Goal: Task Accomplishment & Management: Manage account settings

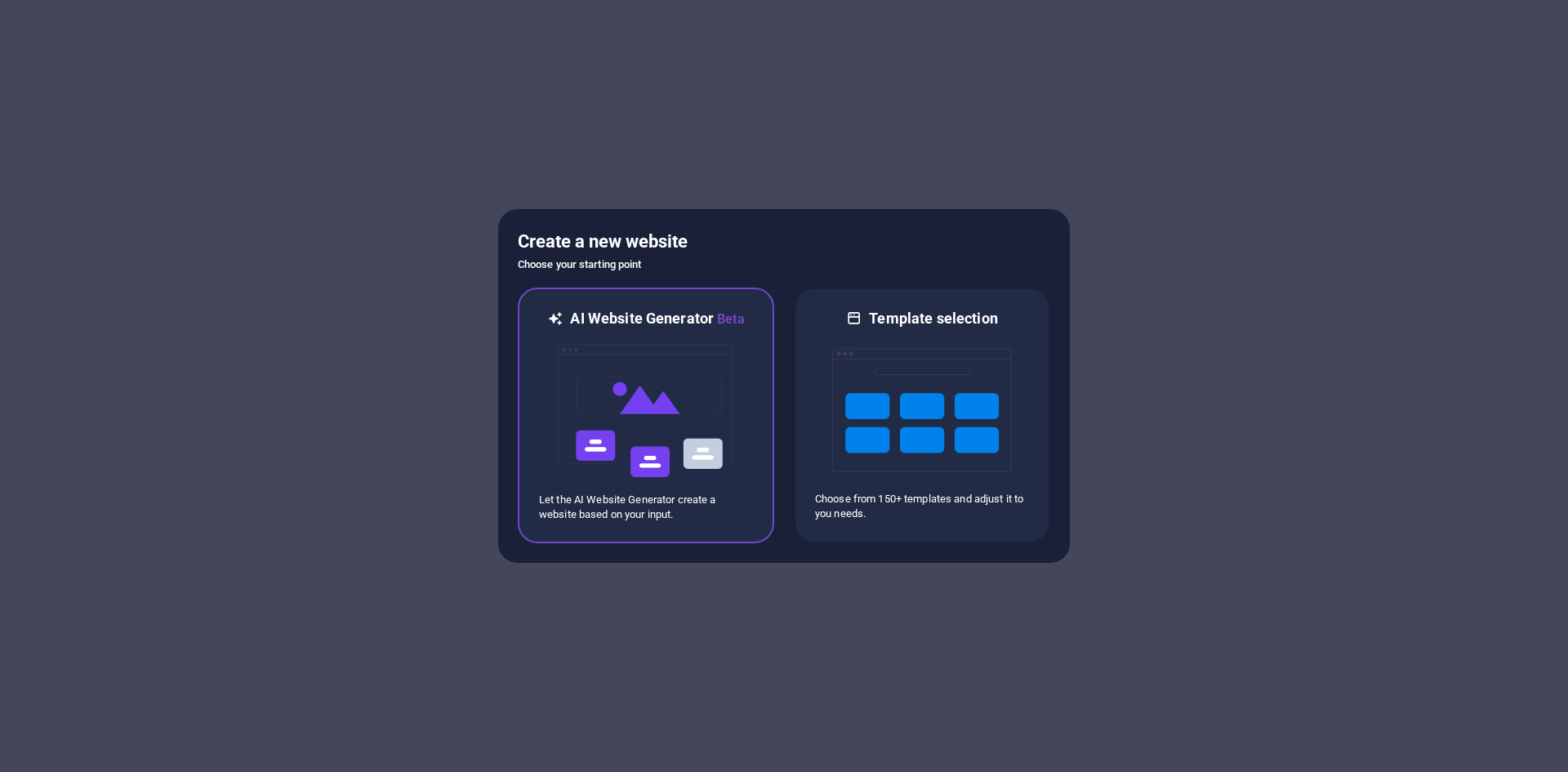
click at [680, 417] on img at bounding box center [646, 411] width 179 height 163
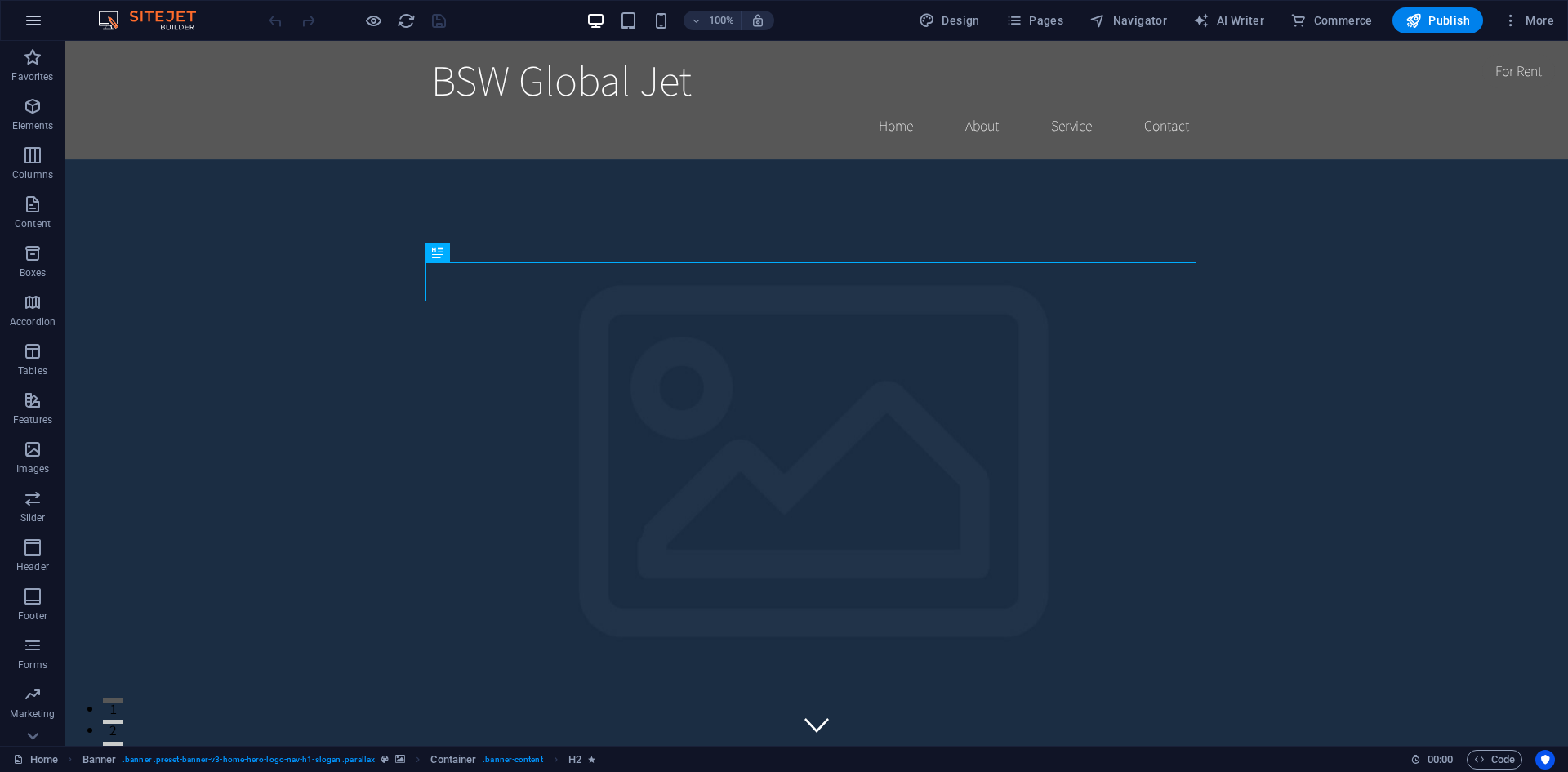
click at [41, 20] on icon "button" at bounding box center [33, 20] width 19 height 19
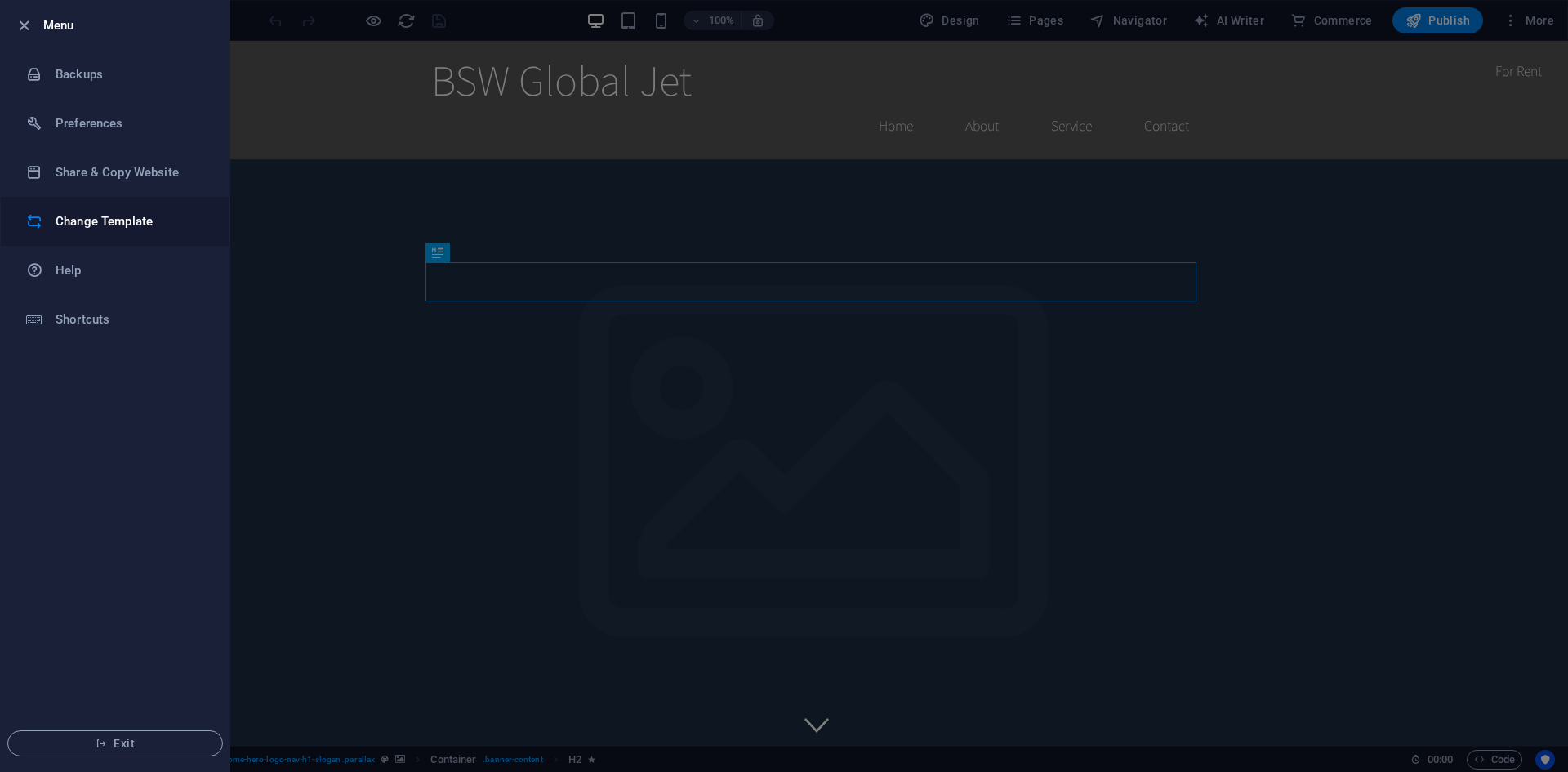
click at [144, 224] on h6 "Change Template" at bounding box center [131, 221] width 151 height 19
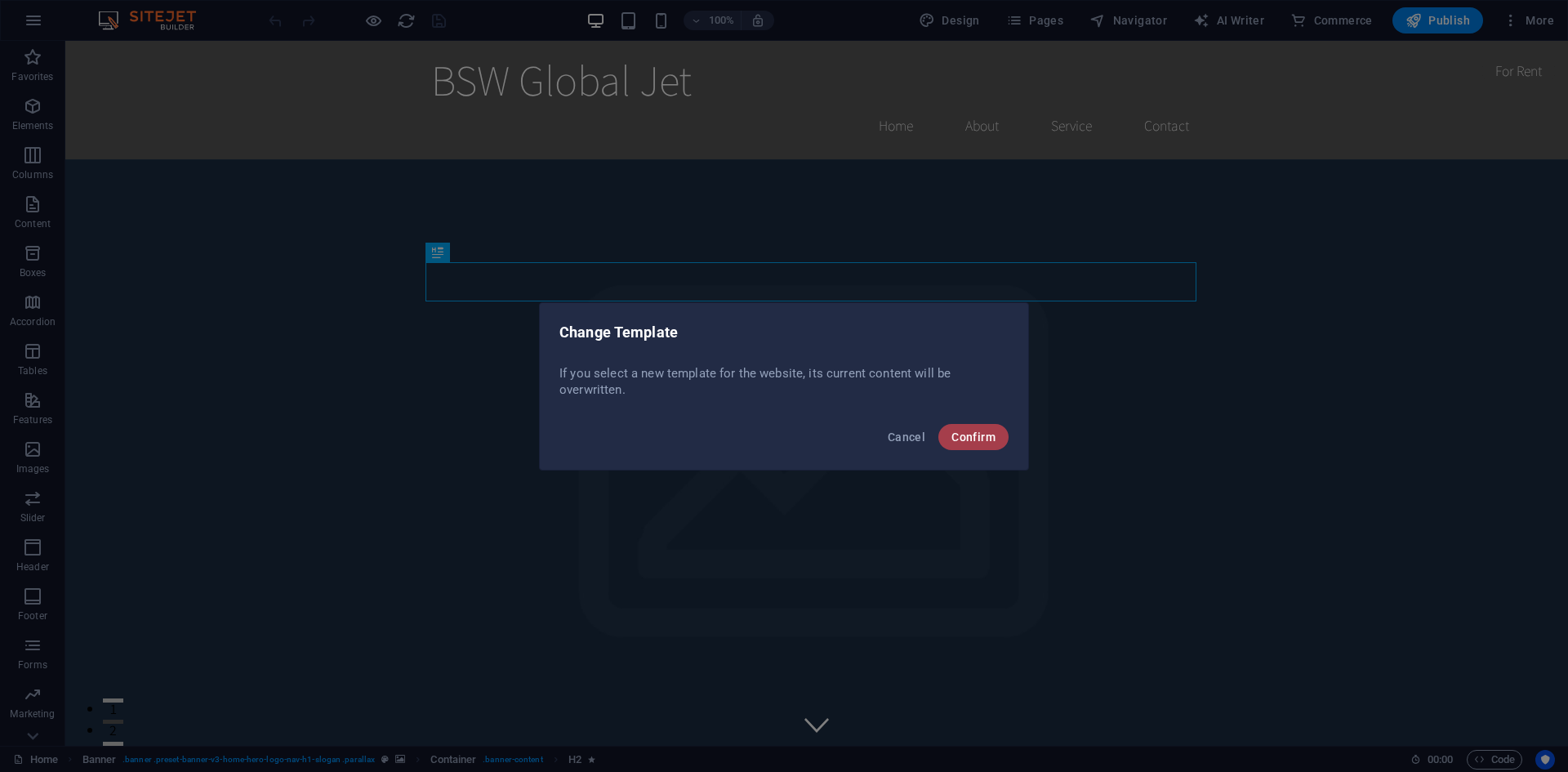
click at [989, 440] on span "Confirm" at bounding box center [974, 437] width 44 height 13
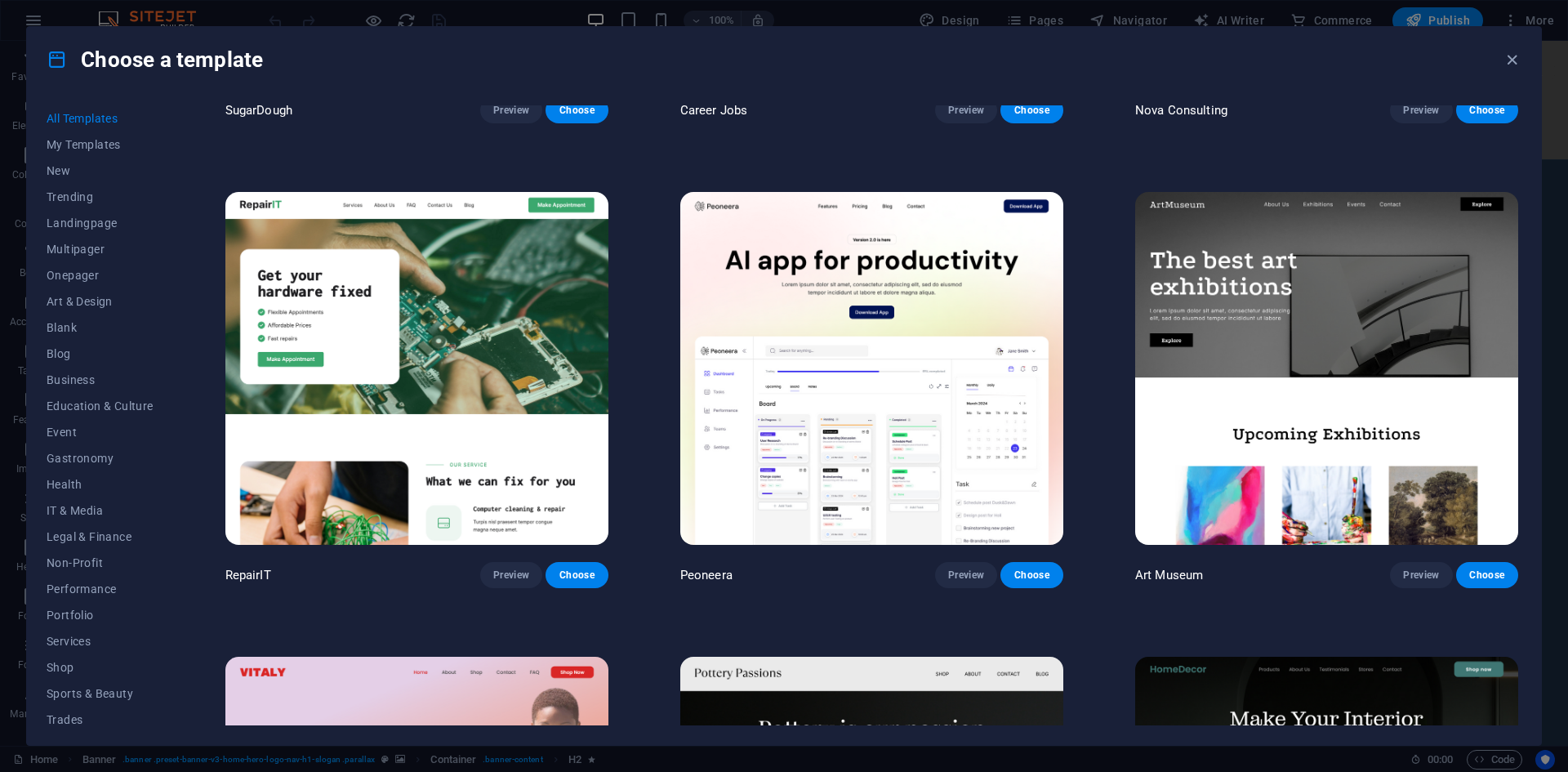
scroll to position [408, 0]
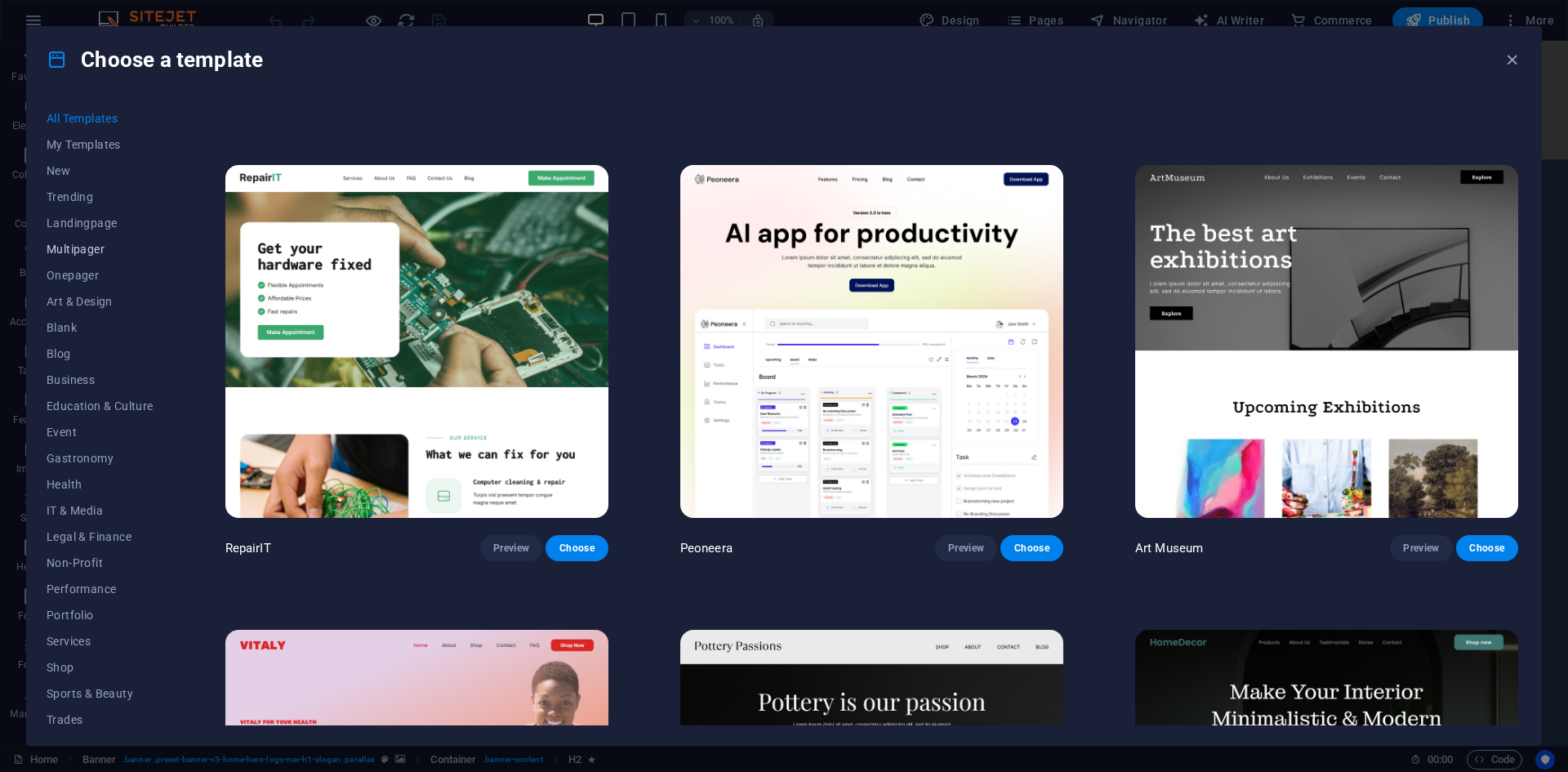
click at [81, 245] on span "Multipager" at bounding box center [100, 249] width 107 height 13
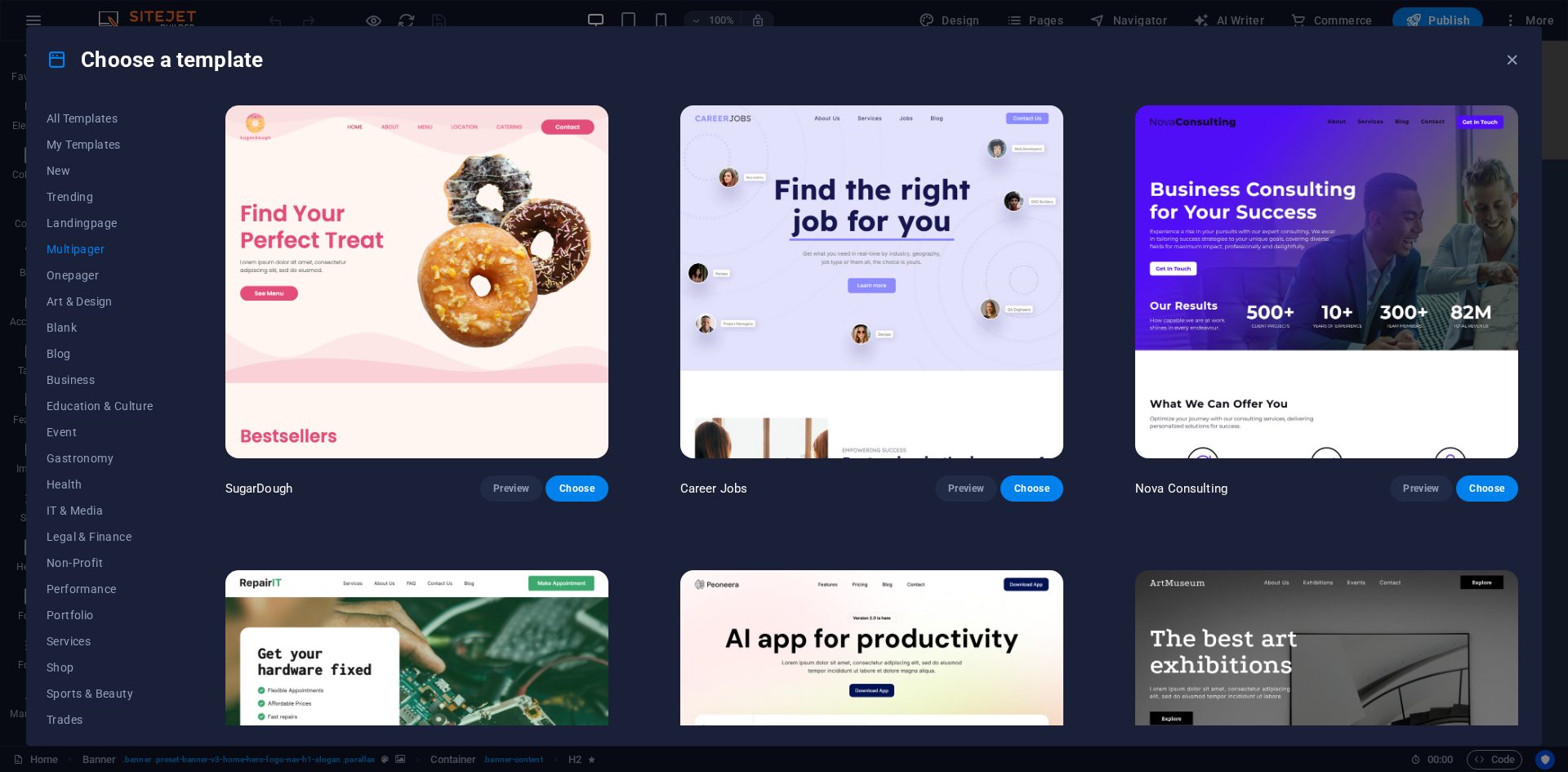
scroll to position [0, 0]
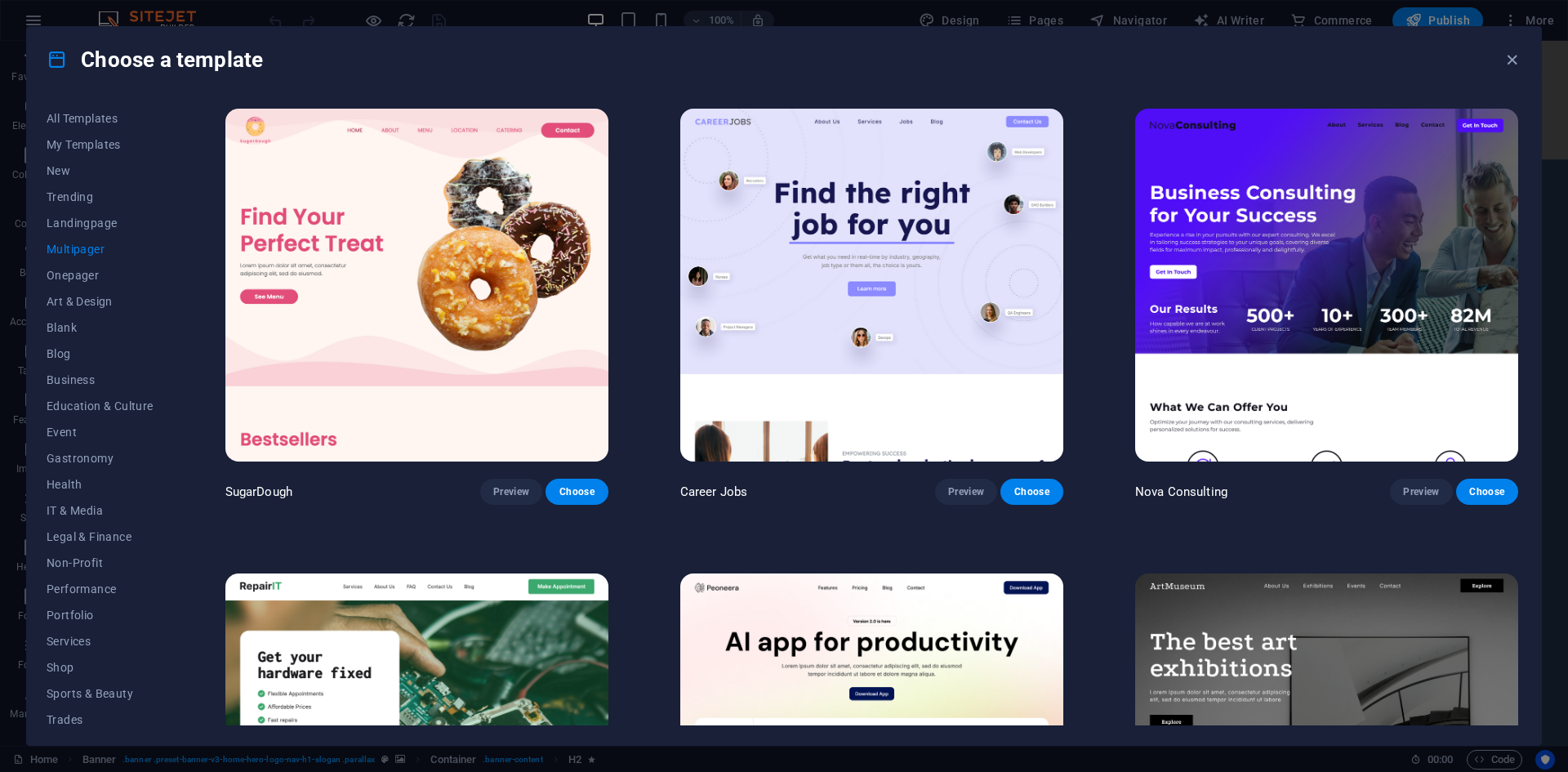
click at [80, 249] on span "Multipager" at bounding box center [100, 249] width 107 height 13
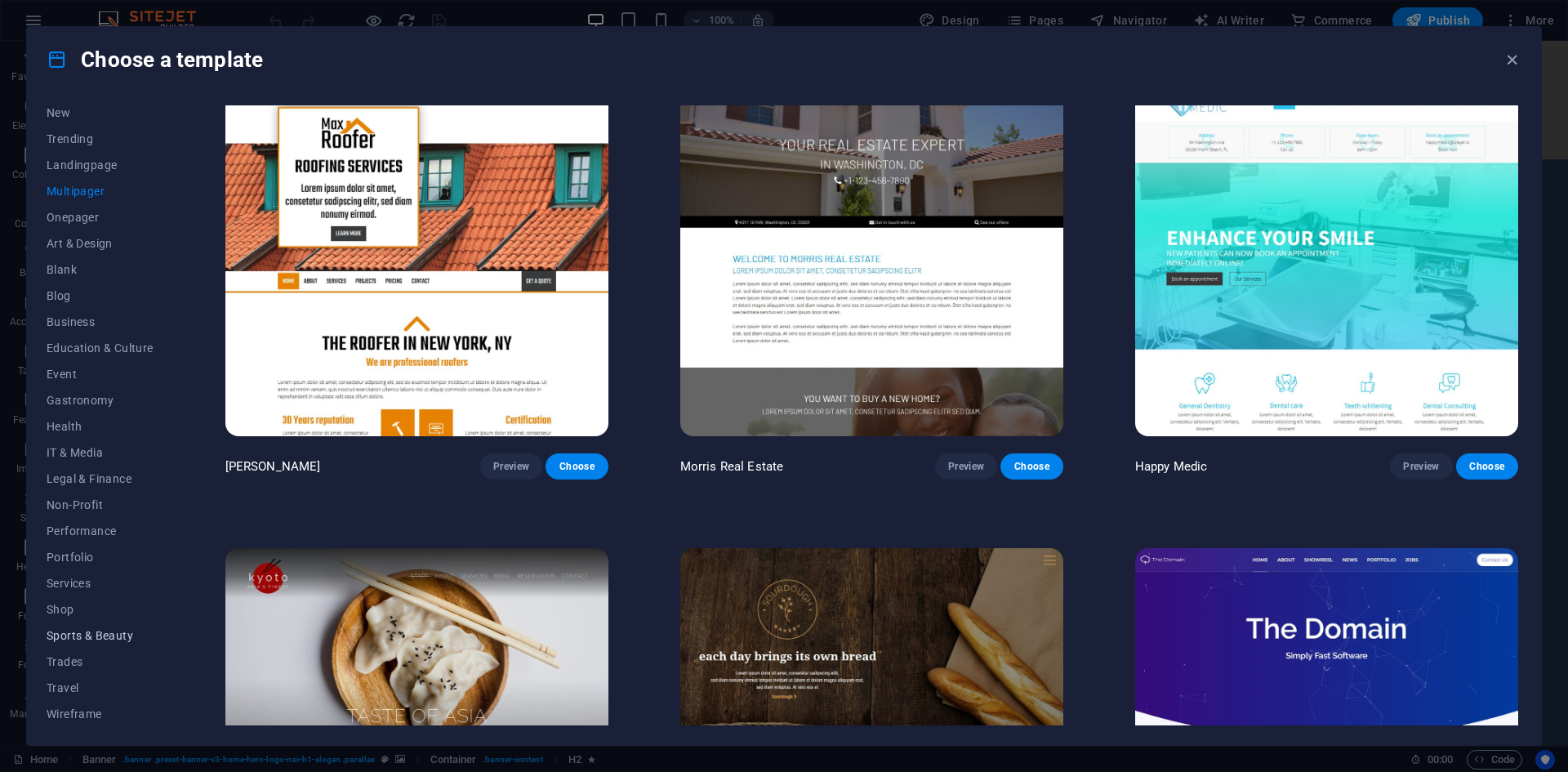
scroll to position [60, 0]
click at [72, 664] on span "Trades" at bounding box center [100, 660] width 107 height 13
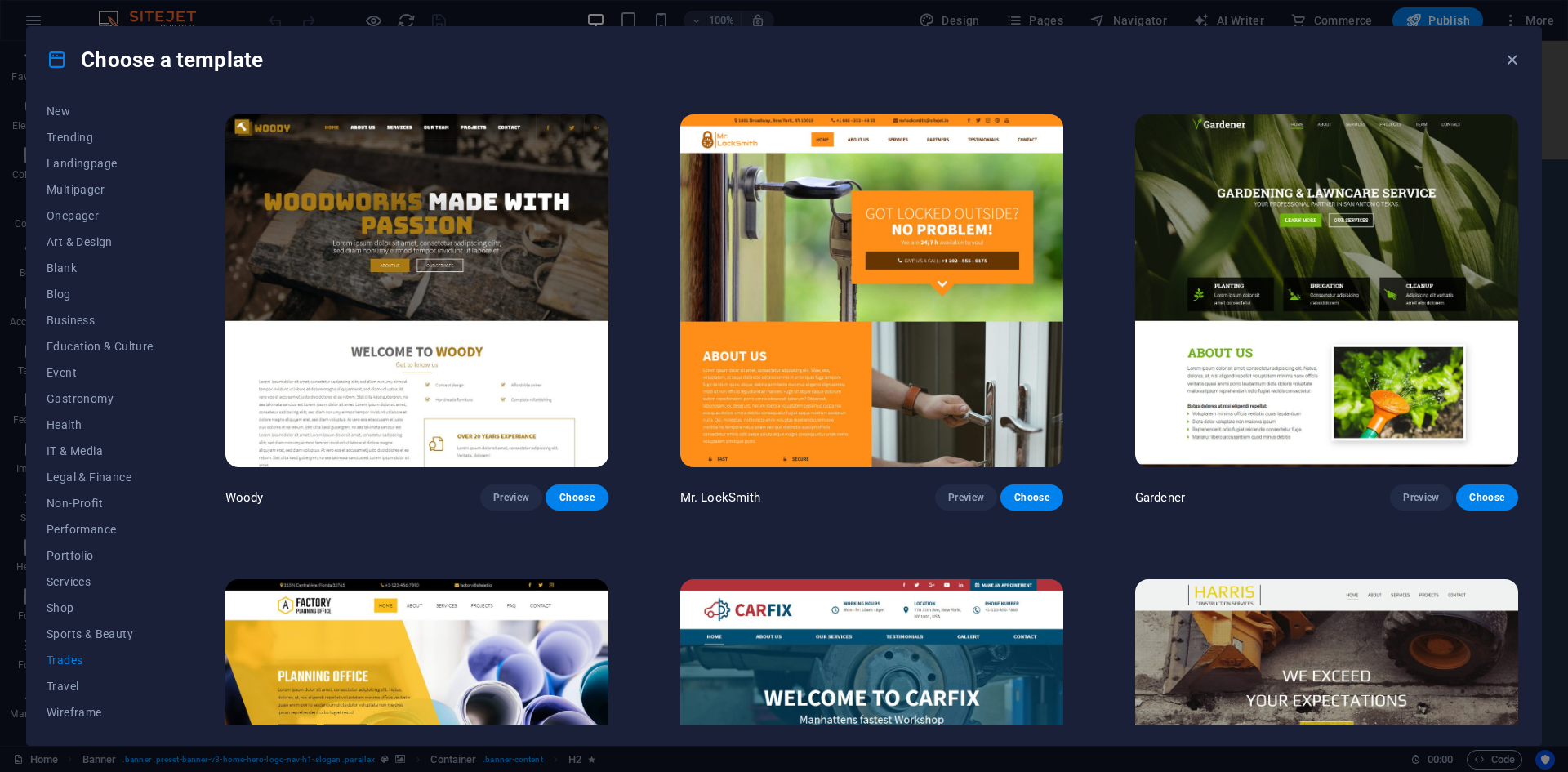
scroll to position [704, 0]
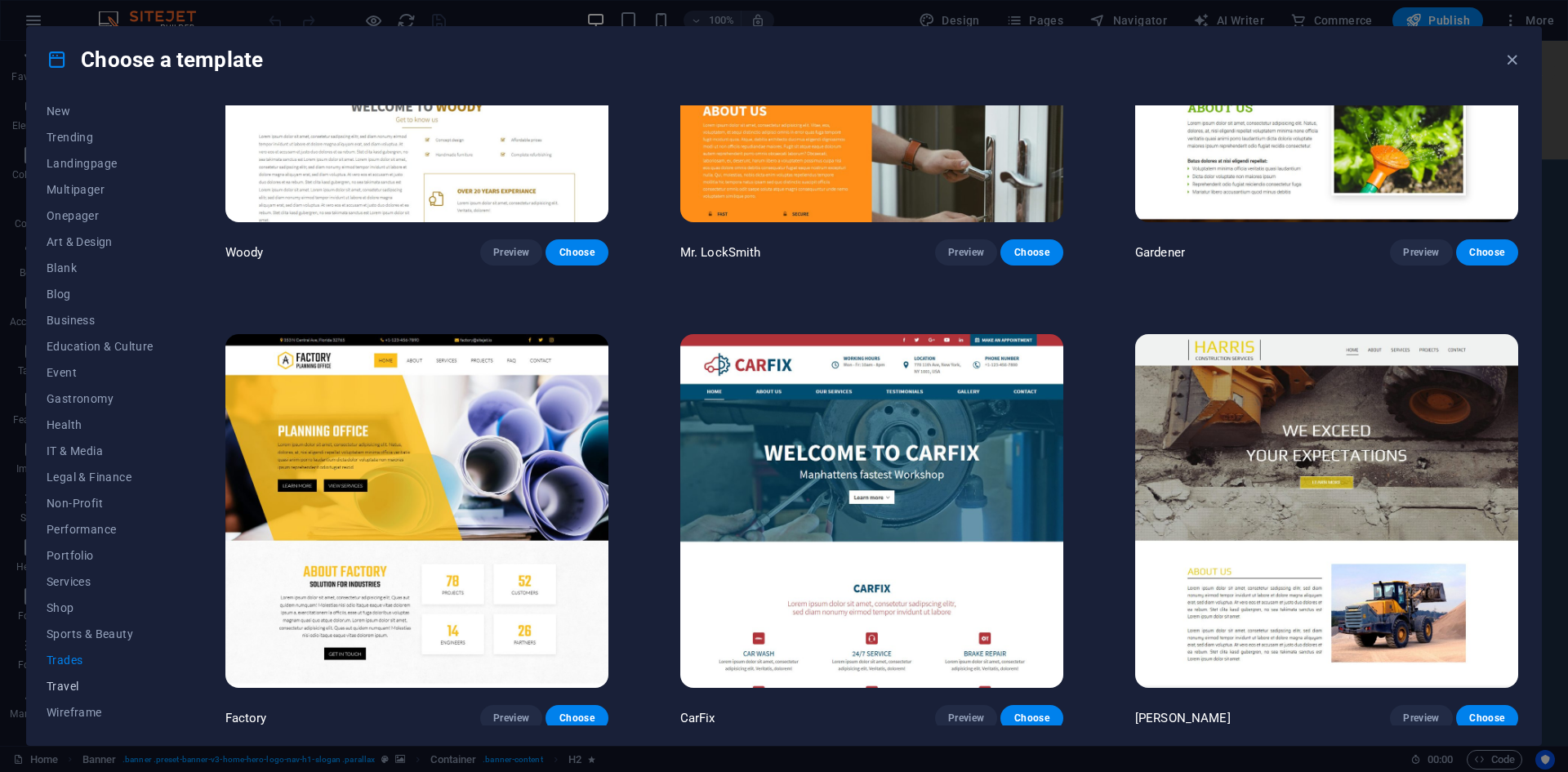
click at [66, 681] on span "Travel" at bounding box center [100, 686] width 107 height 13
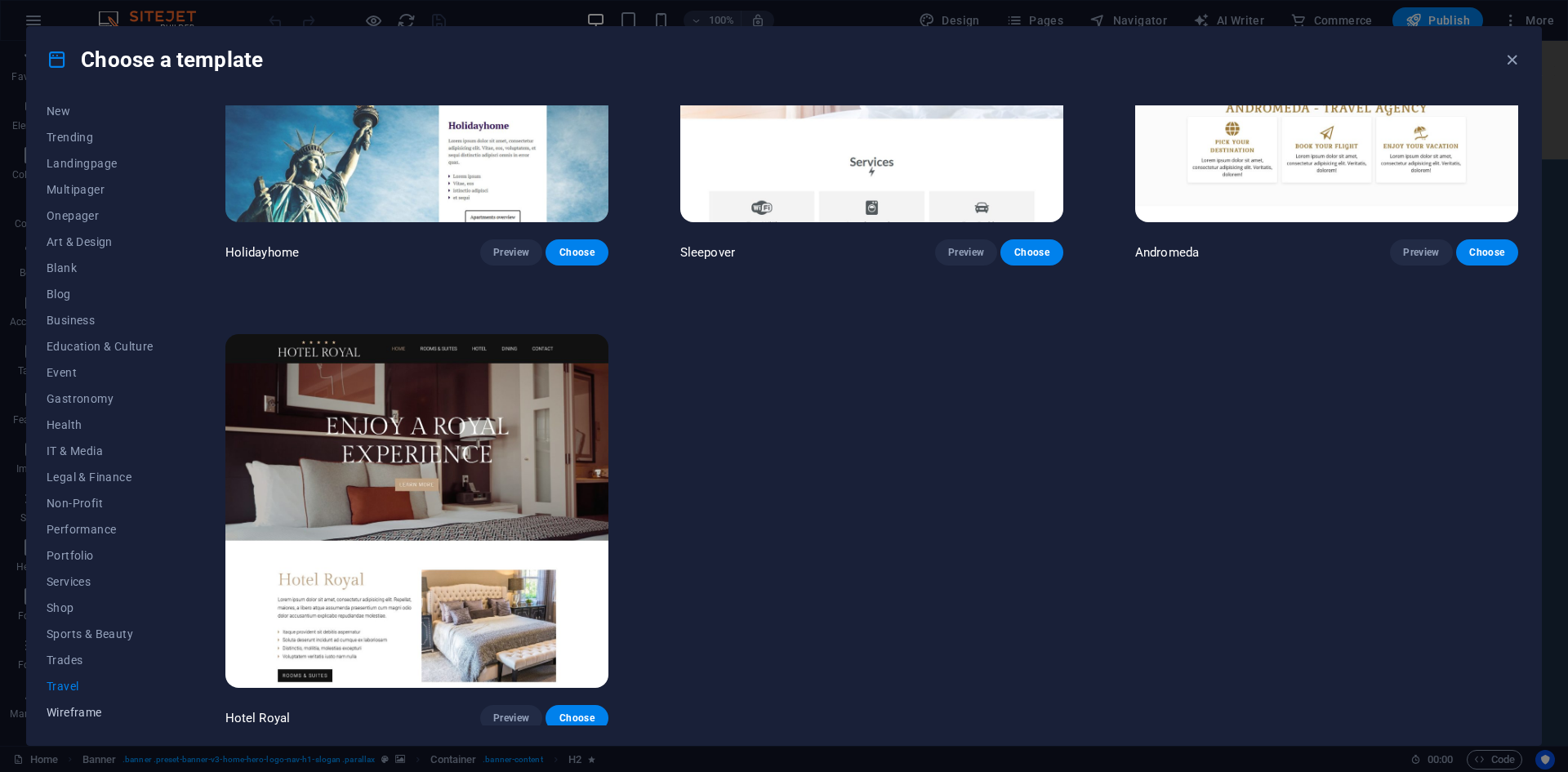
click at [67, 704] on button "Wireframe" at bounding box center [100, 712] width 107 height 27
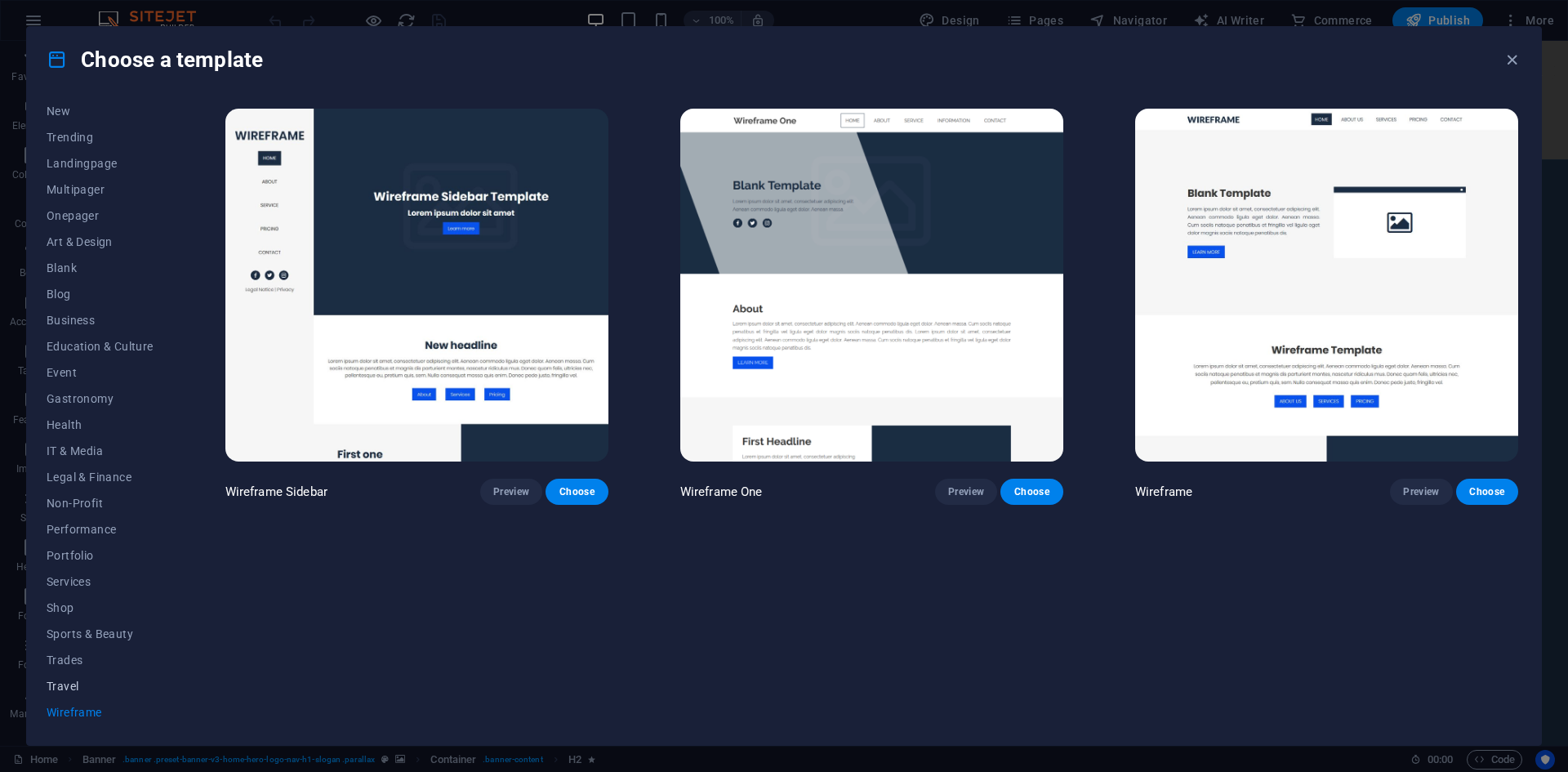
click at [64, 687] on span "Travel" at bounding box center [100, 686] width 107 height 13
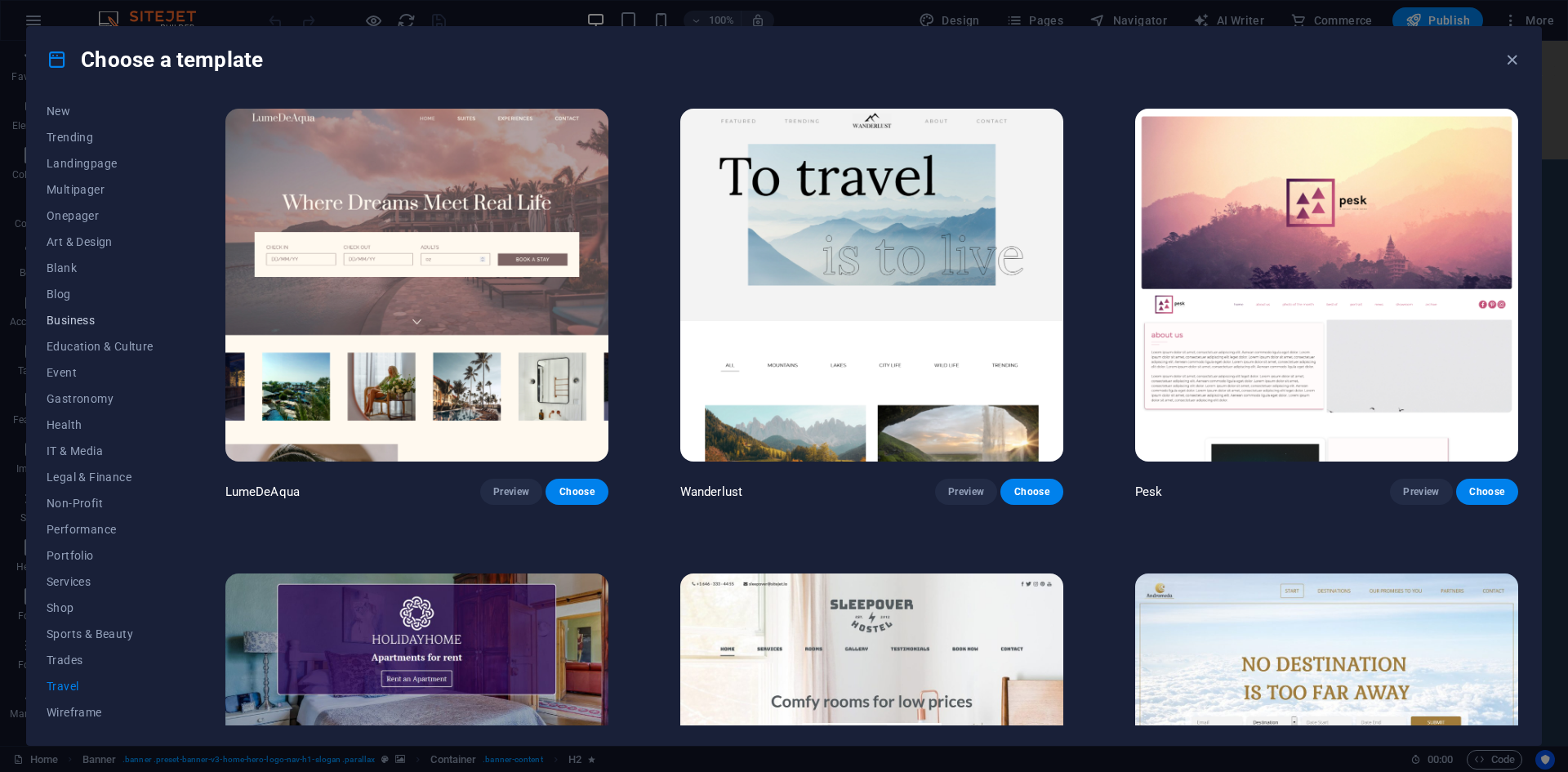
click at [77, 327] on button "Business" at bounding box center [100, 320] width 107 height 27
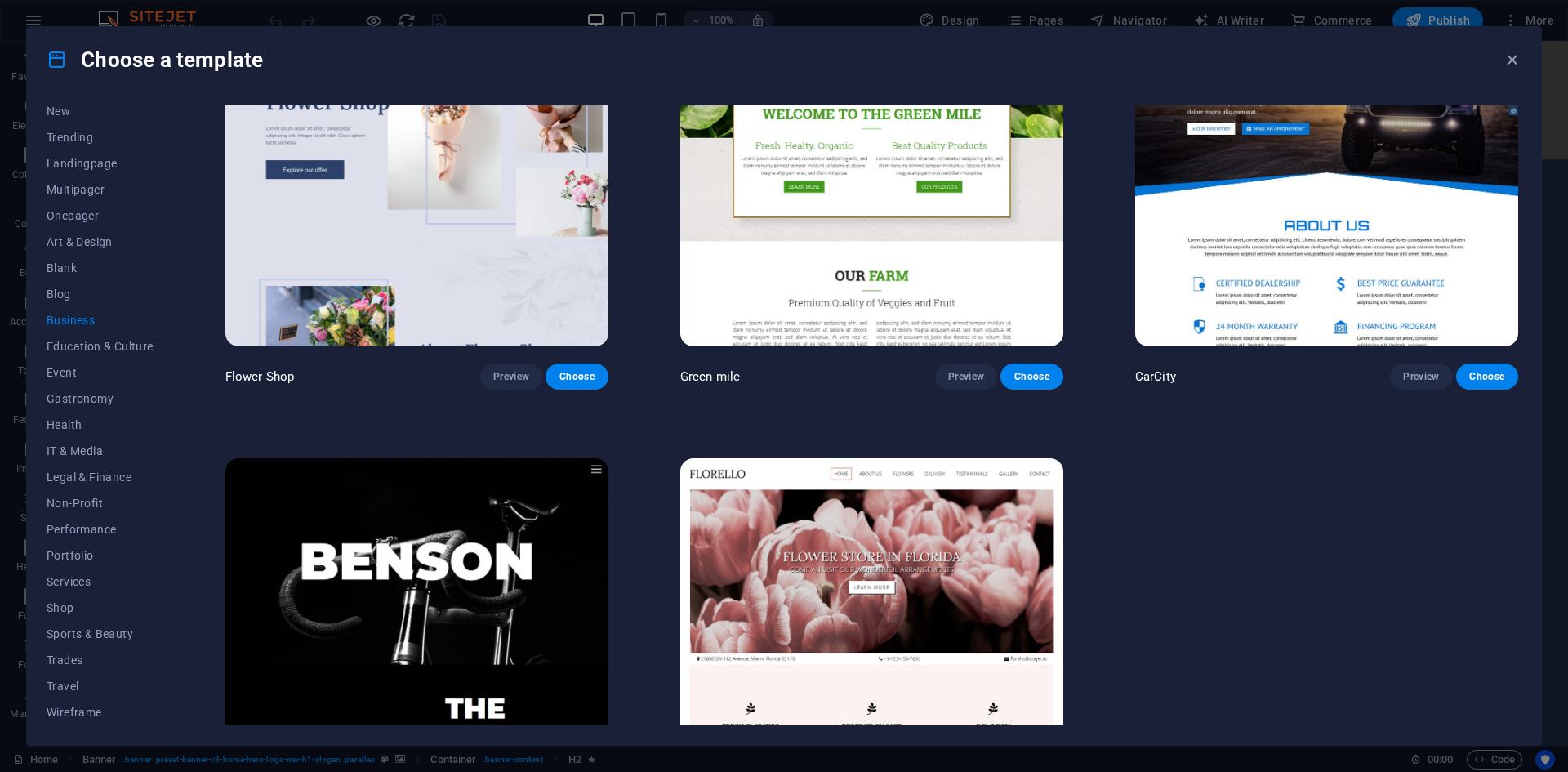
scroll to position [704, 0]
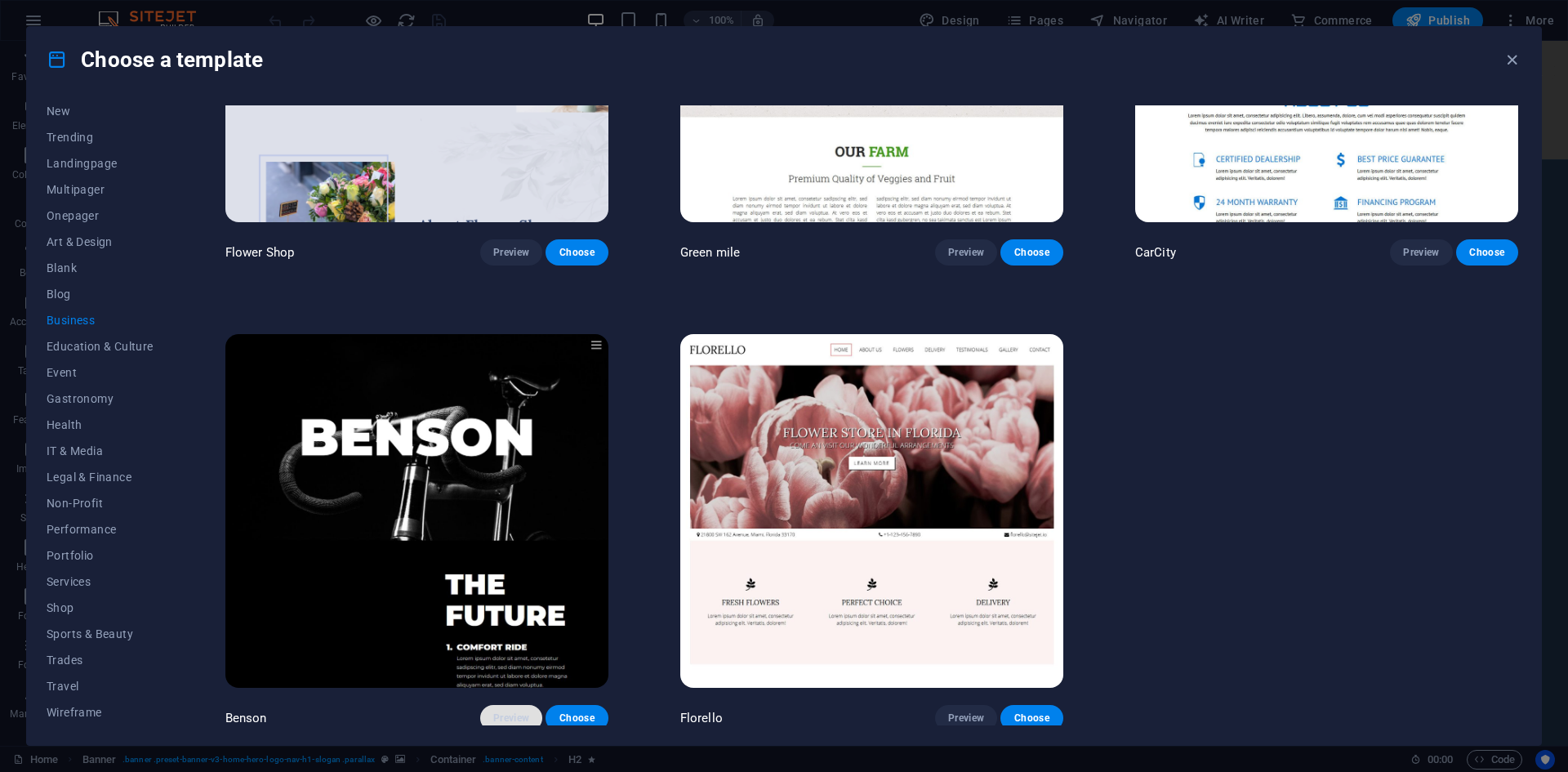
click at [488, 717] on button "Preview" at bounding box center [512, 718] width 62 height 27
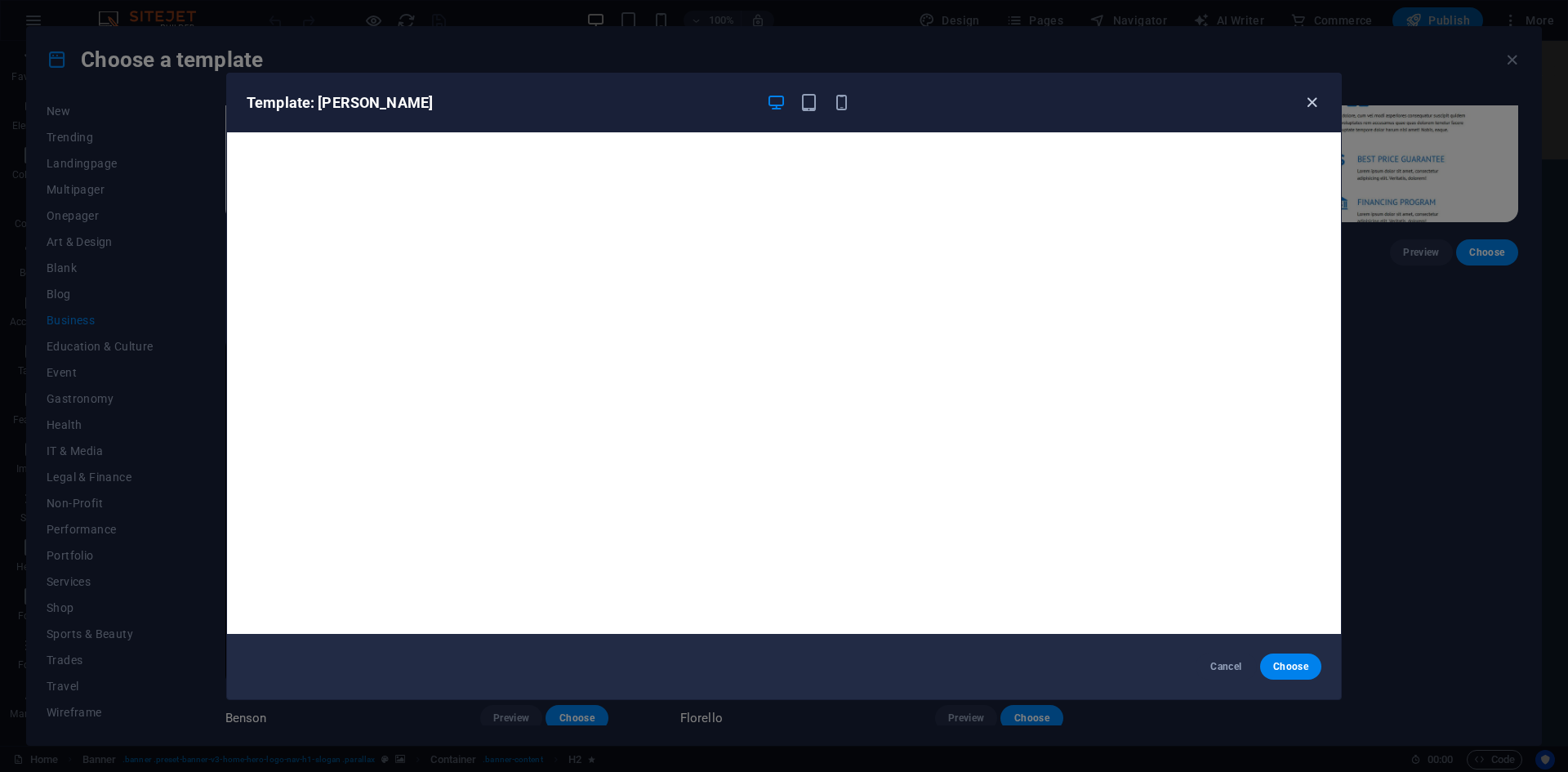
click at [1311, 105] on icon "button" at bounding box center [1312, 103] width 19 height 19
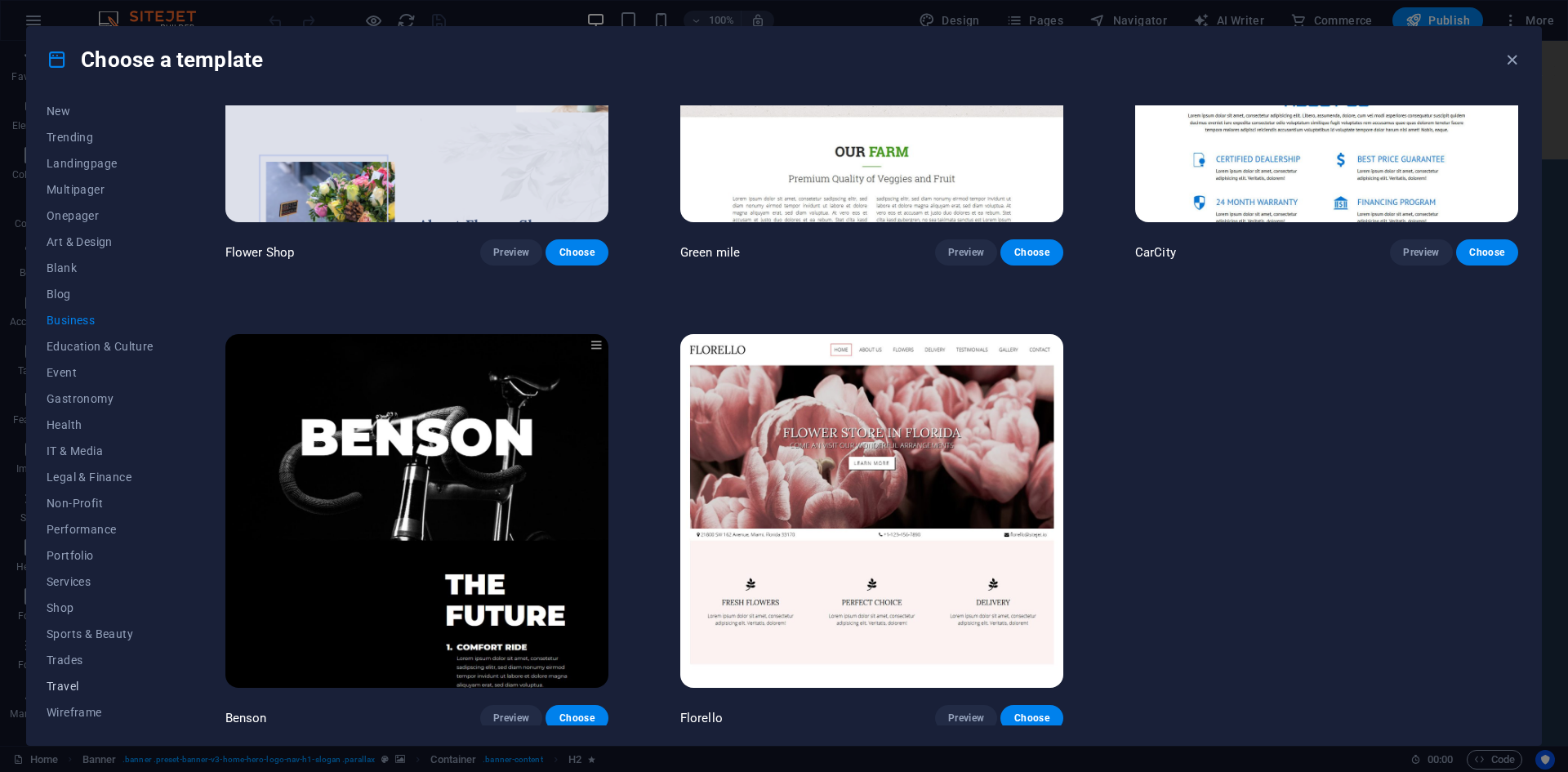
click at [70, 692] on span "Travel" at bounding box center [100, 686] width 107 height 13
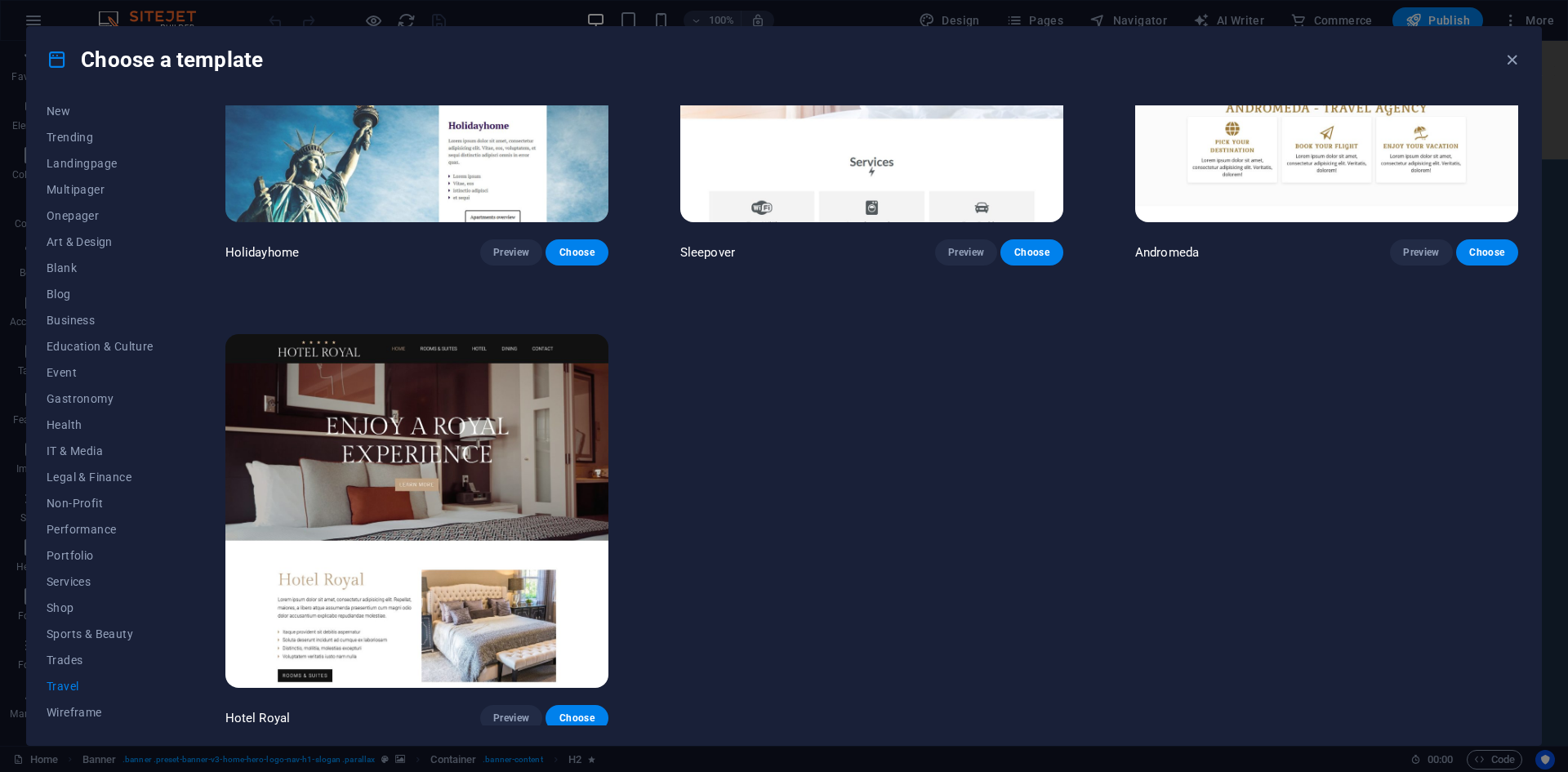
scroll to position [0, 0]
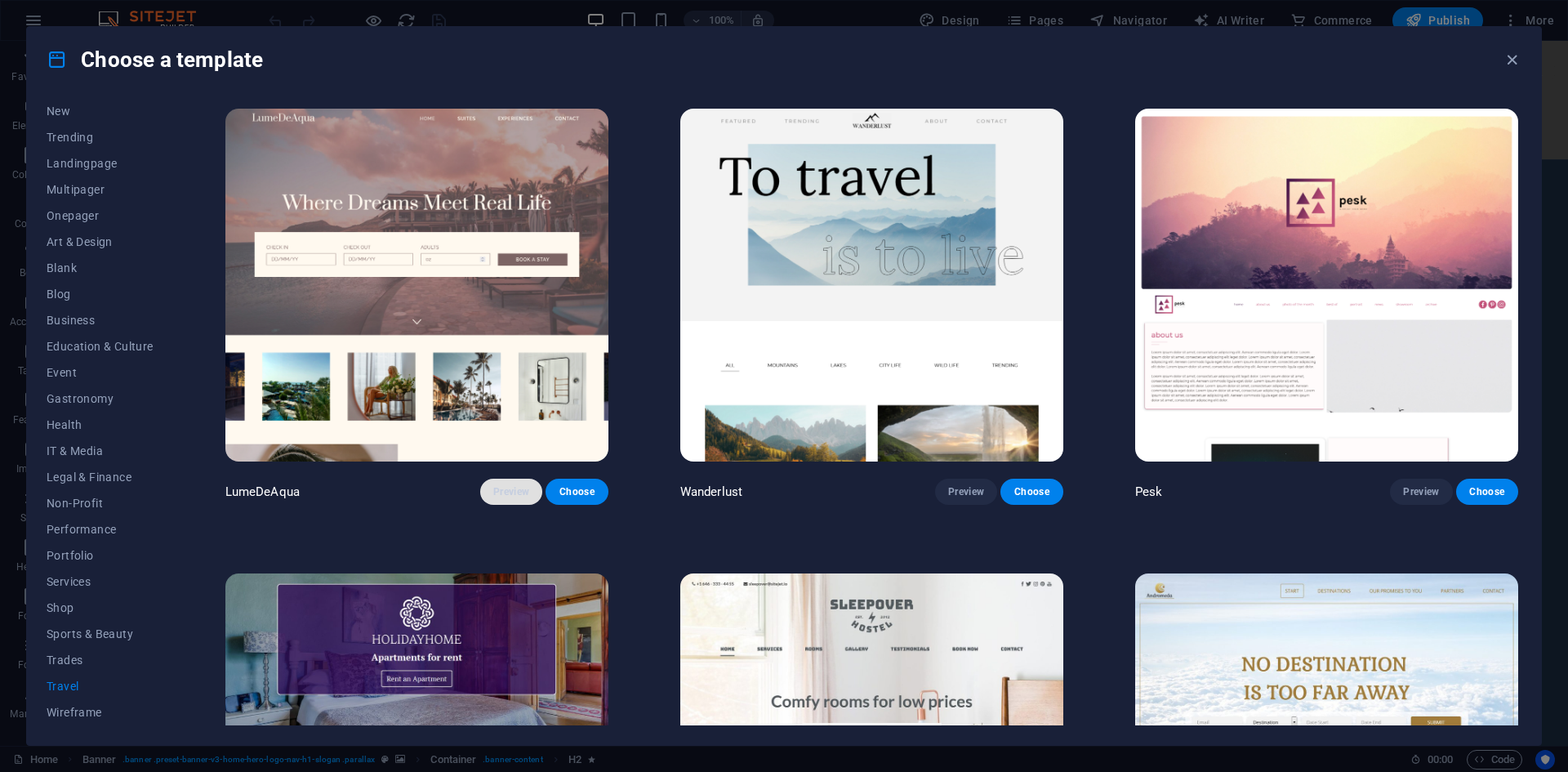
click at [524, 496] on span "Preview" at bounding box center [511, 492] width 36 height 13
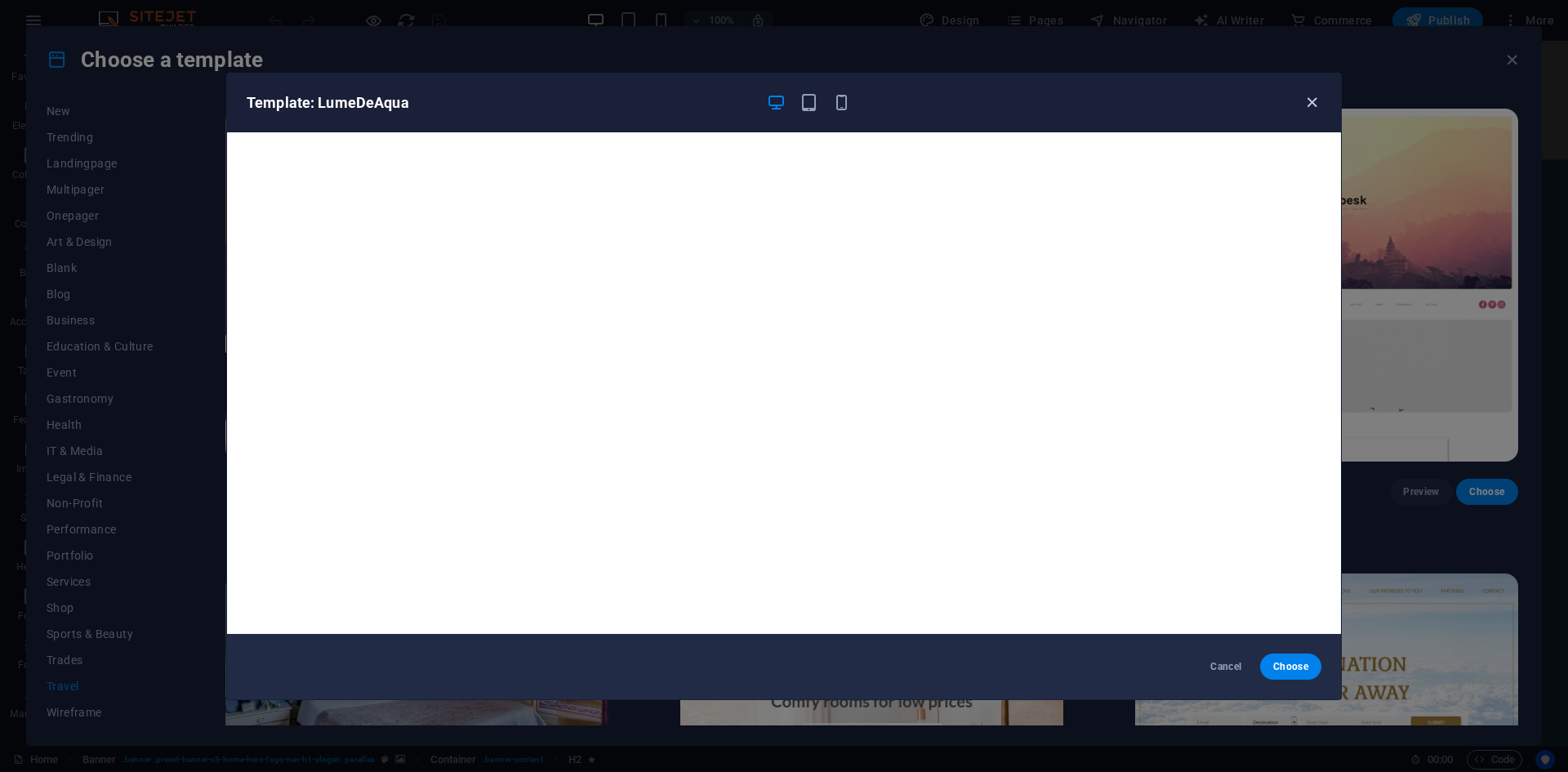
click at [1308, 97] on icon "button" at bounding box center [1312, 103] width 19 height 19
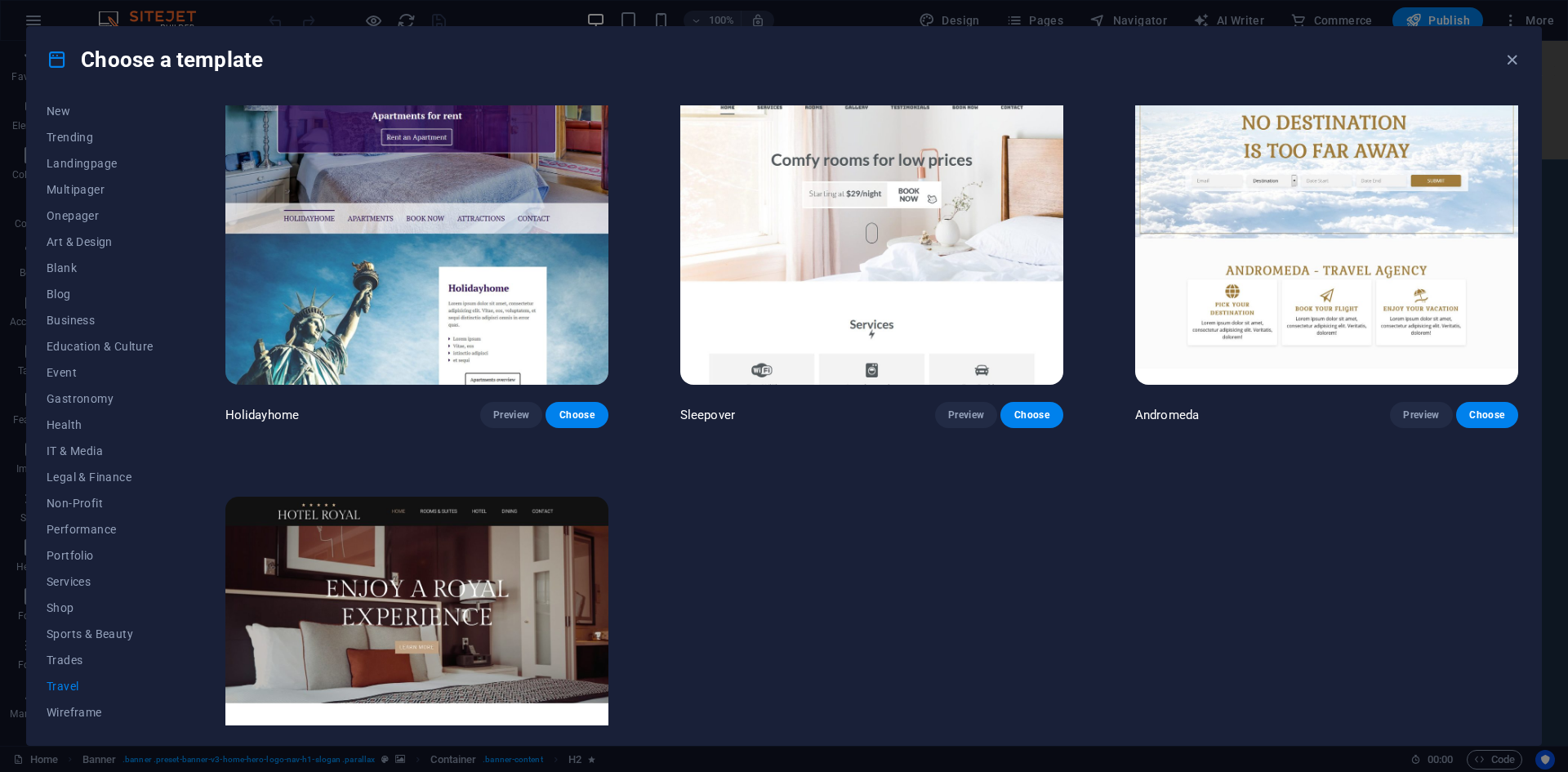
scroll to position [545, 0]
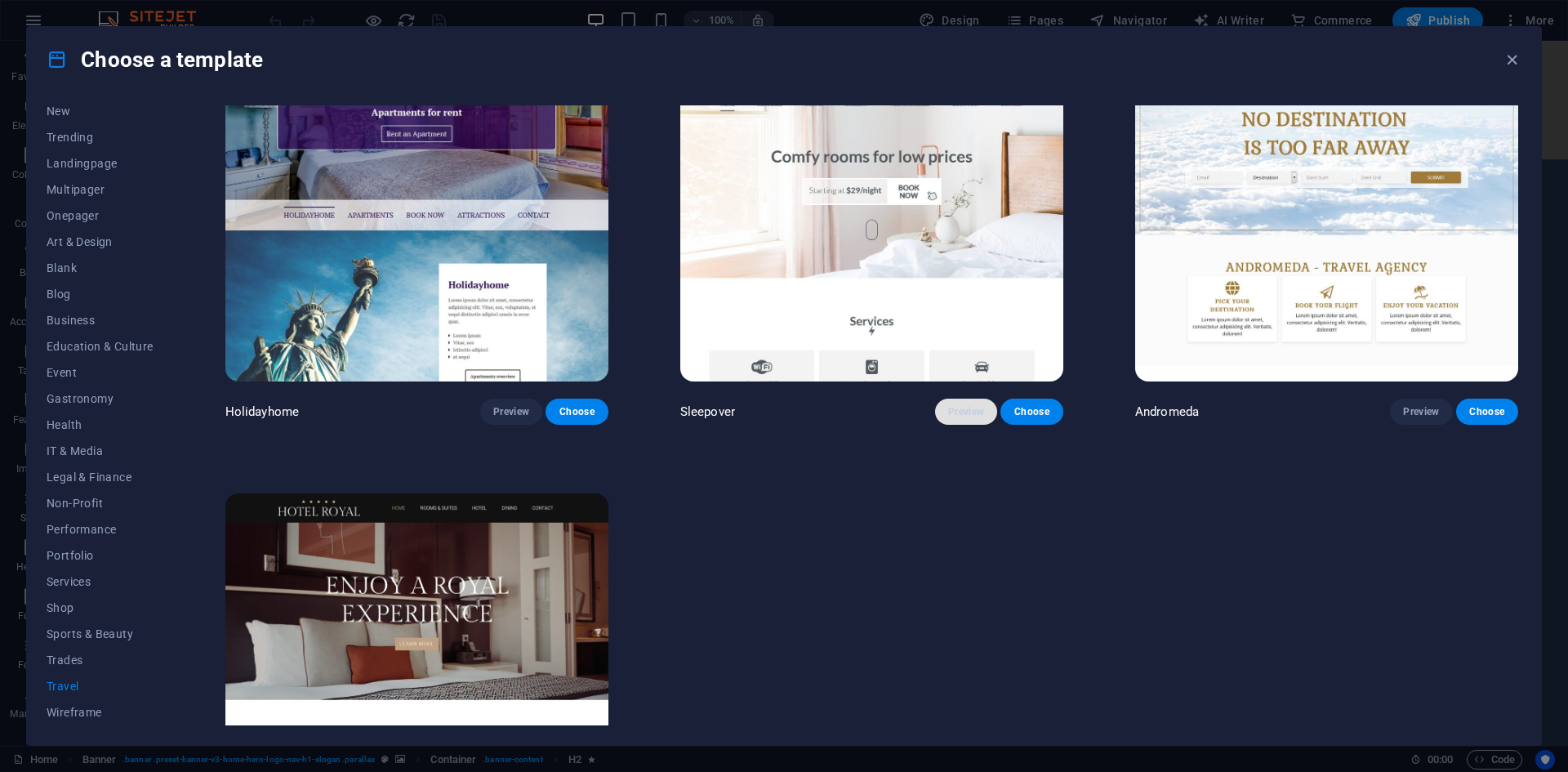
click at [975, 412] on span "Preview" at bounding box center [966, 412] width 36 height 13
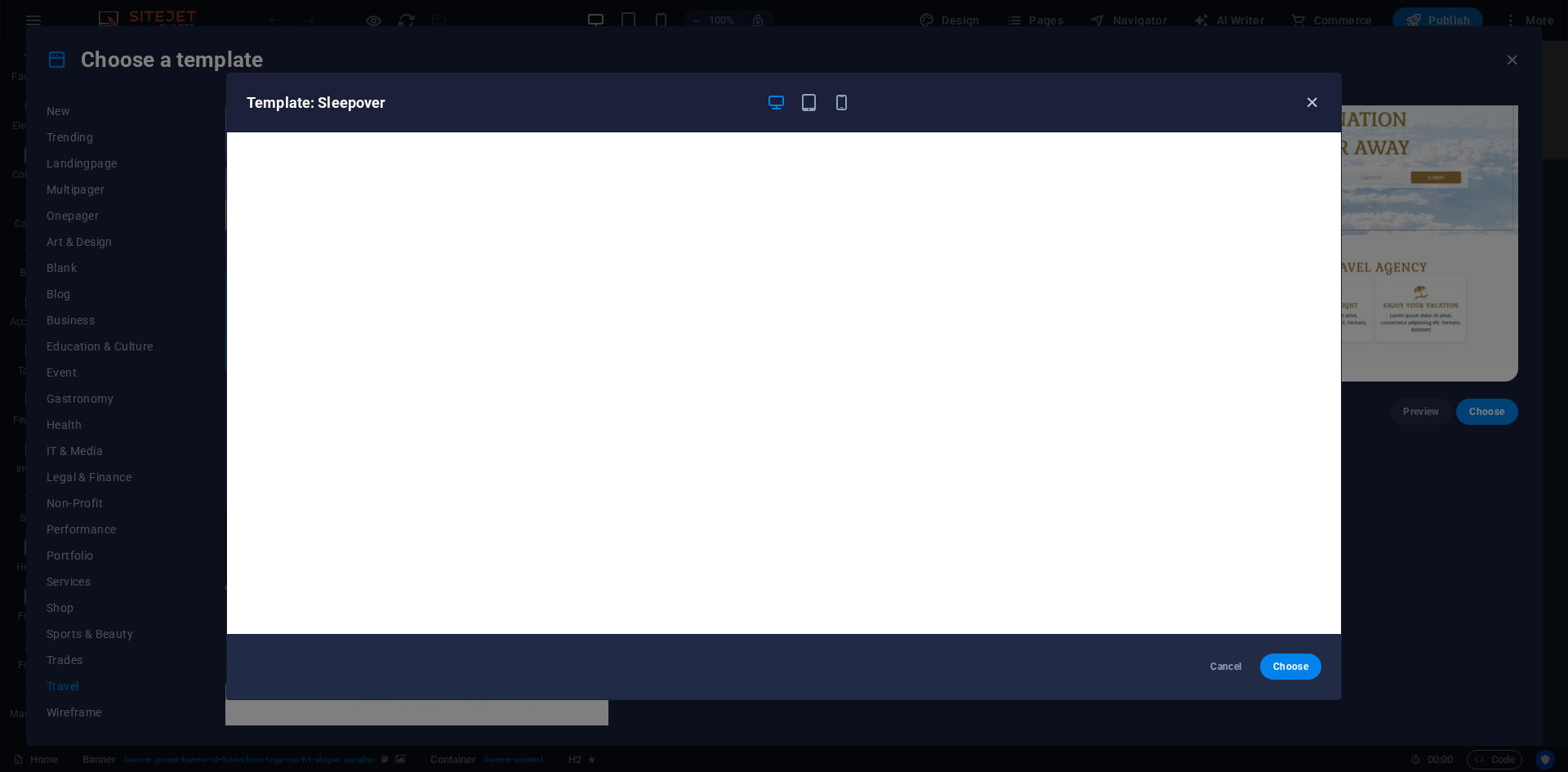
click at [1303, 95] on icon "button" at bounding box center [1312, 103] width 19 height 19
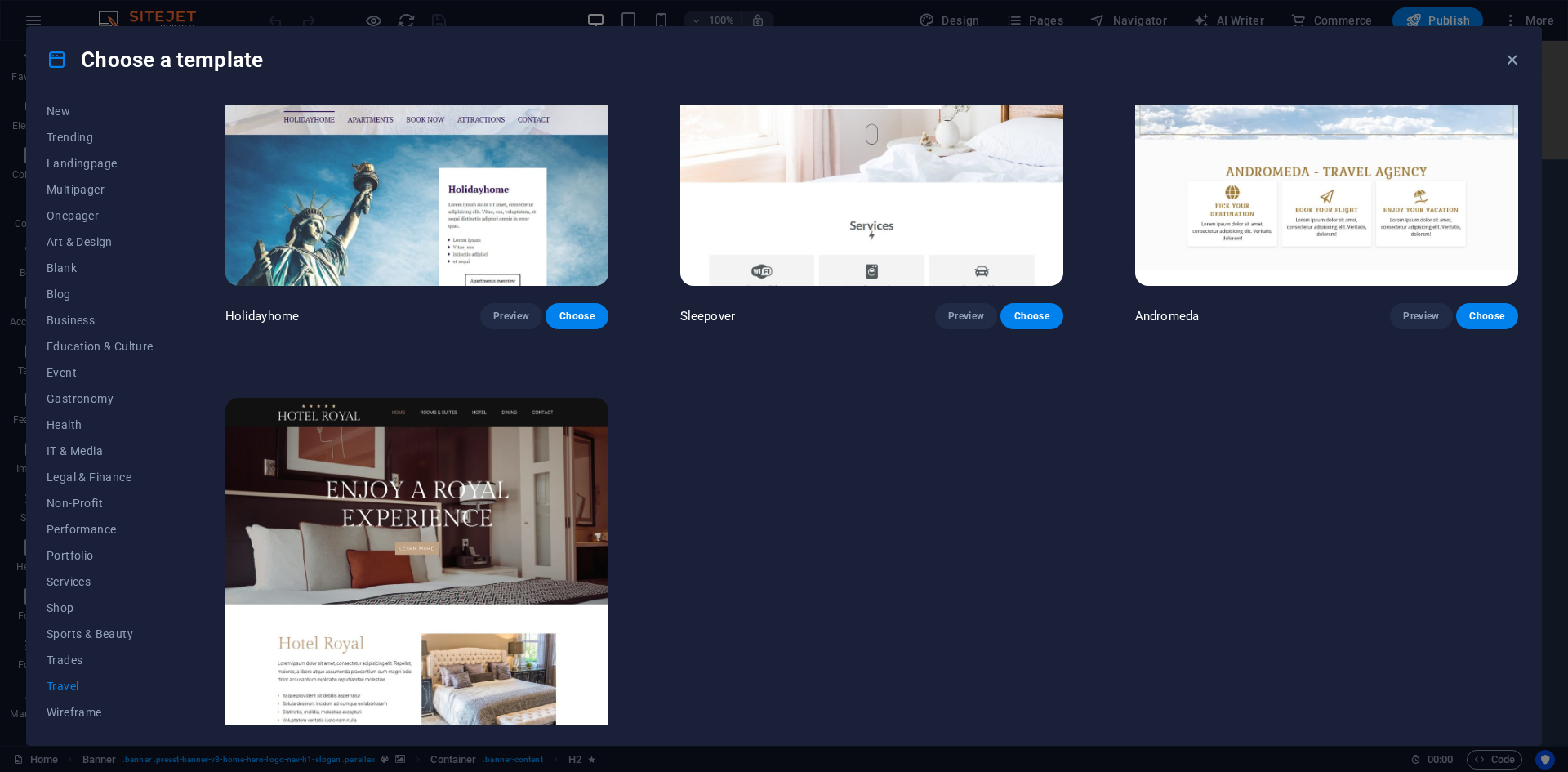
scroll to position [704, 0]
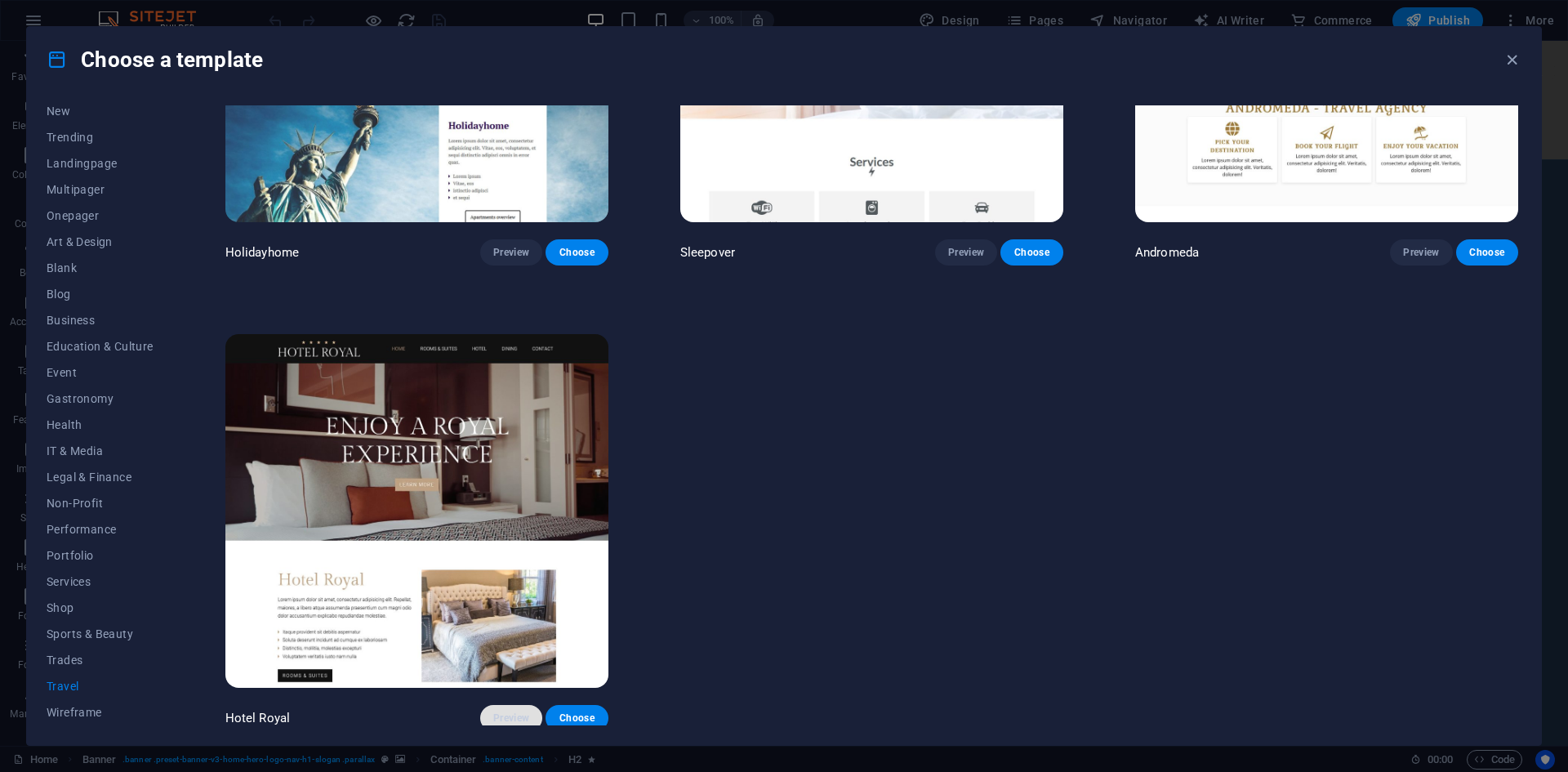
click at [514, 713] on span "Preview" at bounding box center [511, 718] width 36 height 13
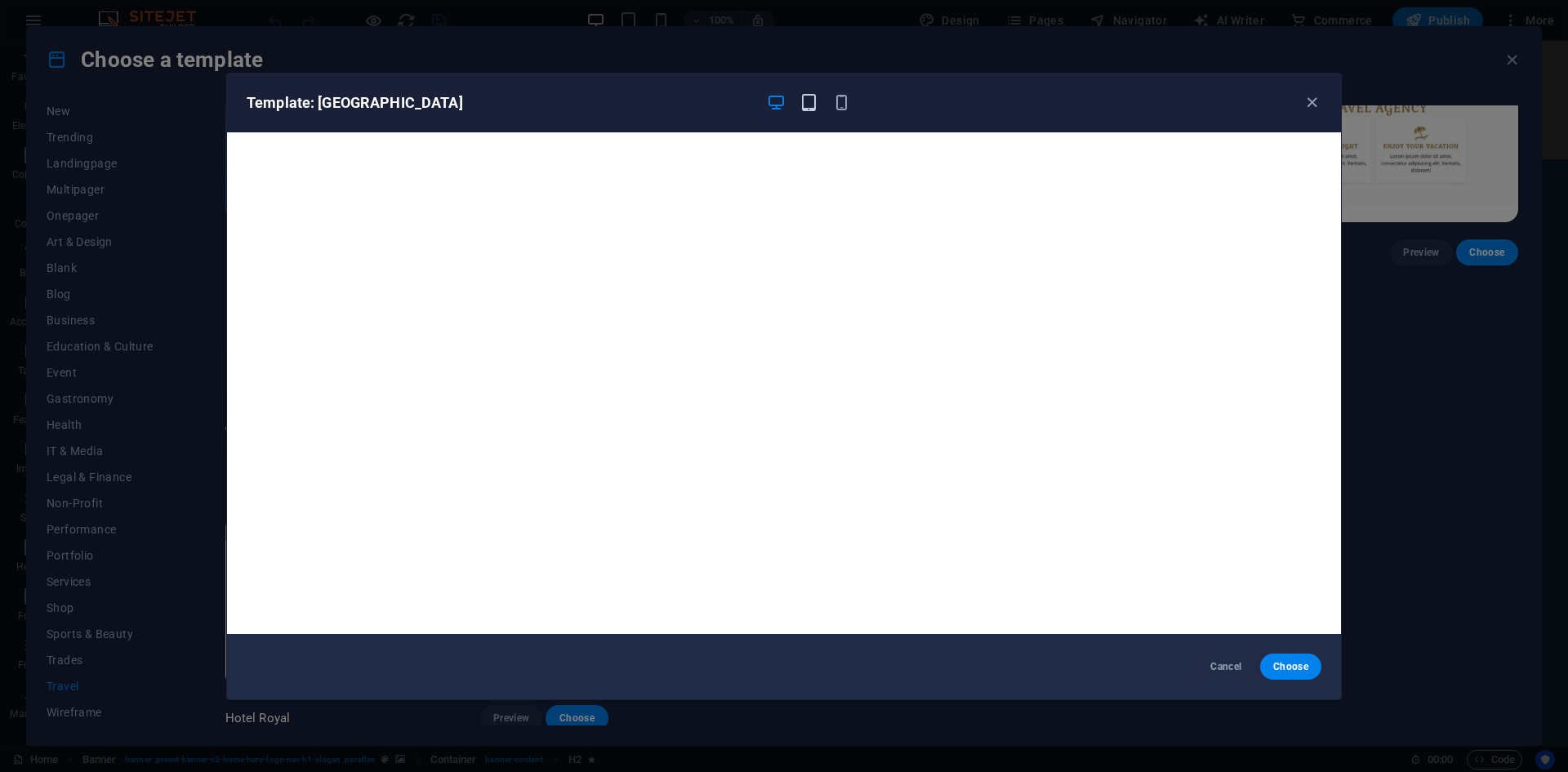
click at [811, 99] on icon "button" at bounding box center [809, 103] width 19 height 19
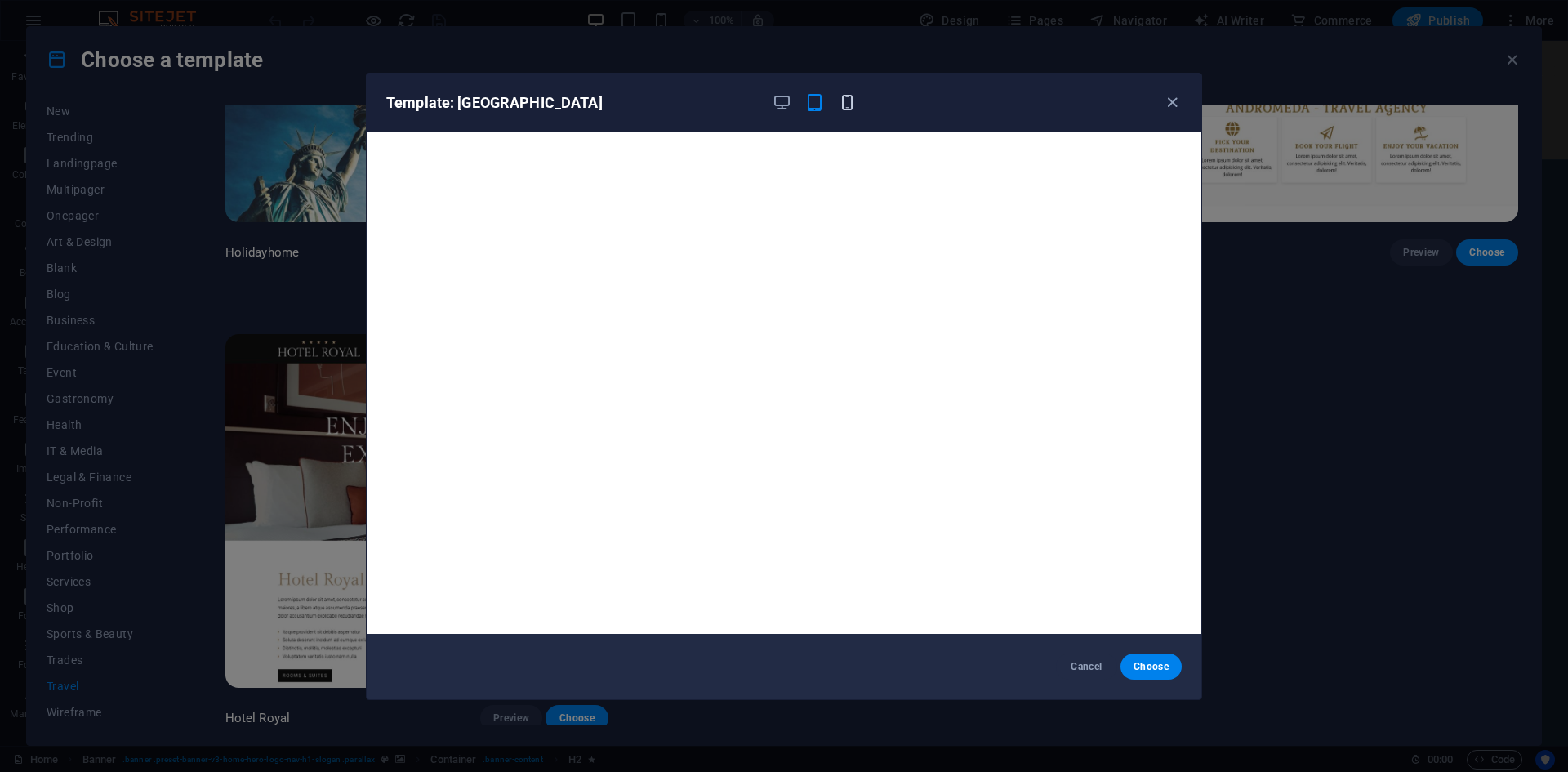
click at [845, 94] on icon "button" at bounding box center [847, 103] width 19 height 19
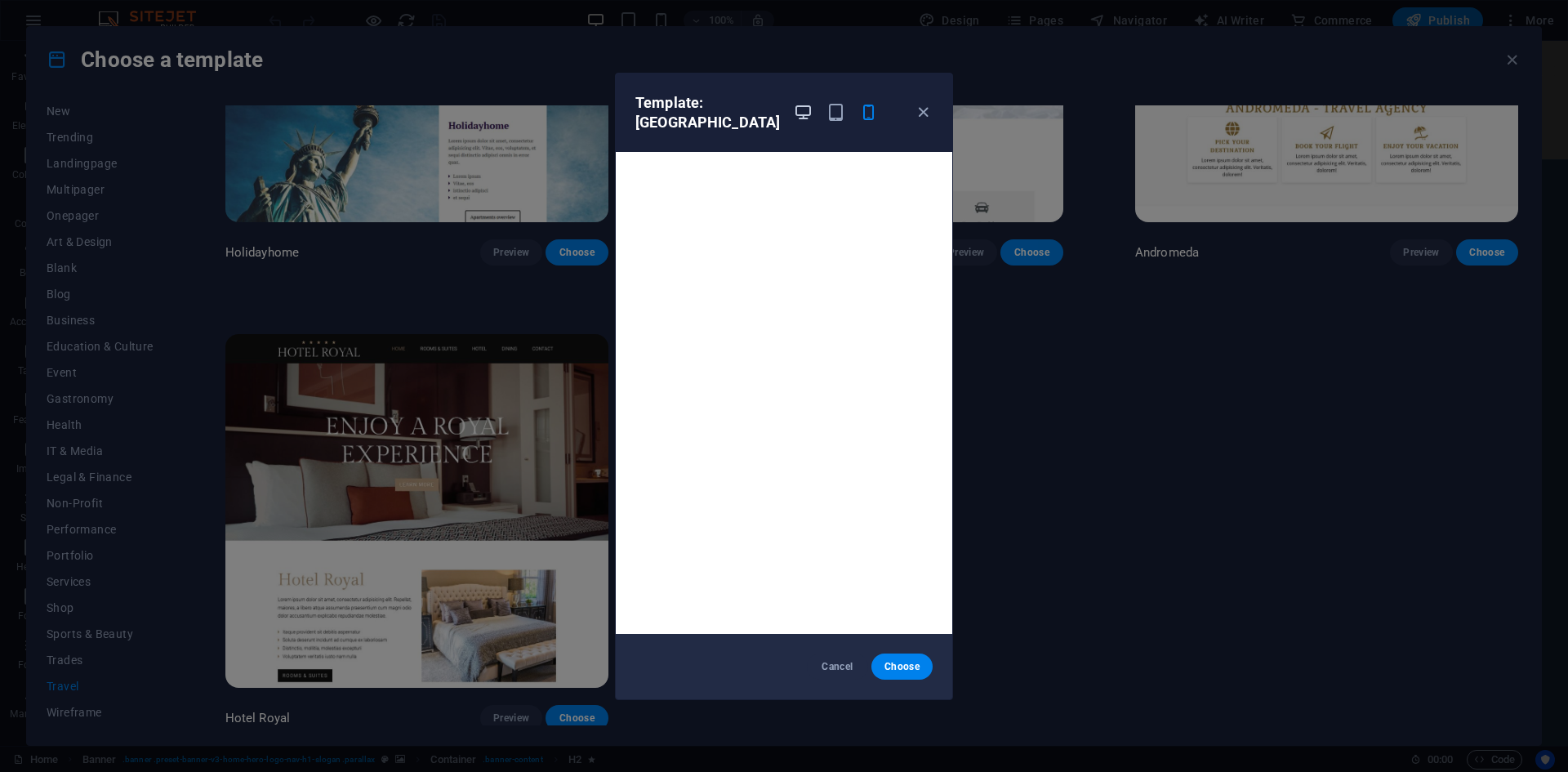
click at [800, 103] on icon "button" at bounding box center [803, 112] width 19 height 19
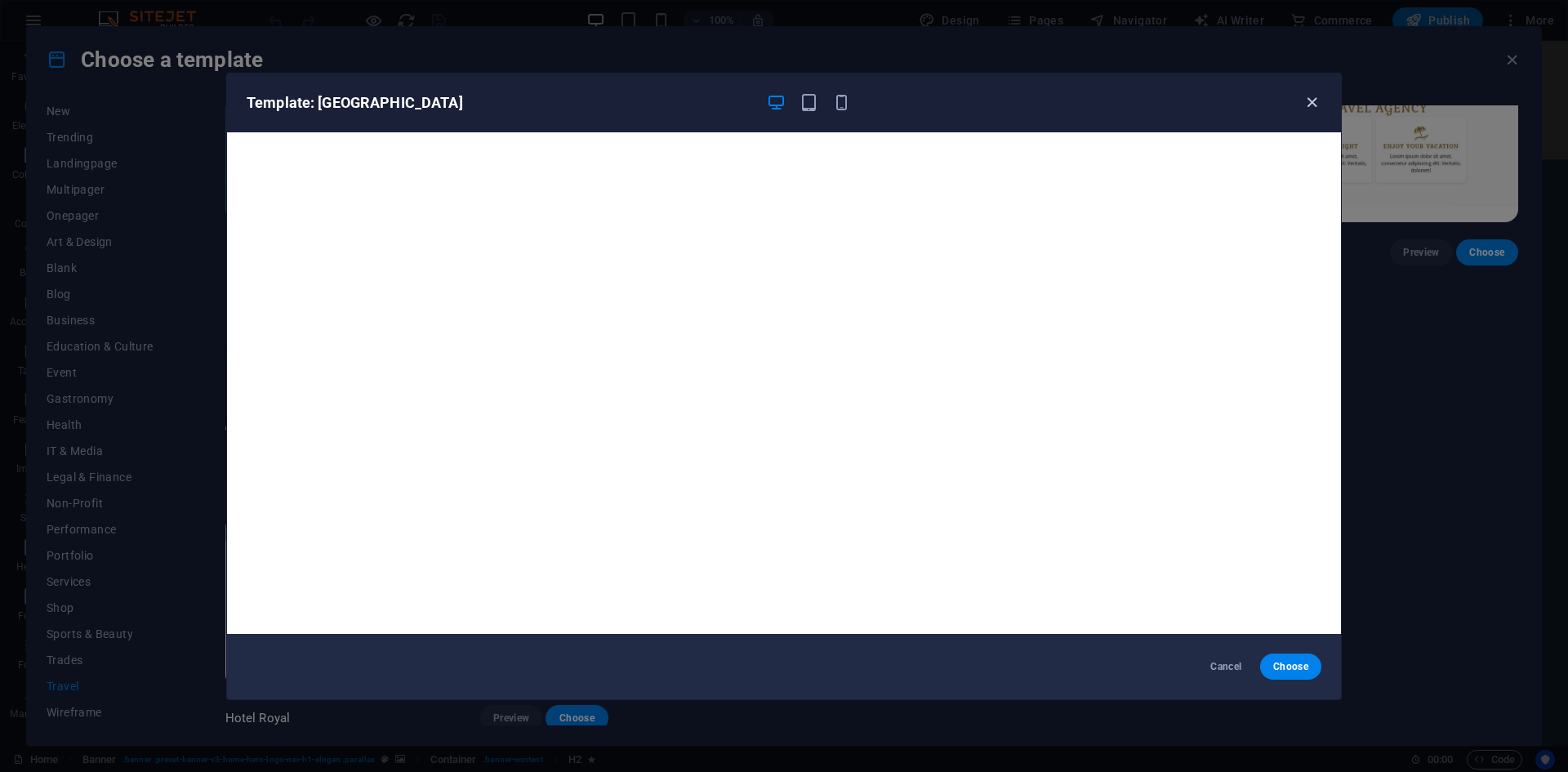
click at [1307, 107] on icon "button" at bounding box center [1312, 103] width 19 height 19
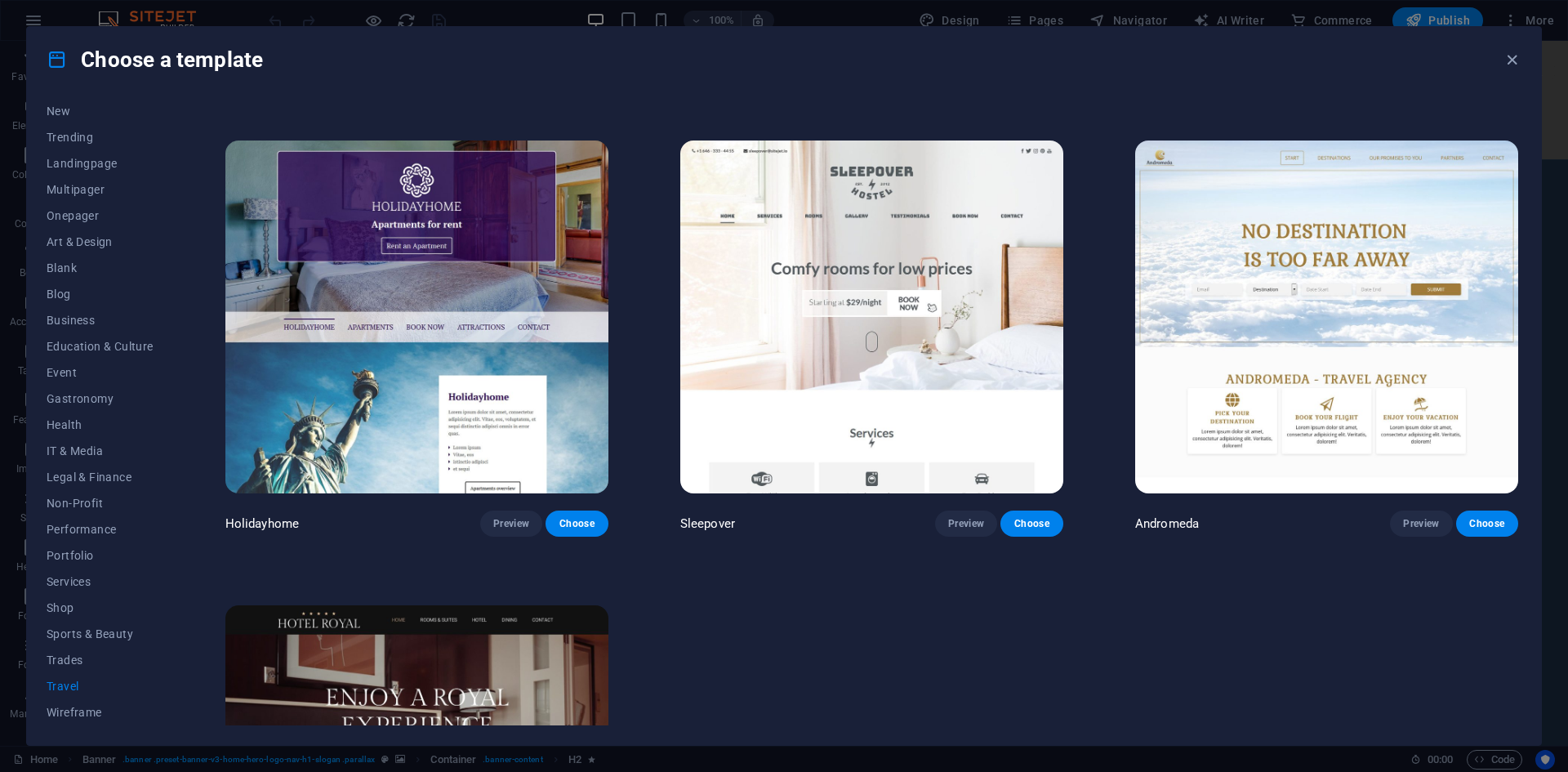
scroll to position [432, 0]
click at [517, 520] on span "Preview" at bounding box center [511, 525] width 36 height 13
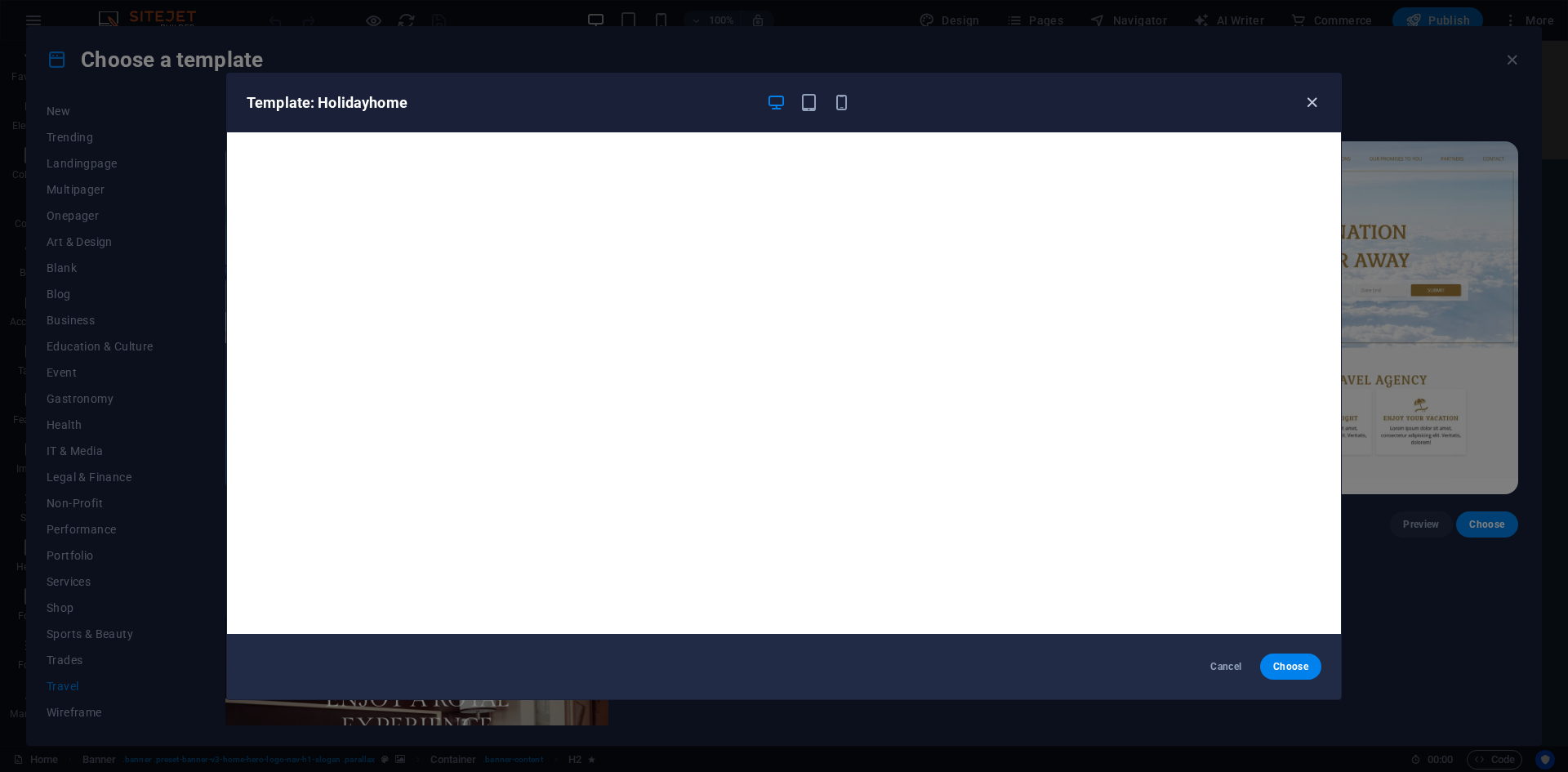
click at [1307, 103] on icon "button" at bounding box center [1312, 103] width 19 height 19
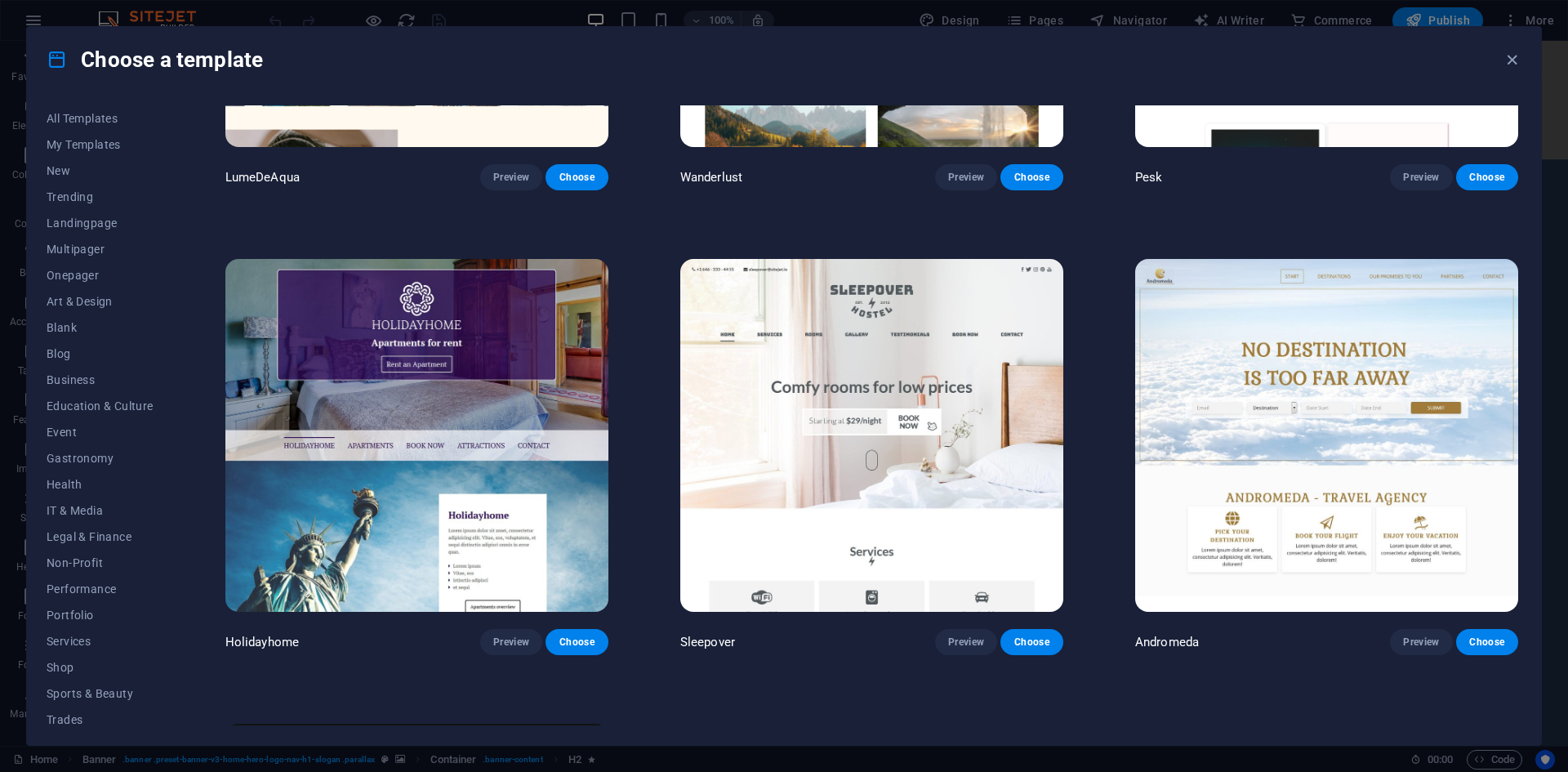
scroll to position [272, 0]
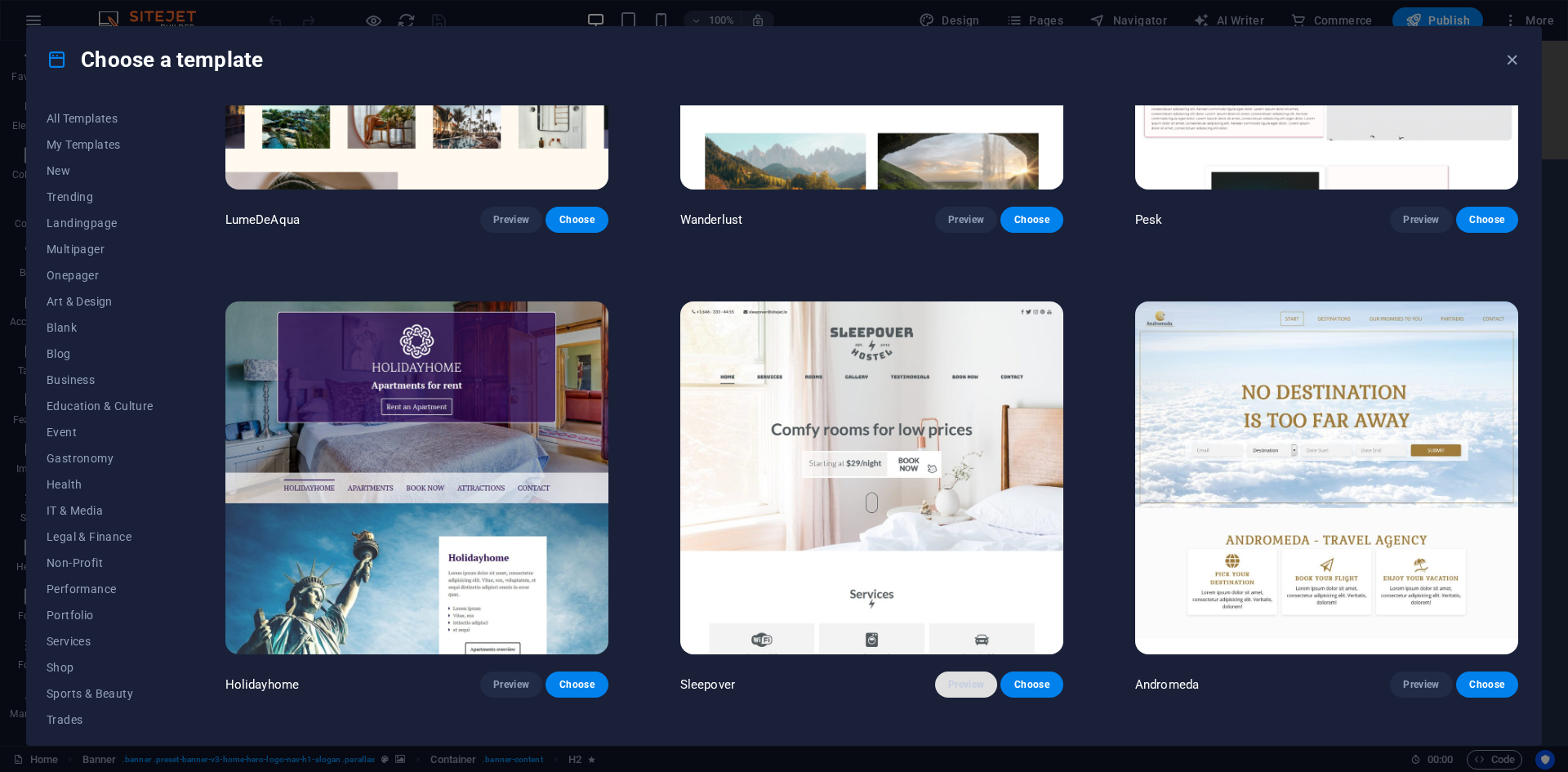
click at [963, 671] on button "Preview" at bounding box center [967, 684] width 62 height 27
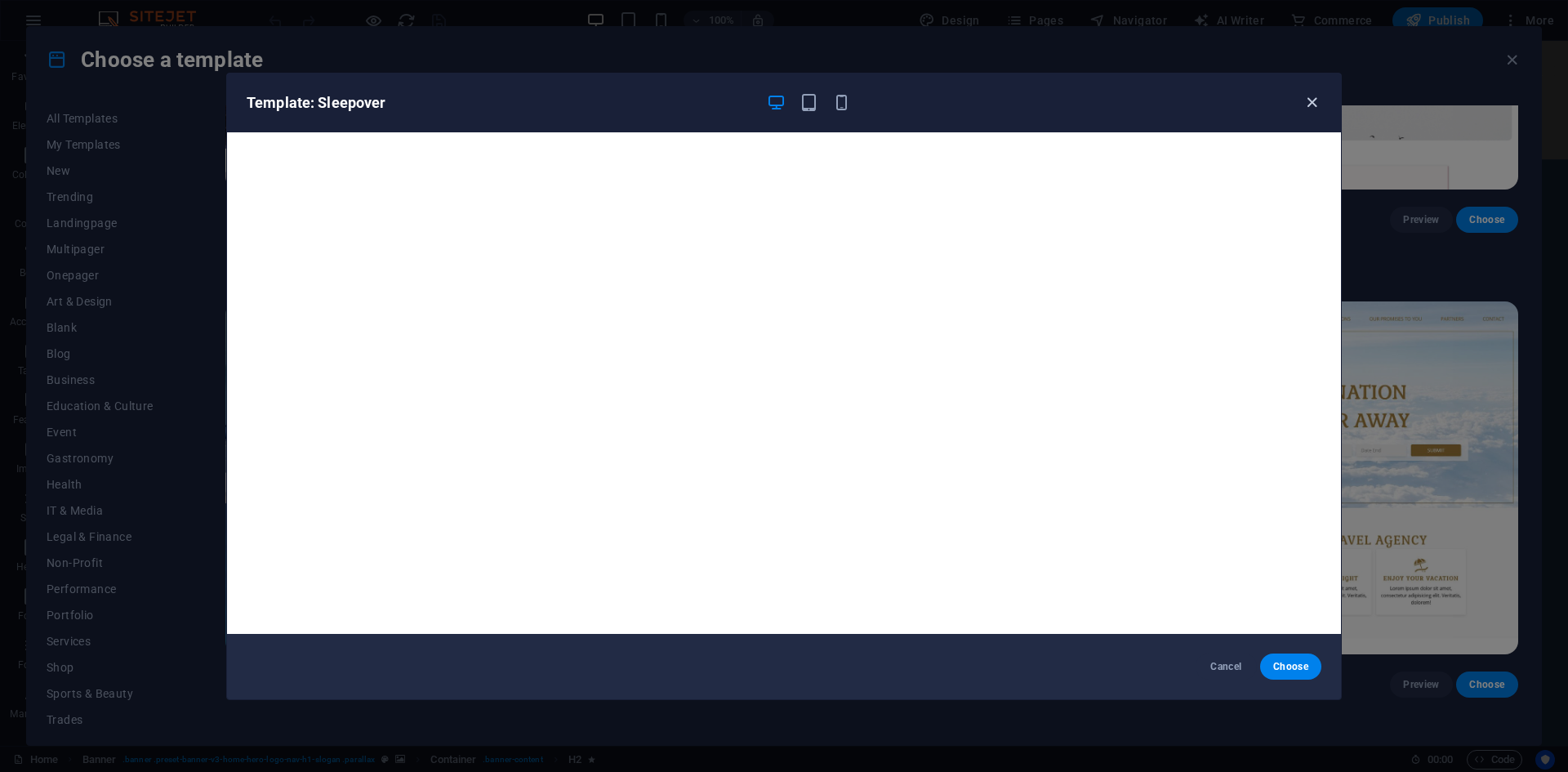
click at [1314, 109] on icon "button" at bounding box center [1312, 103] width 19 height 19
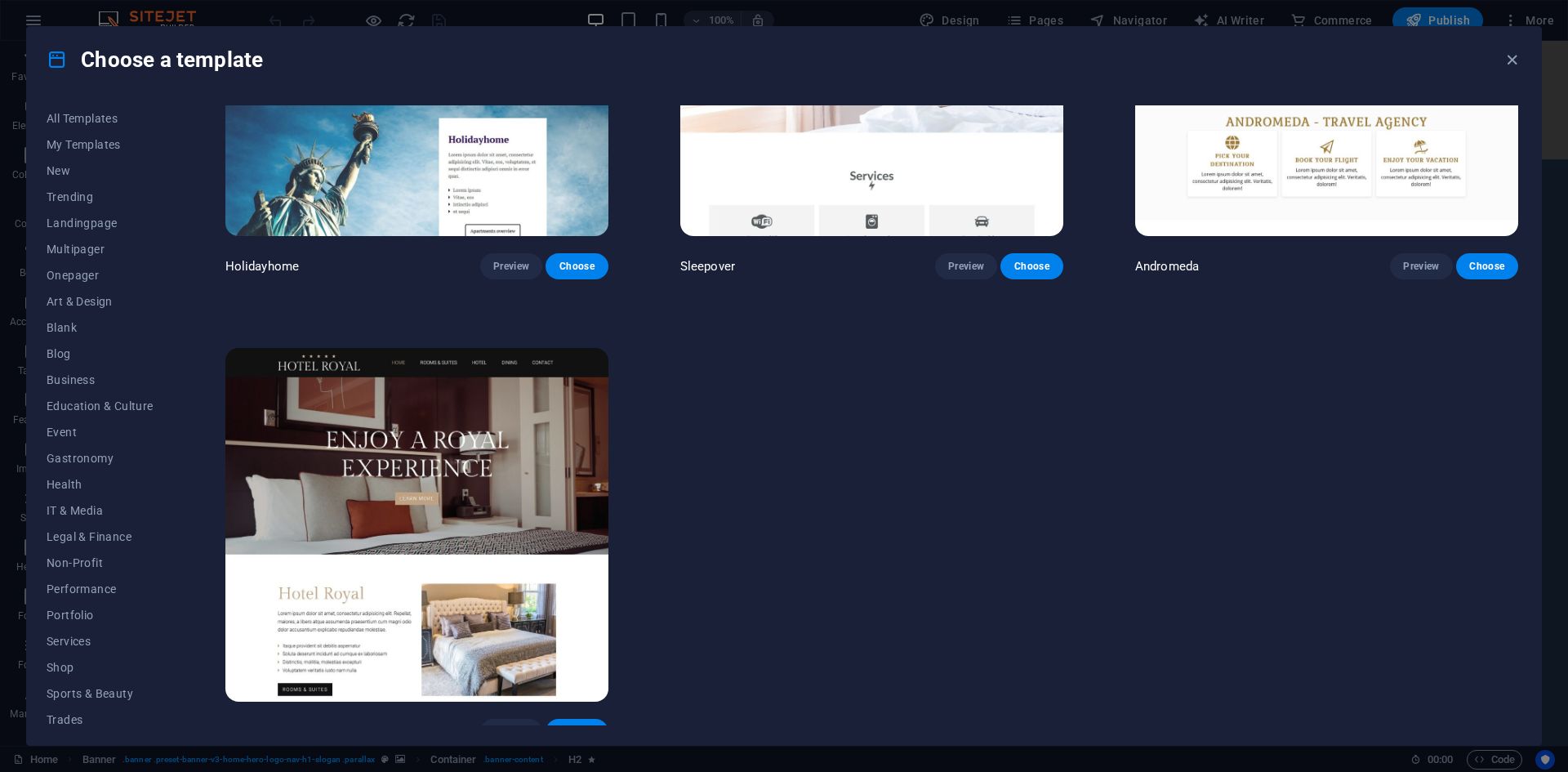
scroll to position [704, 0]
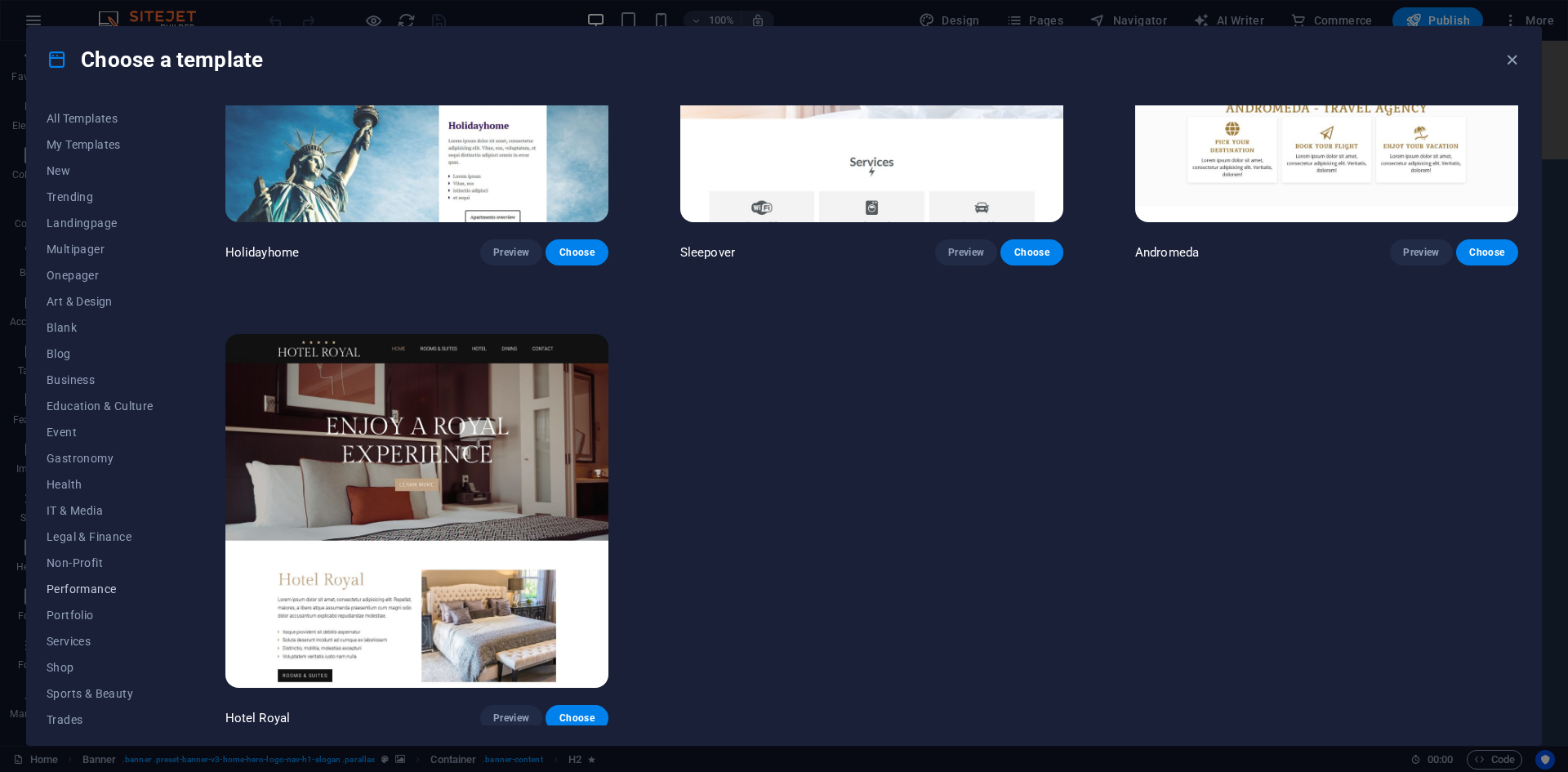
click at [90, 581] on button "Performance" at bounding box center [100, 589] width 107 height 27
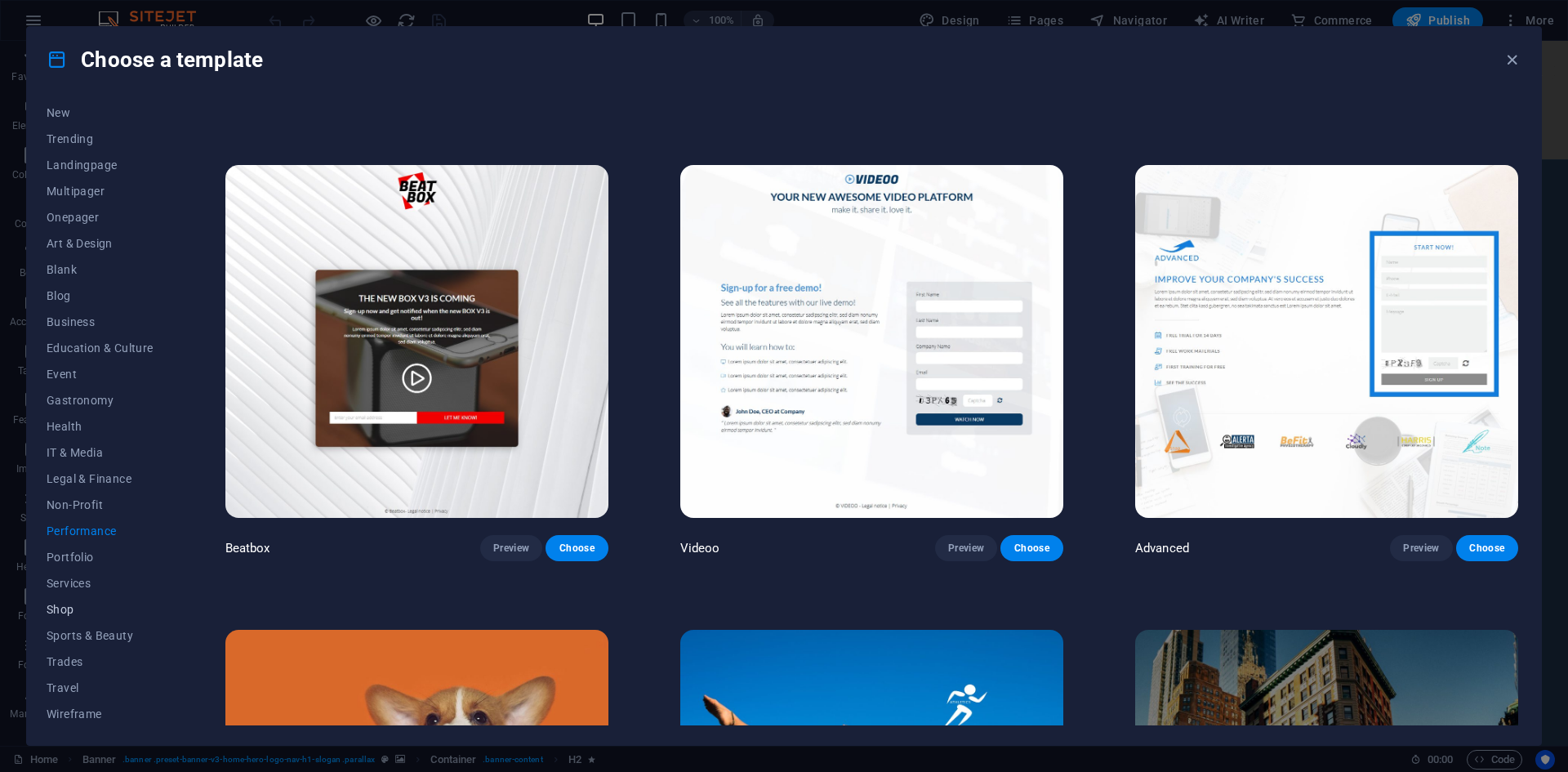
scroll to position [60, 0]
click at [80, 691] on span "Travel" at bounding box center [100, 686] width 107 height 13
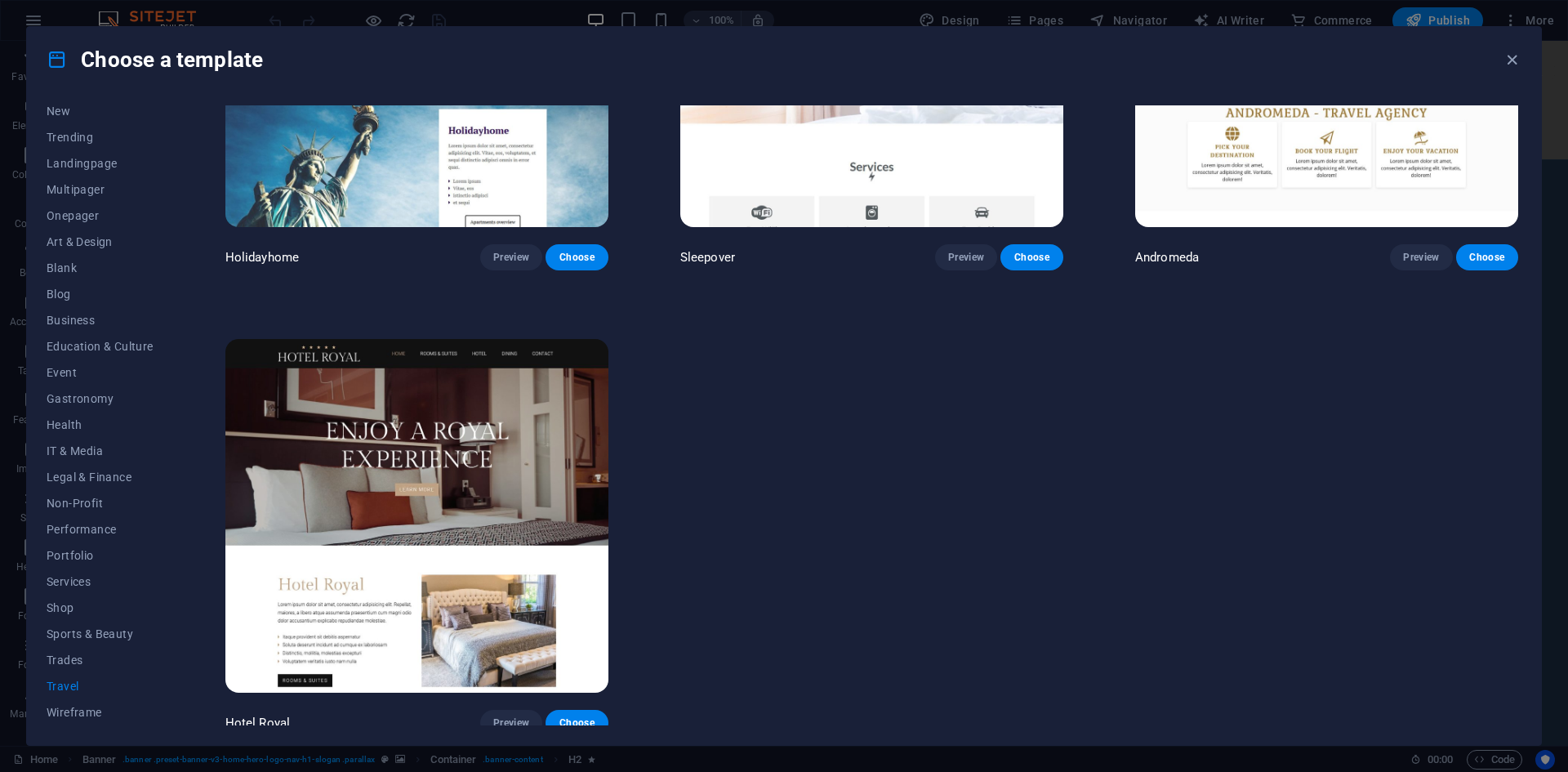
scroll to position [704, 0]
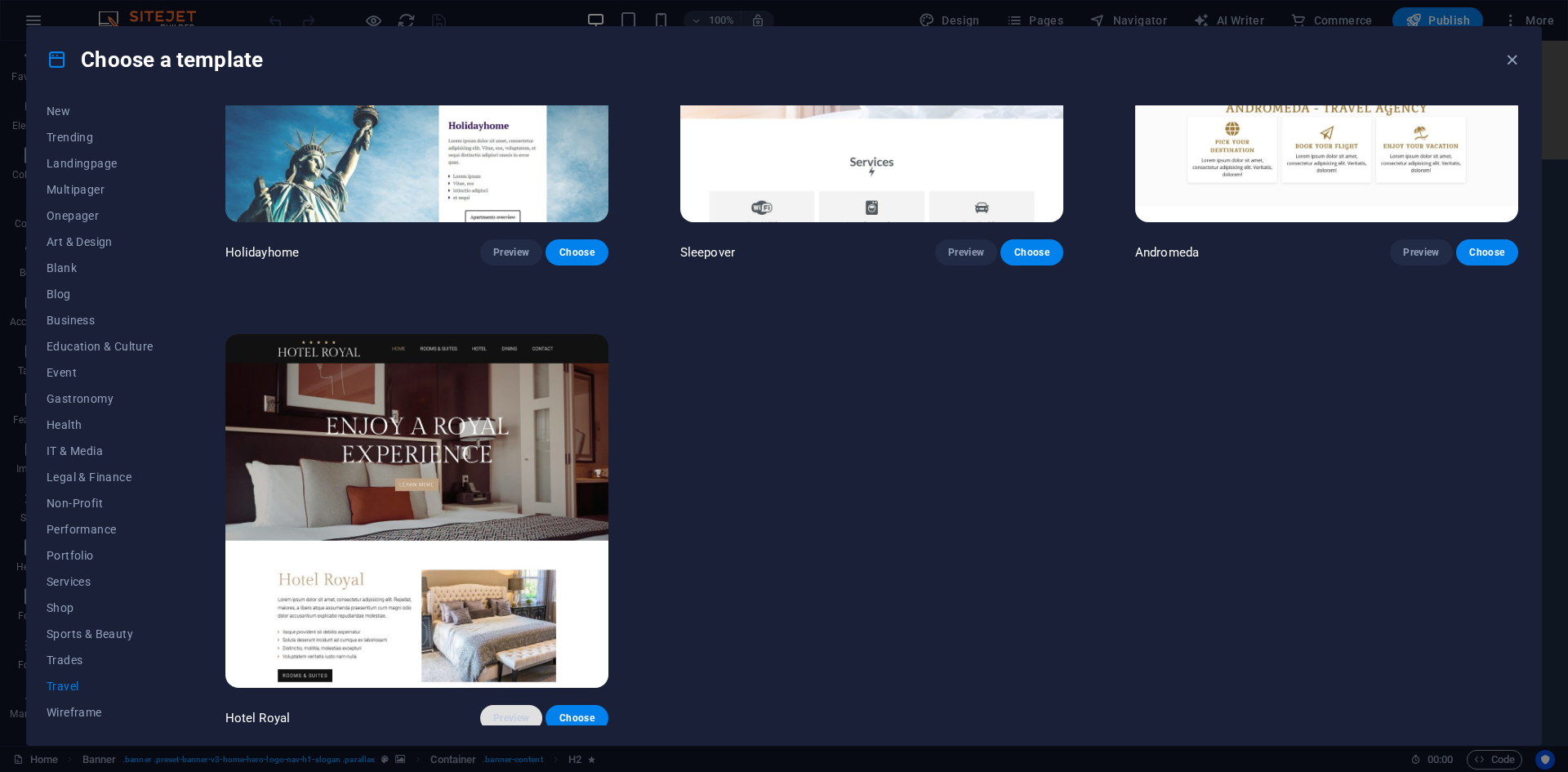
click at [502, 712] on span "Preview" at bounding box center [511, 718] width 36 height 13
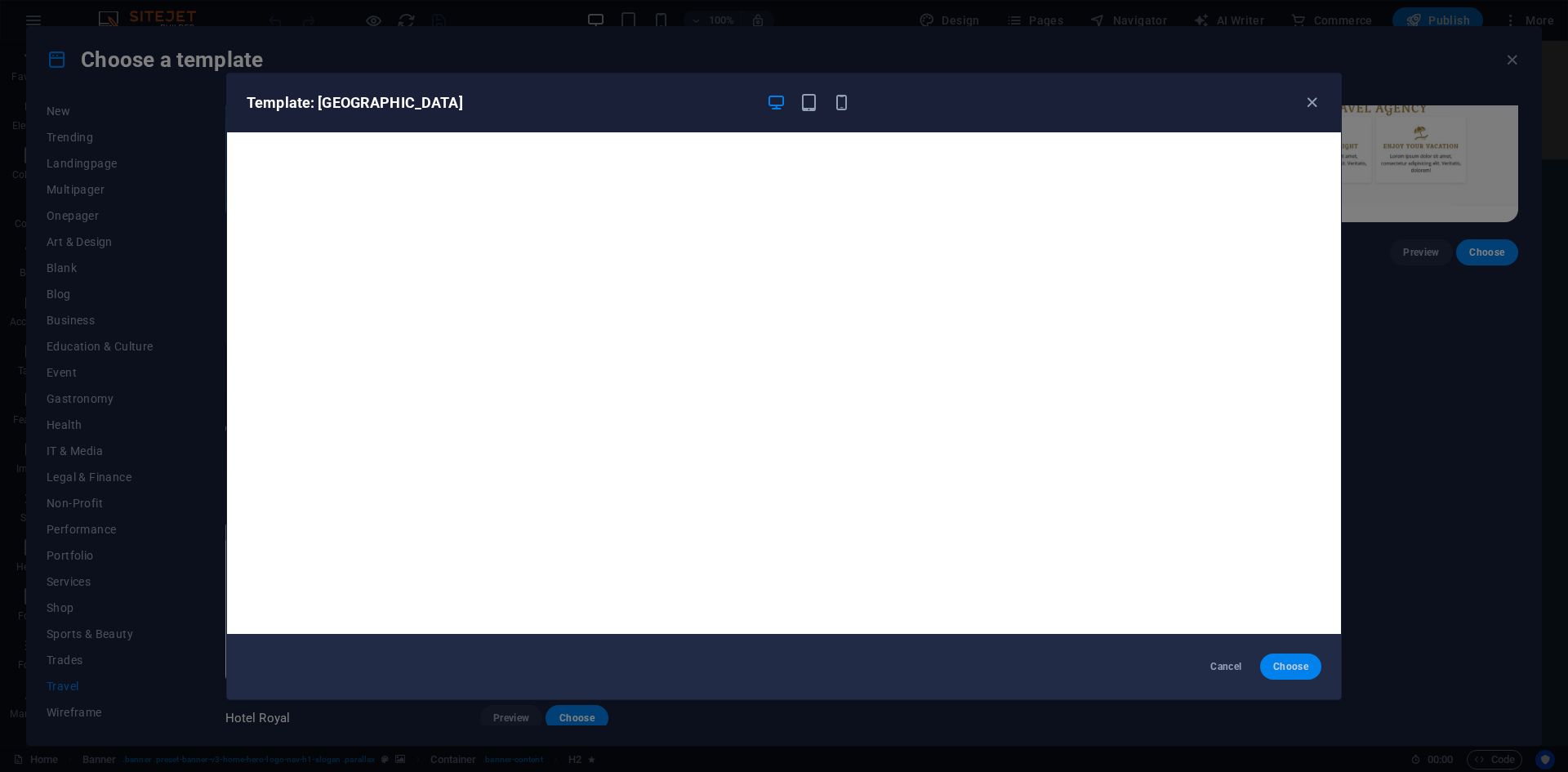
click at [1292, 672] on span "Choose" at bounding box center [1291, 667] width 35 height 13
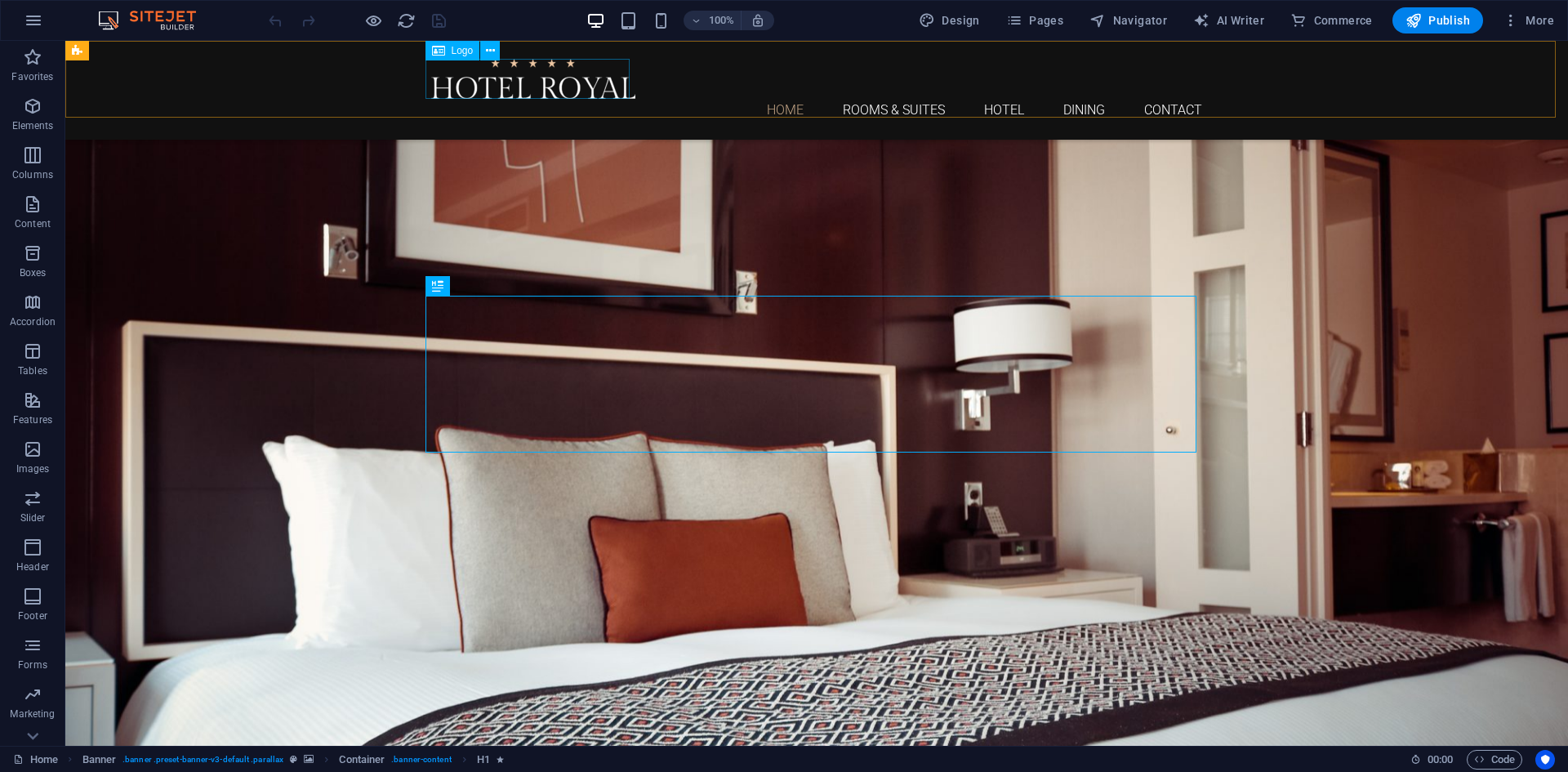
click at [458, 51] on span "Logo" at bounding box center [462, 50] width 22 height 10
click at [489, 48] on icon at bounding box center [491, 50] width 9 height 17
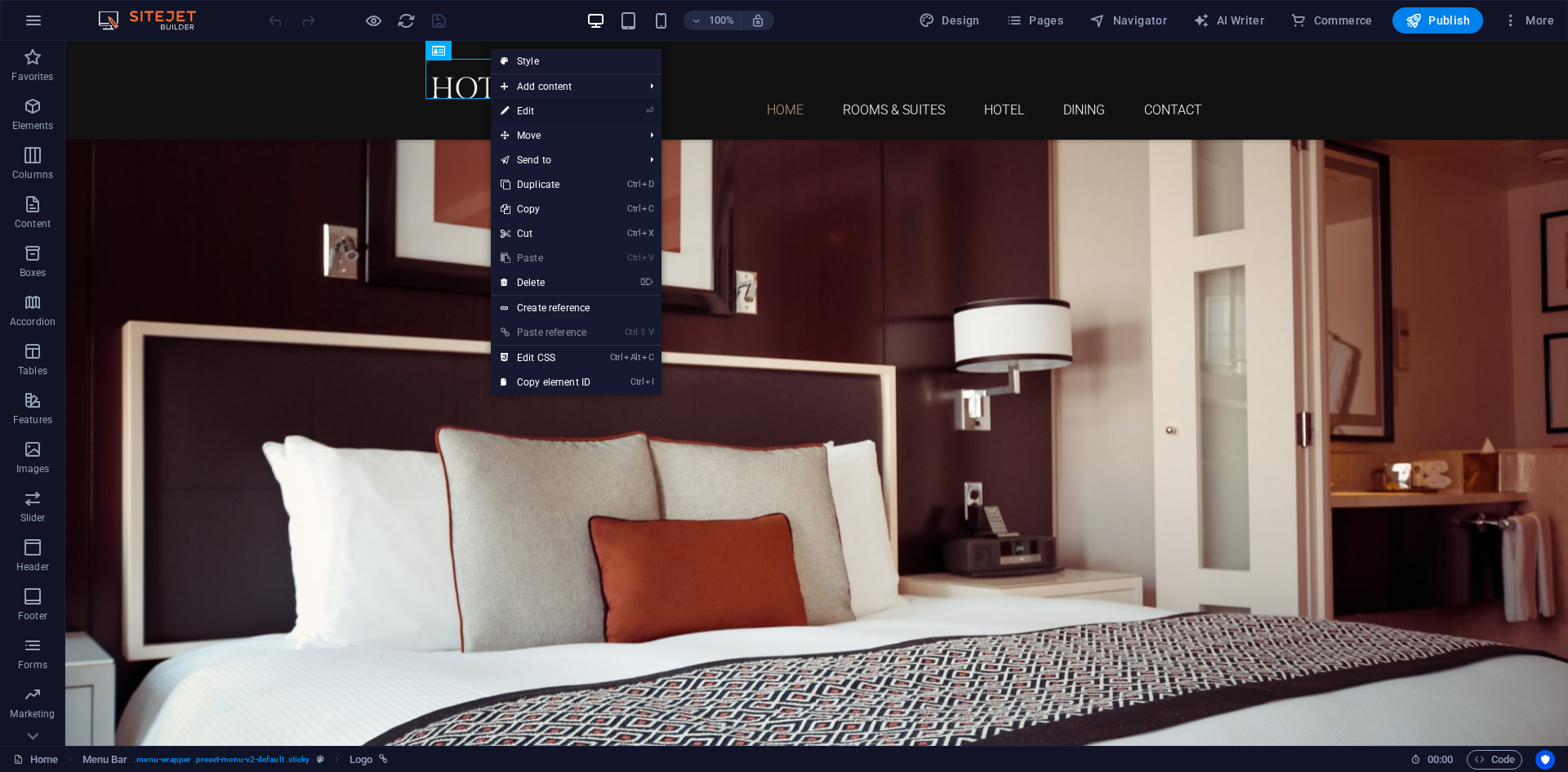
click at [562, 112] on link "⏎ Edit" at bounding box center [546, 111] width 110 height 25
select select "px"
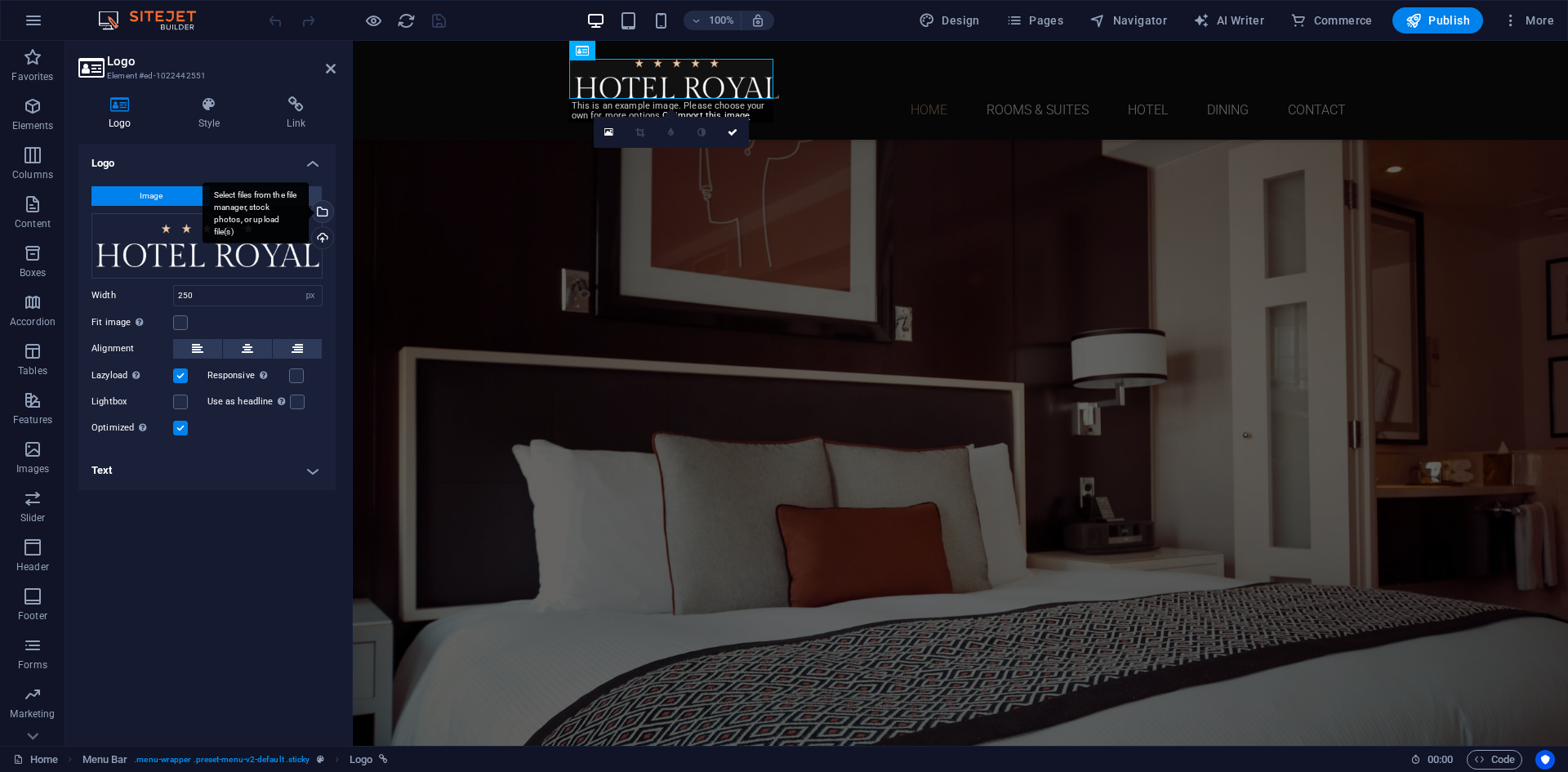
click at [308, 212] on div "Select files from the file manager, stock photos, or upload file(s)" at bounding box center [255, 212] width 106 height 61
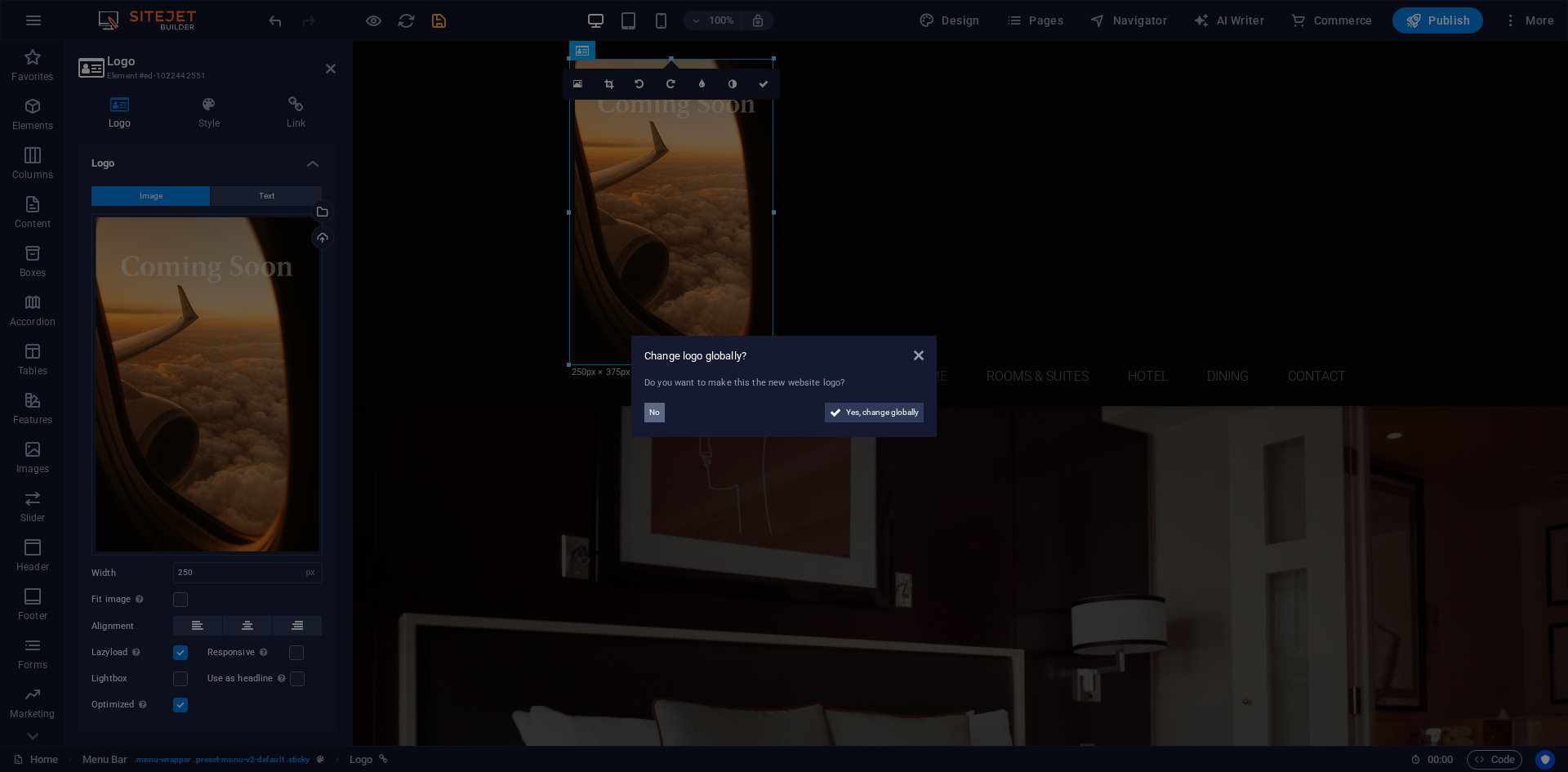
click at [660, 414] on button "No" at bounding box center [654, 412] width 20 height 19
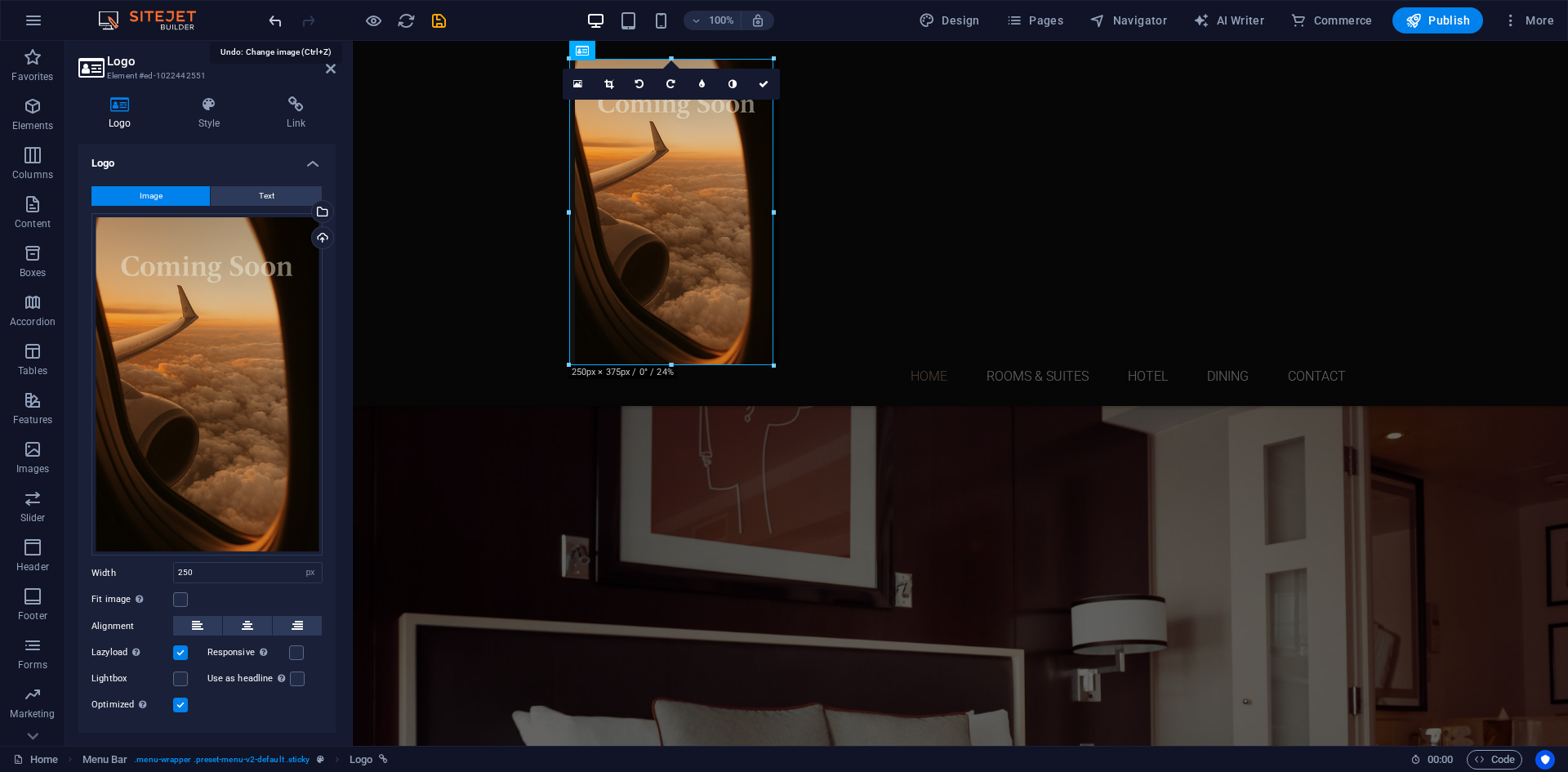
click at [280, 19] on icon "undo" at bounding box center [276, 20] width 19 height 19
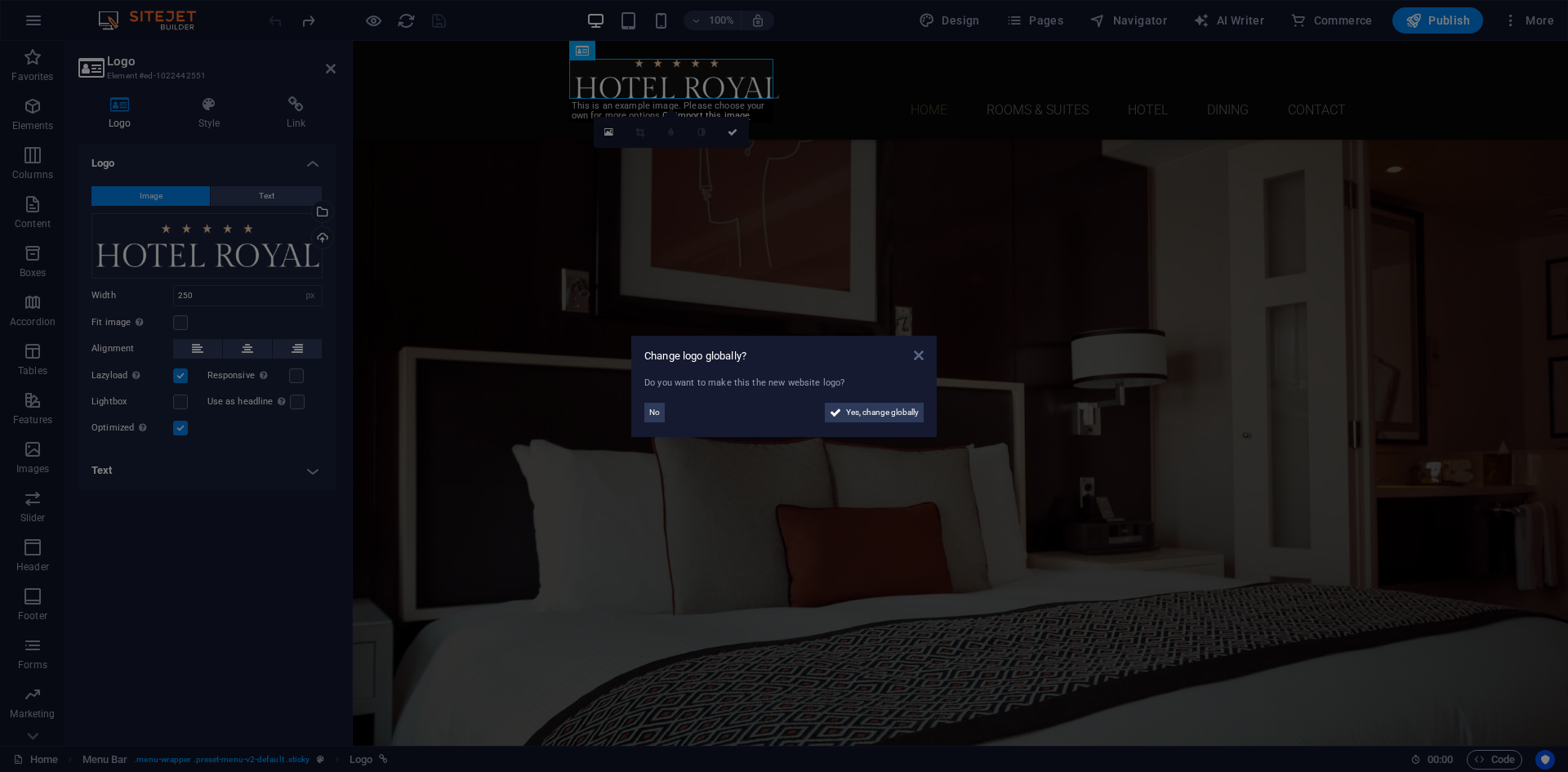
click at [914, 354] on icon at bounding box center [918, 355] width 10 height 13
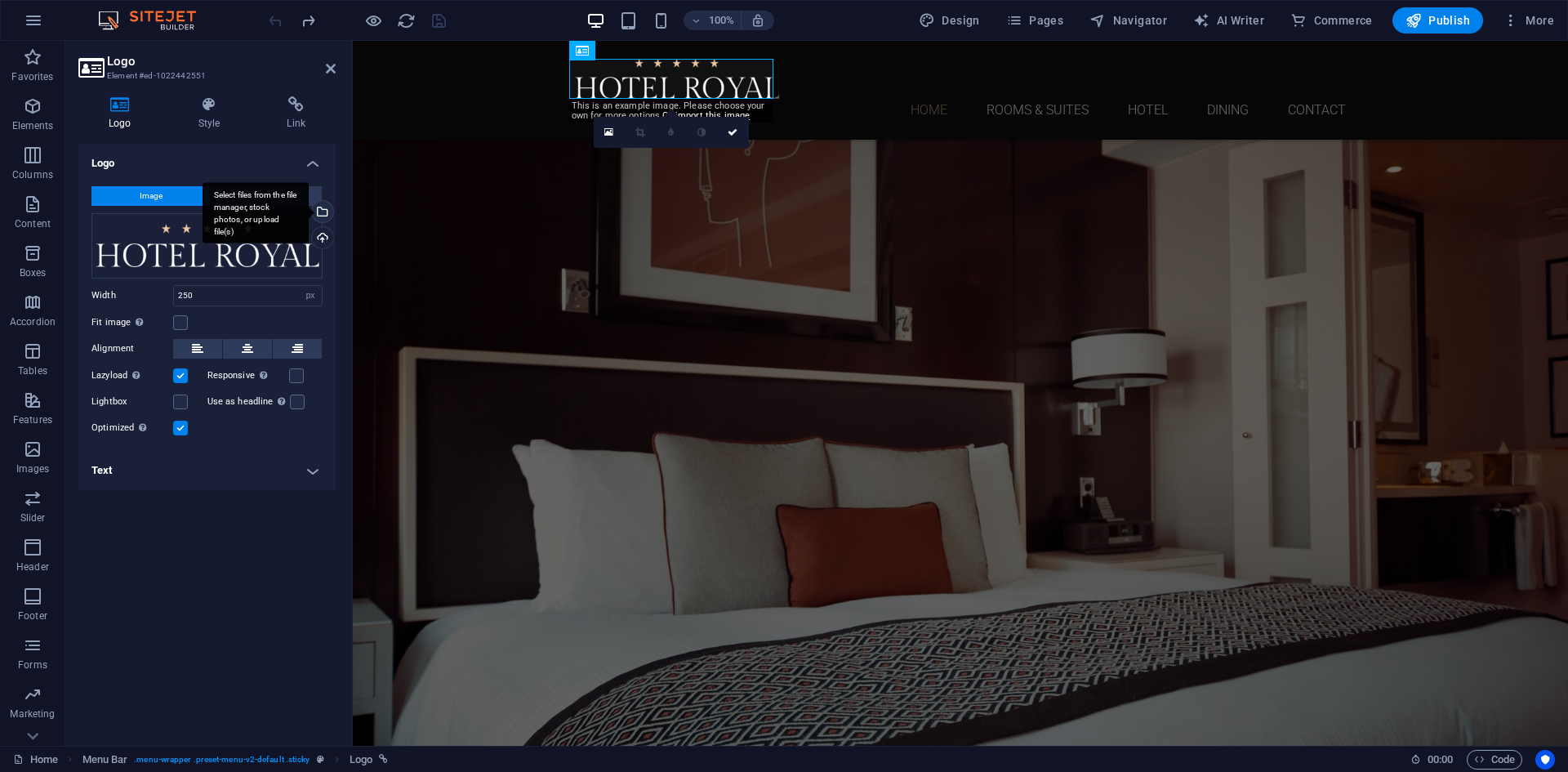
click at [324, 215] on div "Select files from the file manager, stock photos, or upload file(s)" at bounding box center [320, 213] width 25 height 25
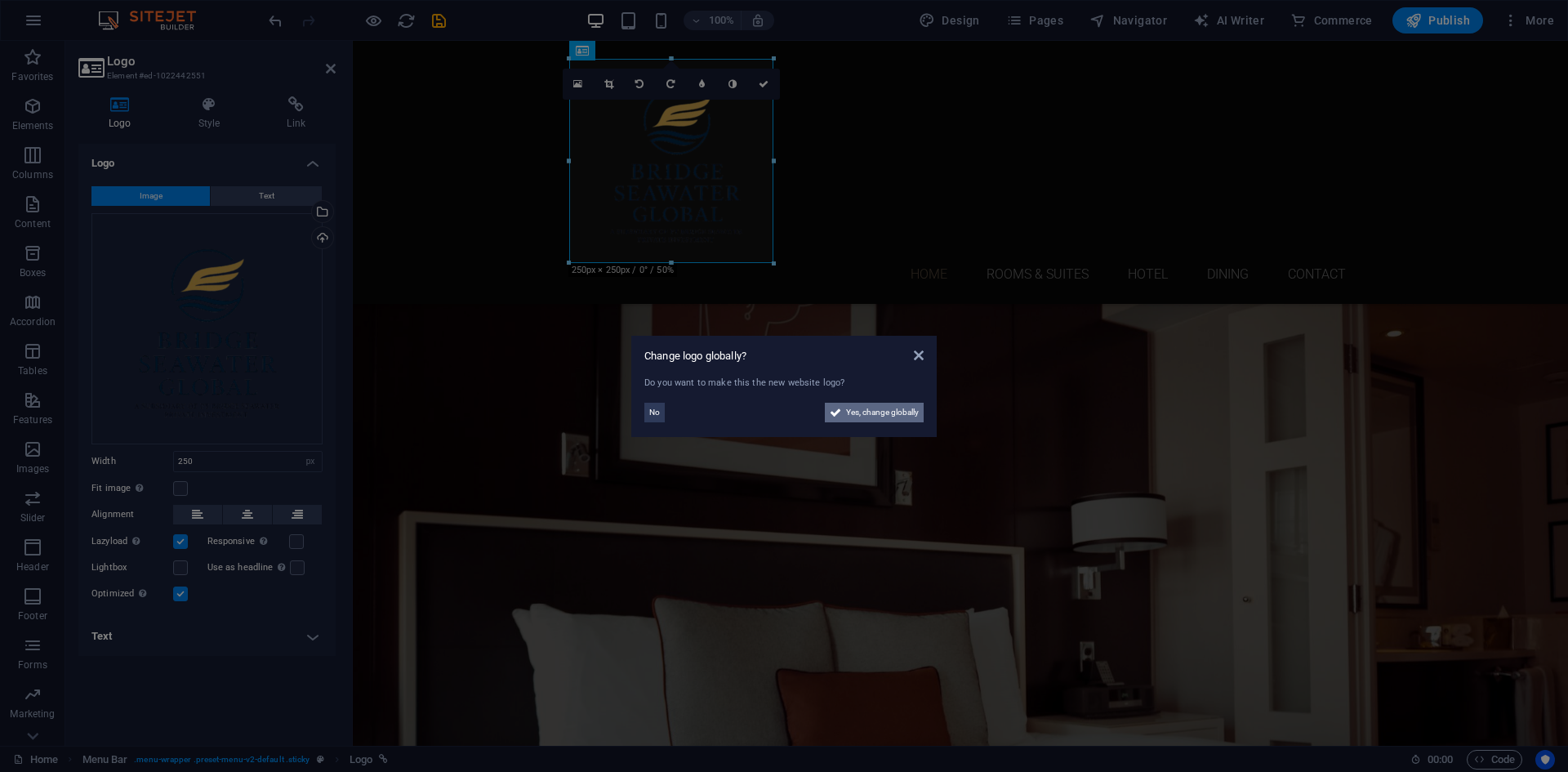
click at [881, 409] on span "Yes, change globally" at bounding box center [881, 412] width 72 height 19
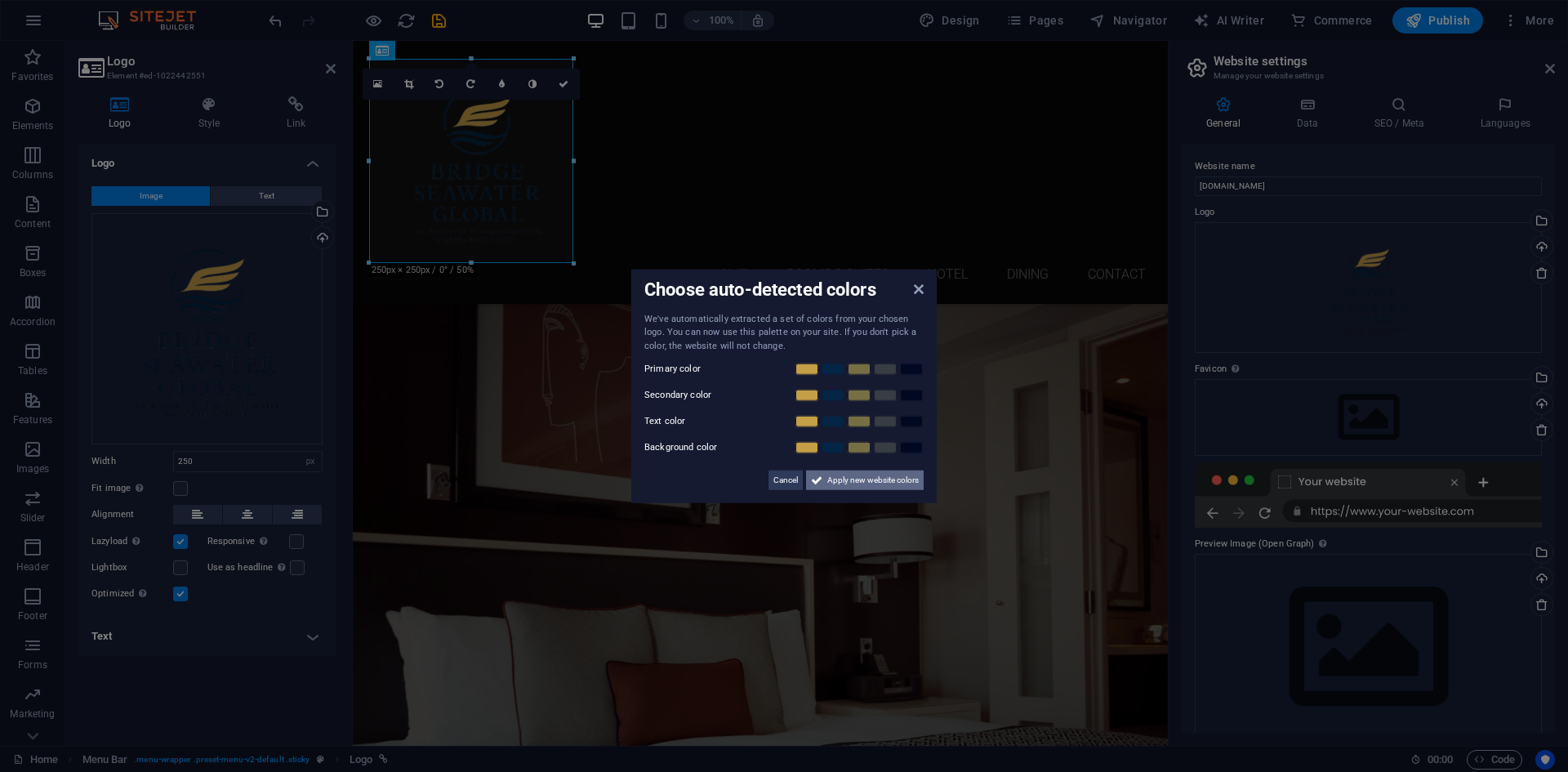
click at [901, 475] on span "Apply new website colors" at bounding box center [873, 480] width 92 height 19
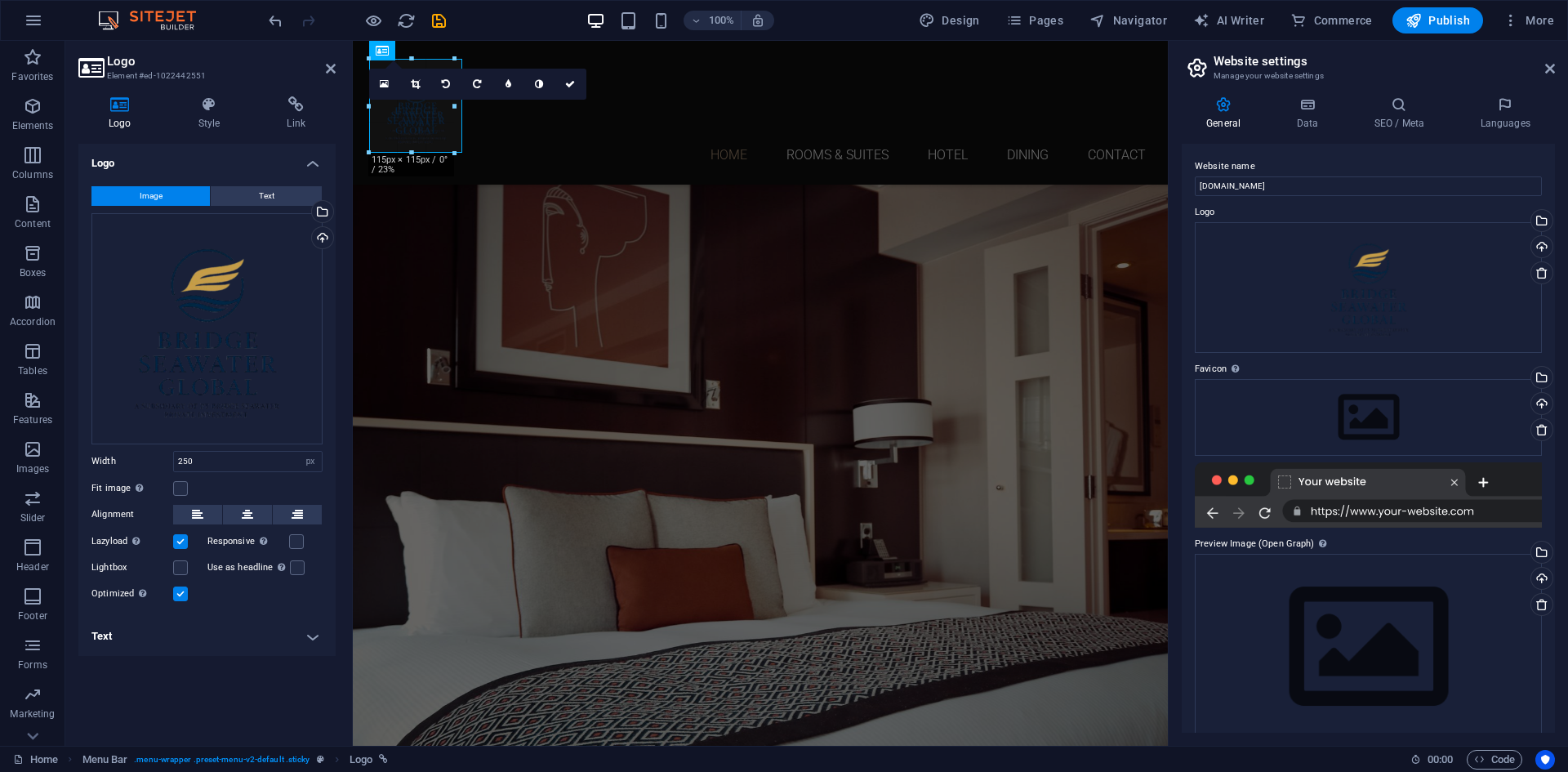
drag, startPoint x: 472, startPoint y: 262, endPoint x: 550, endPoint y: 142, distance: 143.1
click at [276, 22] on icon "undo" at bounding box center [276, 20] width 19 height 19
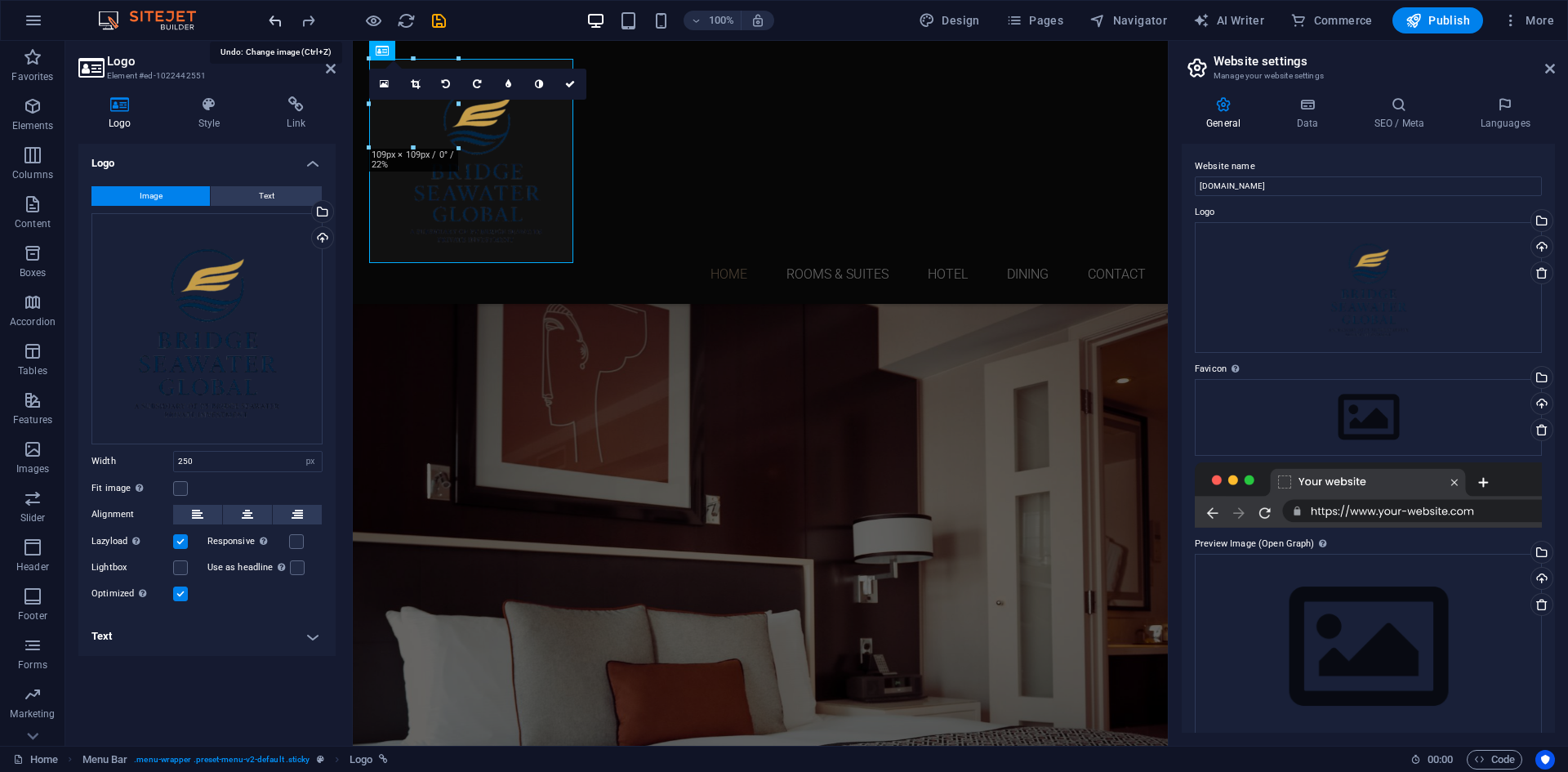
click at [276, 22] on icon "undo" at bounding box center [276, 20] width 19 height 19
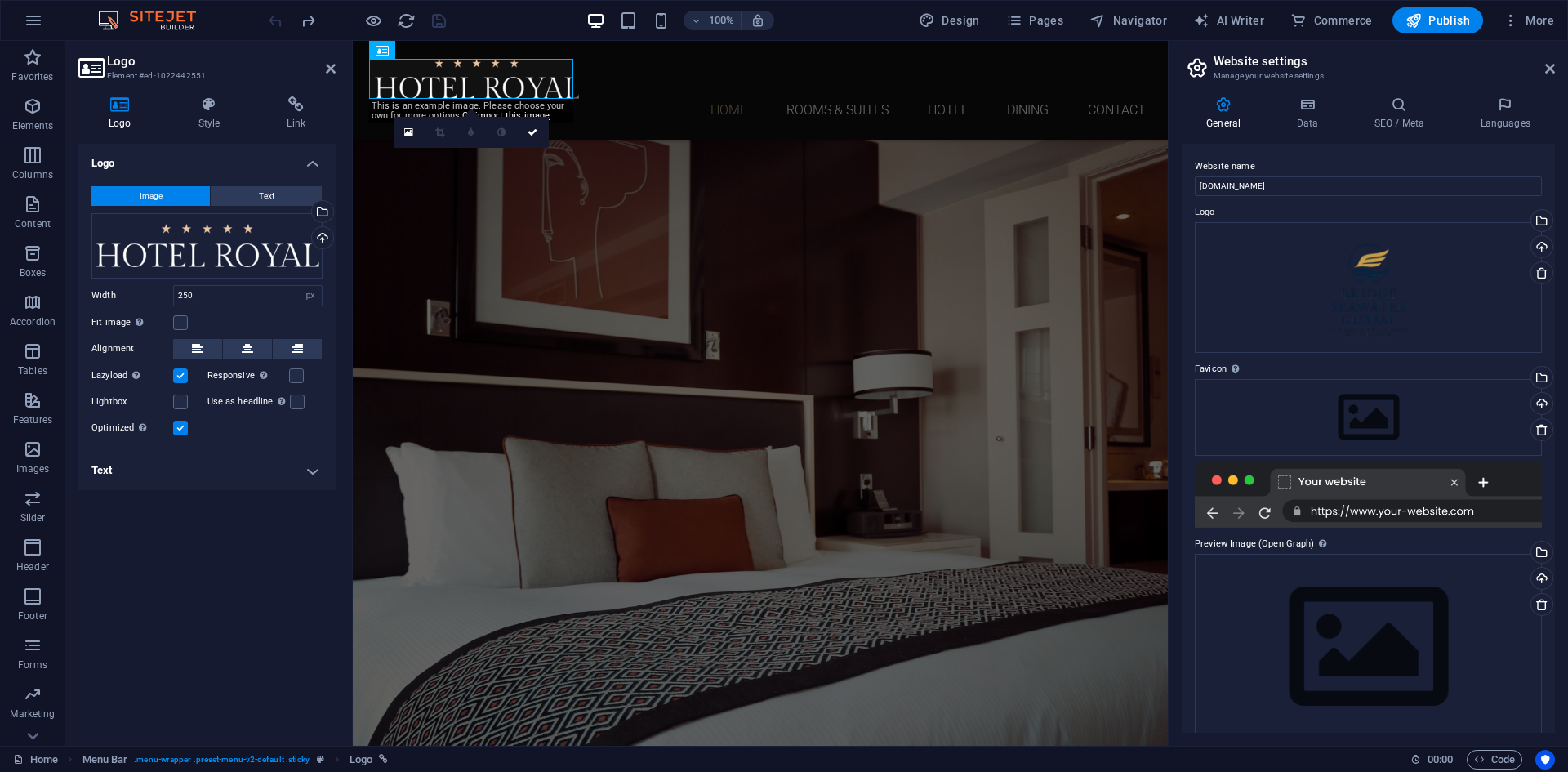
click at [229, 586] on div "Logo Image Text Drag files here, click to choose files or select files from Fil…" at bounding box center [207, 438] width 257 height 589
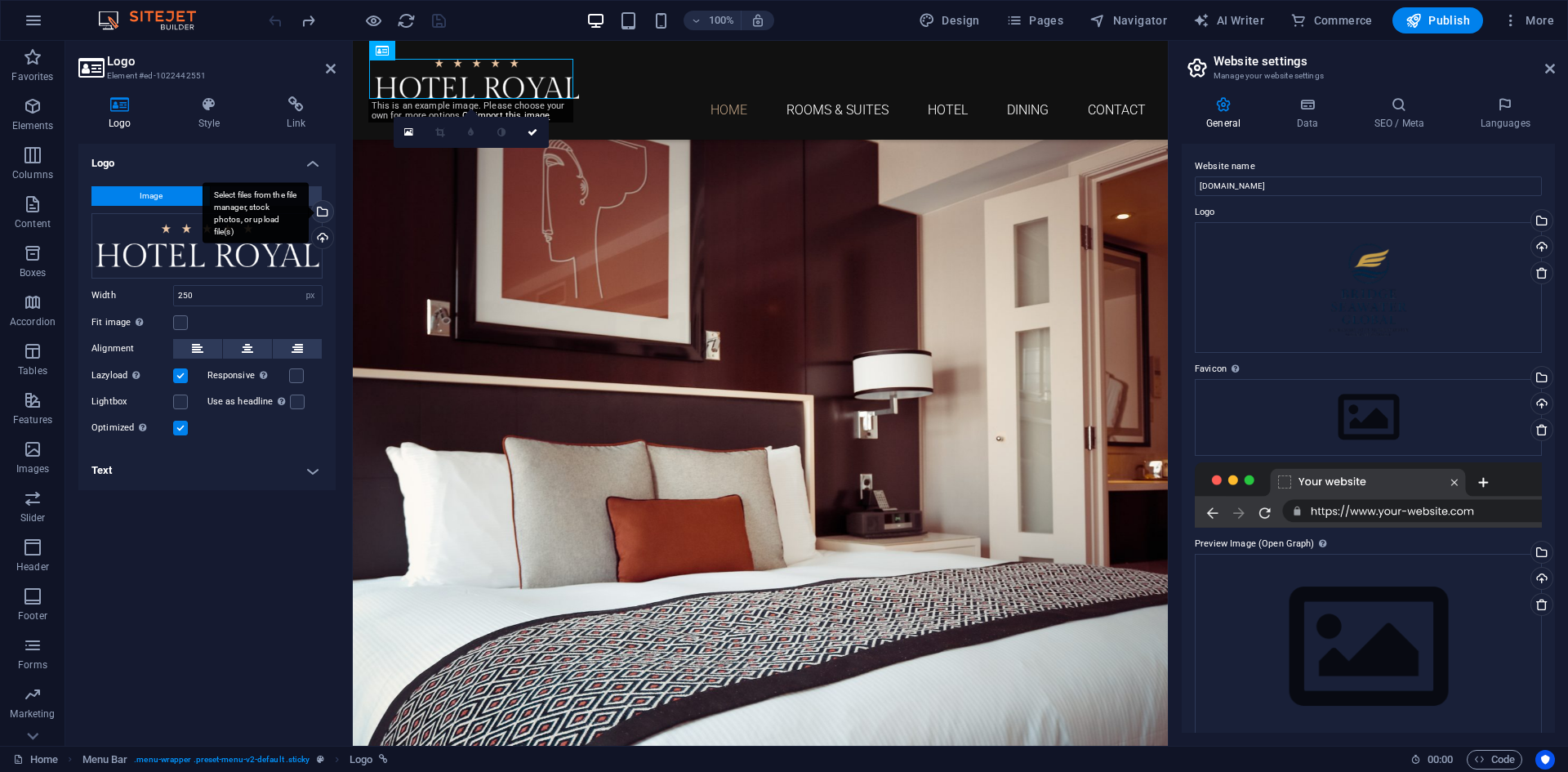
click at [330, 209] on div "Select files from the file manager, stock photos, or upload file(s)" at bounding box center [320, 213] width 25 height 25
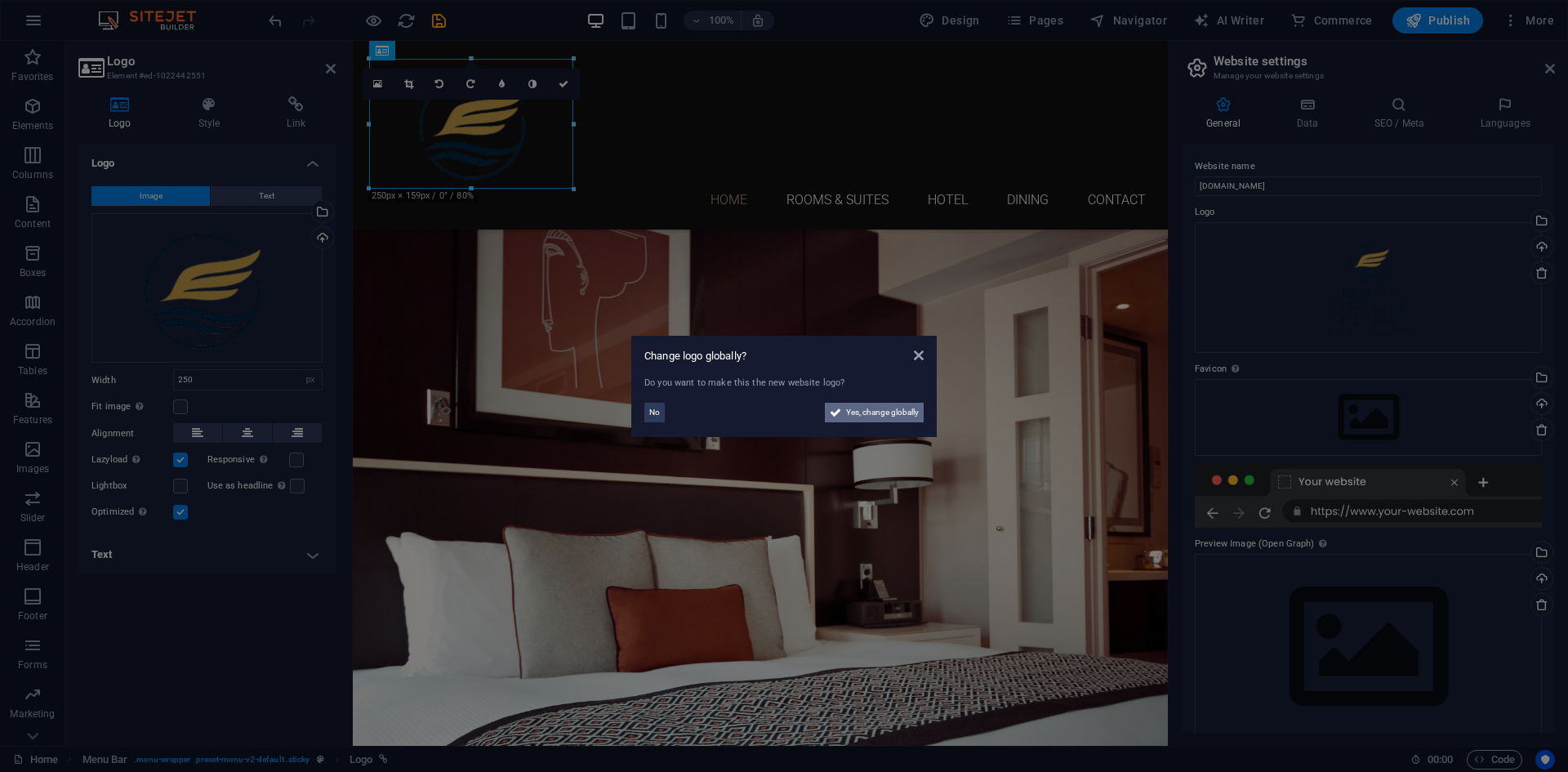
click at [862, 417] on span "Yes, change globally" at bounding box center [881, 412] width 72 height 19
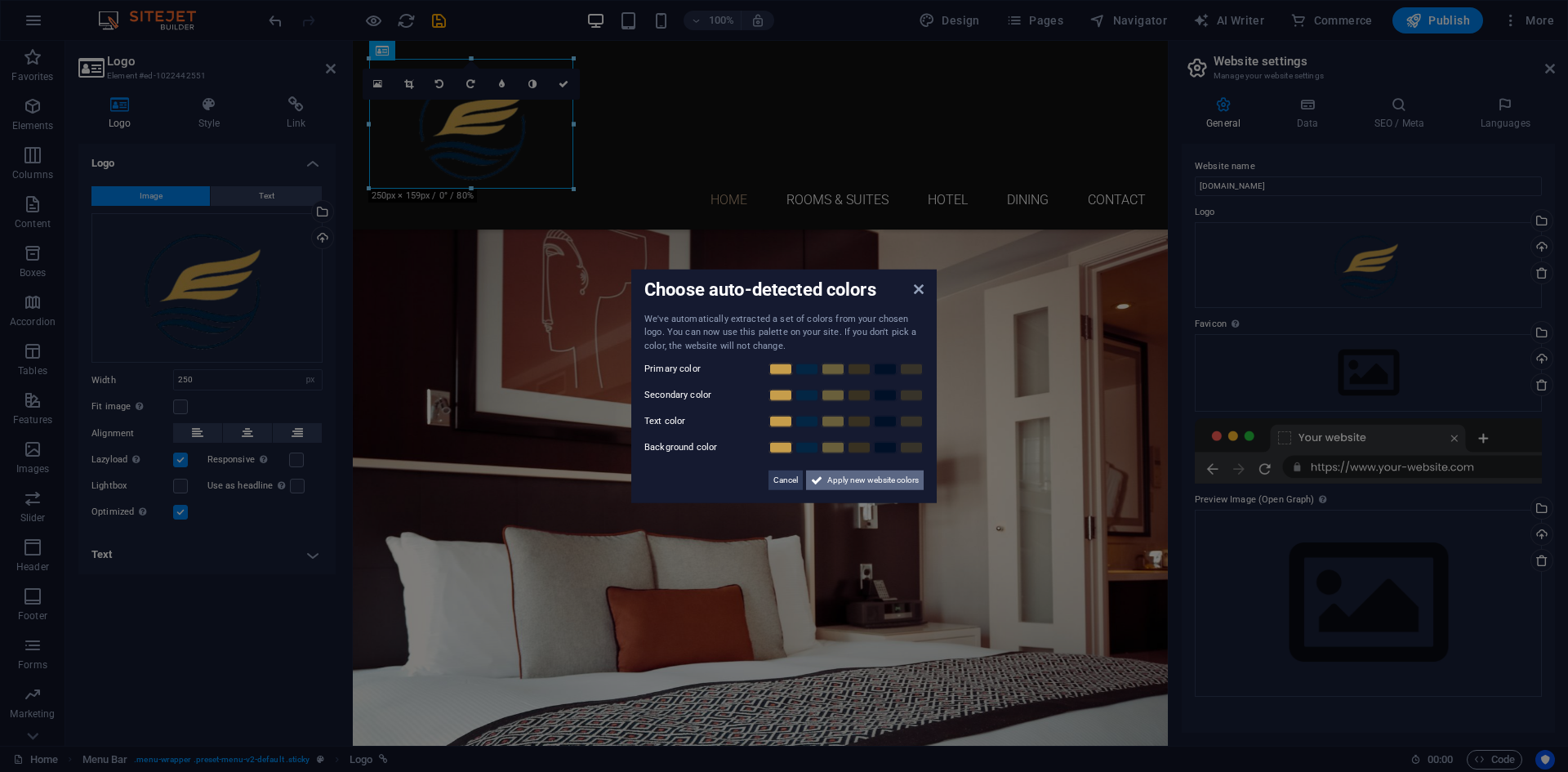
click at [887, 487] on span "Apply new website colors" at bounding box center [873, 480] width 92 height 19
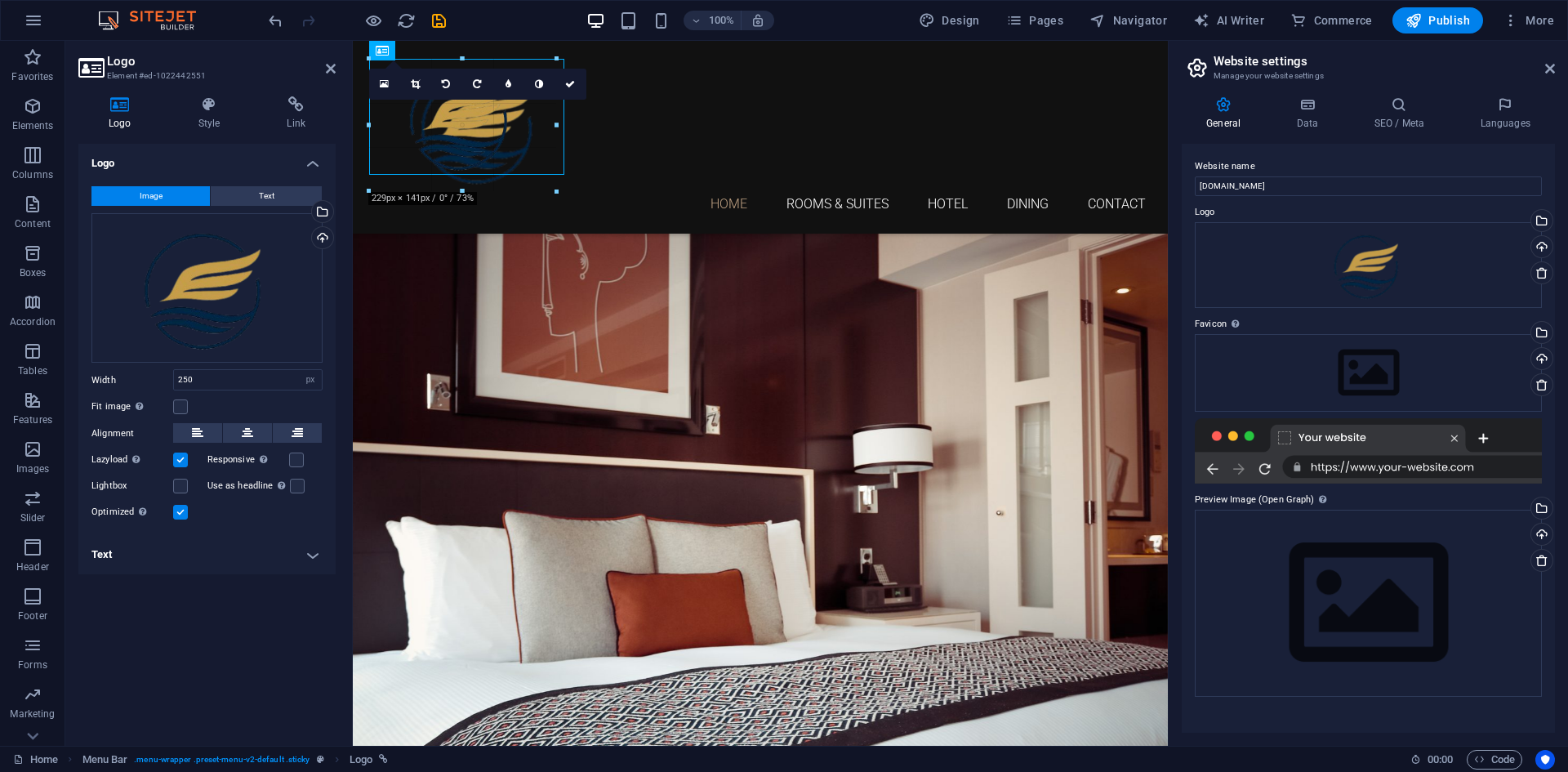
drag, startPoint x: 577, startPoint y: 185, endPoint x: 594, endPoint y: 129, distance: 58.5
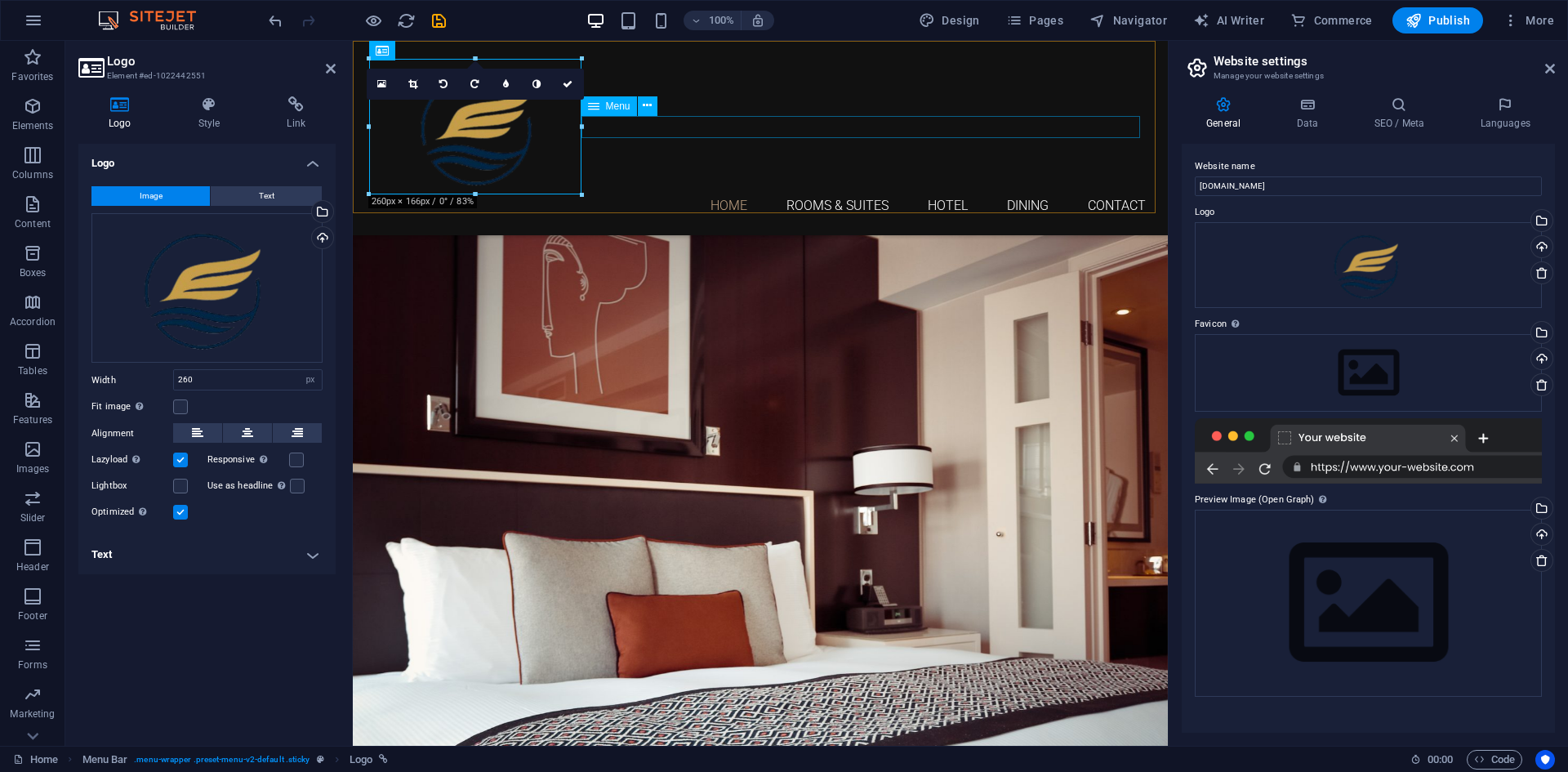
drag, startPoint x: 578, startPoint y: 120, endPoint x: 700, endPoint y: 118, distance: 122.0
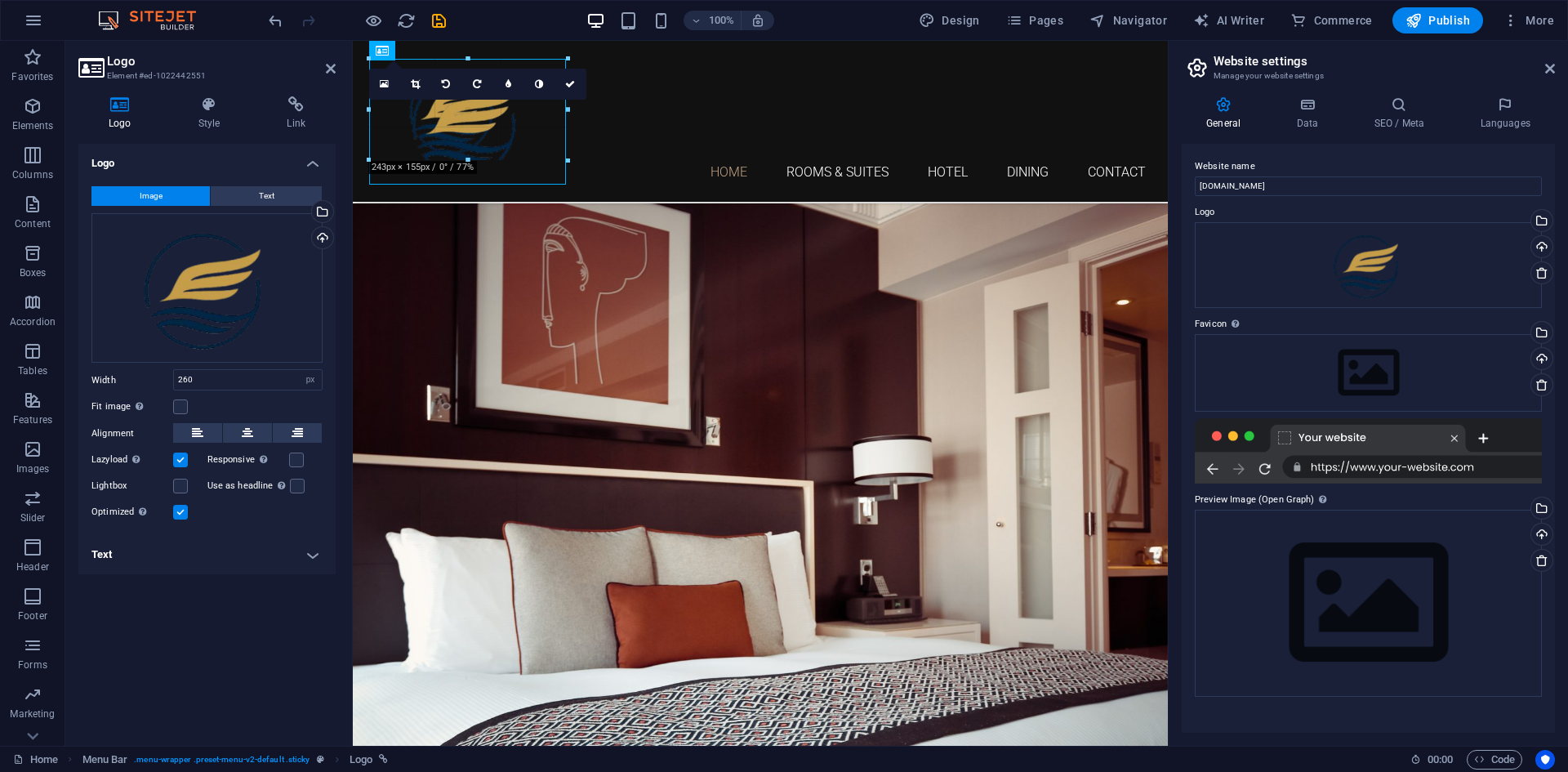
drag, startPoint x: 580, startPoint y: 192, endPoint x: 178, endPoint y: 104, distance: 411.5
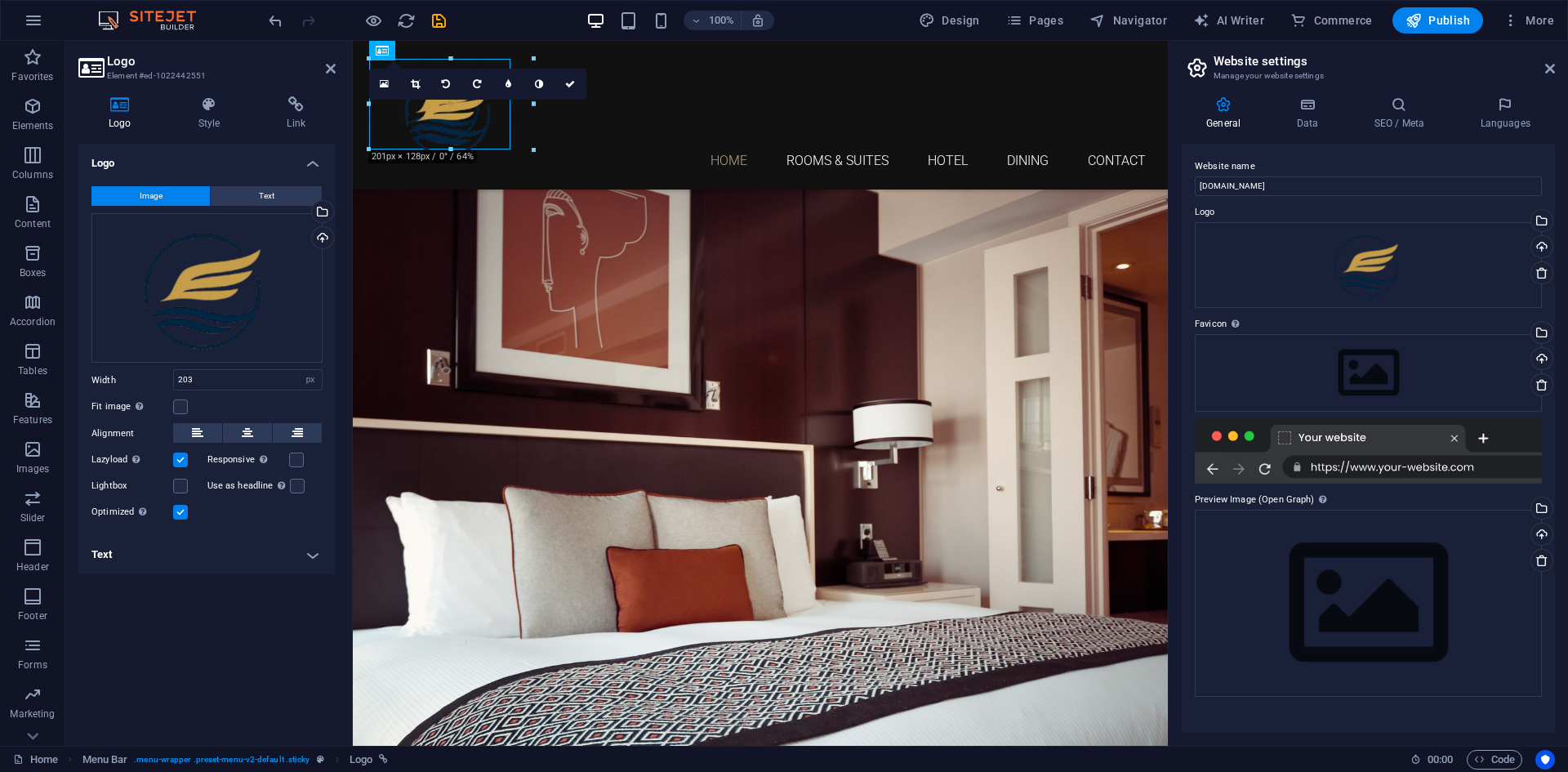
drag, startPoint x: 188, startPoint y: 122, endPoint x: 514, endPoint y: 137, distance: 326.3
type input "173"
click at [1543, 72] on header "Website settings Manage your website settings" at bounding box center [1370, 62] width 370 height 42
click at [1547, 67] on icon at bounding box center [1550, 69] width 10 height 13
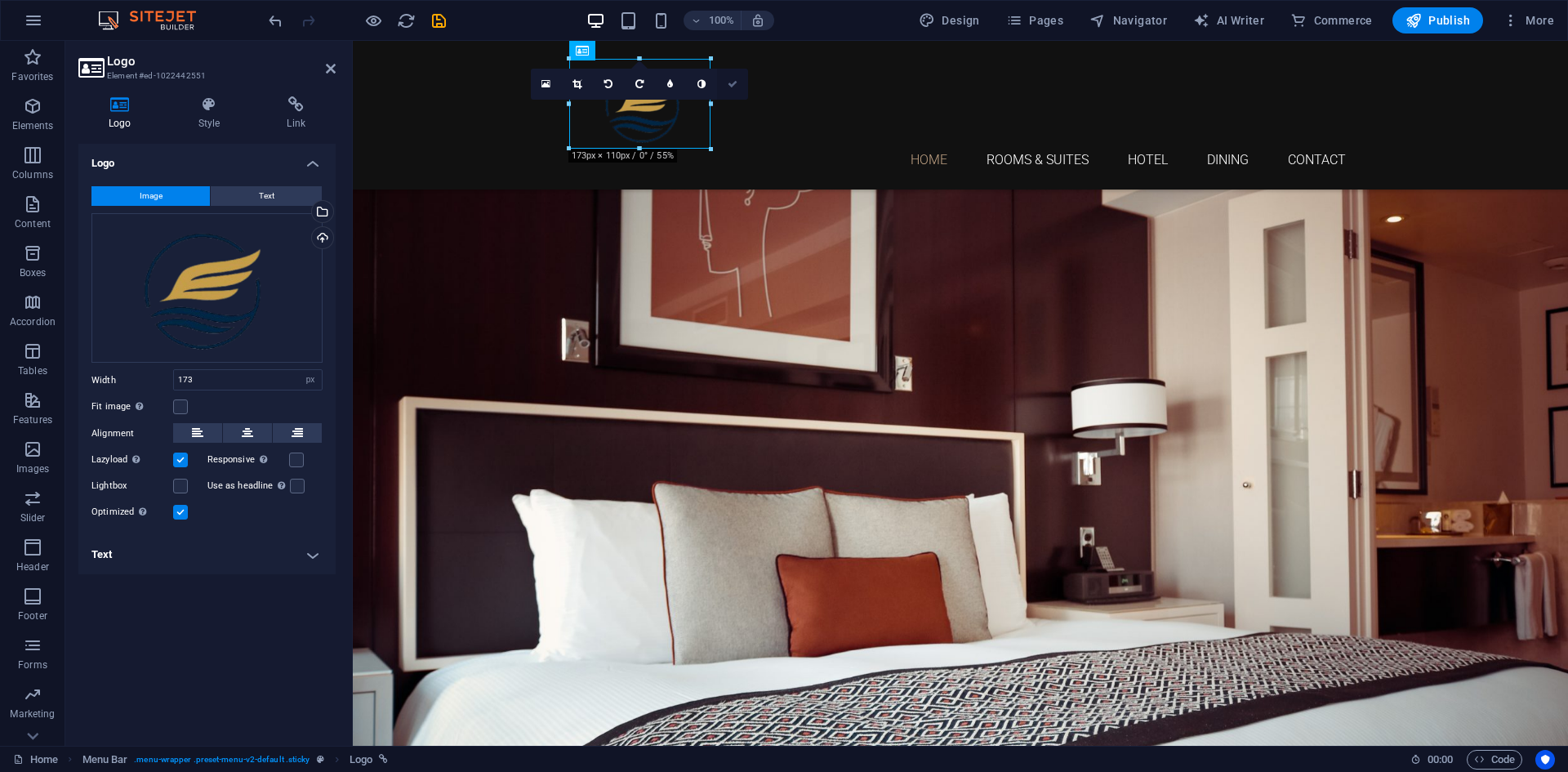
click at [739, 82] on link at bounding box center [732, 84] width 31 height 31
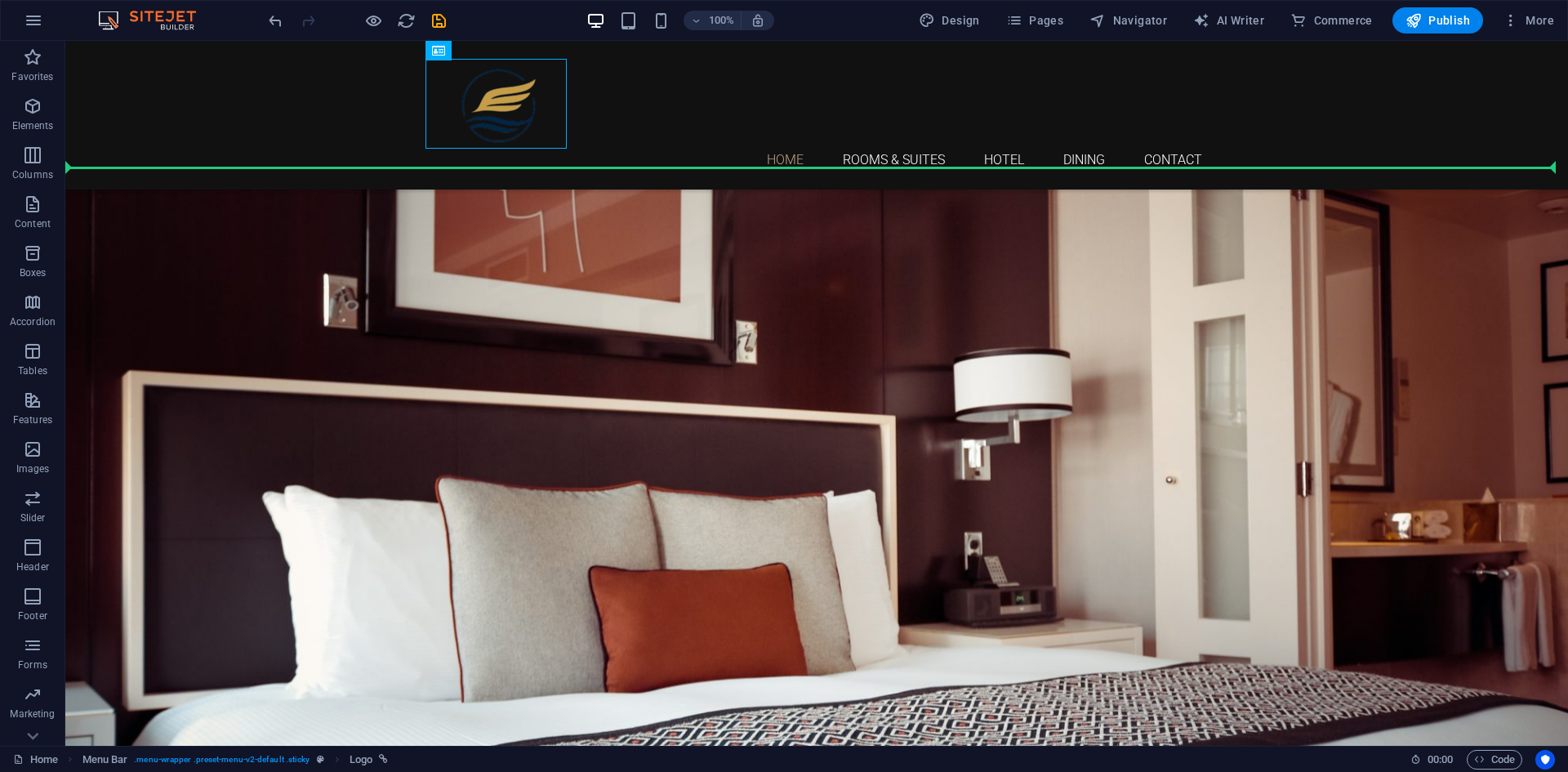
drag, startPoint x: 519, startPoint y: 117, endPoint x: 399, endPoint y: 116, distance: 120.0
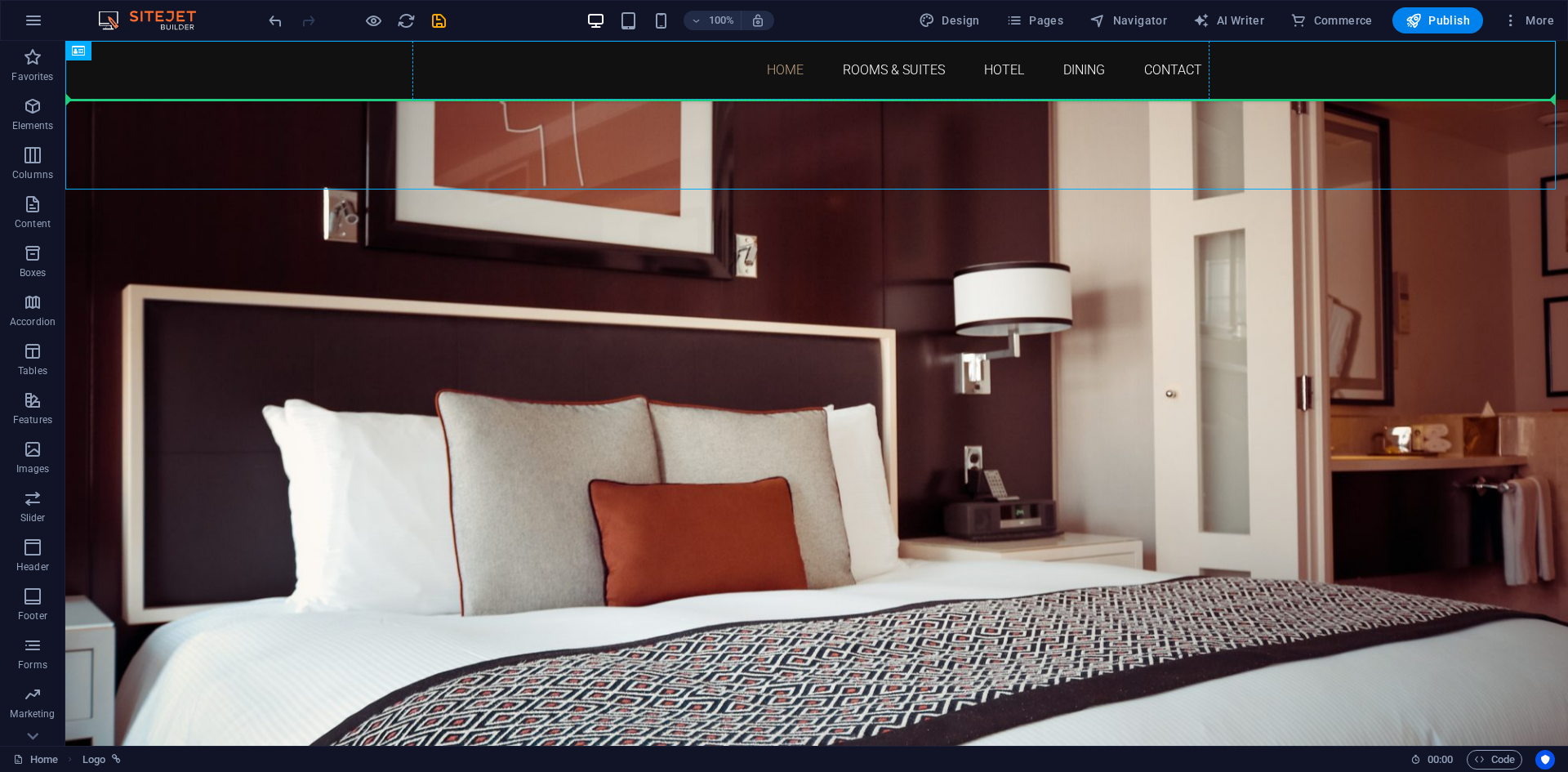
drag, startPoint x: 137, startPoint y: 148, endPoint x: 427, endPoint y: 77, distance: 298.6
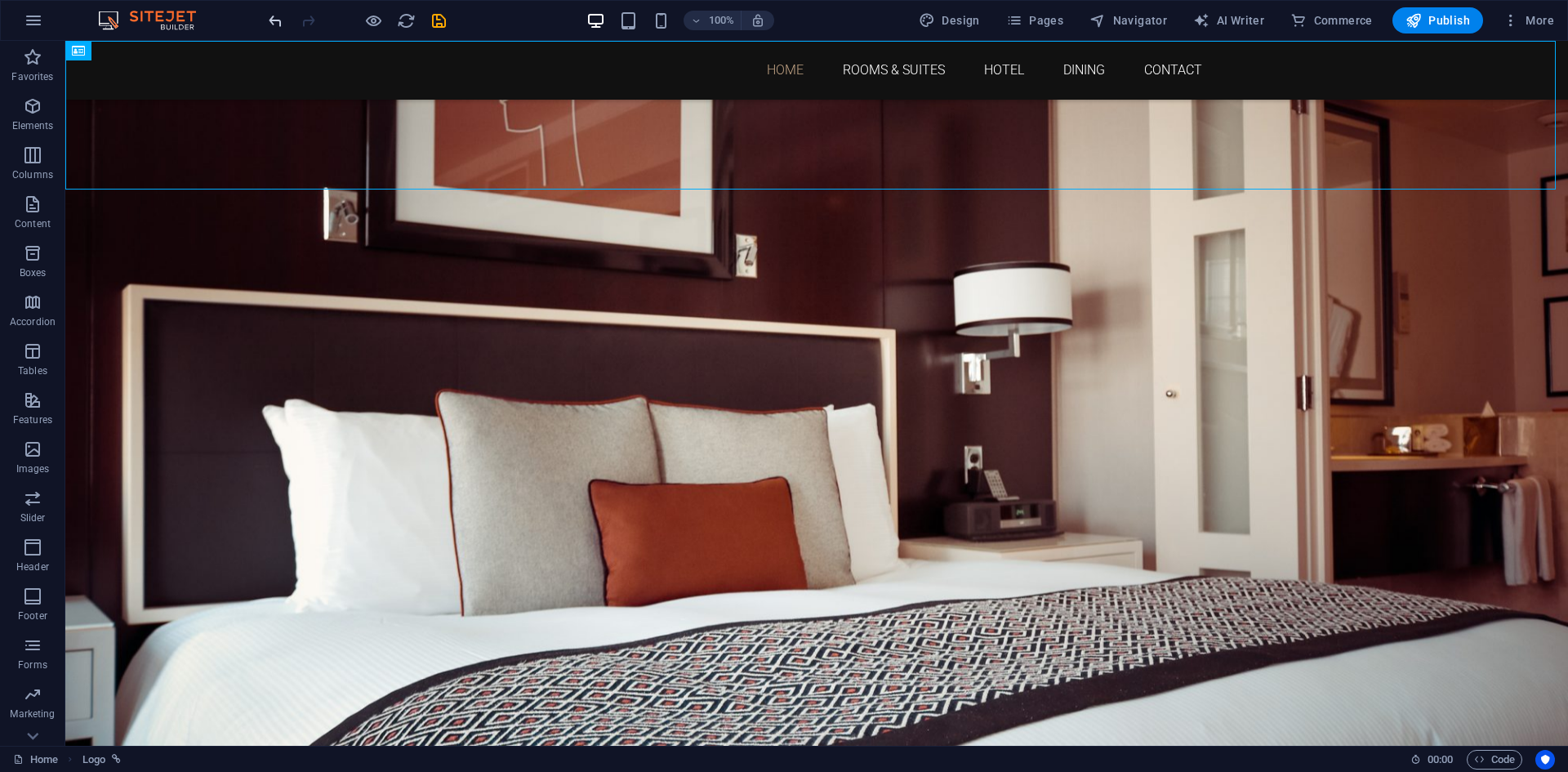
click at [276, 17] on icon "undo" at bounding box center [276, 20] width 19 height 19
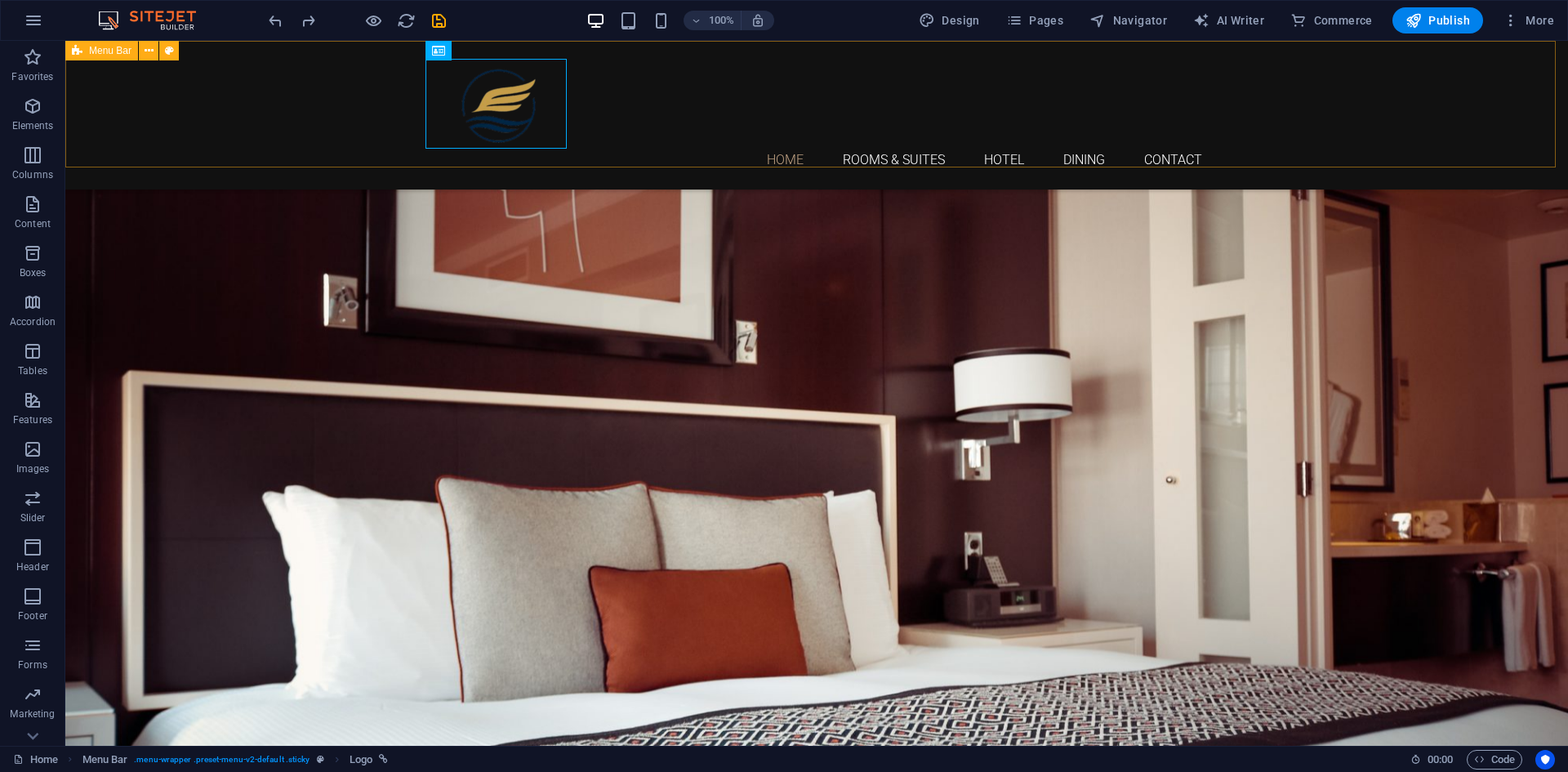
click at [656, 149] on div "Home Rooms & Suites Hotel Dining Contact Menu" at bounding box center [816, 115] width 1503 height 148
click at [170, 53] on icon at bounding box center [169, 50] width 9 height 17
select select "rem"
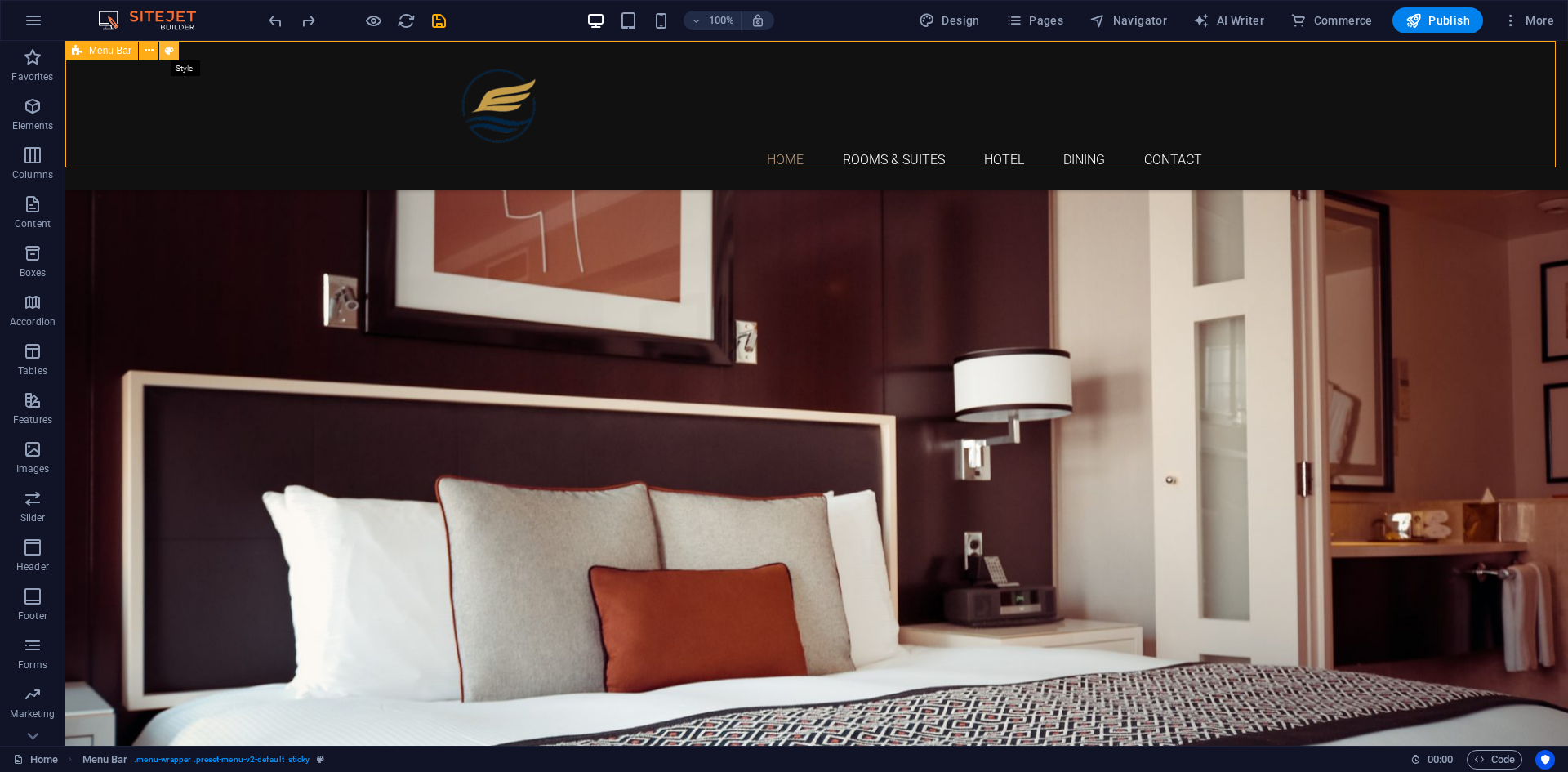
select select "rem"
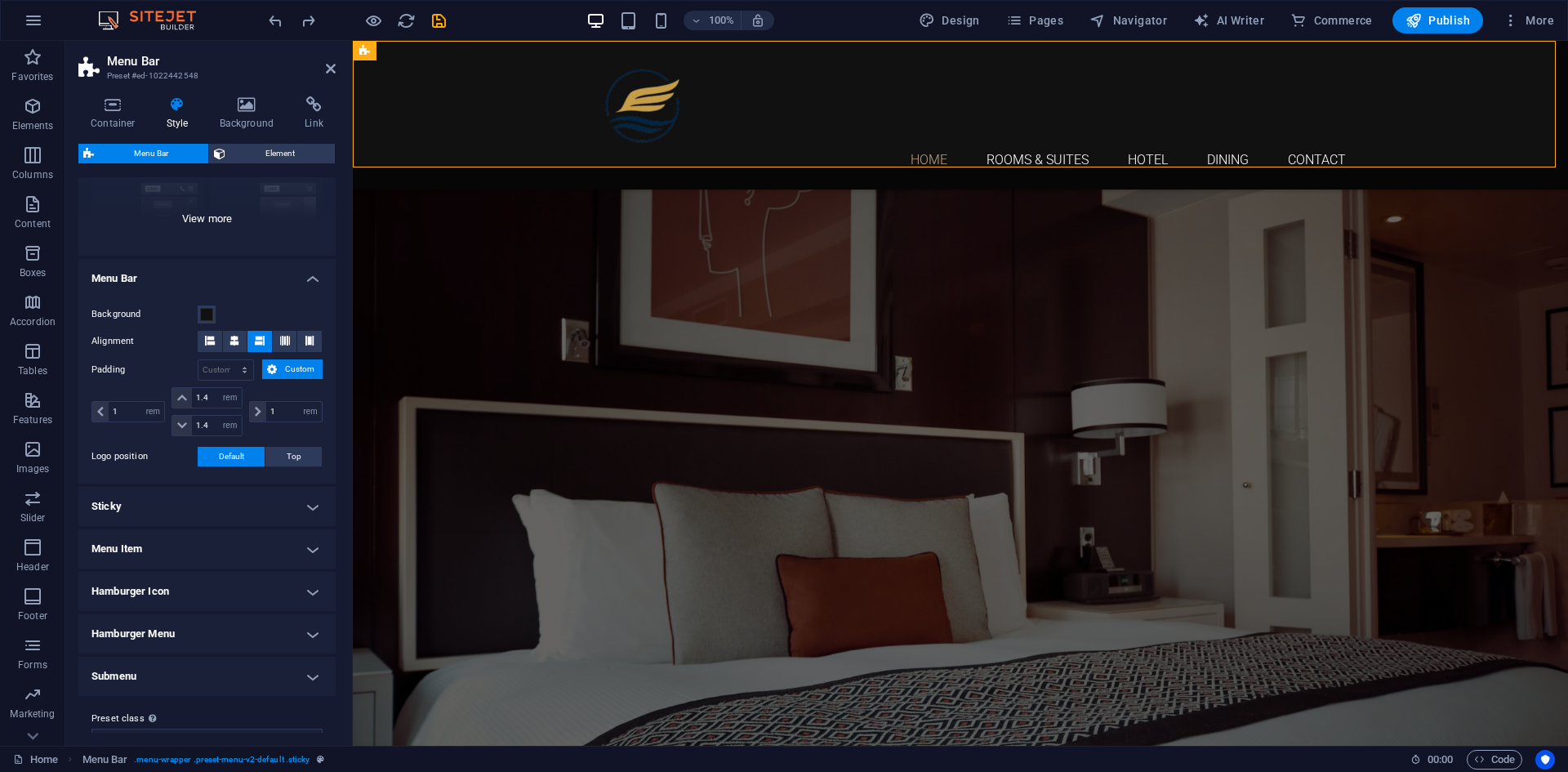
scroll to position [224, 0]
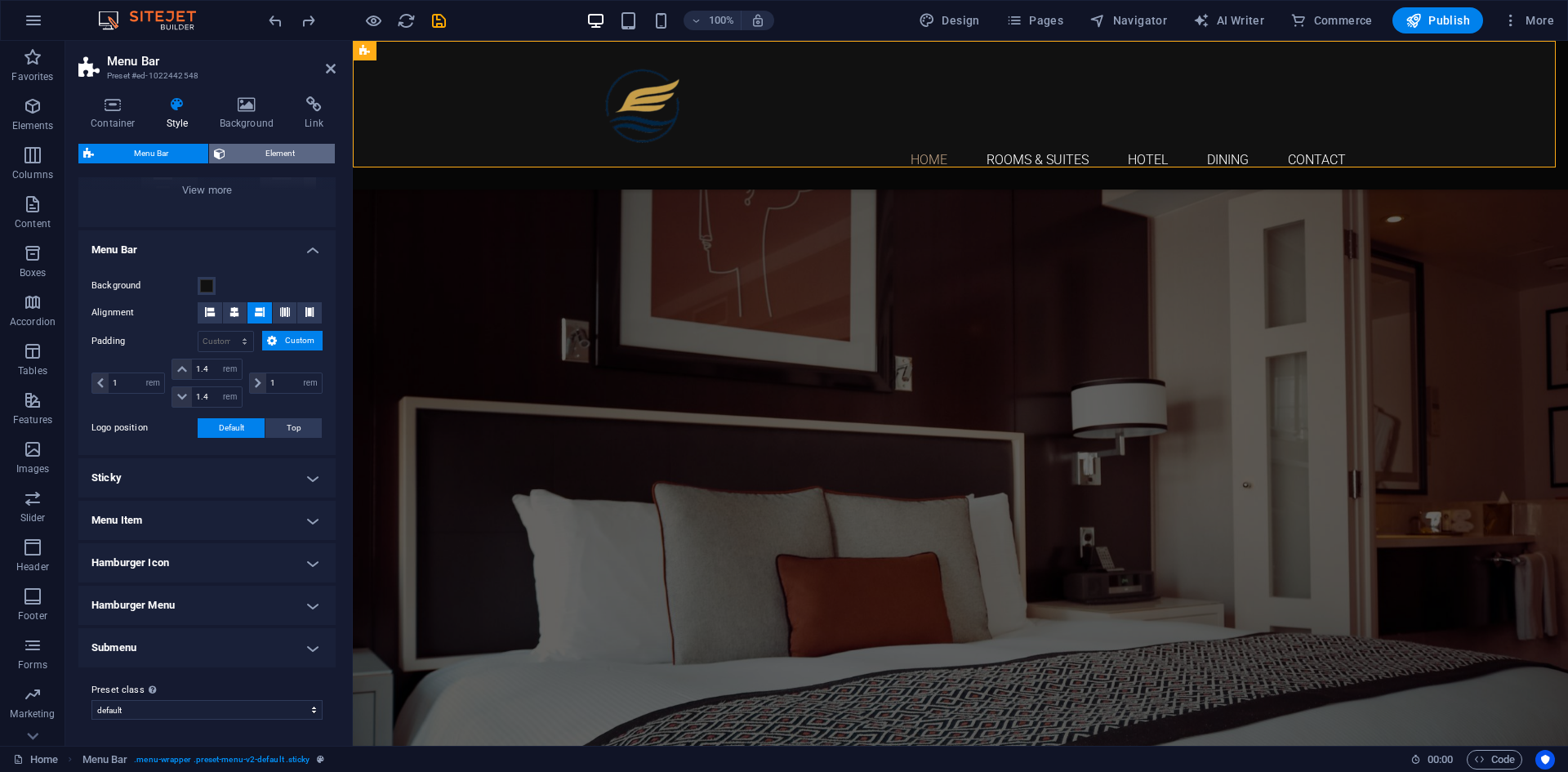
click at [275, 156] on span "Element" at bounding box center [280, 153] width 100 height 19
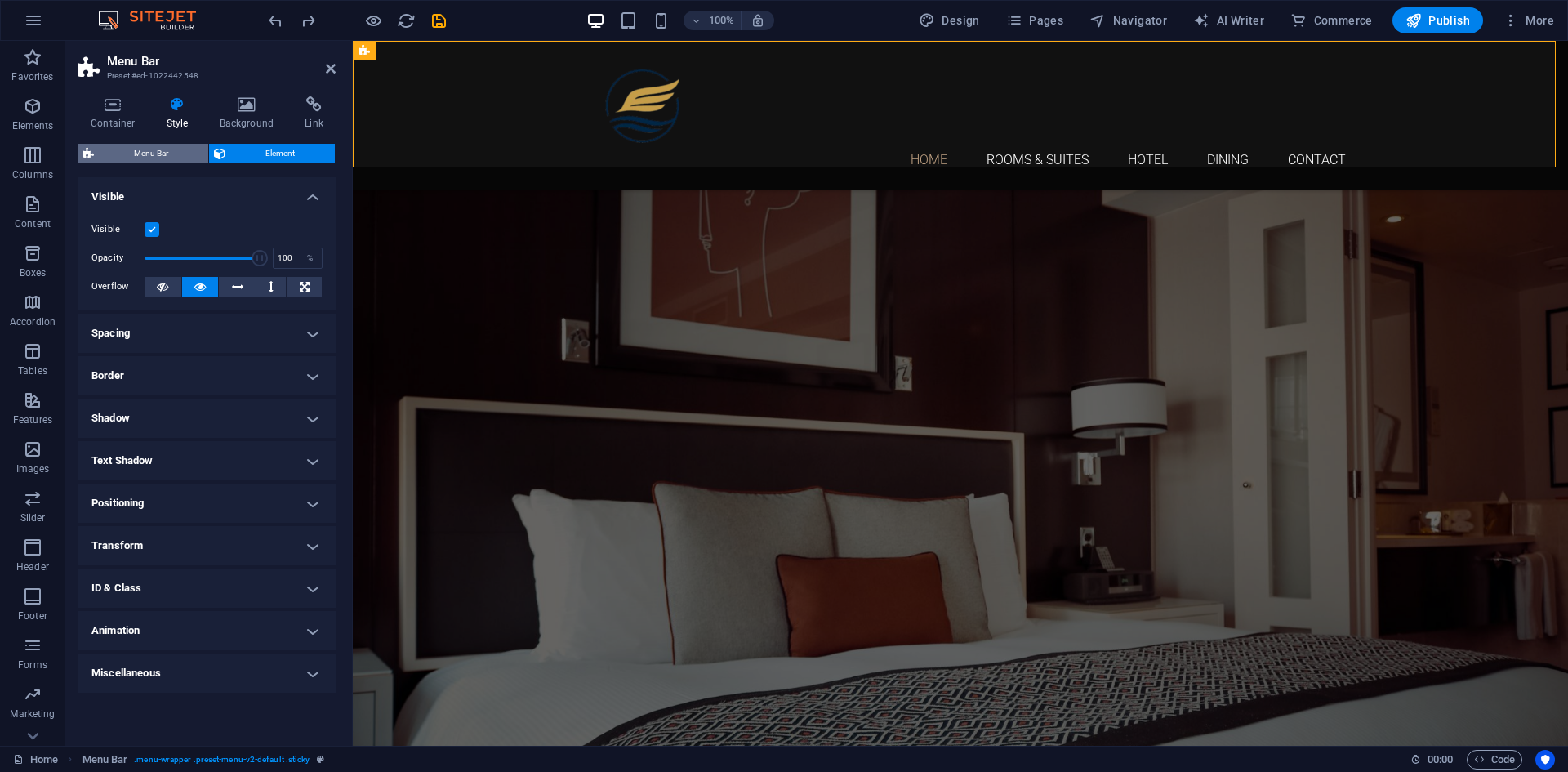
click at [156, 150] on span "Menu Bar" at bounding box center [151, 153] width 104 height 19
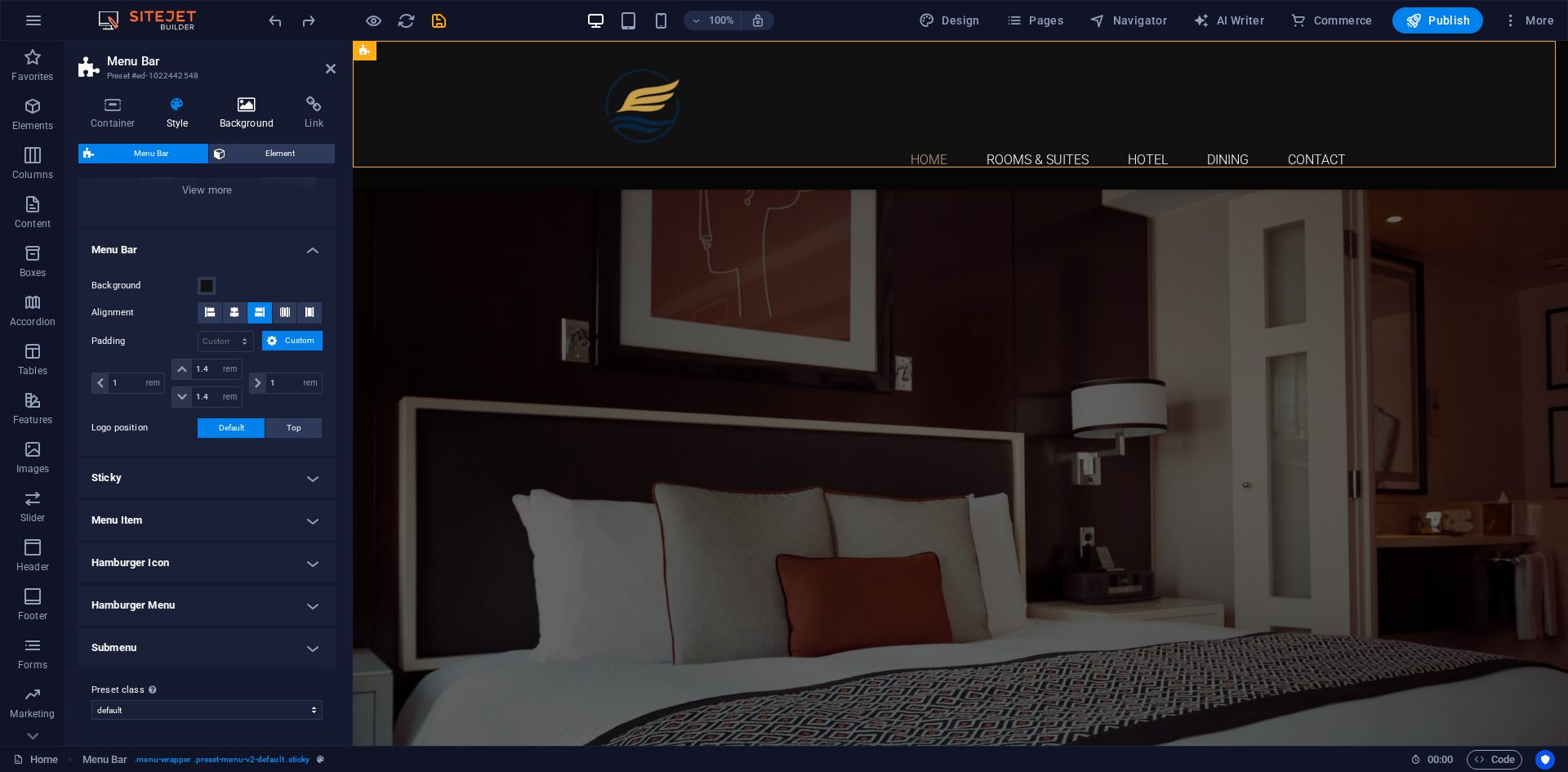
click at [259, 110] on icon at bounding box center [247, 104] width 80 height 16
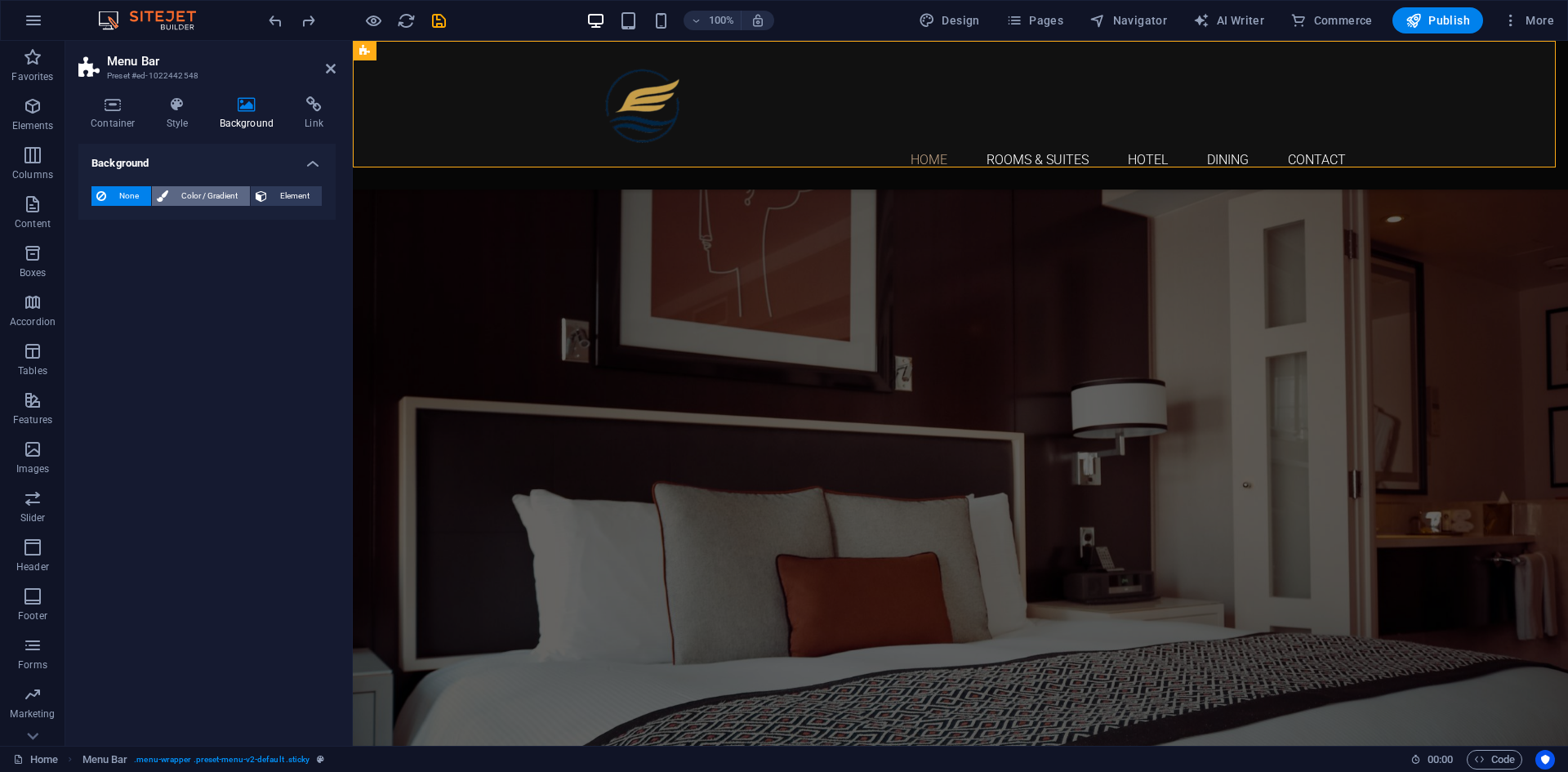
click at [220, 191] on span "Color / Gradient" at bounding box center [209, 195] width 72 height 19
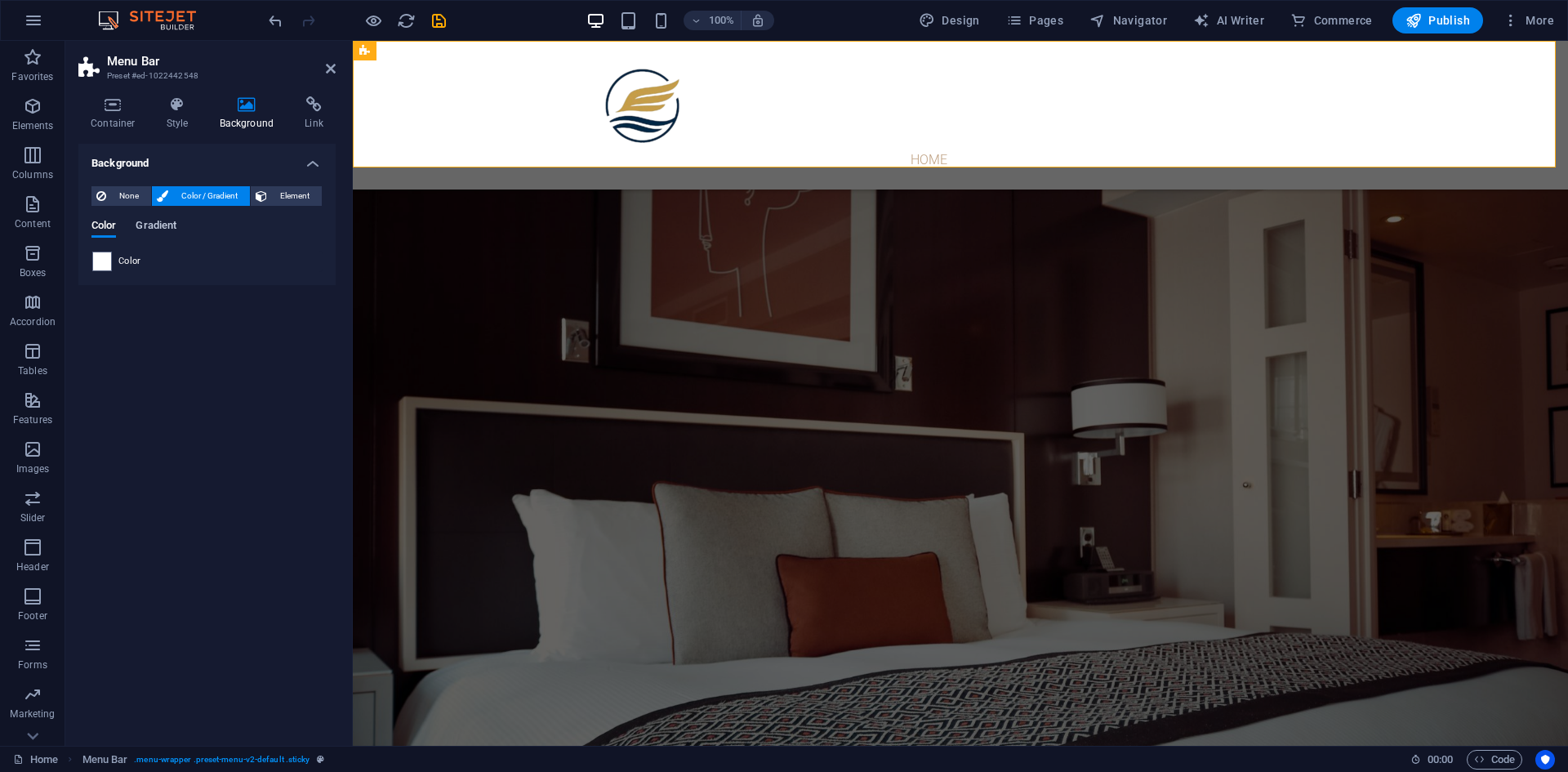
click at [154, 226] on span "Gradient" at bounding box center [156, 227] width 41 height 23
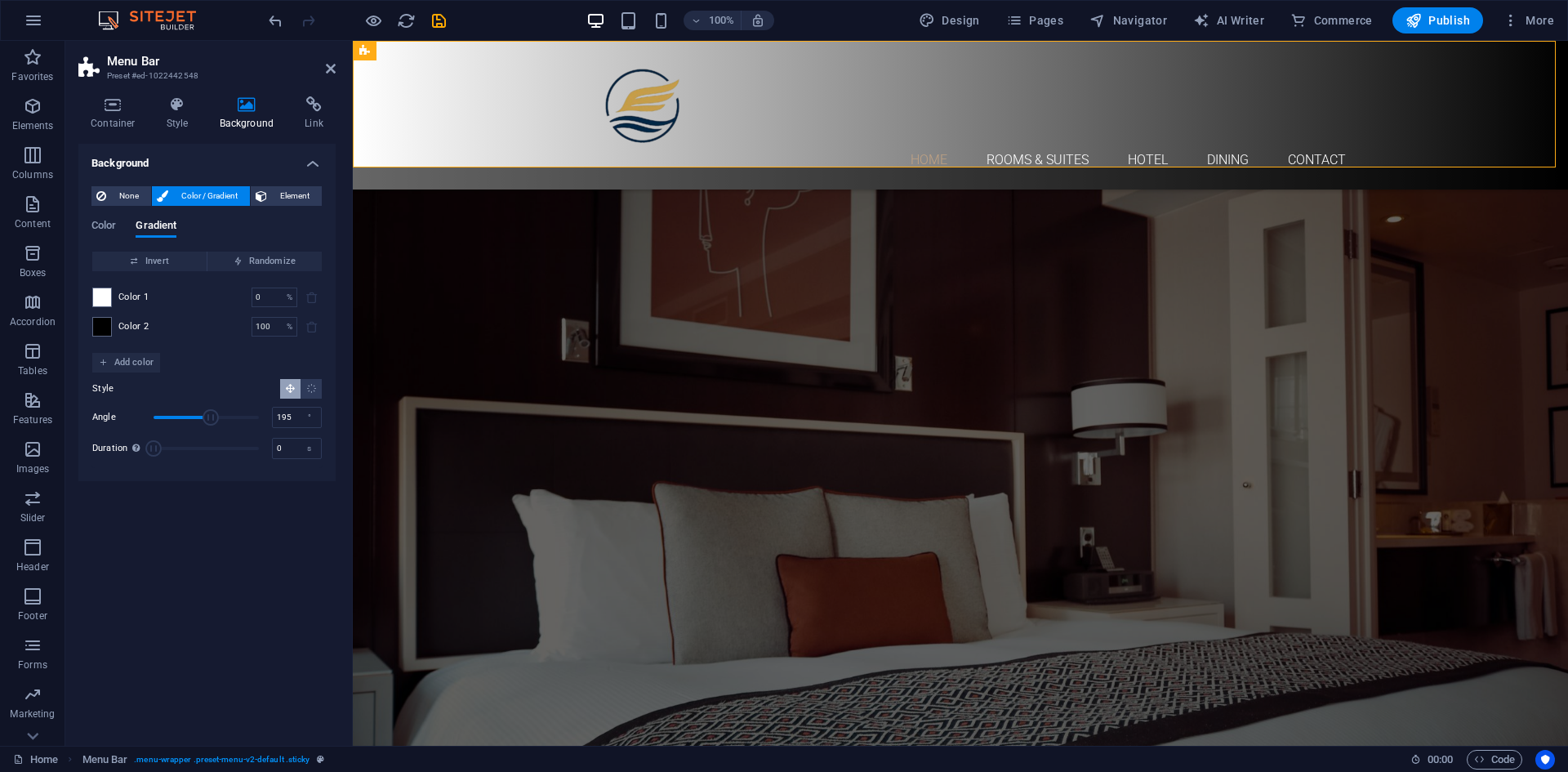
drag, startPoint x: 180, startPoint y: 417, endPoint x: 205, endPoint y: 413, distance: 25.3
click at [210, 421] on span "Angle" at bounding box center [211, 418] width 16 height 16
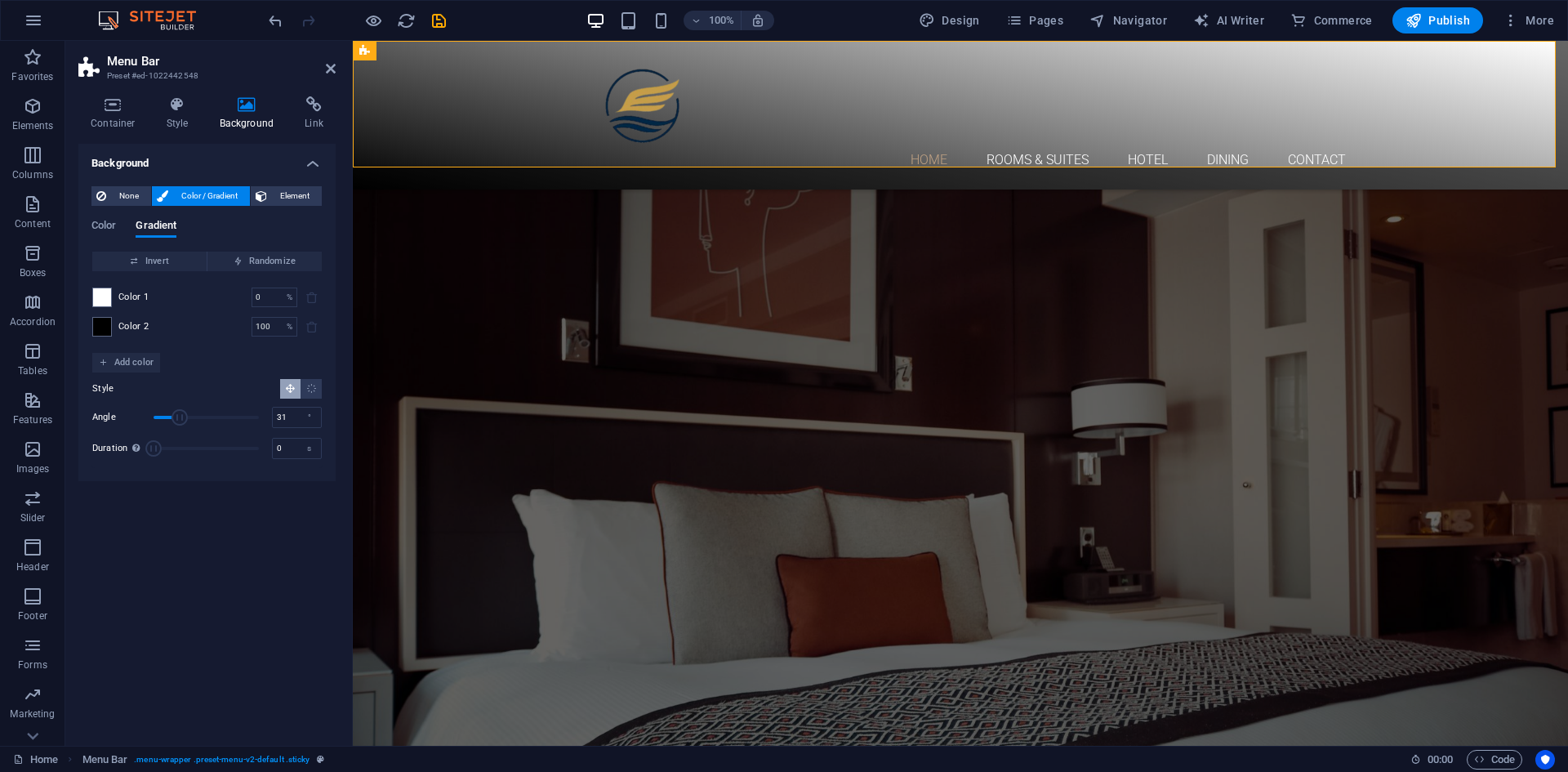
type input "28"
drag, startPoint x: 203, startPoint y: 418, endPoint x: 162, endPoint y: 418, distance: 41.0
click at [162, 418] on span "Angle" at bounding box center [162, 418] width 16 height 16
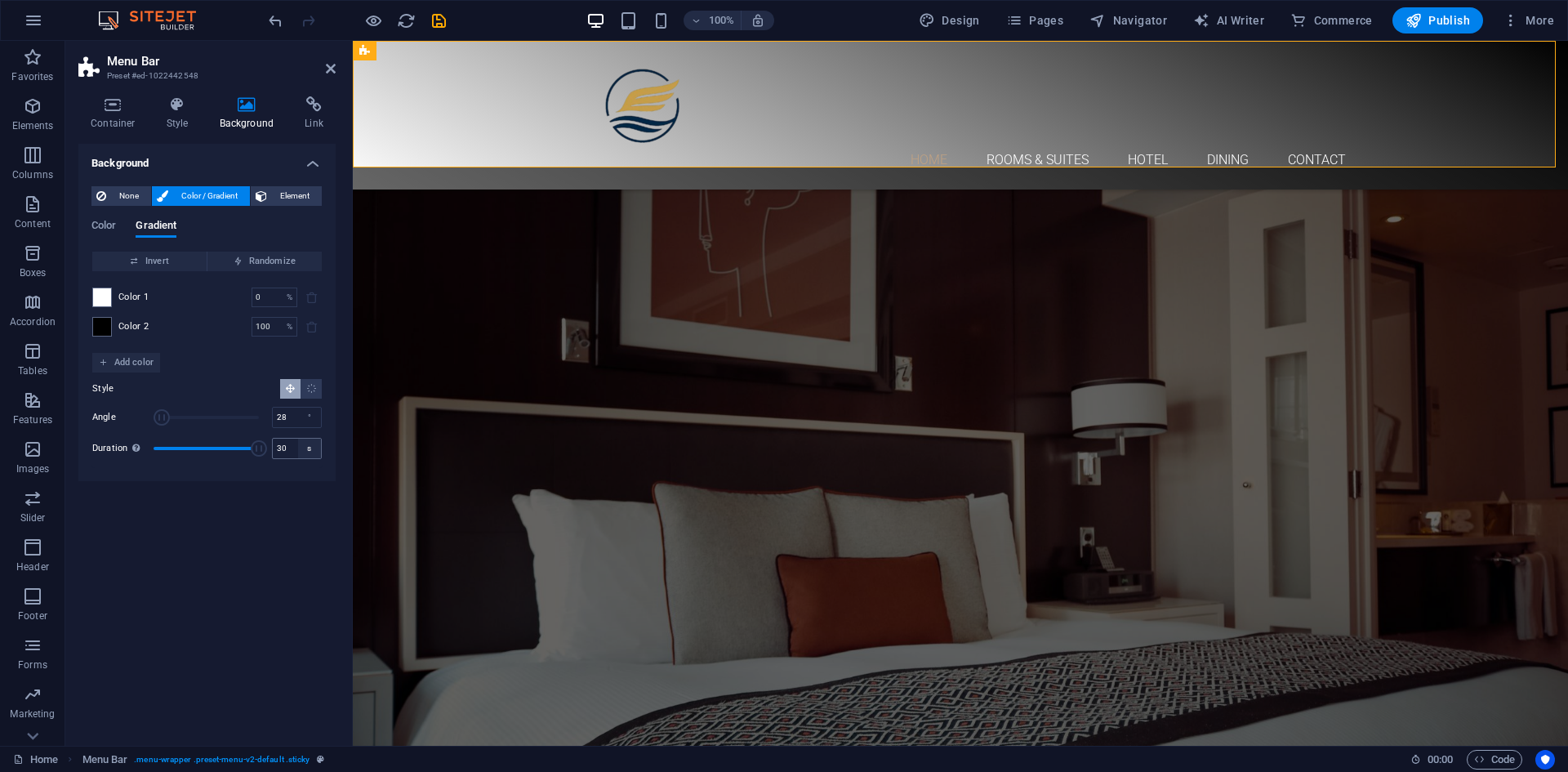
drag, startPoint x: 155, startPoint y: 444, endPoint x: 307, endPoint y: 458, distance: 152.6
click at [306, 458] on div "Duration Duration of the background animation. A value of "0" disables the anim…" at bounding box center [207, 448] width 230 height 25
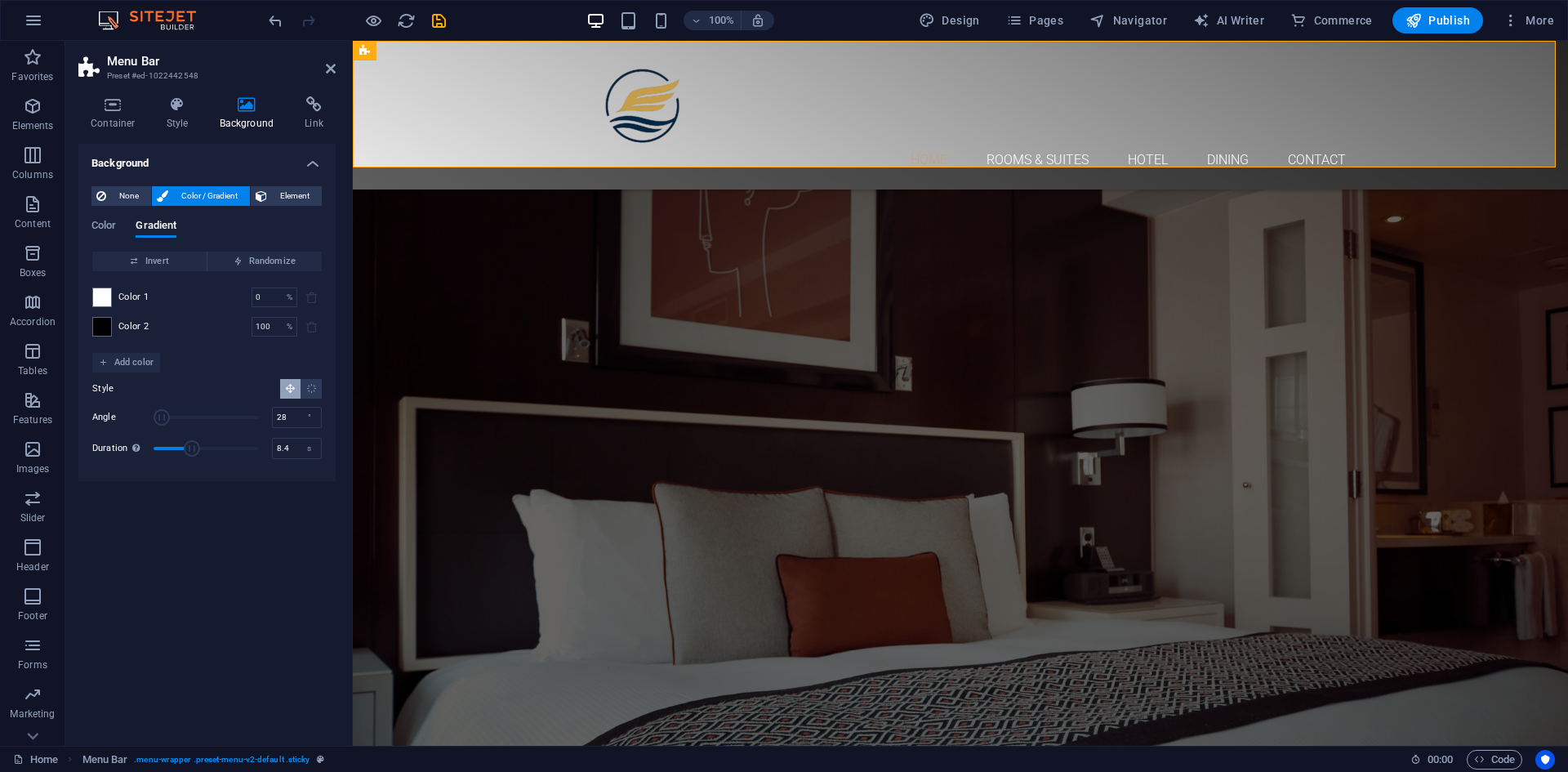
drag, startPoint x: 260, startPoint y: 450, endPoint x: 183, endPoint y: 447, distance: 77.1
click at [184, 447] on span "Duration" at bounding box center [192, 449] width 16 height 16
type input "15.3"
drag, startPoint x: 184, startPoint y: 444, endPoint x: 208, endPoint y: 448, distance: 24.3
click at [208, 448] on span "Duration" at bounding box center [207, 449] width 16 height 16
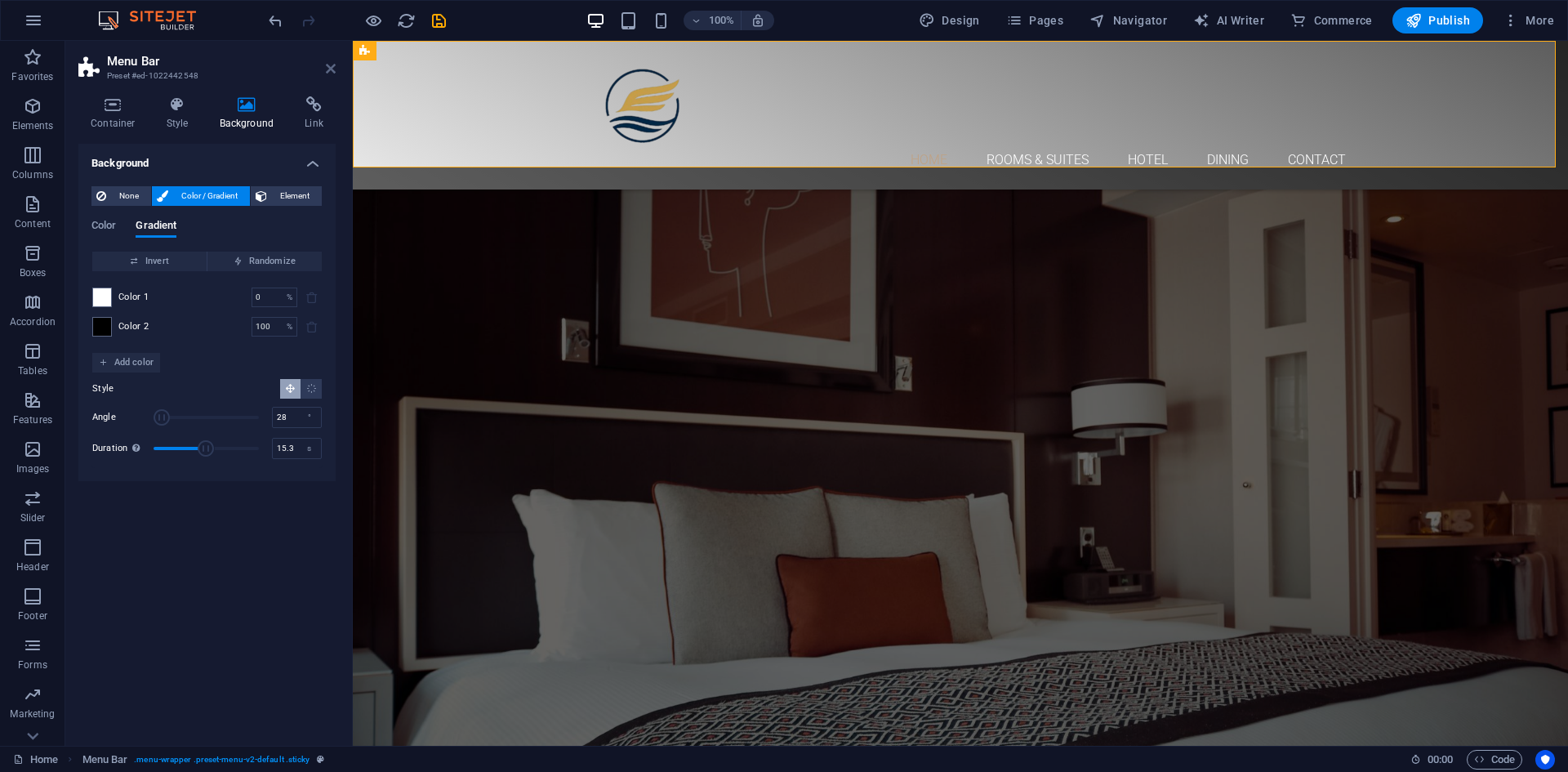
click at [333, 72] on icon at bounding box center [330, 69] width 10 height 13
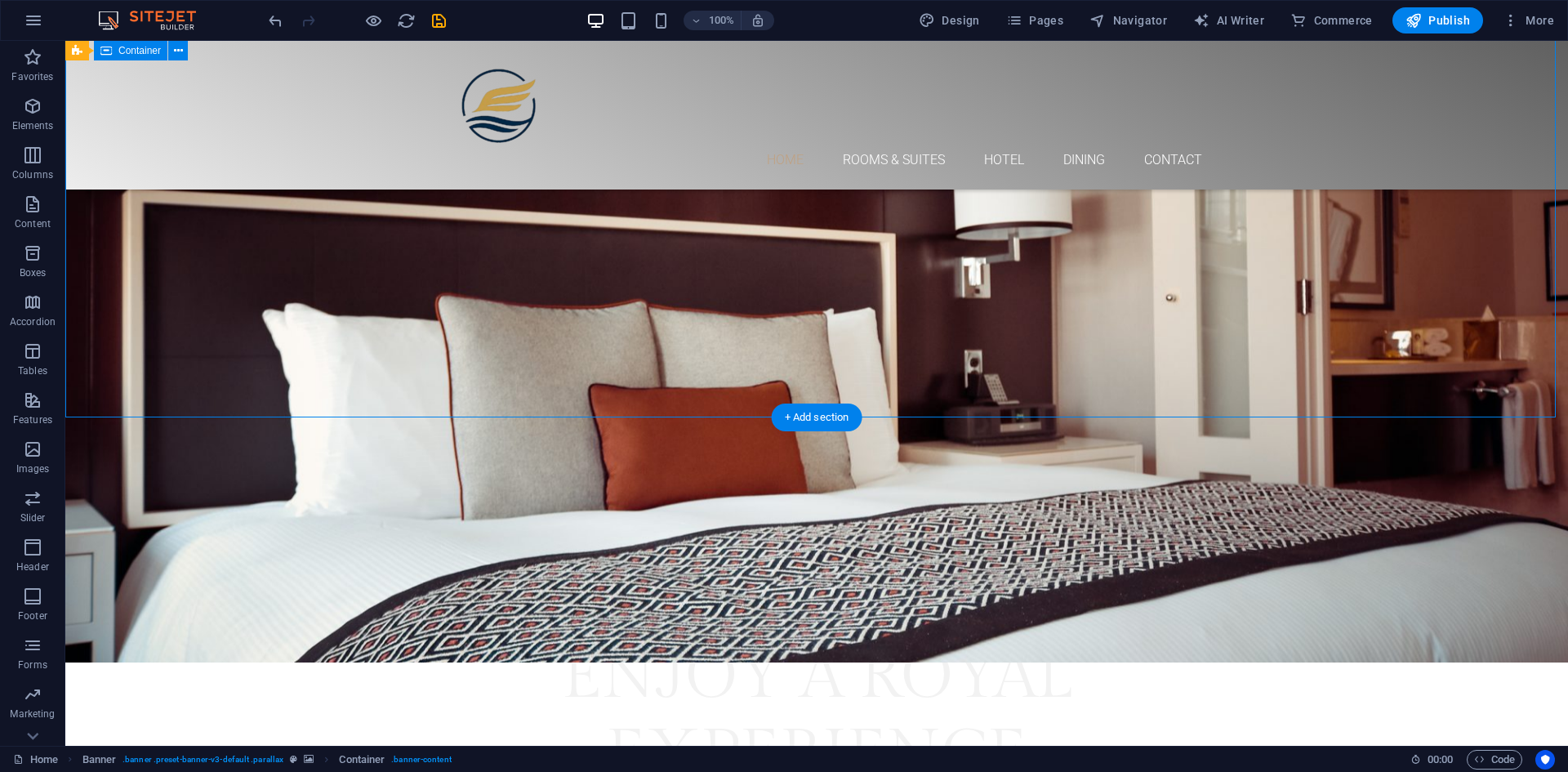
scroll to position [0, 0]
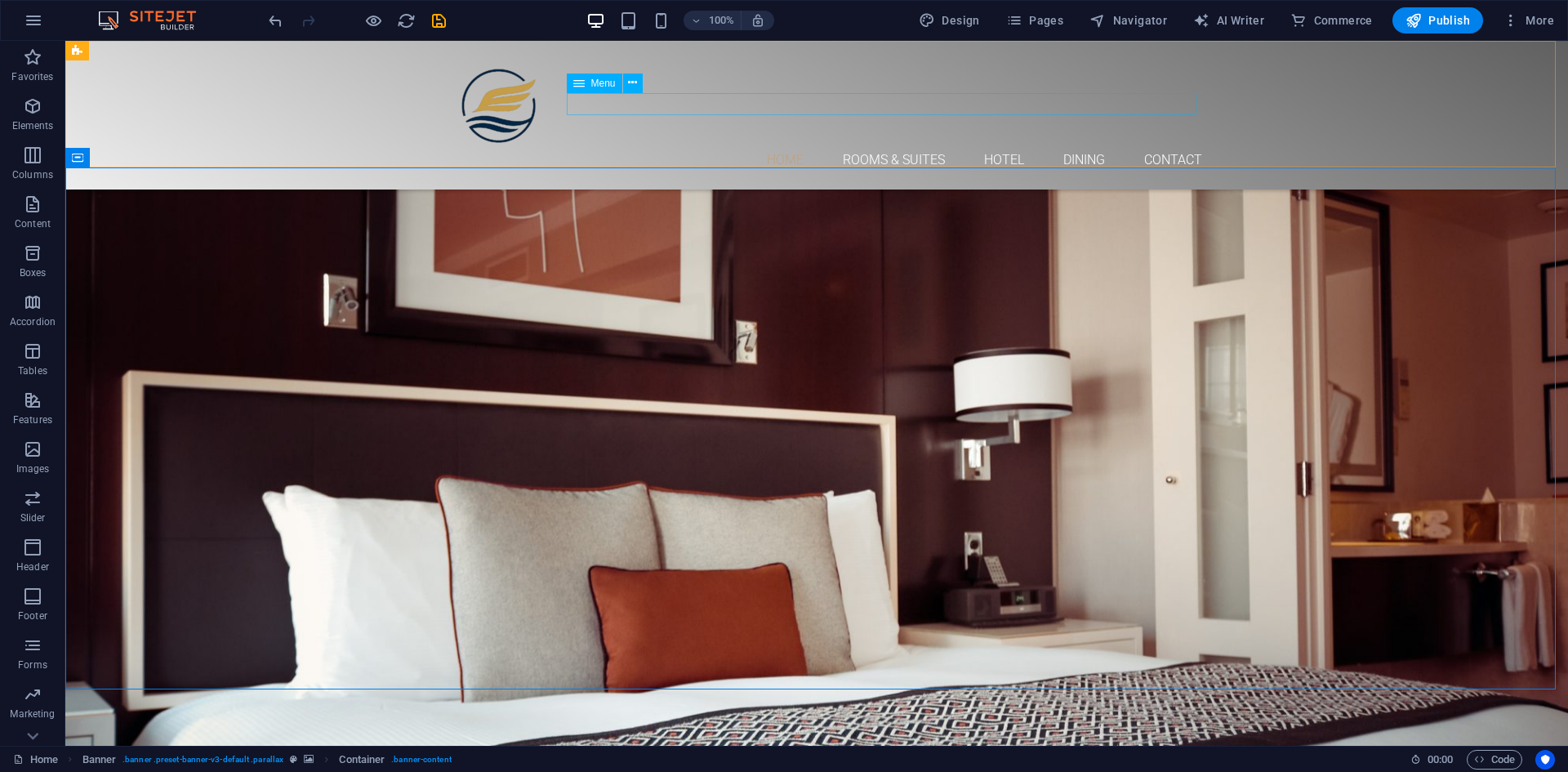
click at [785, 148] on nav "Home Rooms & Suites Hotel Dining Contact" at bounding box center [816, 159] width 771 height 22
click at [777, 148] on nav "Home Rooms & Suites Hotel Dining Contact" at bounding box center [816, 159] width 771 height 22
click at [784, 148] on nav "Home Rooms & Suites Hotel Dining Contact" at bounding box center [816, 159] width 771 height 22
click at [770, 148] on nav "Home Rooms & Suites Hotel Dining Contact" at bounding box center [816, 159] width 771 height 22
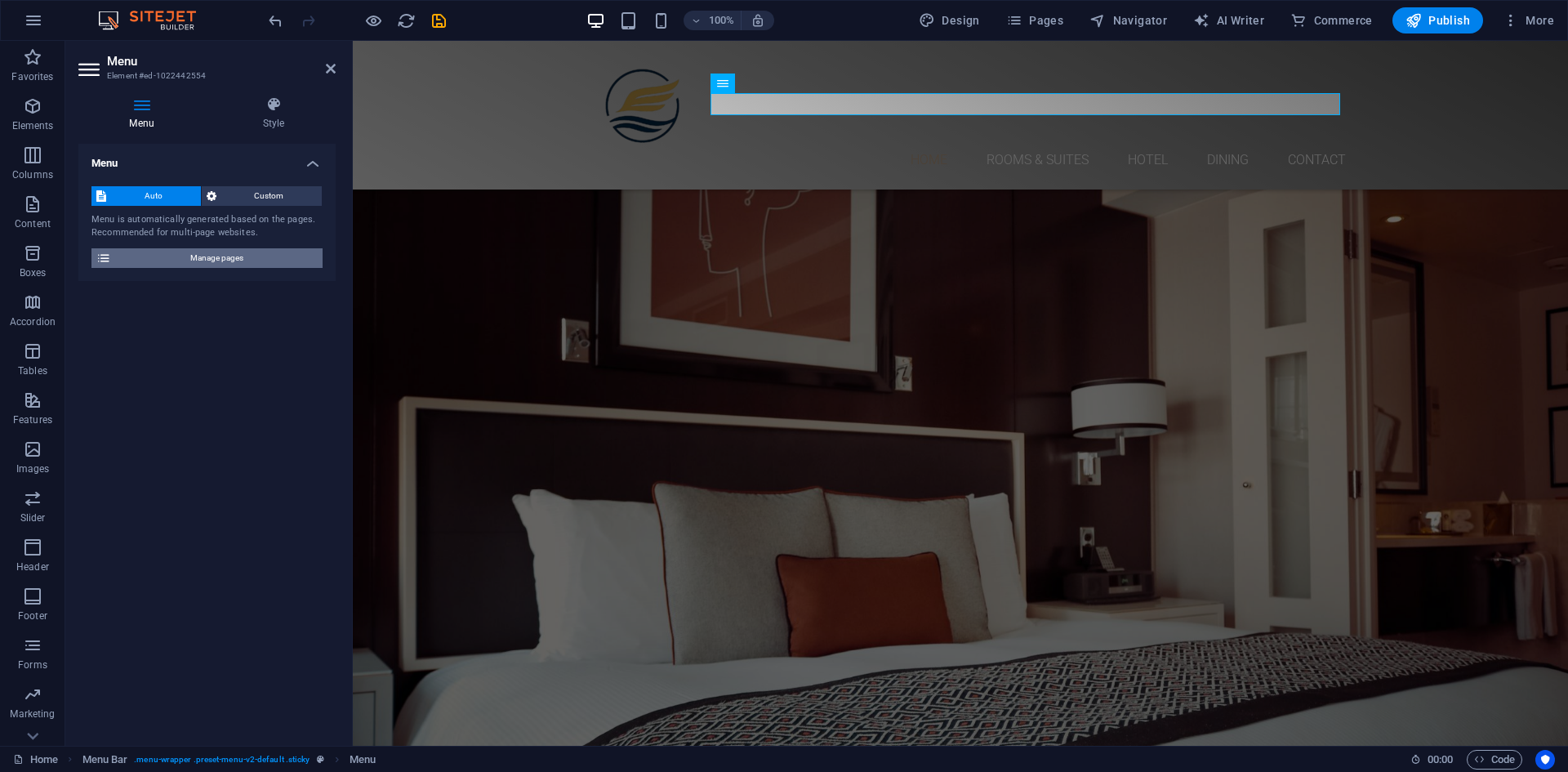
click at [274, 258] on span "Manage pages" at bounding box center [217, 257] width 201 height 19
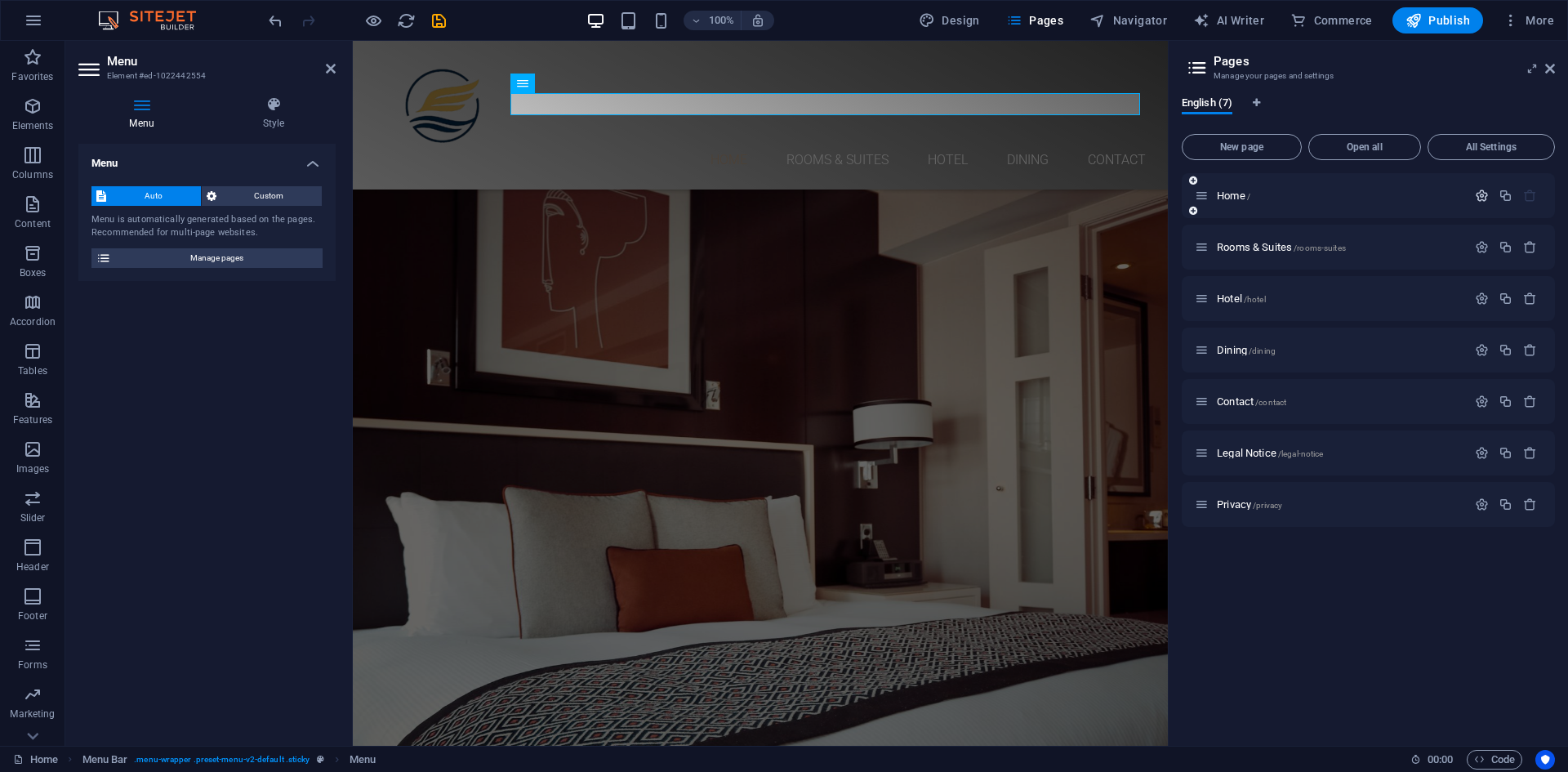
click at [1482, 198] on icon "button" at bounding box center [1481, 195] width 14 height 14
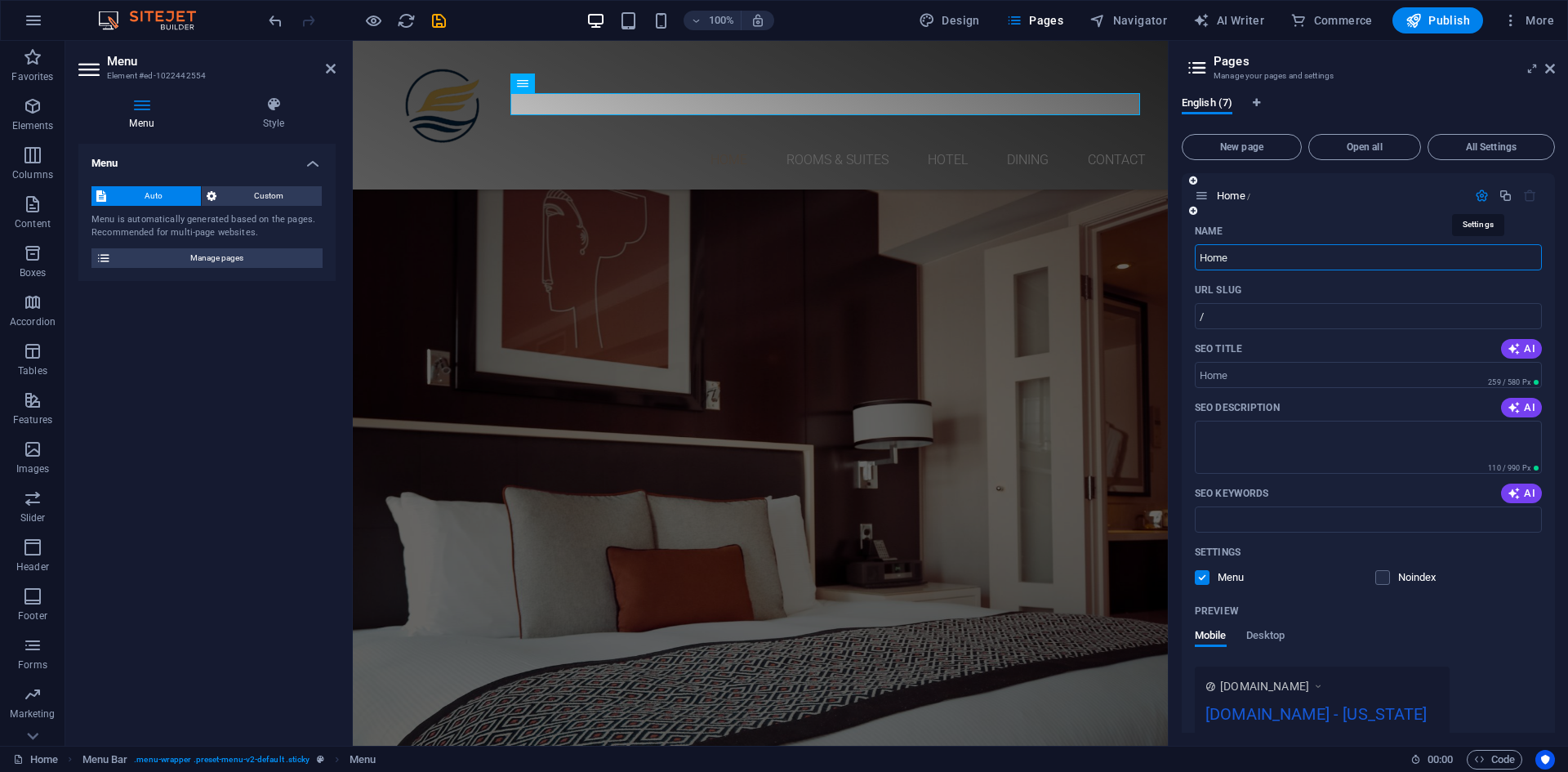
click at [1482, 198] on icon "button" at bounding box center [1481, 195] width 14 height 14
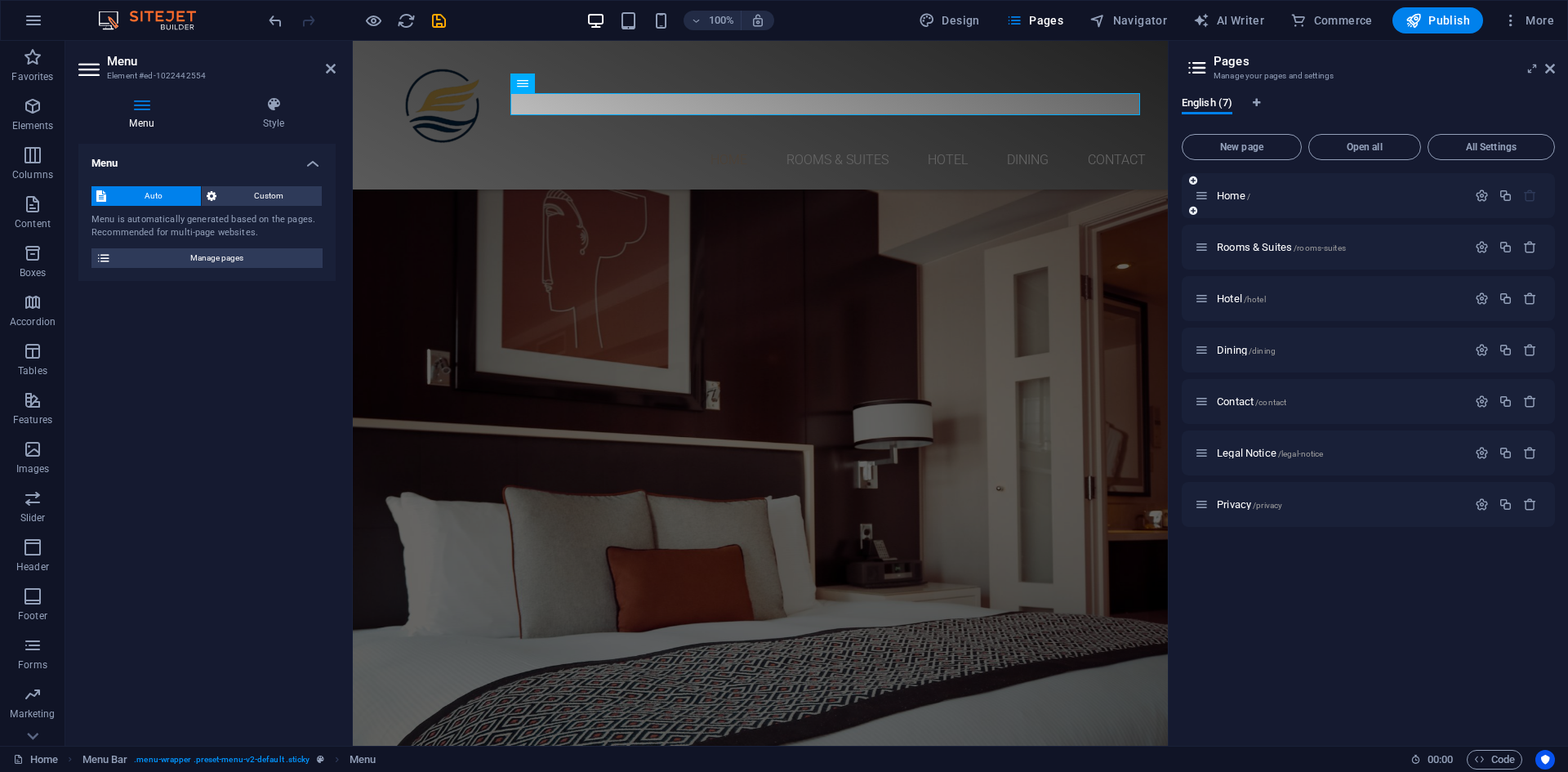
click at [1209, 199] on icon at bounding box center [1201, 195] width 14 height 14
click at [1477, 199] on icon "button" at bounding box center [1481, 195] width 14 height 14
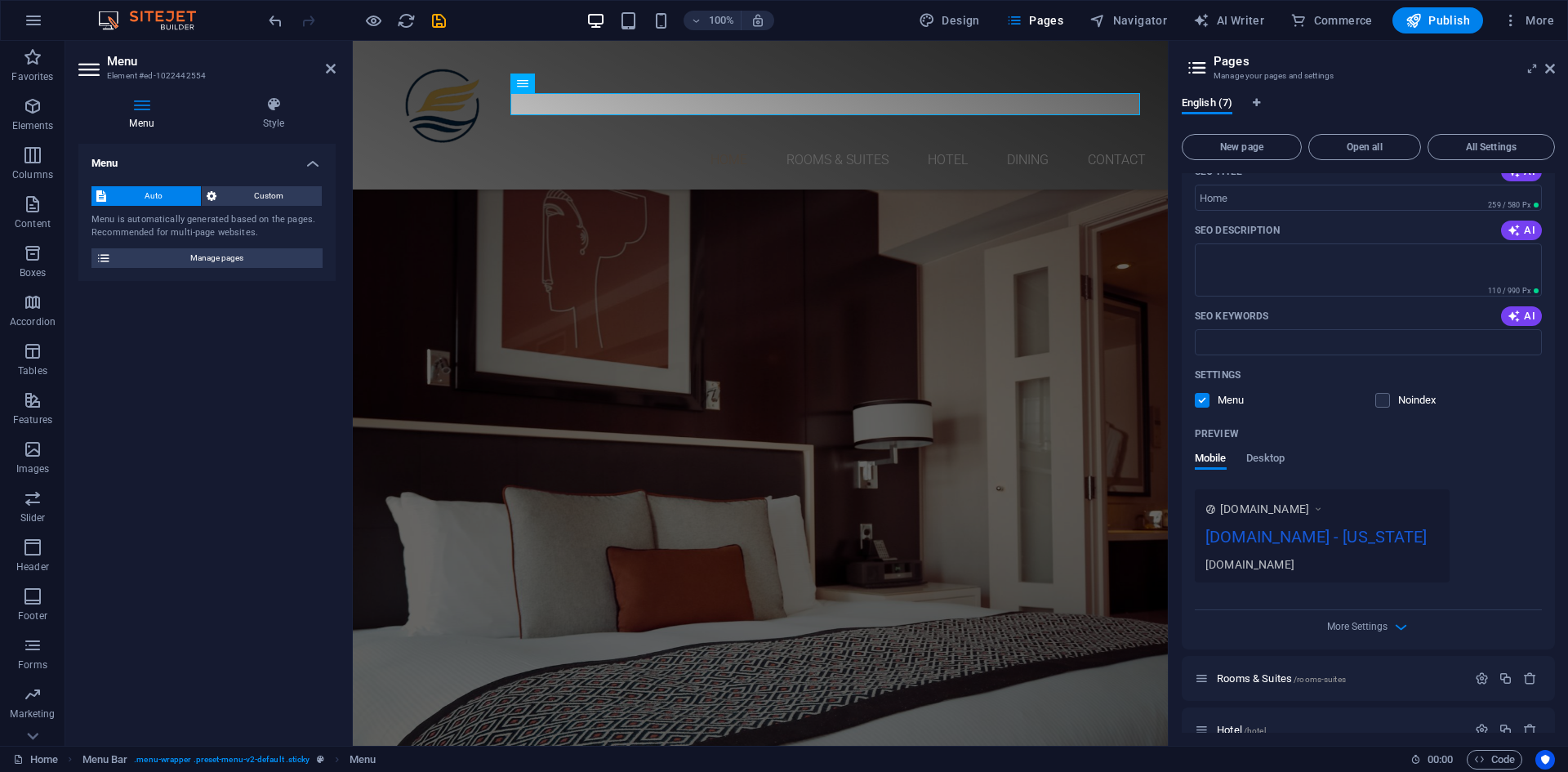
scroll to position [136, 0]
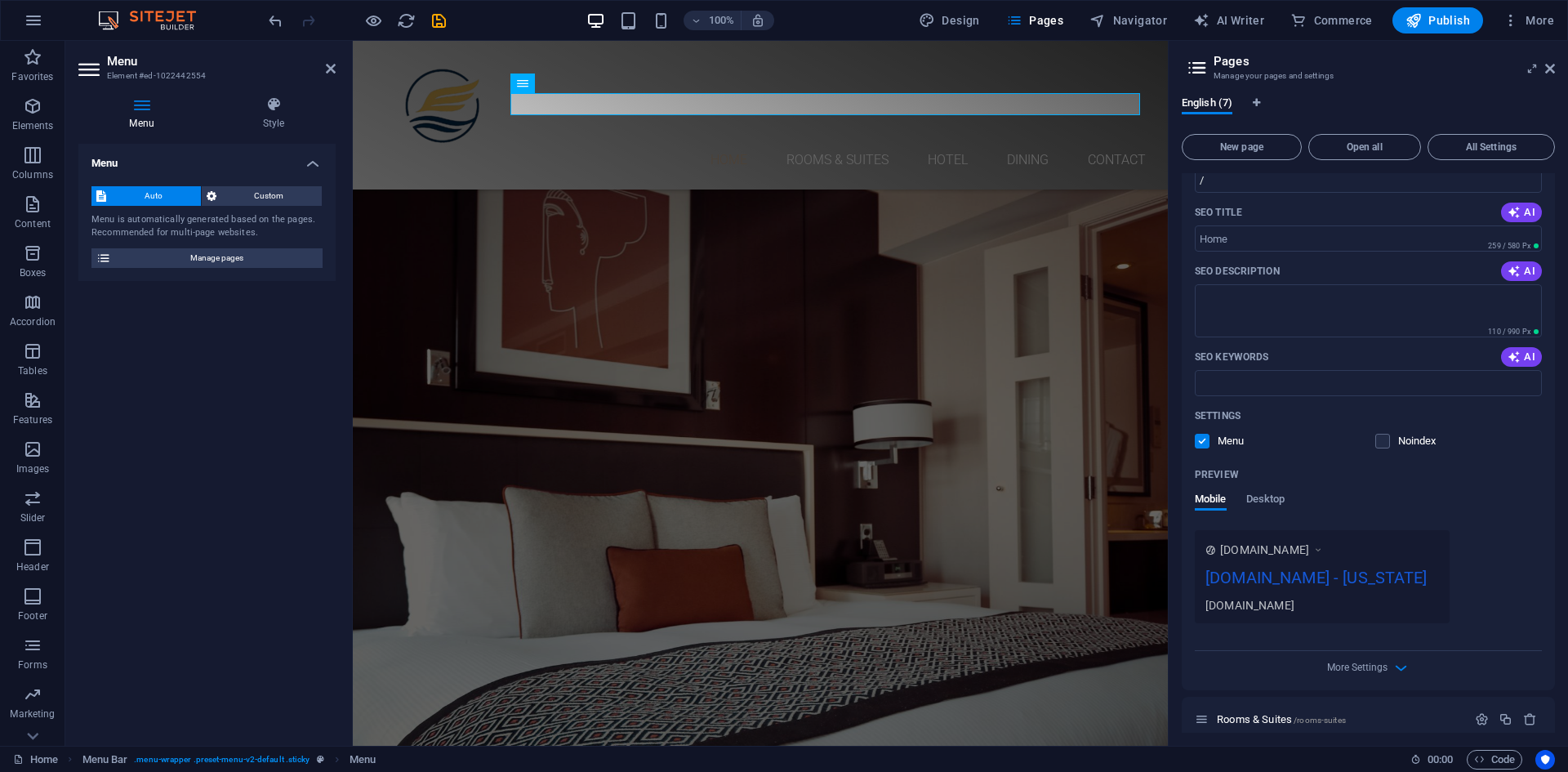
click at [1349, 660] on div "More Settings" at bounding box center [1368, 664] width 347 height 27
click at [1358, 663] on span "More Settings" at bounding box center [1357, 668] width 60 height 11
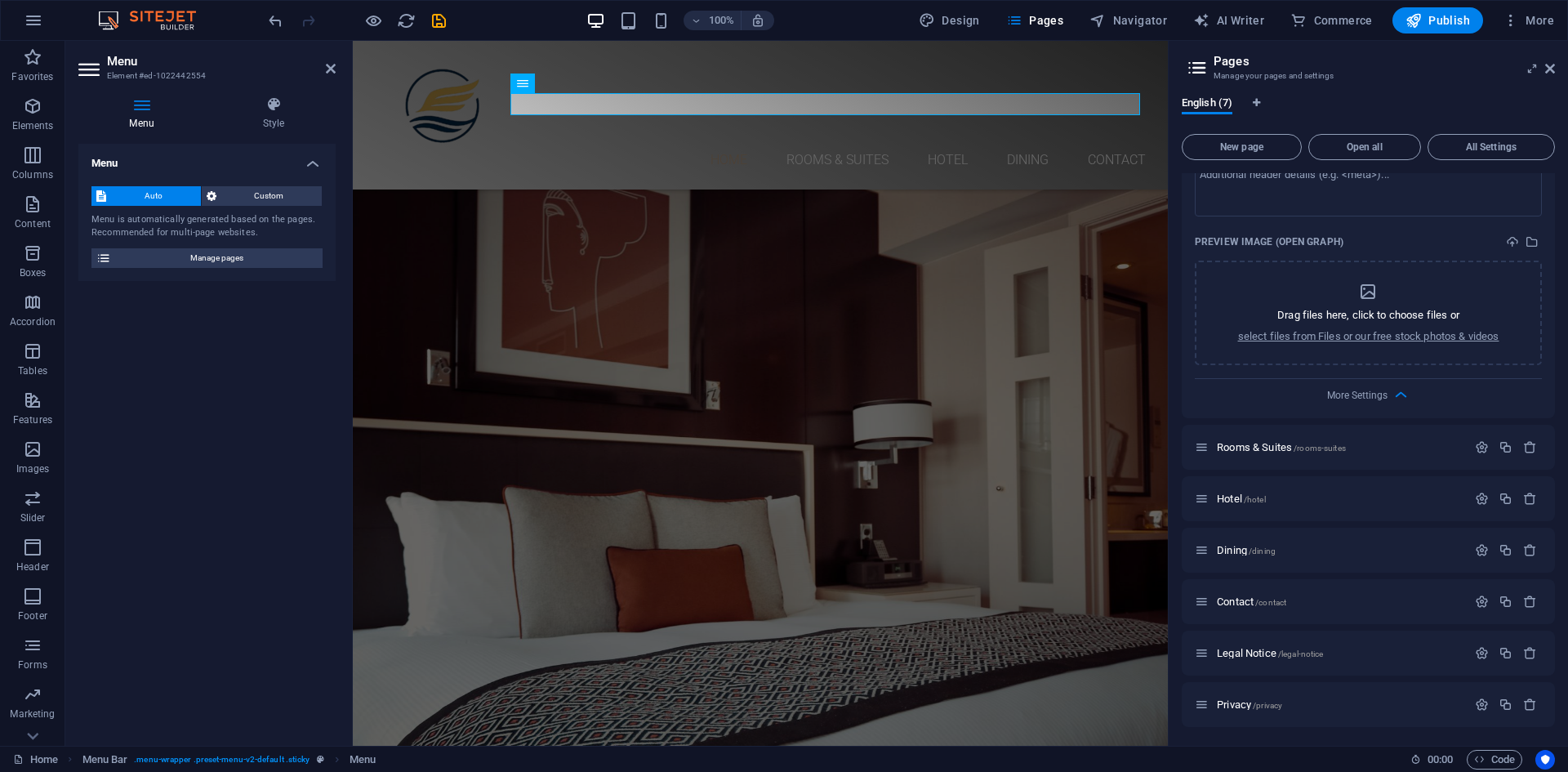
scroll to position [645, 0]
click at [1376, 391] on span "More Settings" at bounding box center [1357, 395] width 60 height 11
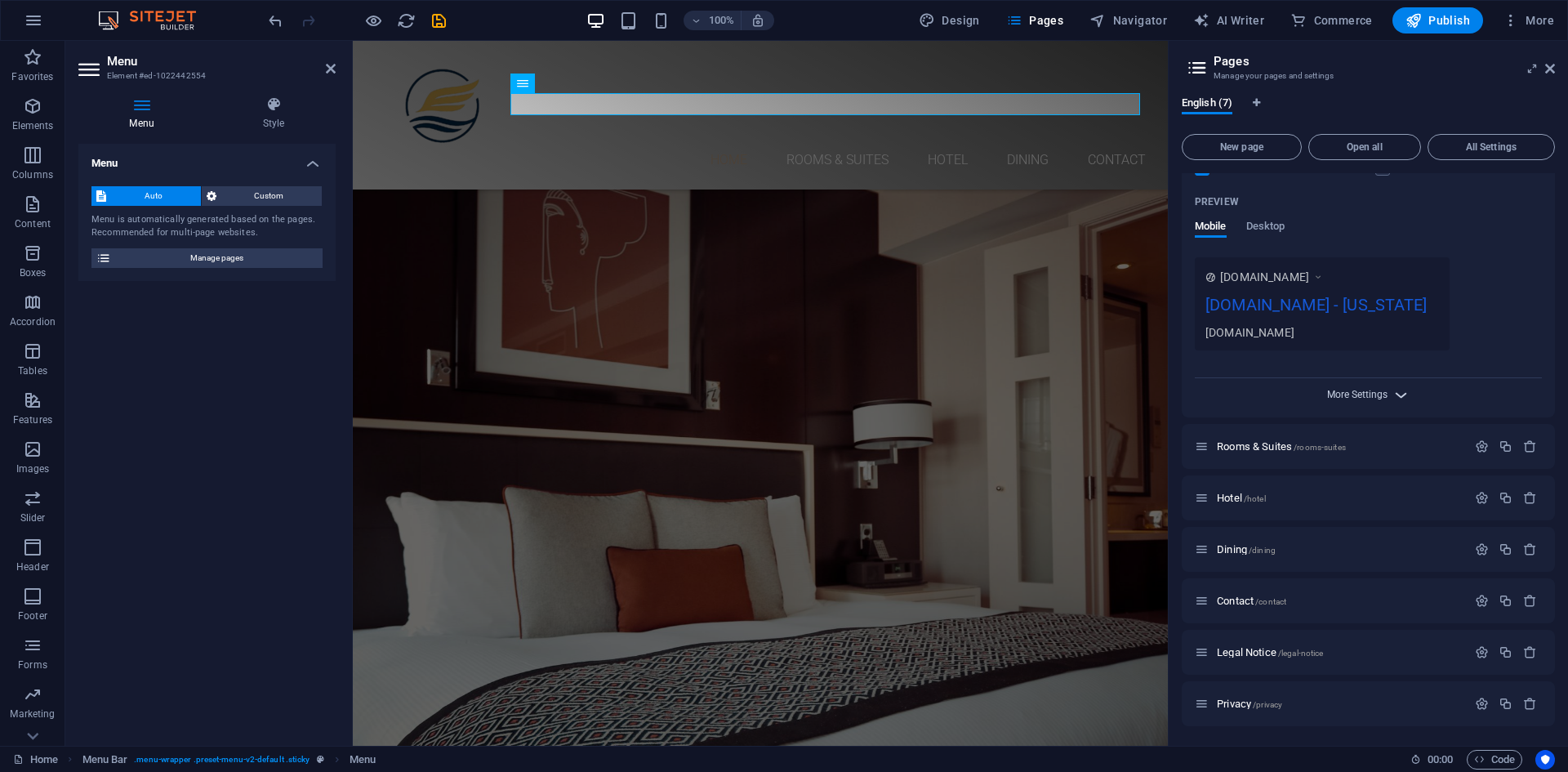
scroll to position [409, 0]
click at [1559, 68] on aside "Pages Manage your pages and settings English (7) New page Open all All Settings…" at bounding box center [1368, 394] width 400 height 705
click at [1552, 65] on icon at bounding box center [1550, 69] width 10 height 13
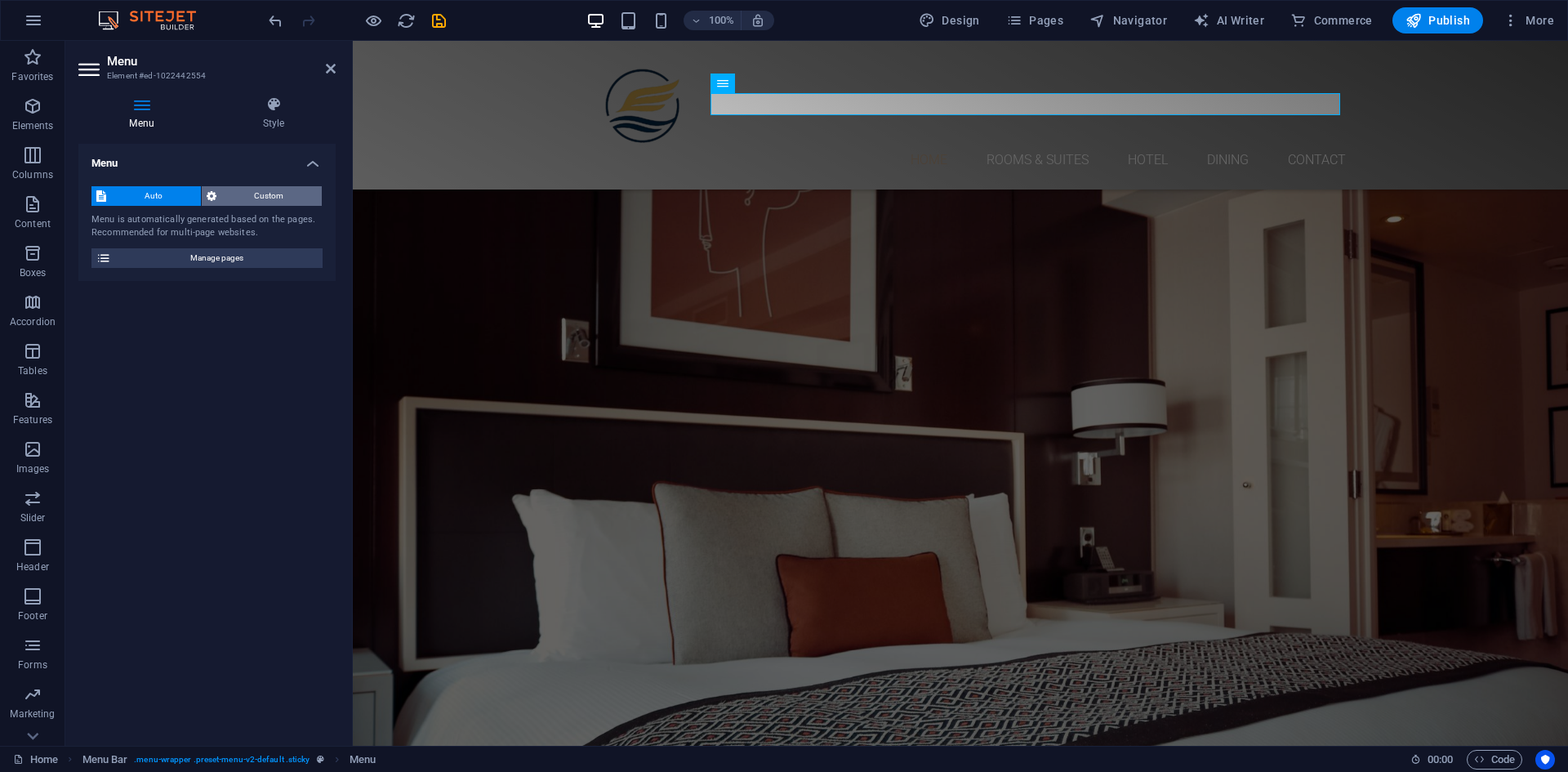
click at [255, 198] on span "Custom" at bounding box center [269, 195] width 96 height 19
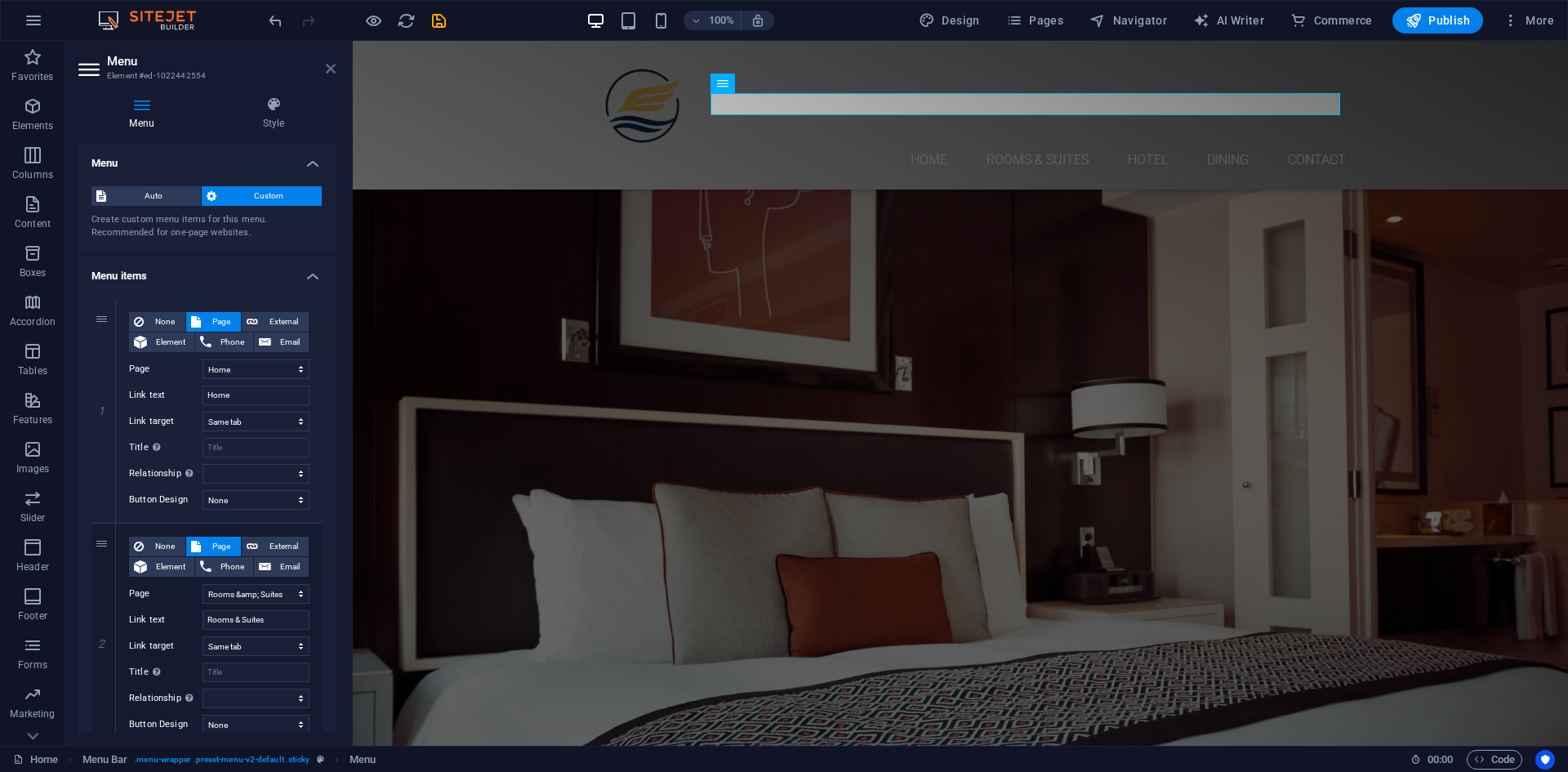
click at [333, 64] on icon at bounding box center [330, 69] width 10 height 13
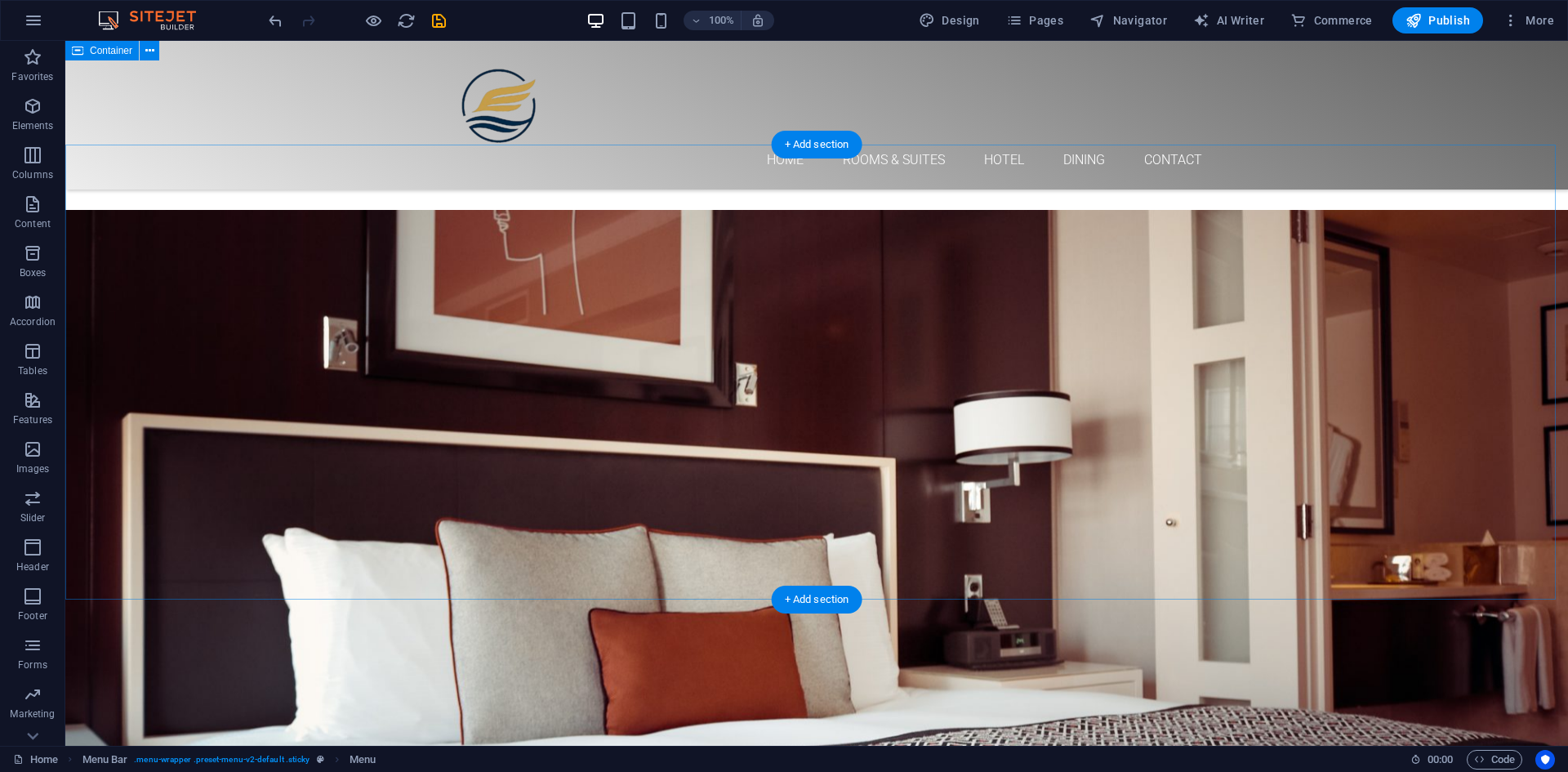
scroll to position [0, 0]
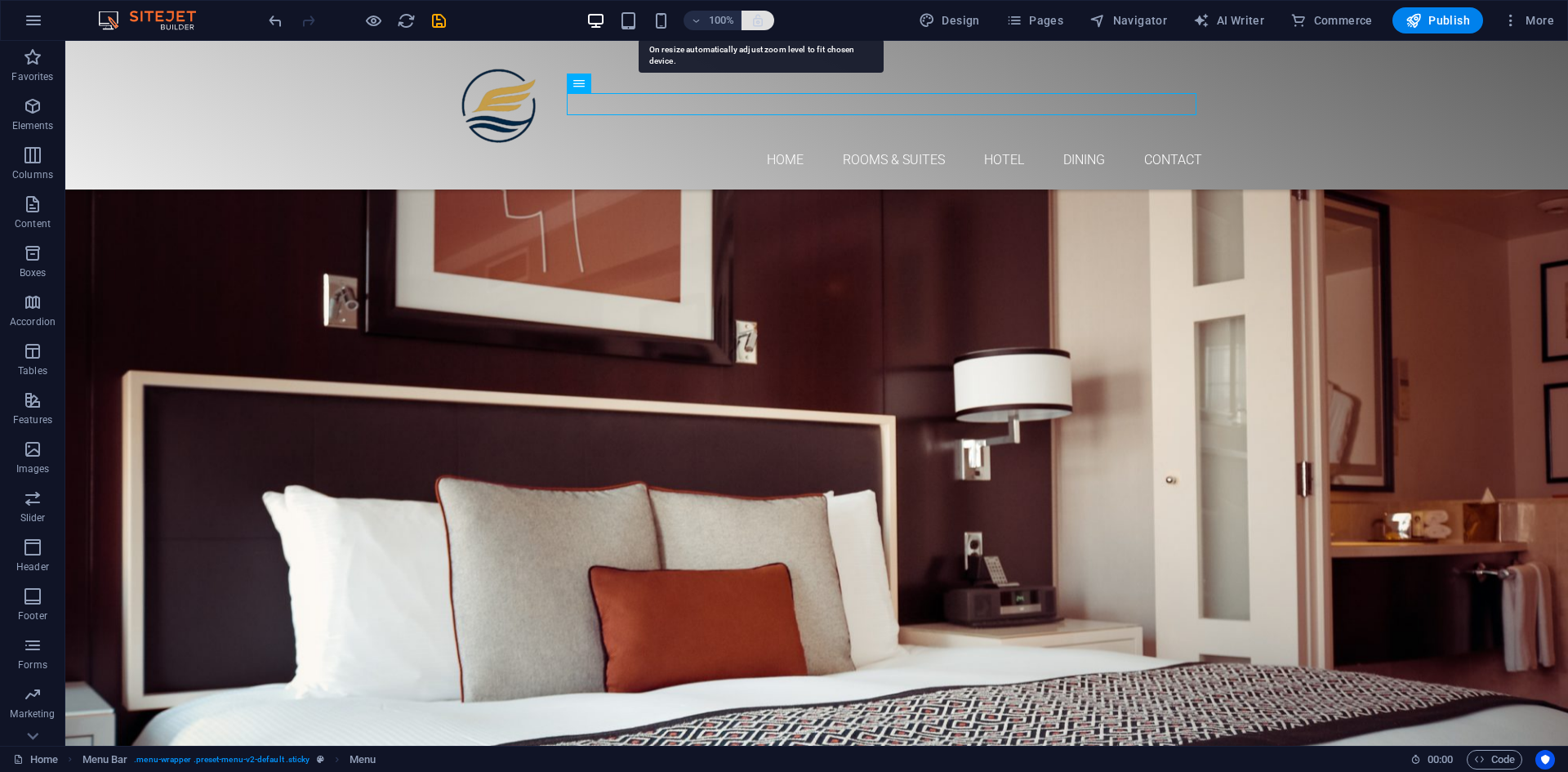
click at [761, 27] on icon "button" at bounding box center [758, 20] width 15 height 15
click at [763, 21] on icon "button" at bounding box center [758, 20] width 15 height 15
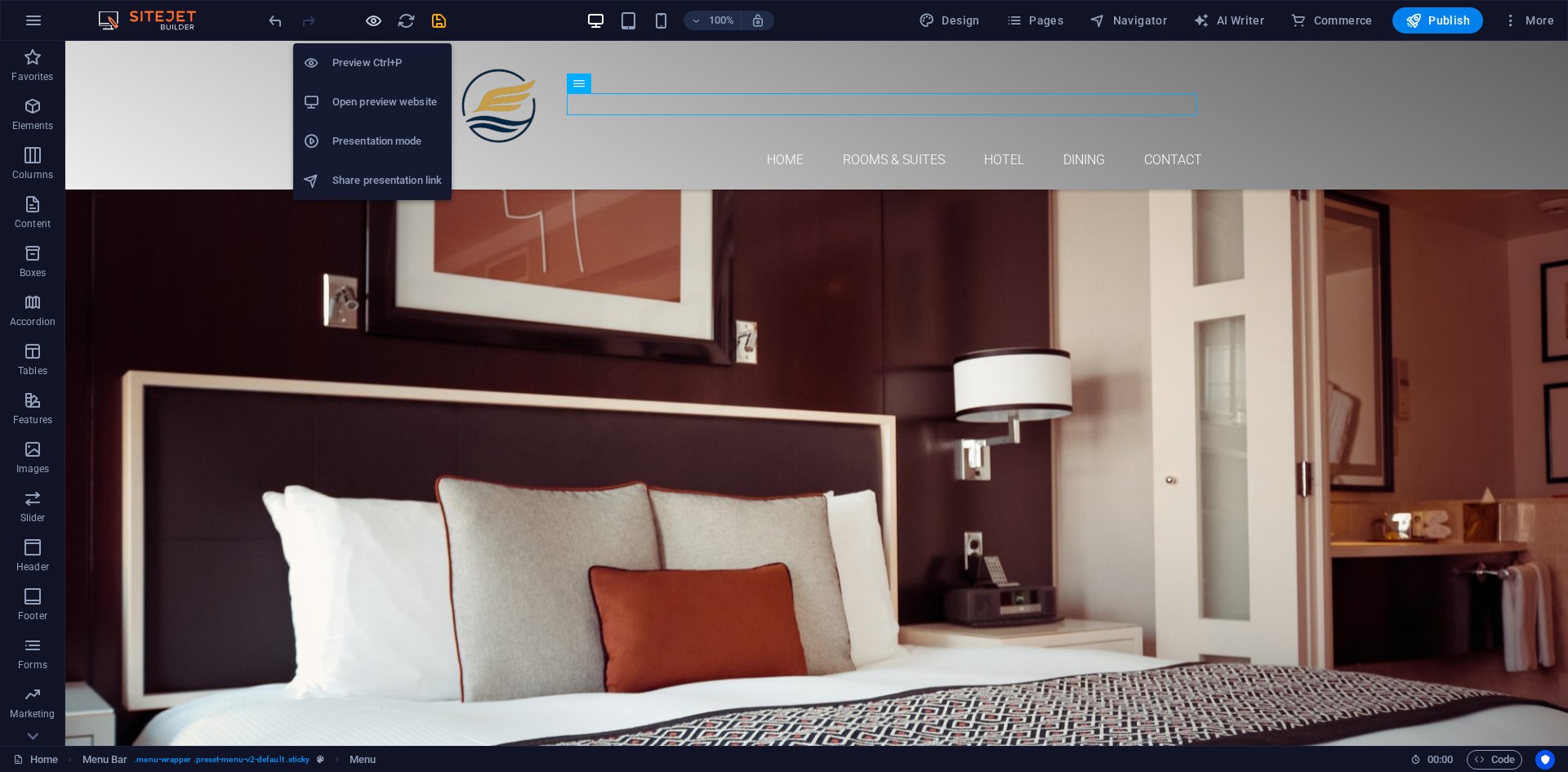
click at [369, 15] on icon "button" at bounding box center [373, 20] width 19 height 19
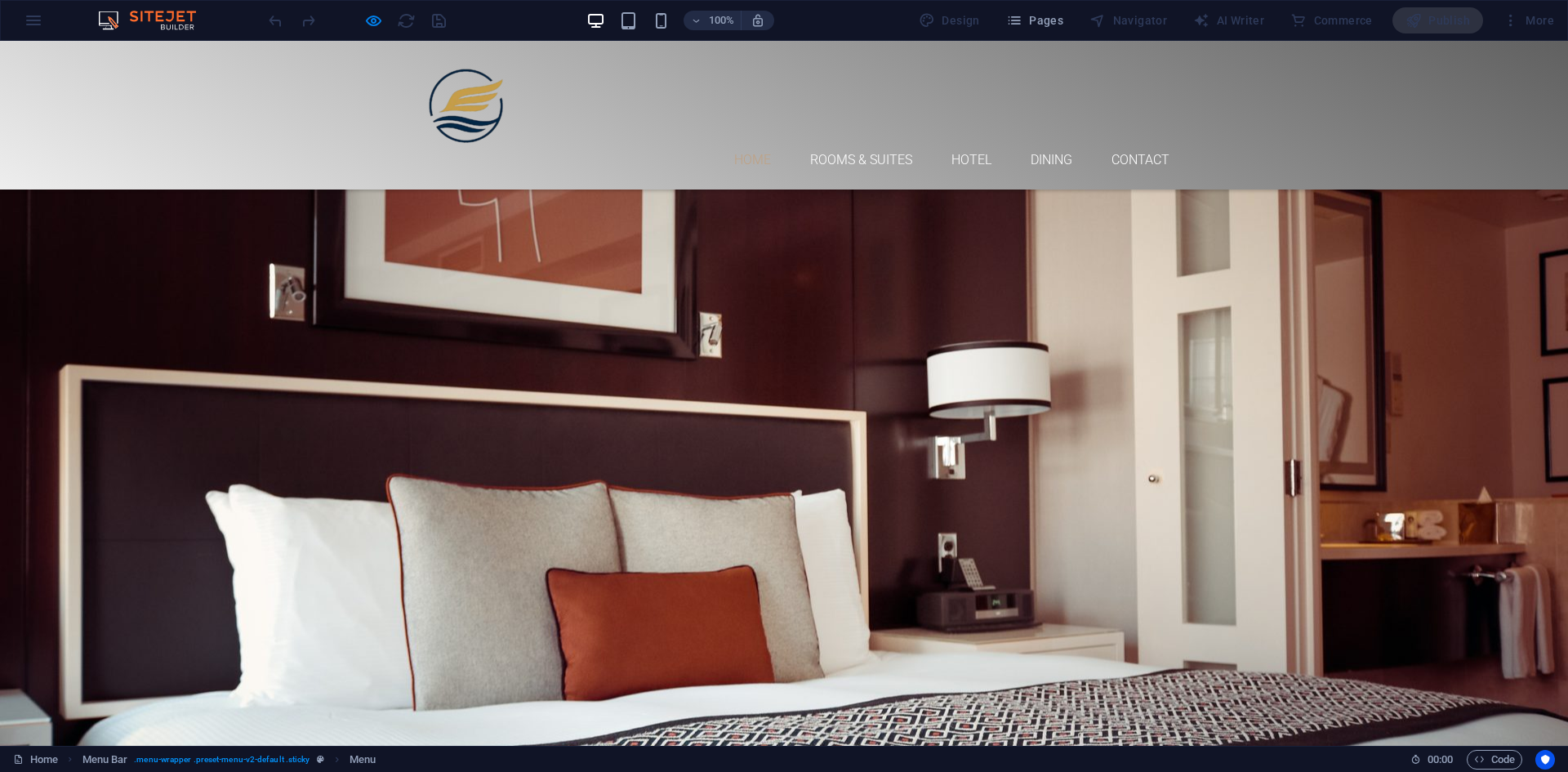
click at [746, 154] on link "Home" at bounding box center [752, 160] width 37 height 13
click at [827, 154] on link "Rooms & Suites" at bounding box center [861, 160] width 103 height 13
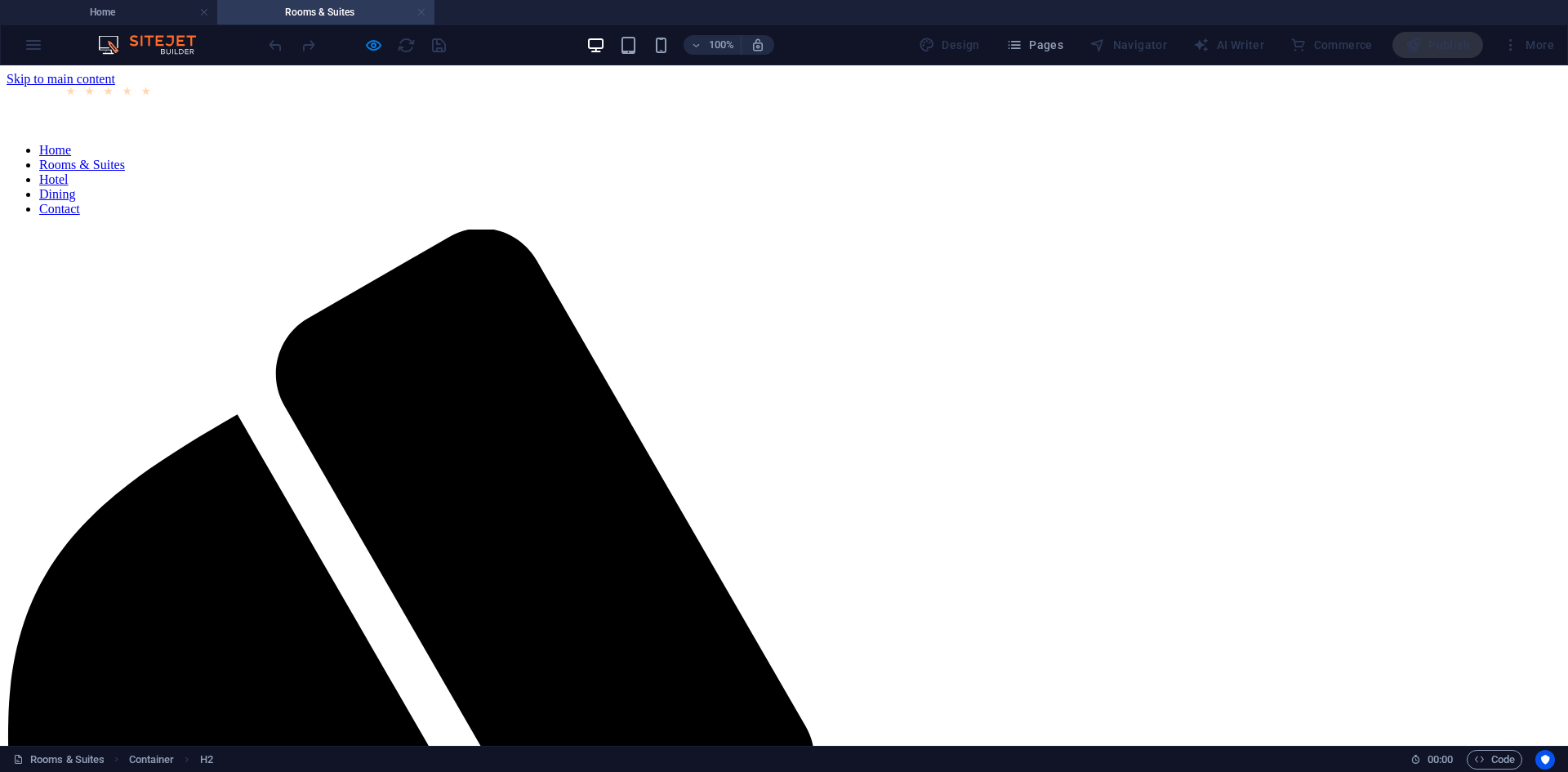
click at [425, 13] on link at bounding box center [421, 12] width 10 height 16
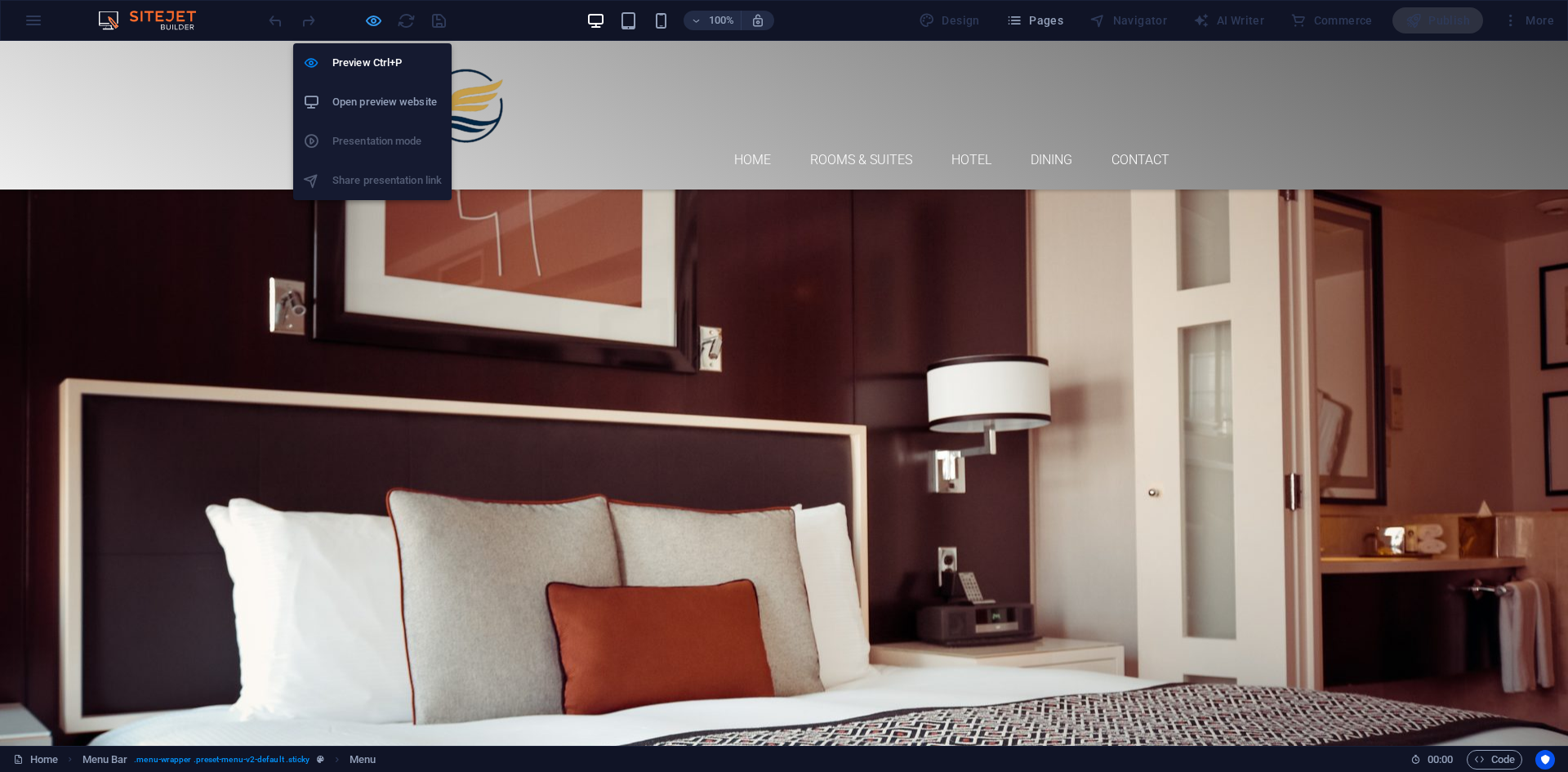
click at [371, 22] on icon "button" at bounding box center [373, 20] width 19 height 19
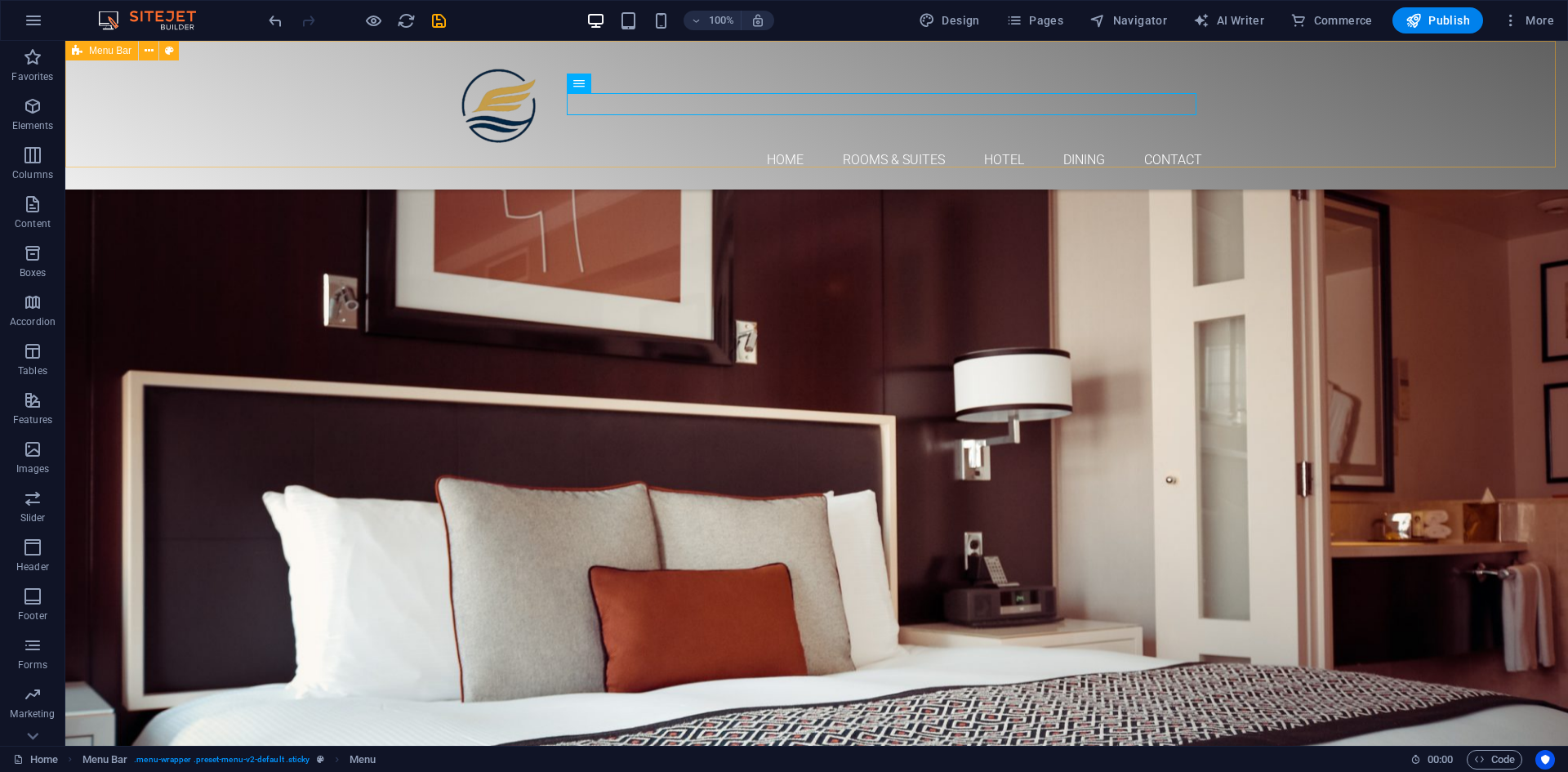
click at [221, 117] on div "Home Rooms & Suites Hotel Dining Contact Menu" at bounding box center [816, 115] width 1503 height 148
click at [157, 98] on div "Home Rooms & Suites Hotel Dining Contact Menu" at bounding box center [816, 115] width 1503 height 148
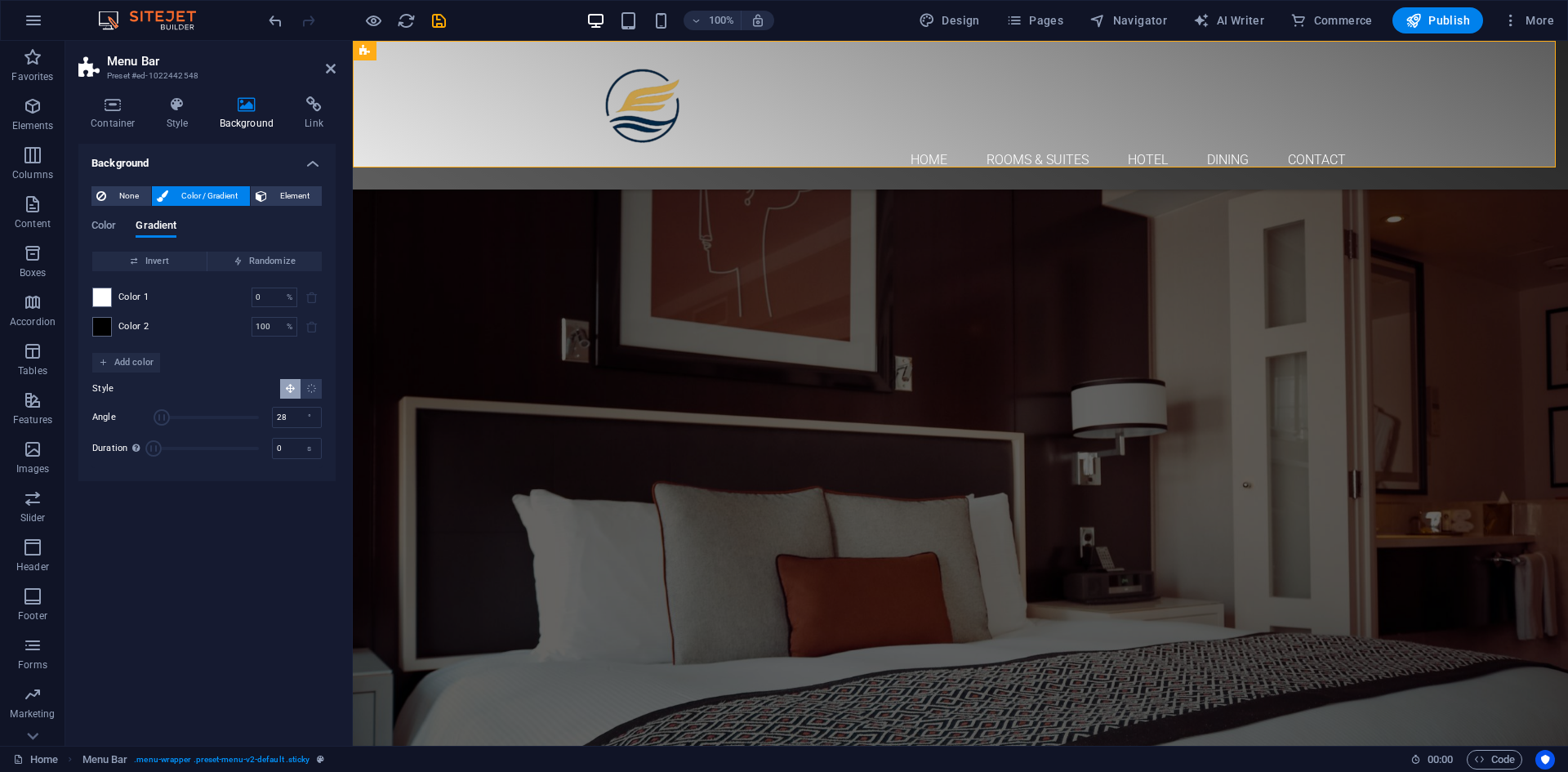
drag, startPoint x: 186, startPoint y: 451, endPoint x: 125, endPoint y: 446, distance: 61.2
click at [125, 446] on div "Duration Duration of the background animation. A value of "0" disables the anim…" at bounding box center [207, 448] width 230 height 25
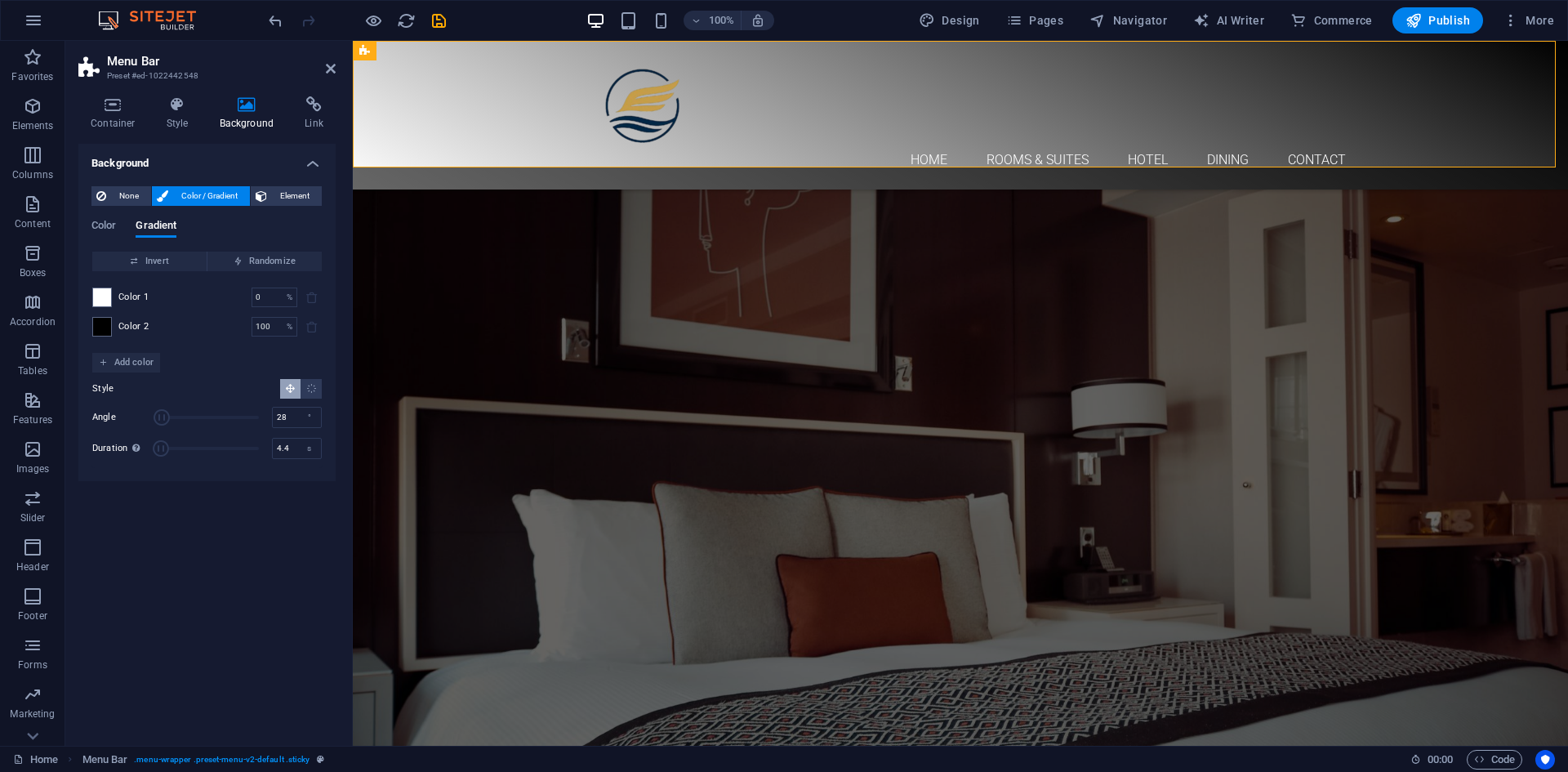
type input "4.7"
drag, startPoint x: 152, startPoint y: 449, endPoint x: 170, endPoint y: 451, distance: 18.1
click at [170, 451] on span "Duration" at bounding box center [168, 449] width 16 height 16
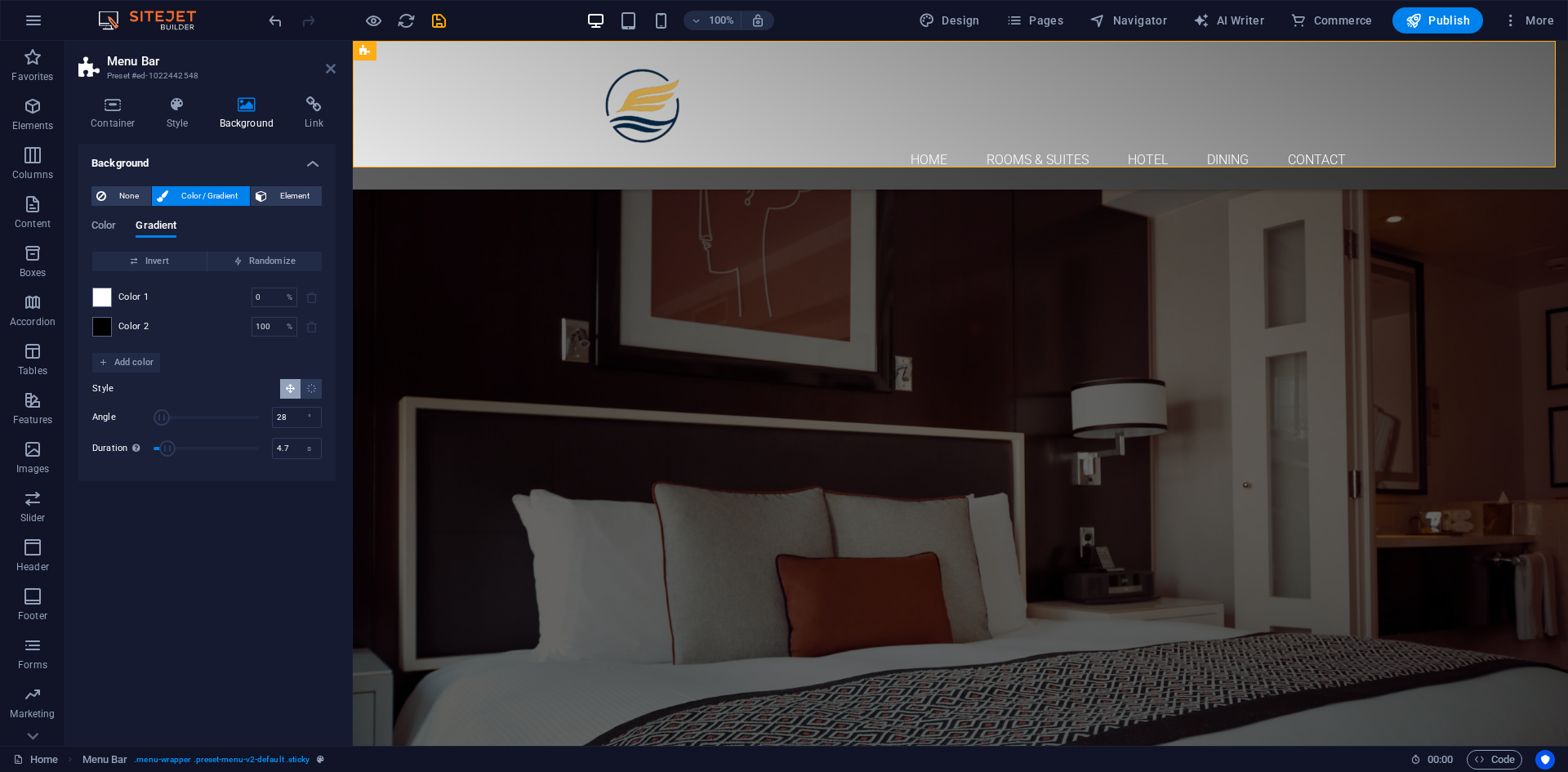
click at [328, 74] on icon at bounding box center [330, 69] width 10 height 13
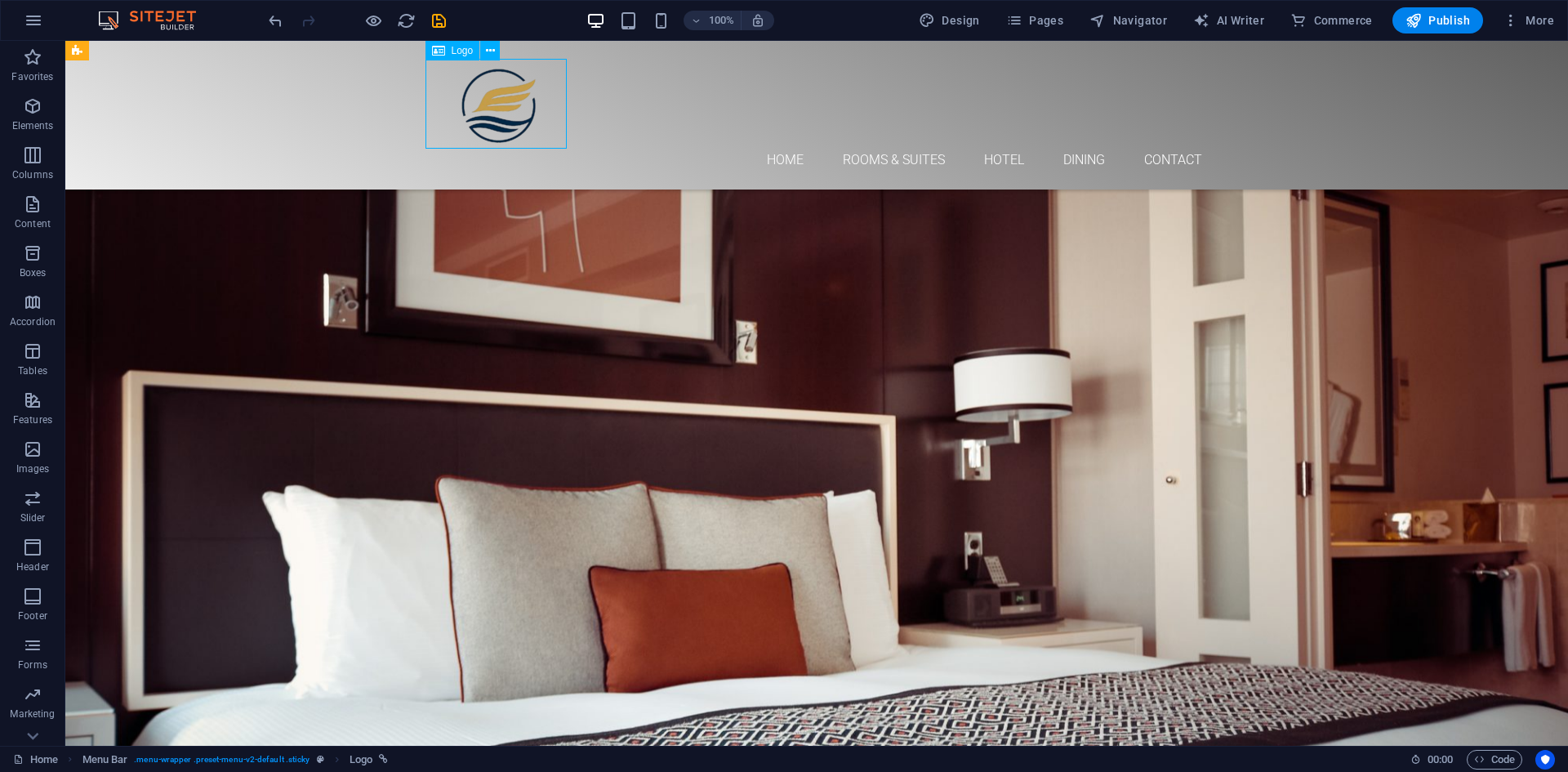
drag, startPoint x: 503, startPoint y: 120, endPoint x: 448, endPoint y: 117, distance: 55.1
click at [447, 118] on div at bounding box center [816, 103] width 771 height 90
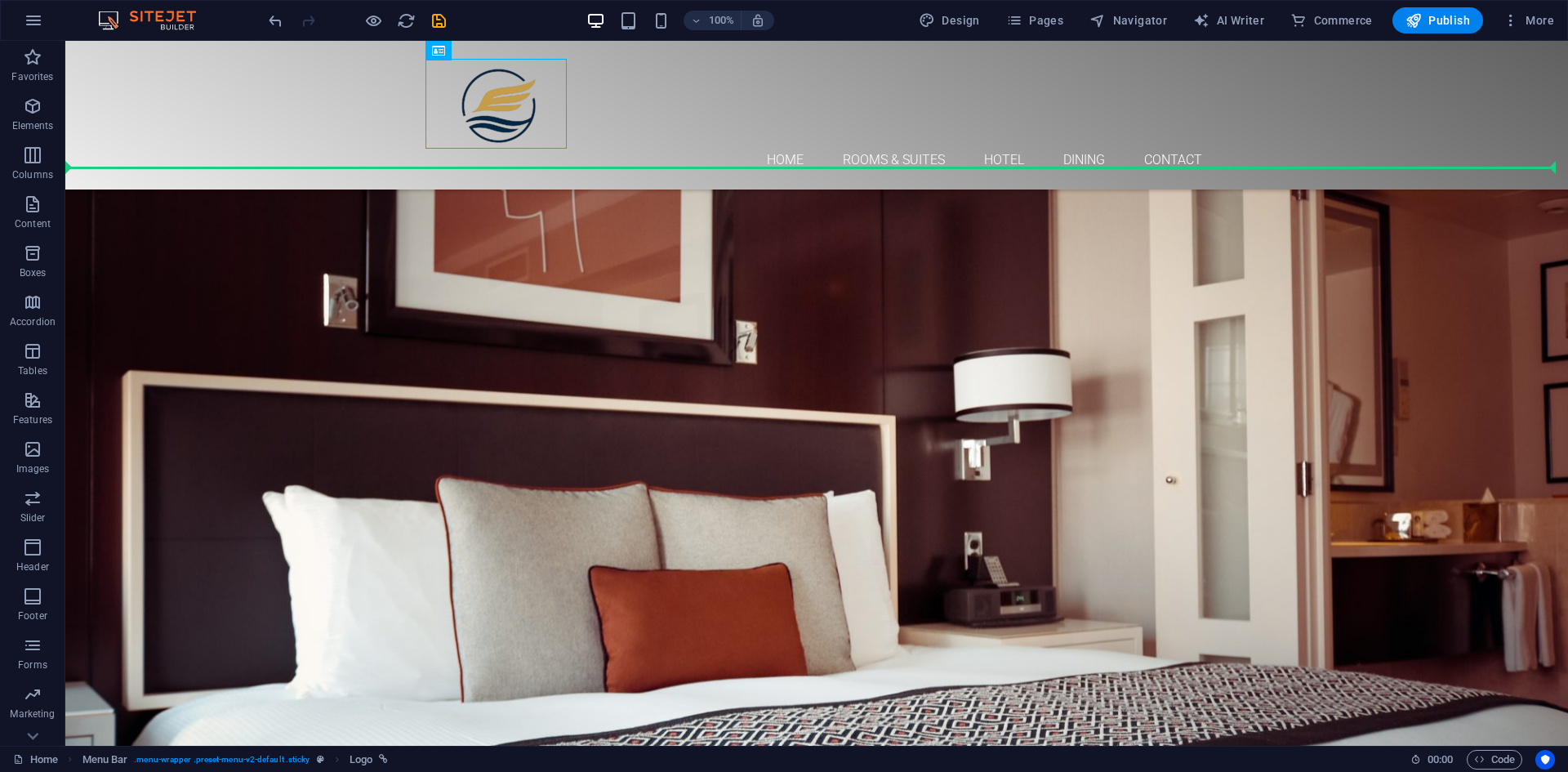
drag, startPoint x: 468, startPoint y: 114, endPoint x: 377, endPoint y: 114, distance: 91.0
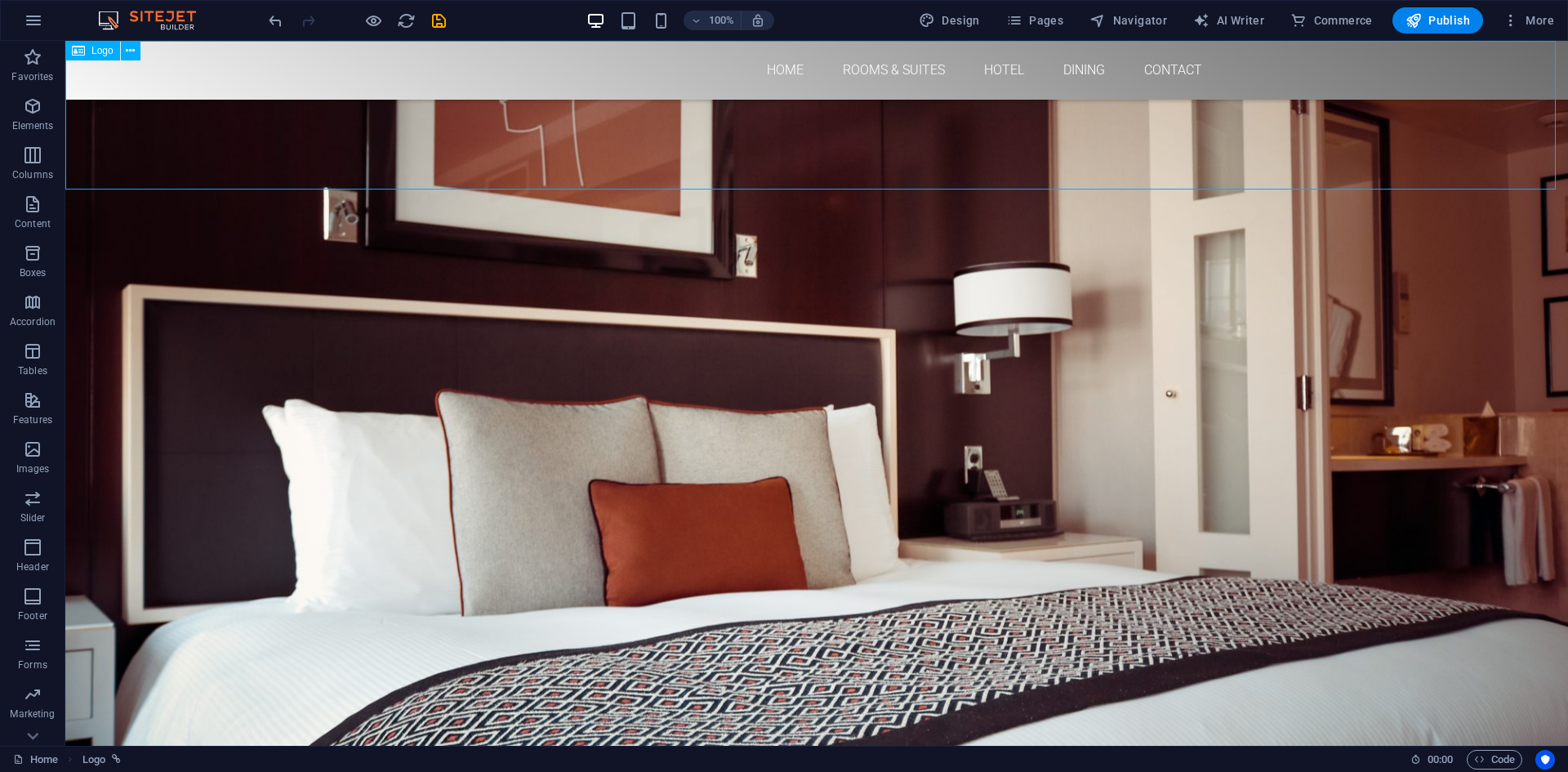
drag, startPoint x: 137, startPoint y: 156, endPoint x: 216, endPoint y: 110, distance: 91.4
click at [216, 110] on div at bounding box center [816, 115] width 1503 height 148
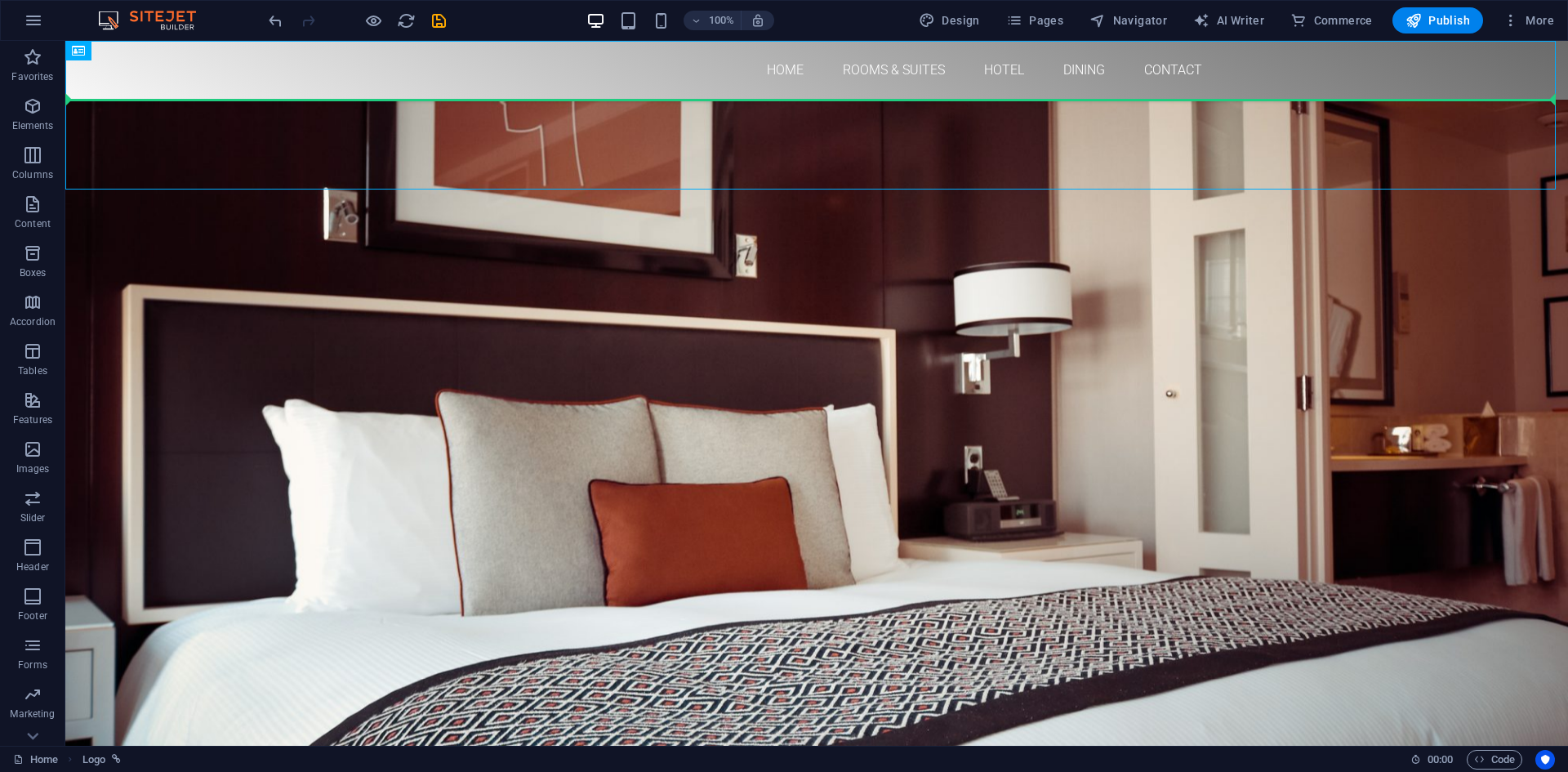
drag, startPoint x: 147, startPoint y: 148, endPoint x: 280, endPoint y: 80, distance: 149.4
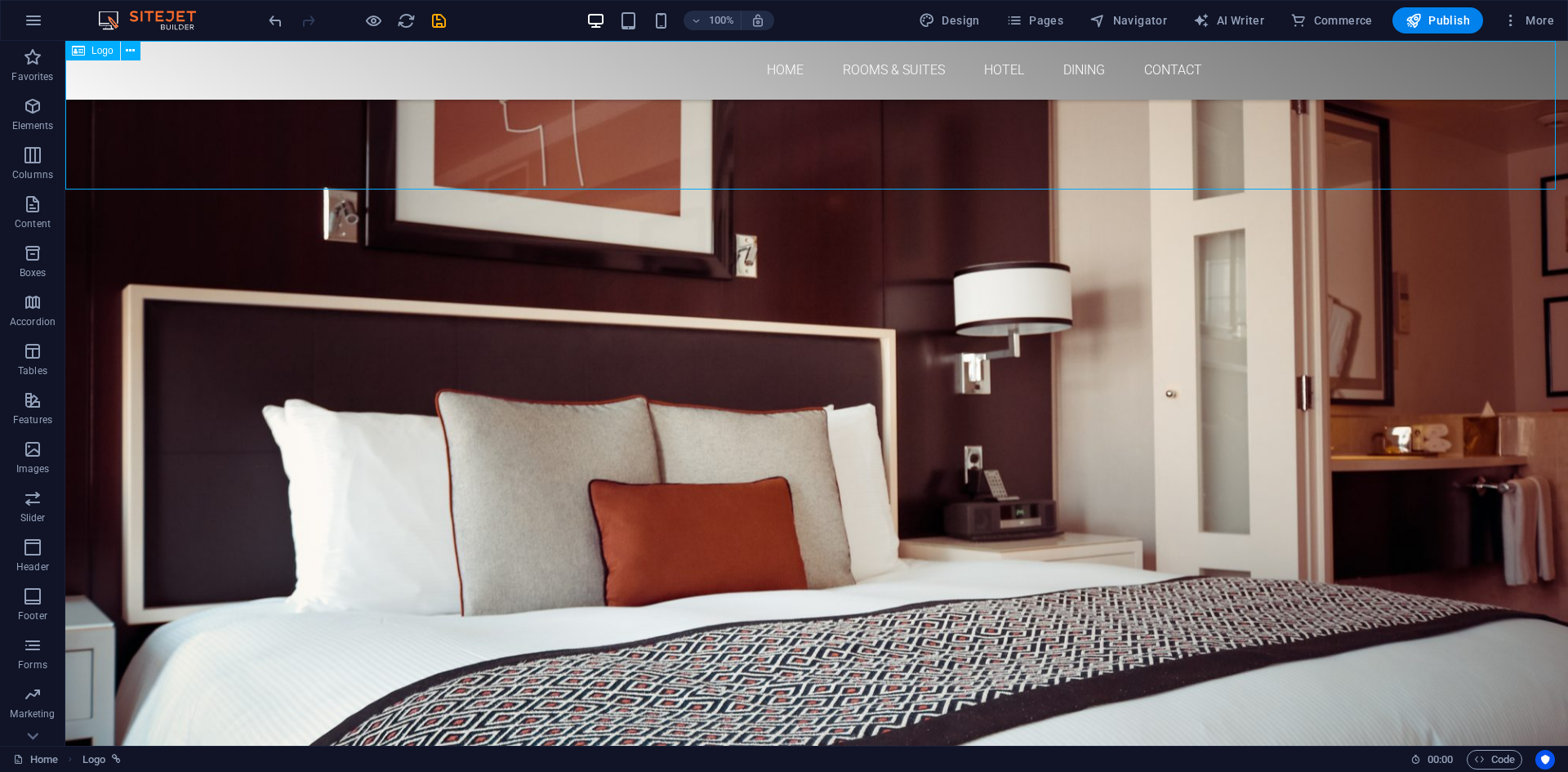
drag, startPoint x: 121, startPoint y: 146, endPoint x: 395, endPoint y: 148, distance: 274.0
click at [395, 148] on div at bounding box center [816, 115] width 1503 height 148
click at [275, 23] on icon "undo" at bounding box center [276, 20] width 19 height 19
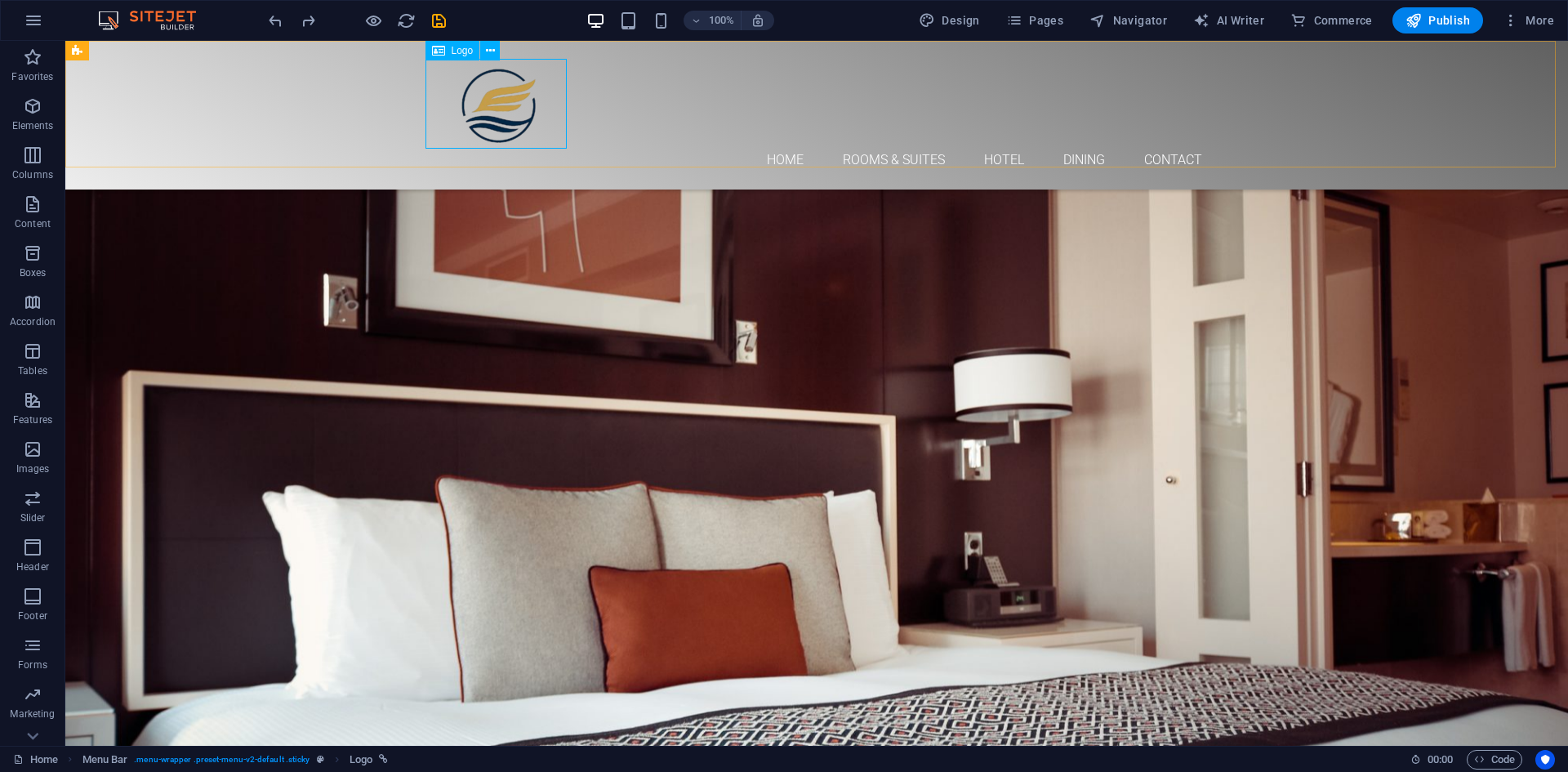
click at [557, 134] on div at bounding box center [816, 103] width 771 height 90
click at [541, 118] on div at bounding box center [816, 103] width 771 height 90
select select "px"
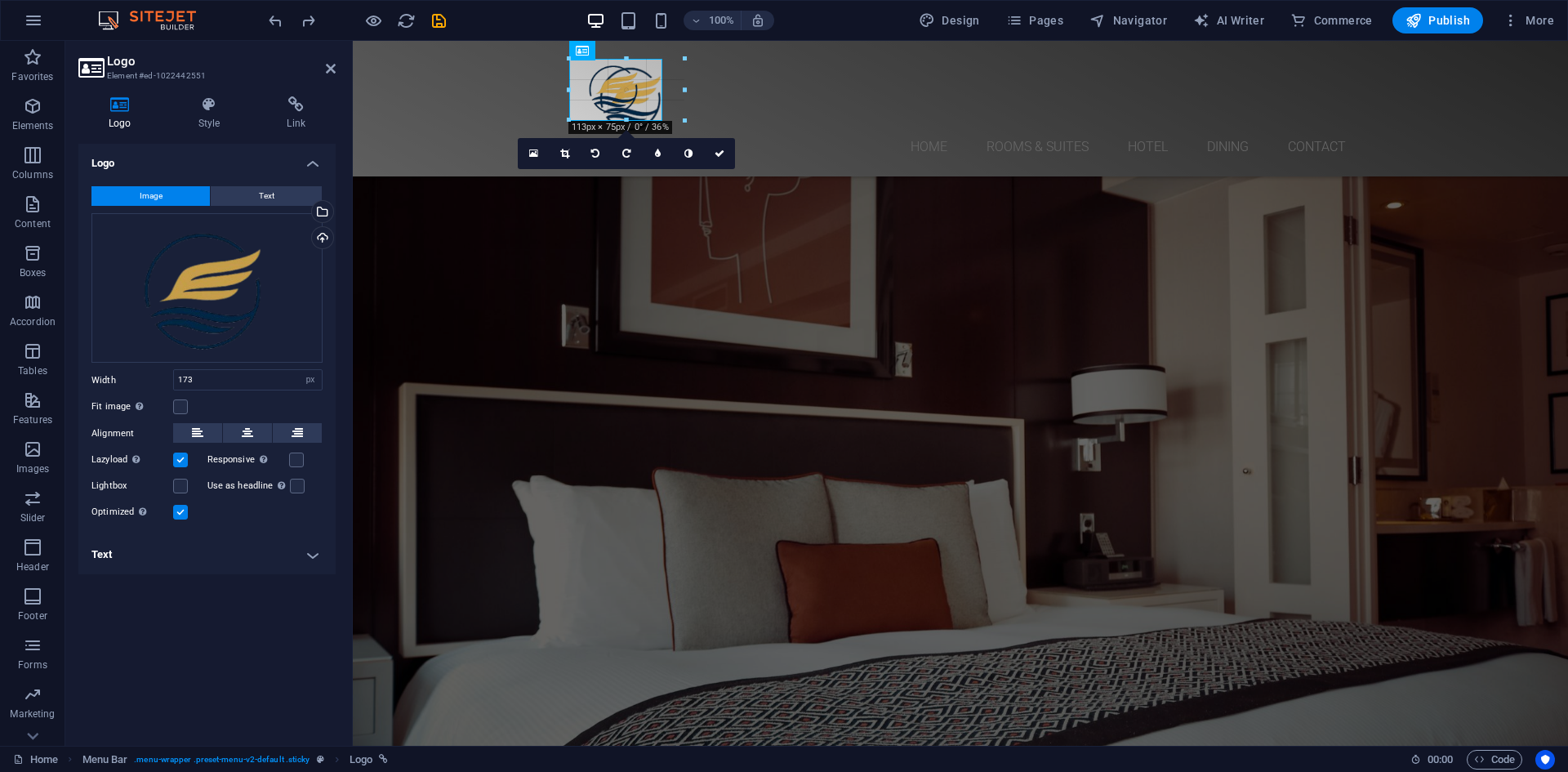
drag, startPoint x: 708, startPoint y: 146, endPoint x: 670, endPoint y: 133, distance: 40.2
type input "142"
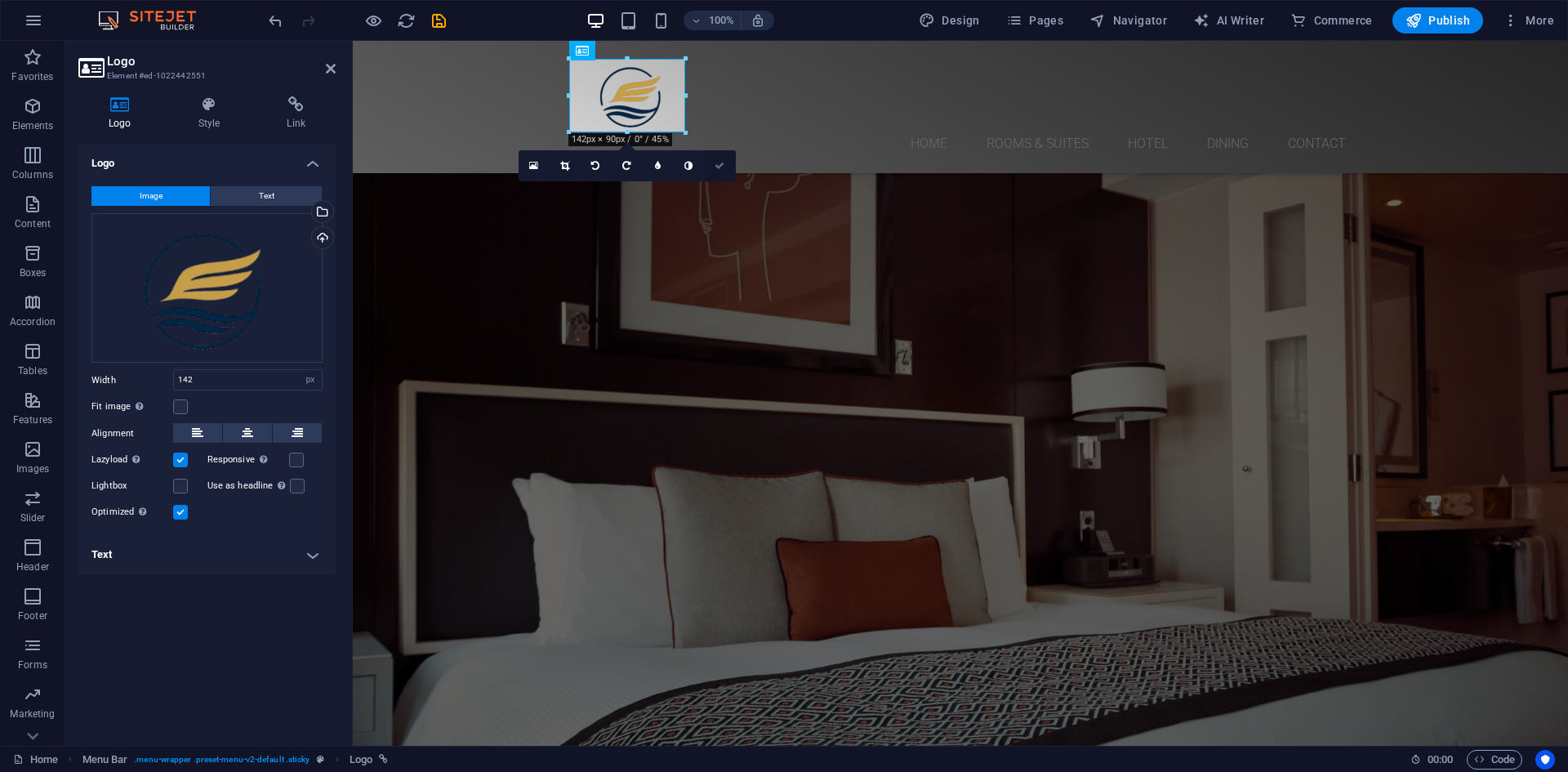
click at [719, 170] on icon at bounding box center [719, 166] width 10 height 10
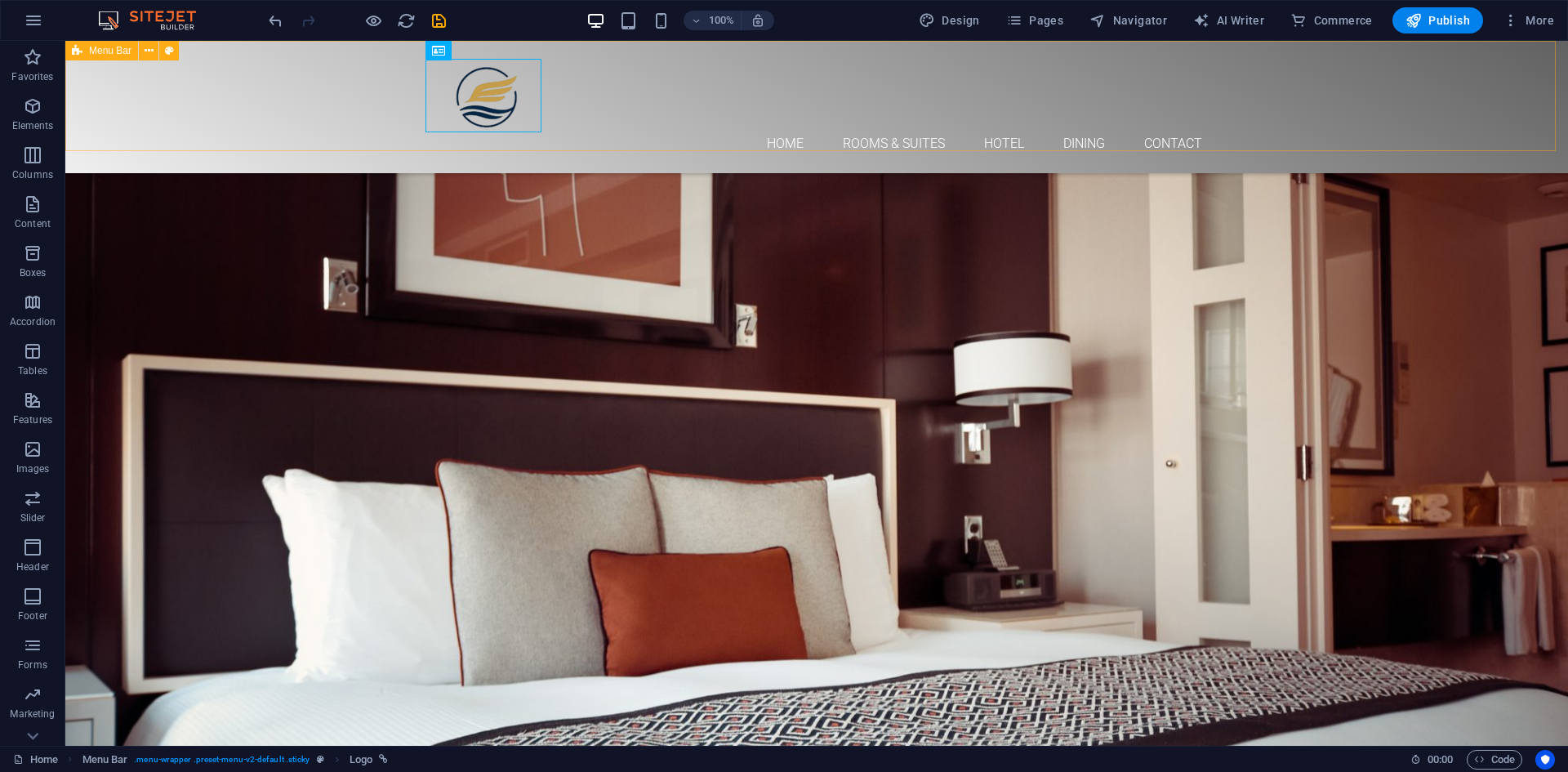
click at [287, 109] on div "Home Rooms & Suites Hotel Dining Contact Menu" at bounding box center [816, 107] width 1503 height 133
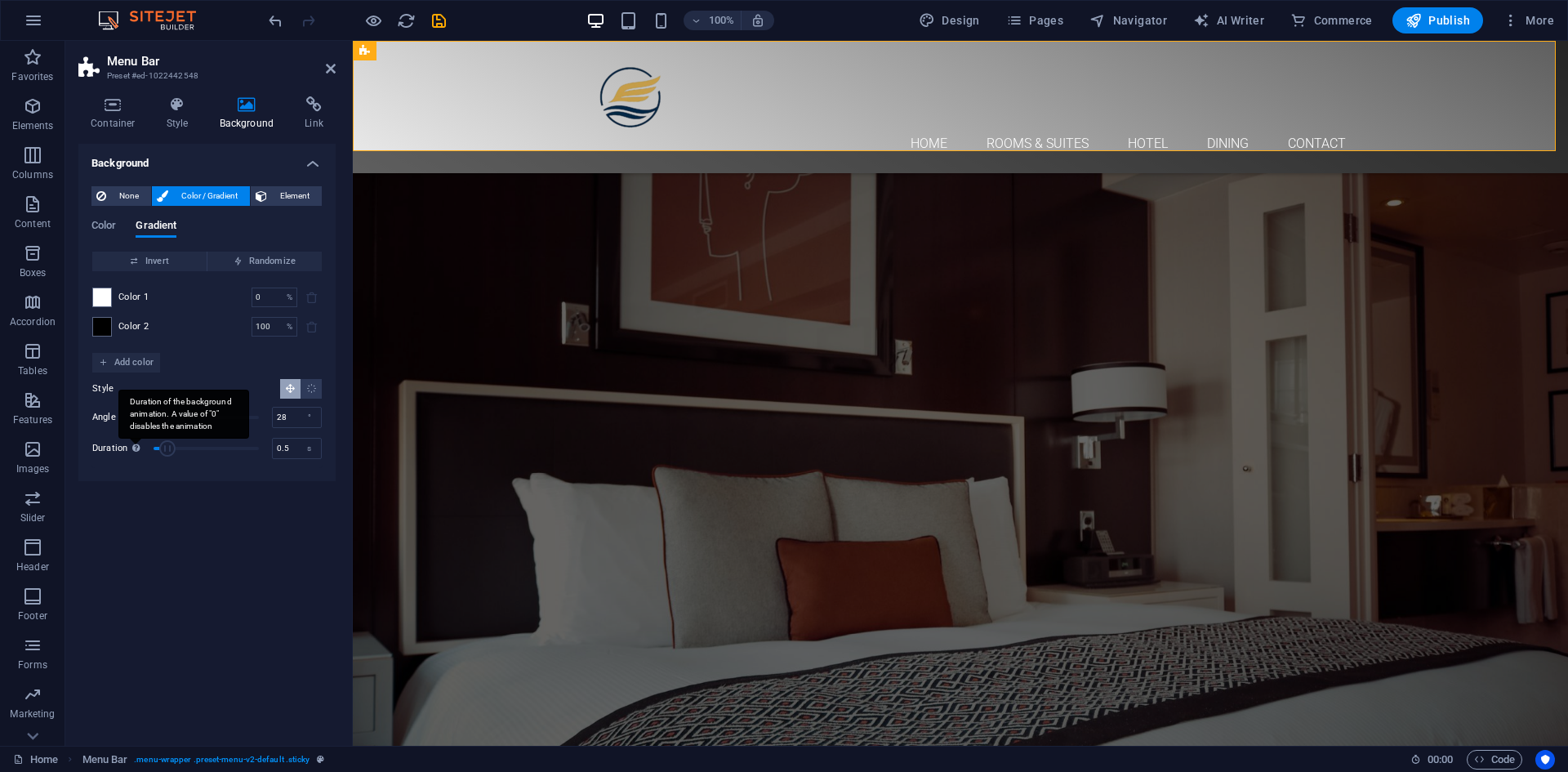
type input "0"
drag, startPoint x: 169, startPoint y: 447, endPoint x: 135, endPoint y: 447, distance: 34.0
click at [135, 447] on div "Duration Duration of the background animation. A value of "0" disables the anim…" at bounding box center [207, 448] width 230 height 25
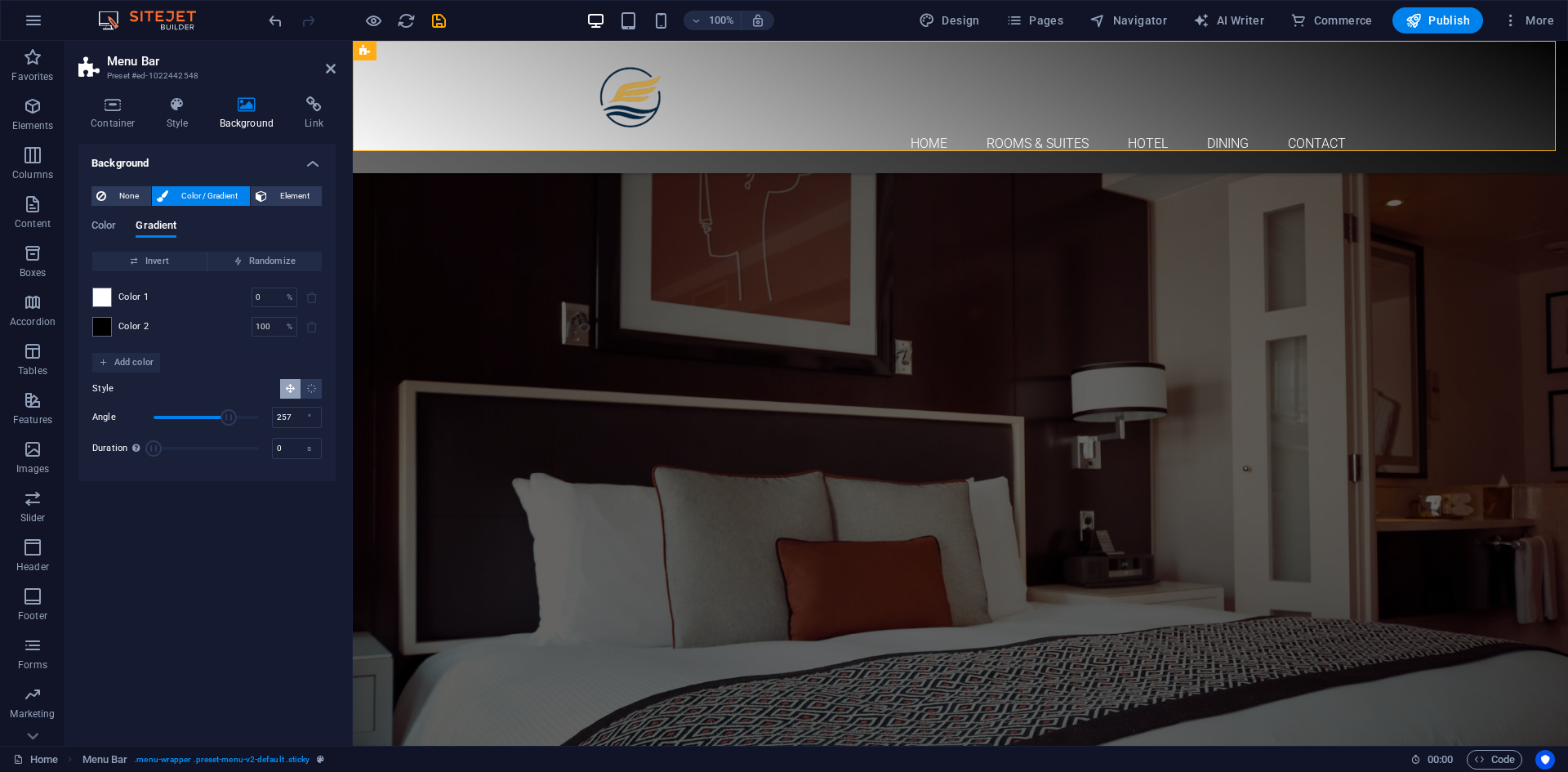
drag, startPoint x: 157, startPoint y: 417, endPoint x: 229, endPoint y: 419, distance: 72.0
click at [229, 419] on span "Angle" at bounding box center [229, 418] width 16 height 16
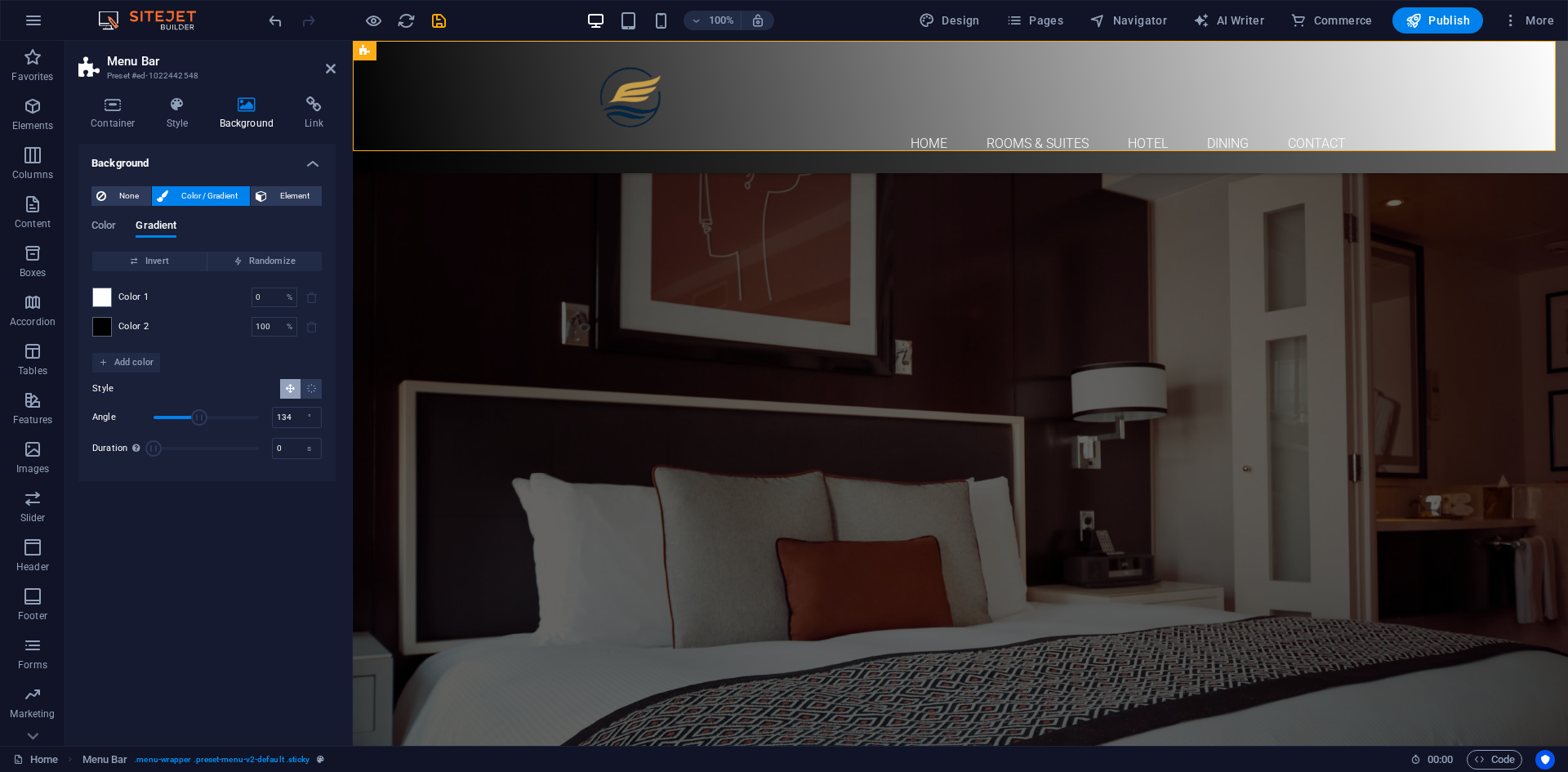
drag, startPoint x: 229, startPoint y: 419, endPoint x: 193, endPoint y: 419, distance: 36.0
click at [193, 419] on span "Angle" at bounding box center [200, 418] width 16 height 16
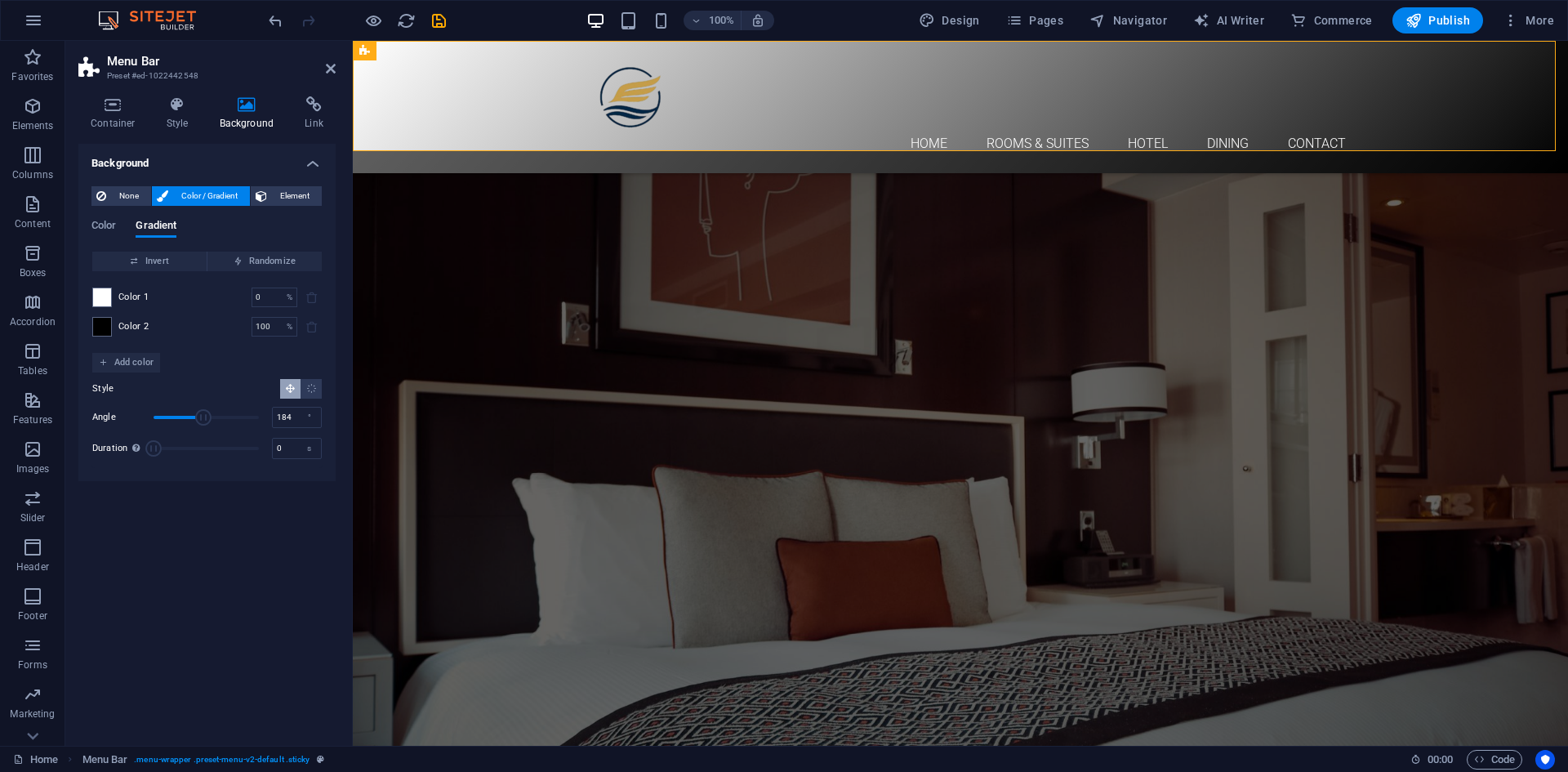
drag, startPoint x: 193, startPoint y: 419, endPoint x: 208, endPoint y: 427, distance: 17.0
click at [208, 426] on span "Angle" at bounding box center [203, 418] width 16 height 16
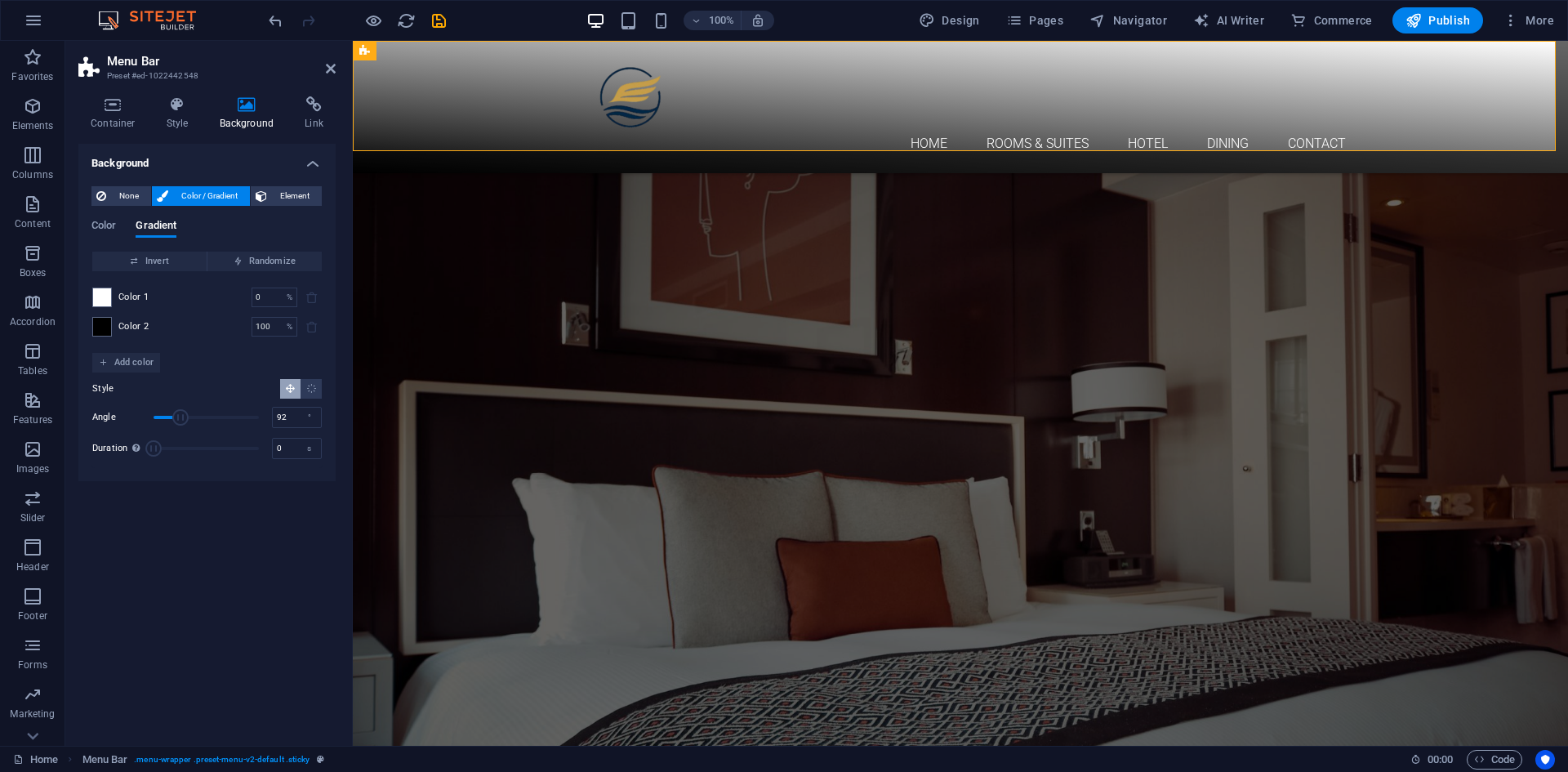
drag, startPoint x: 202, startPoint y: 422, endPoint x: 180, endPoint y: 421, distance: 22.0
click at [180, 421] on span "Angle" at bounding box center [180, 418] width 16 height 16
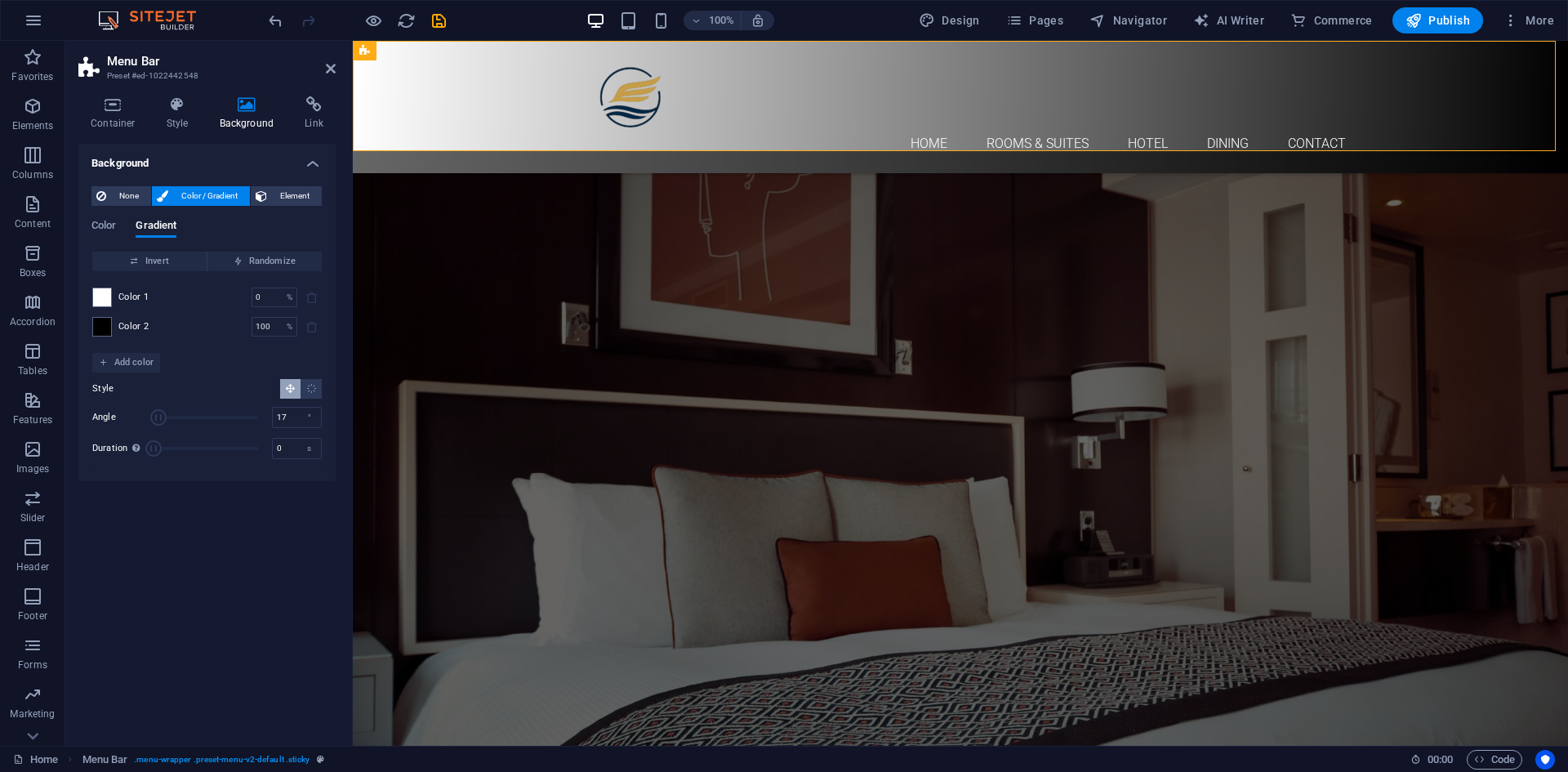
drag, startPoint x: 180, startPoint y: 421, endPoint x: 158, endPoint y: 418, distance: 22.2
click at [158, 418] on span "Angle" at bounding box center [158, 418] width 16 height 16
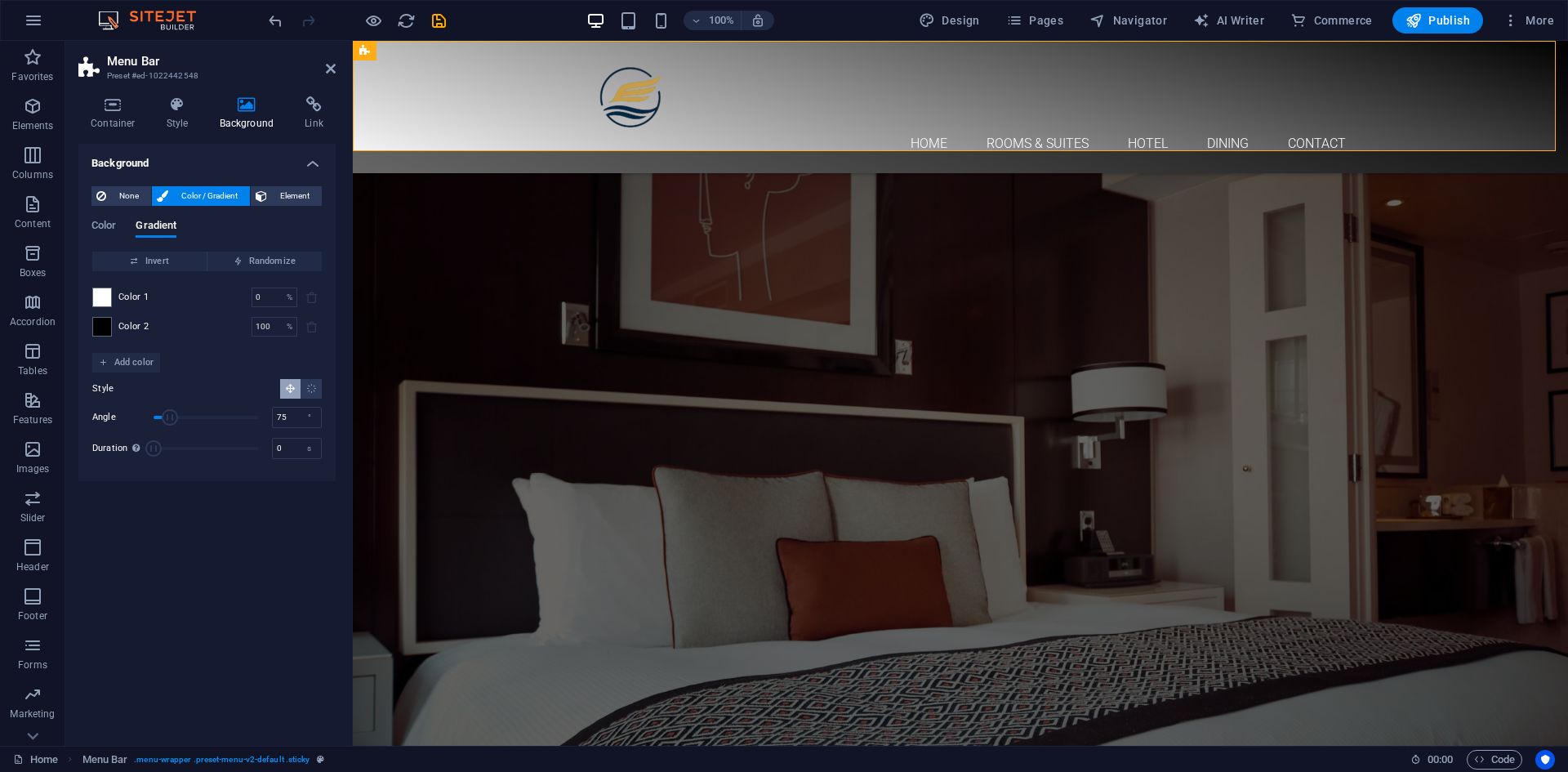
drag, startPoint x: 156, startPoint y: 419, endPoint x: 176, endPoint y: 422, distance: 20.2
click at [176, 422] on span "Angle" at bounding box center [170, 418] width 16 height 16
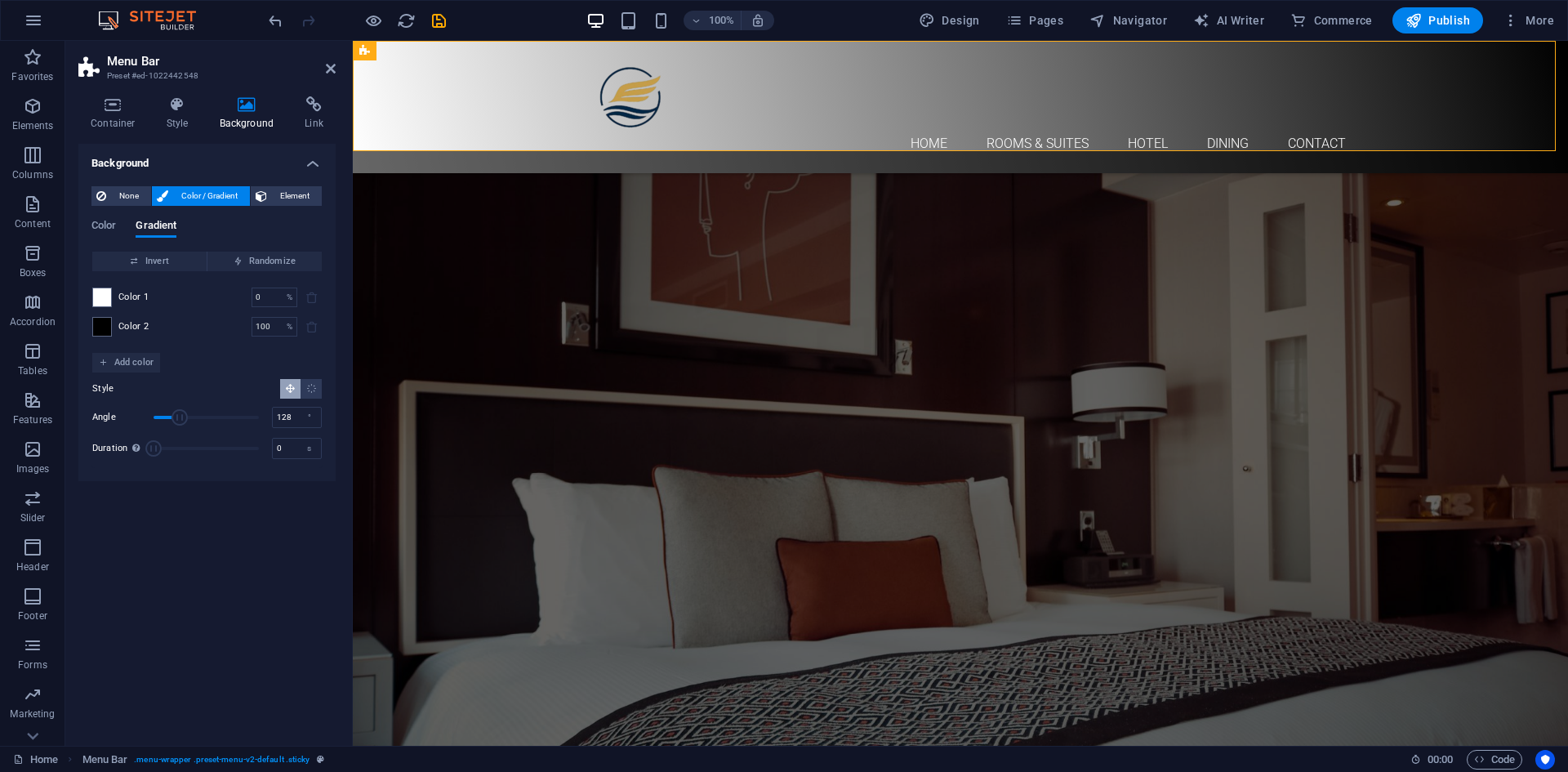
drag, startPoint x: 179, startPoint y: 422, endPoint x: 191, endPoint y: 423, distance: 12.0
click at [188, 423] on span "Angle" at bounding box center [179, 418] width 16 height 16
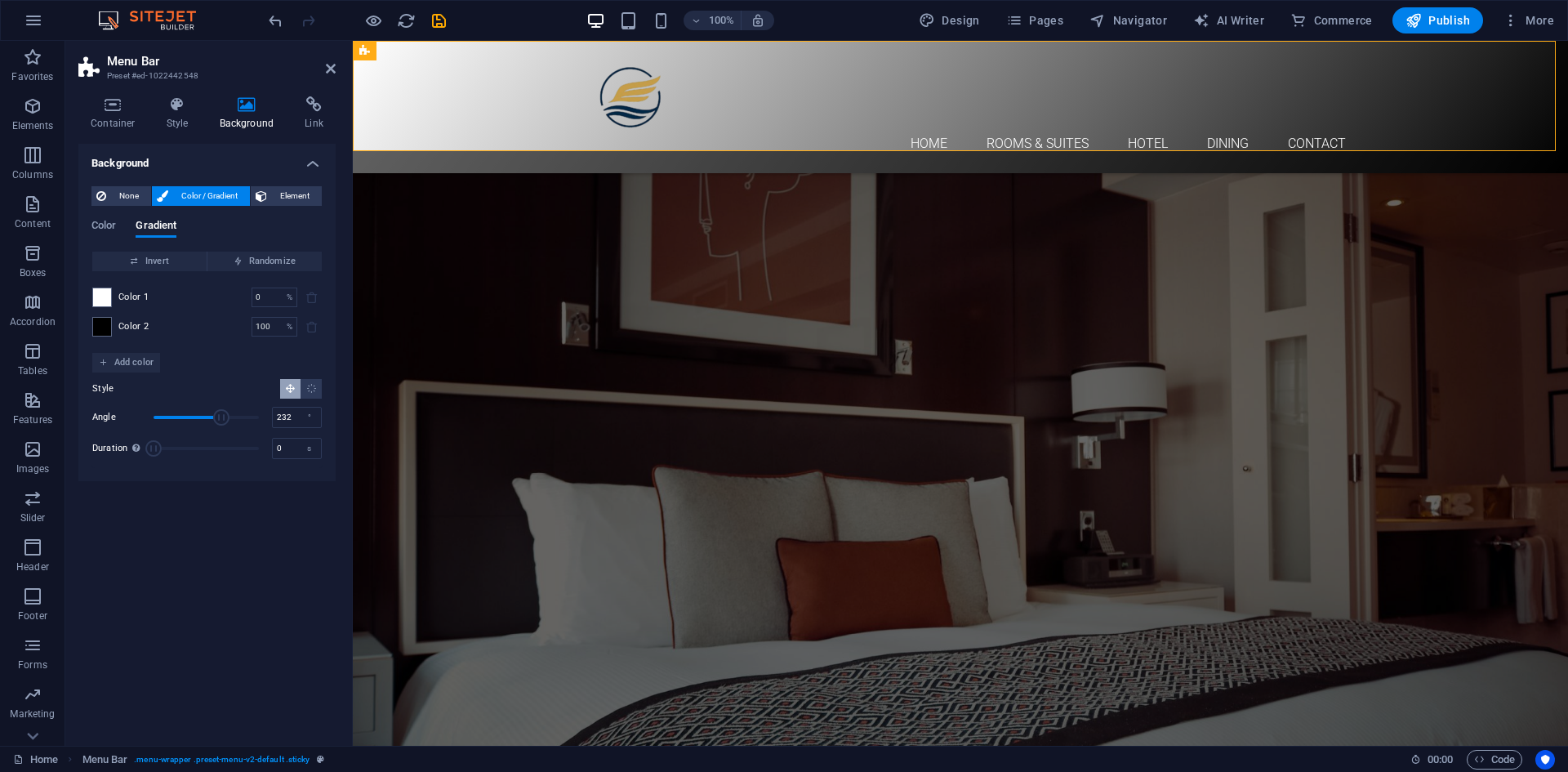
drag, startPoint x: 191, startPoint y: 423, endPoint x: 222, endPoint y: 429, distance: 31.6
click at [222, 429] on span "Angle" at bounding box center [206, 418] width 105 height 25
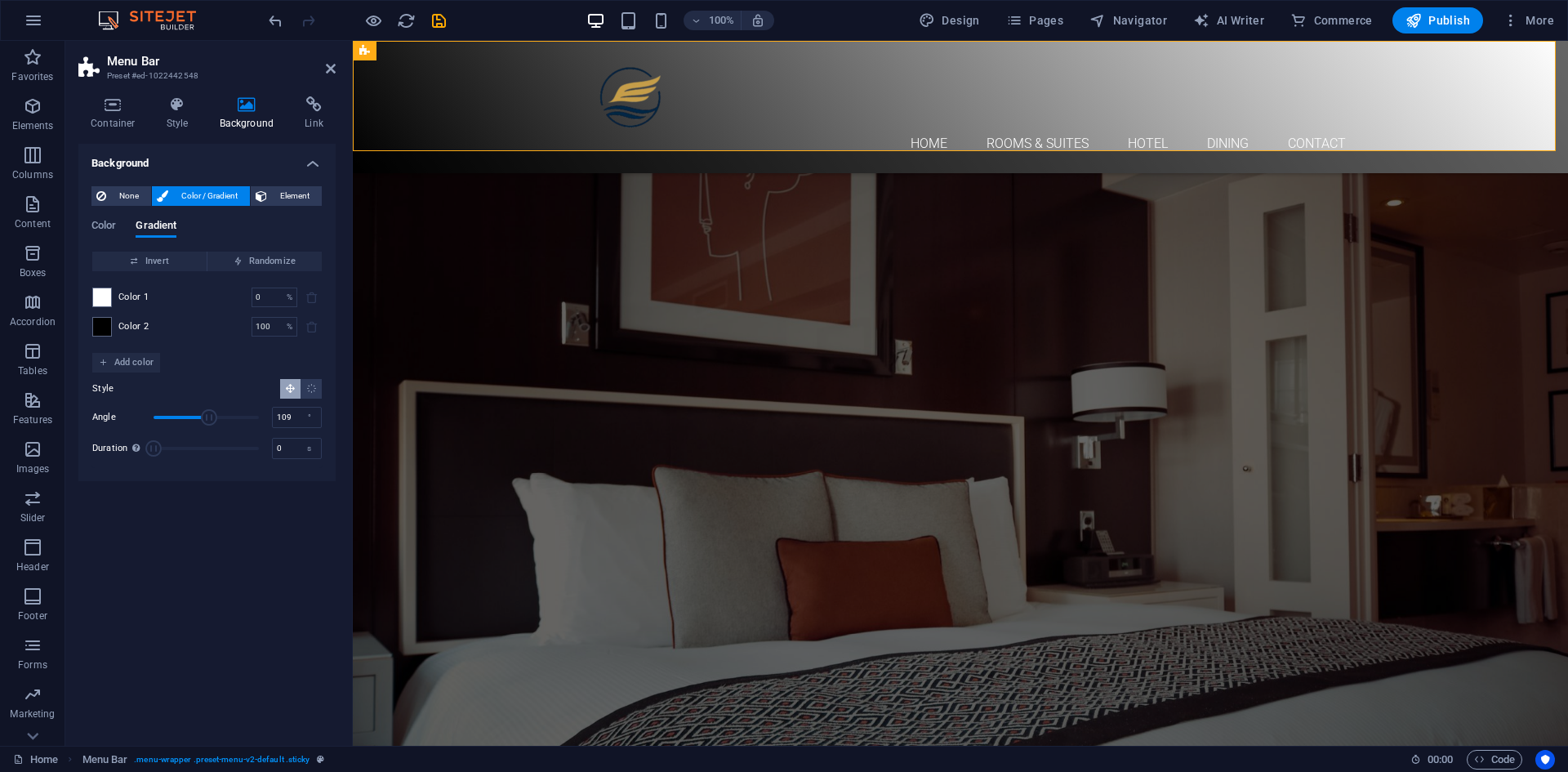
drag, startPoint x: 223, startPoint y: 429, endPoint x: 186, endPoint y: 421, distance: 37.9
click at [186, 421] on span "Angle" at bounding box center [206, 418] width 105 height 25
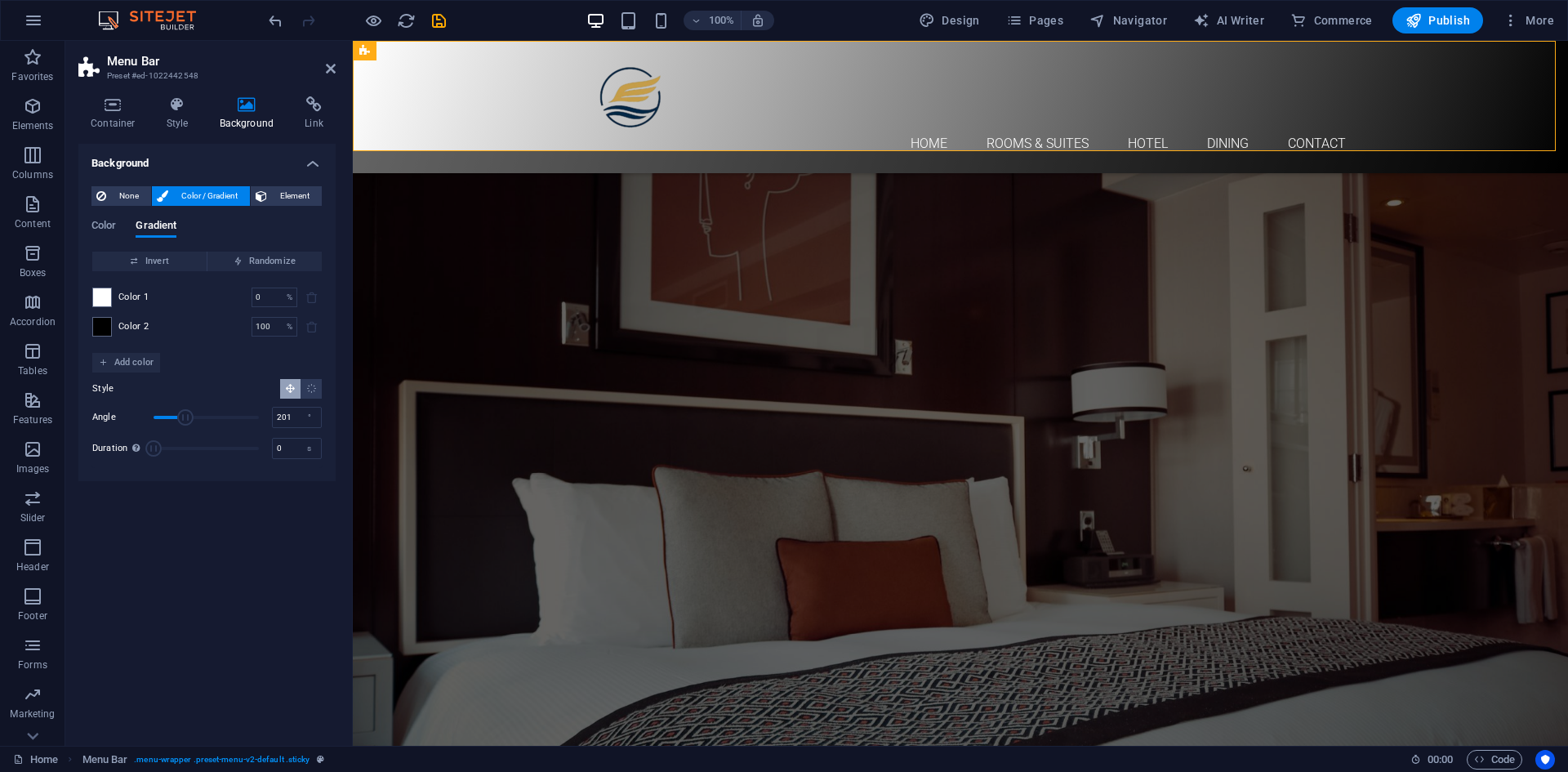
drag, startPoint x: 195, startPoint y: 421, endPoint x: 212, endPoint y: 424, distance: 17.3
click at [212, 424] on span "Angle" at bounding box center [206, 418] width 105 height 25
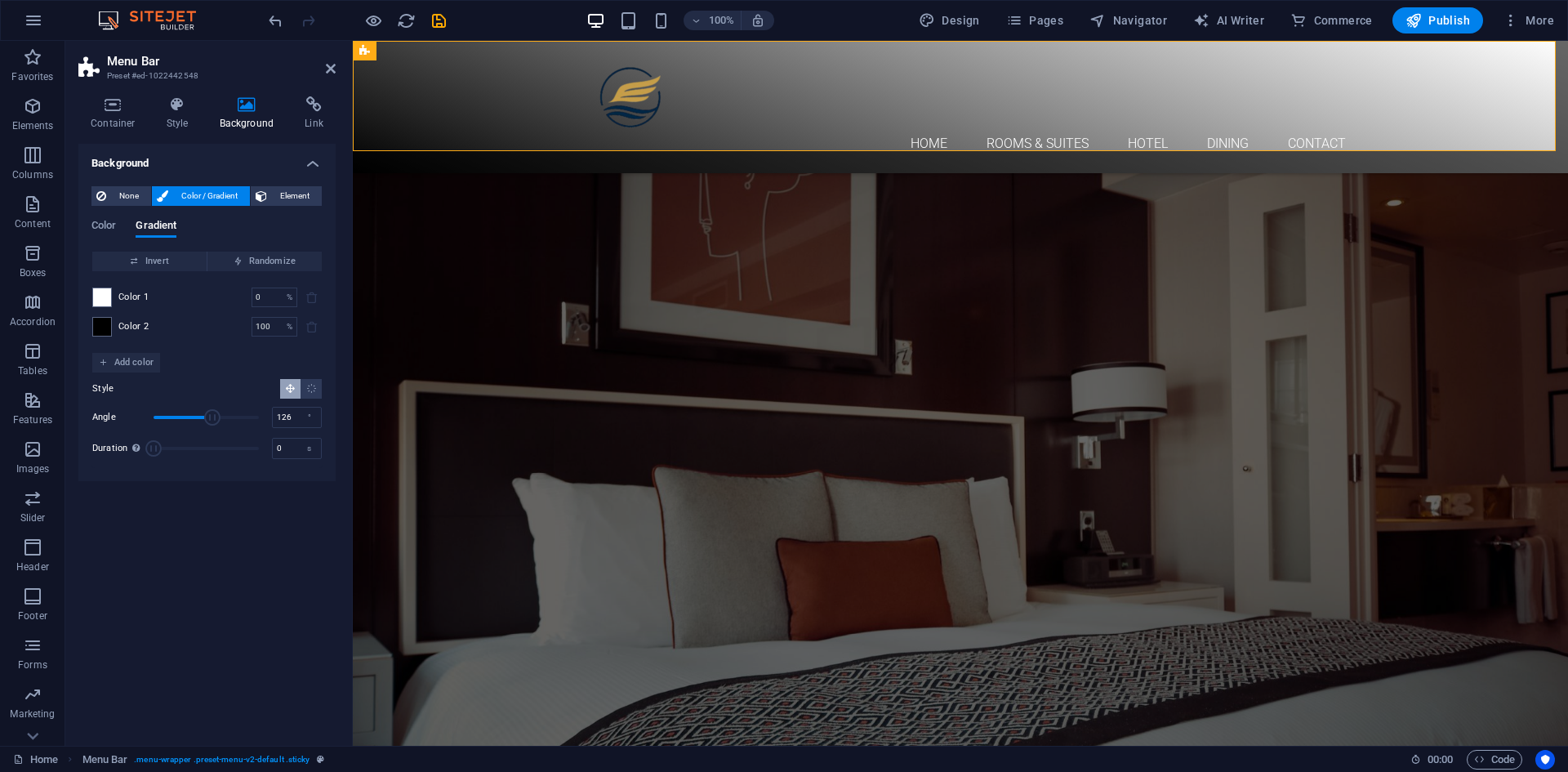
drag, startPoint x: 199, startPoint y: 421, endPoint x: 181, endPoint y: 420, distance: 18.0
click at [187, 421] on span "Angle" at bounding box center [206, 418] width 105 height 25
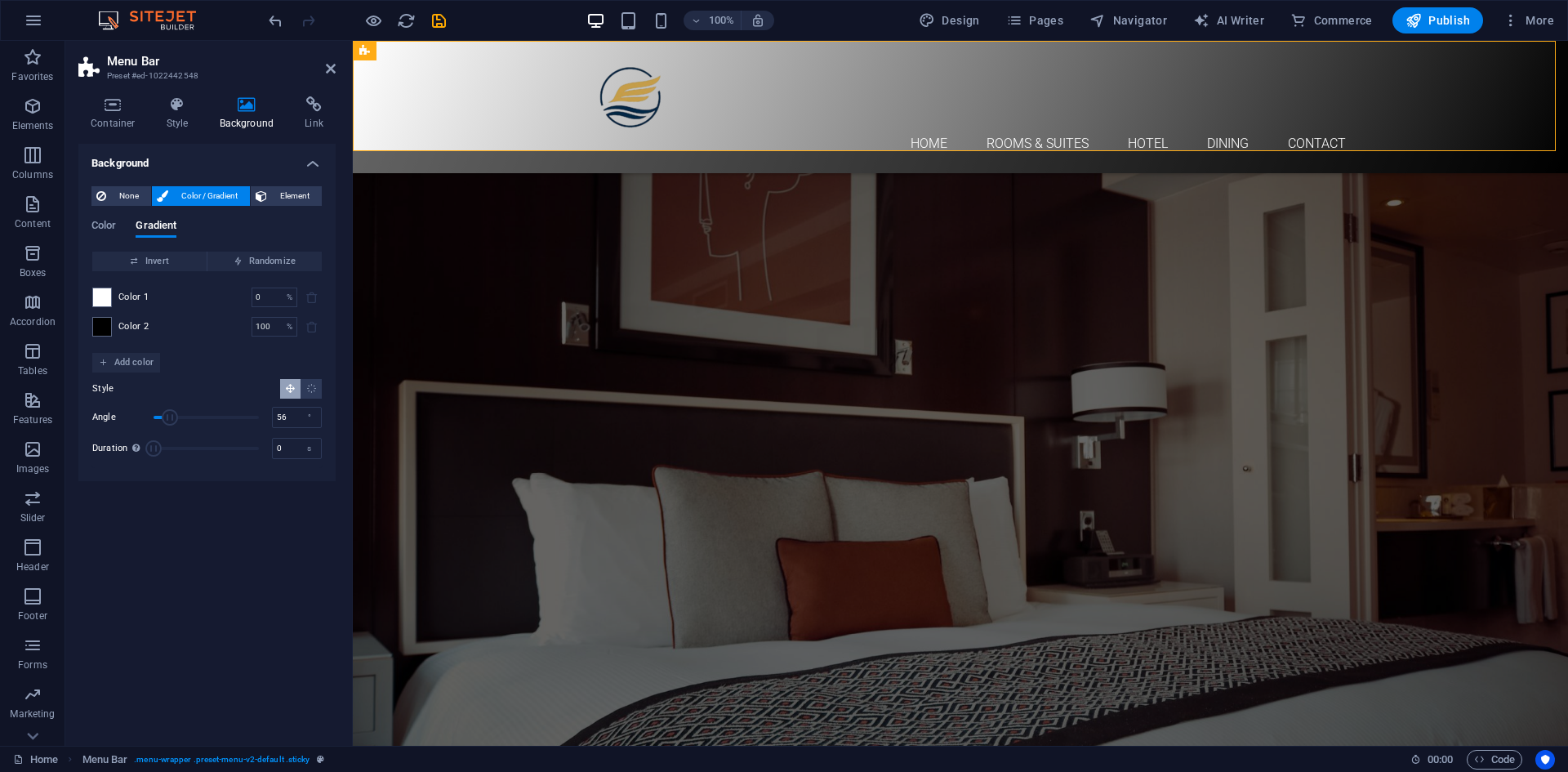
drag, startPoint x: 181, startPoint y: 420, endPoint x: 168, endPoint y: 419, distance: 13.0
click at [168, 419] on span "Angle" at bounding box center [170, 418] width 16 height 16
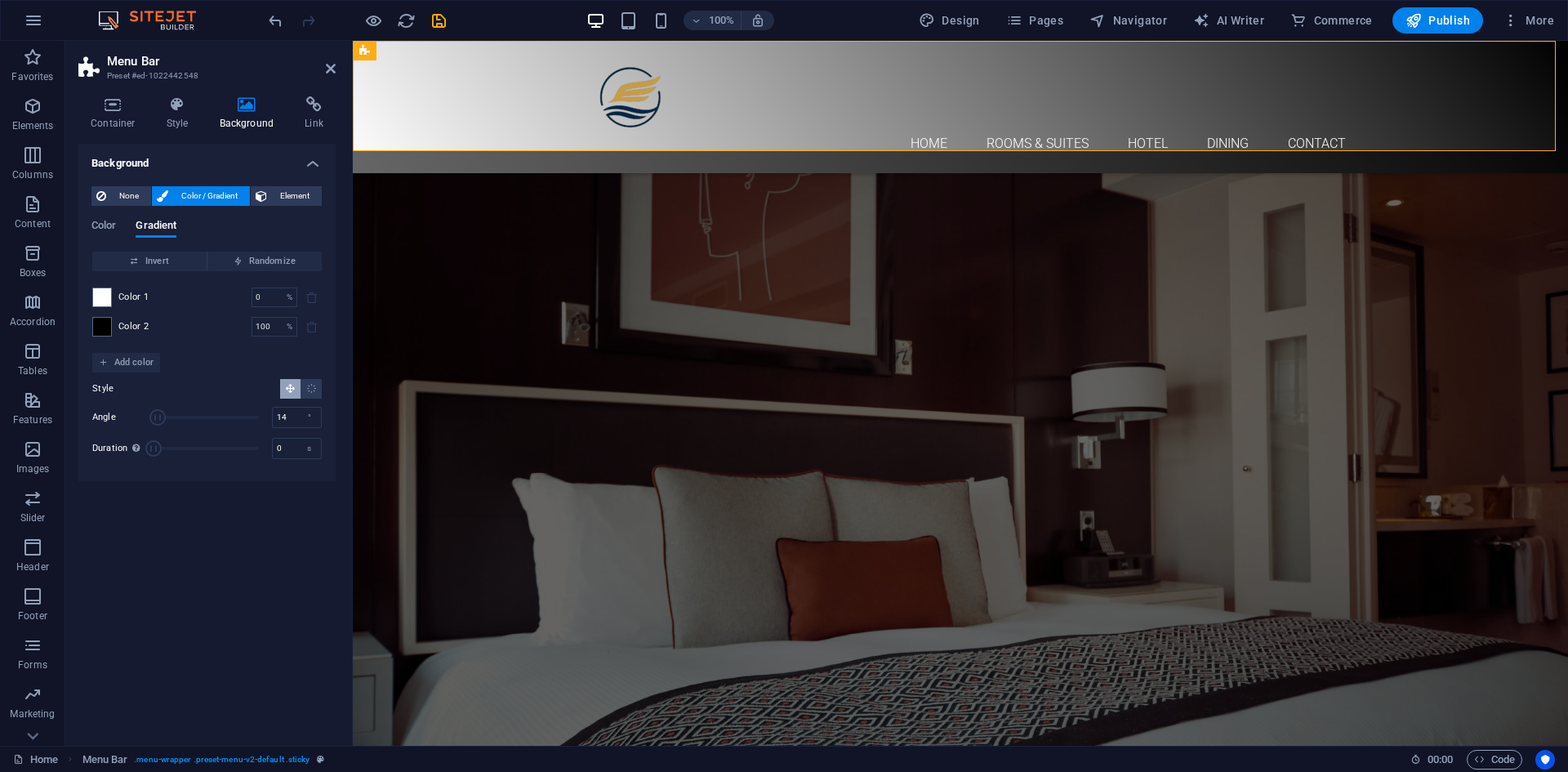
drag, startPoint x: 169, startPoint y: 417, endPoint x: 157, endPoint y: 417, distance: 12.0
click at [157, 417] on span "Angle" at bounding box center [157, 418] width 16 height 16
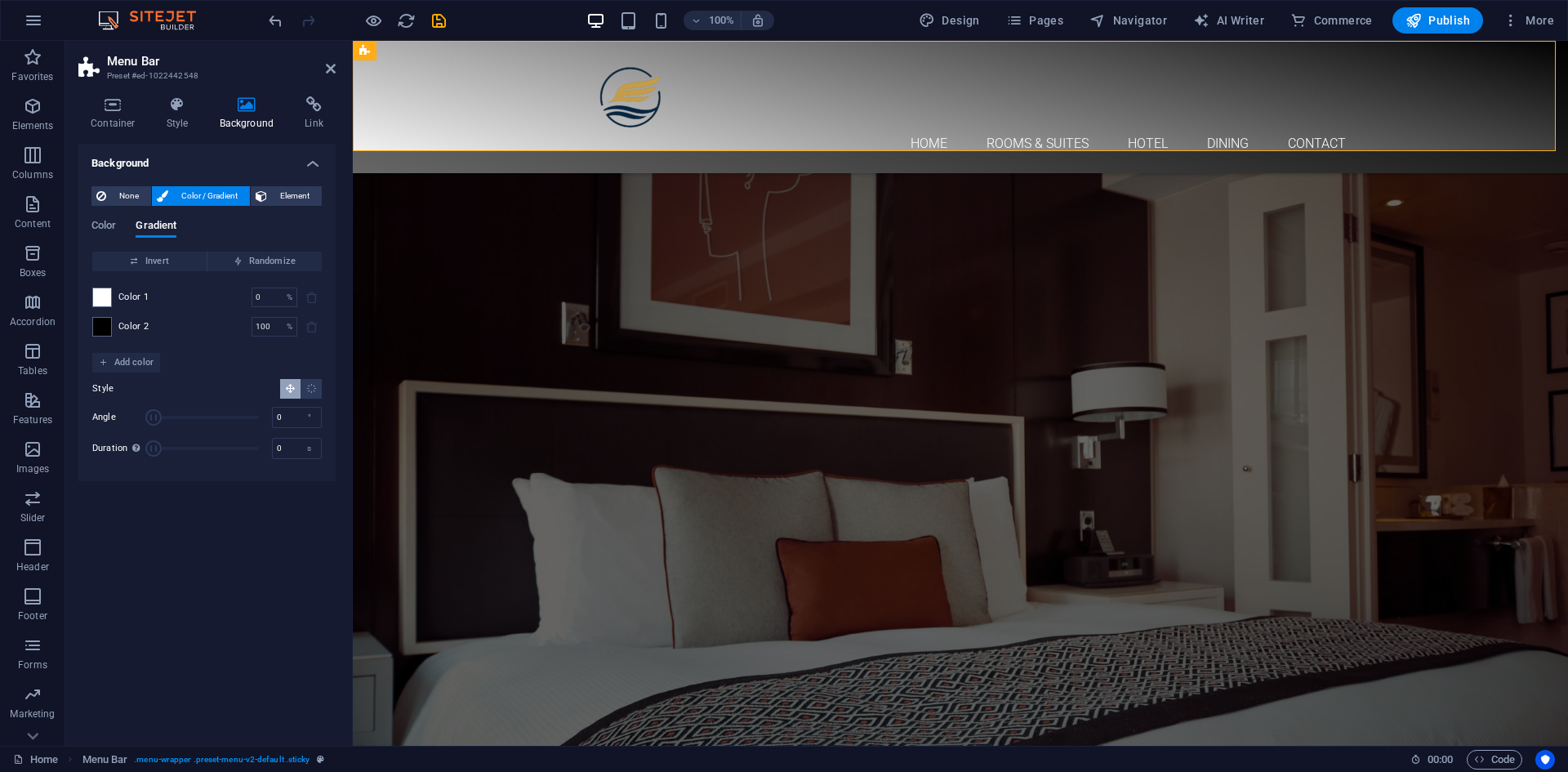
drag, startPoint x: 157, startPoint y: 417, endPoint x: 141, endPoint y: 413, distance: 16.5
click at [141, 413] on div "Angle 0 °" at bounding box center [207, 418] width 230 height 25
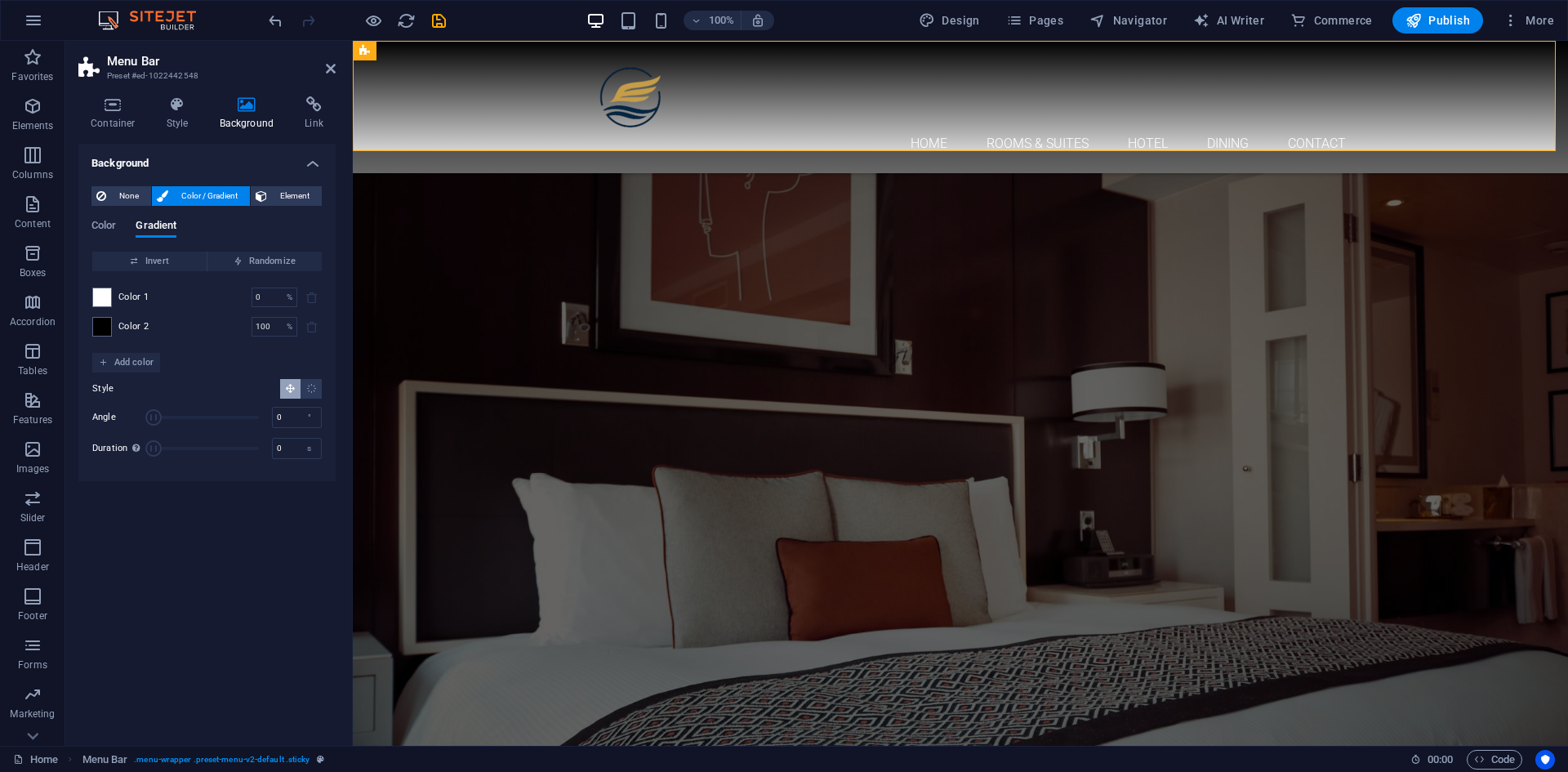
drag, startPoint x: 146, startPoint y: 411, endPoint x: 152, endPoint y: 417, distance: 8.5
click at [152, 417] on span "Angle" at bounding box center [154, 418] width 16 height 16
type input "17"
click at [158, 421] on span "Angle" at bounding box center [157, 418] width 16 height 16
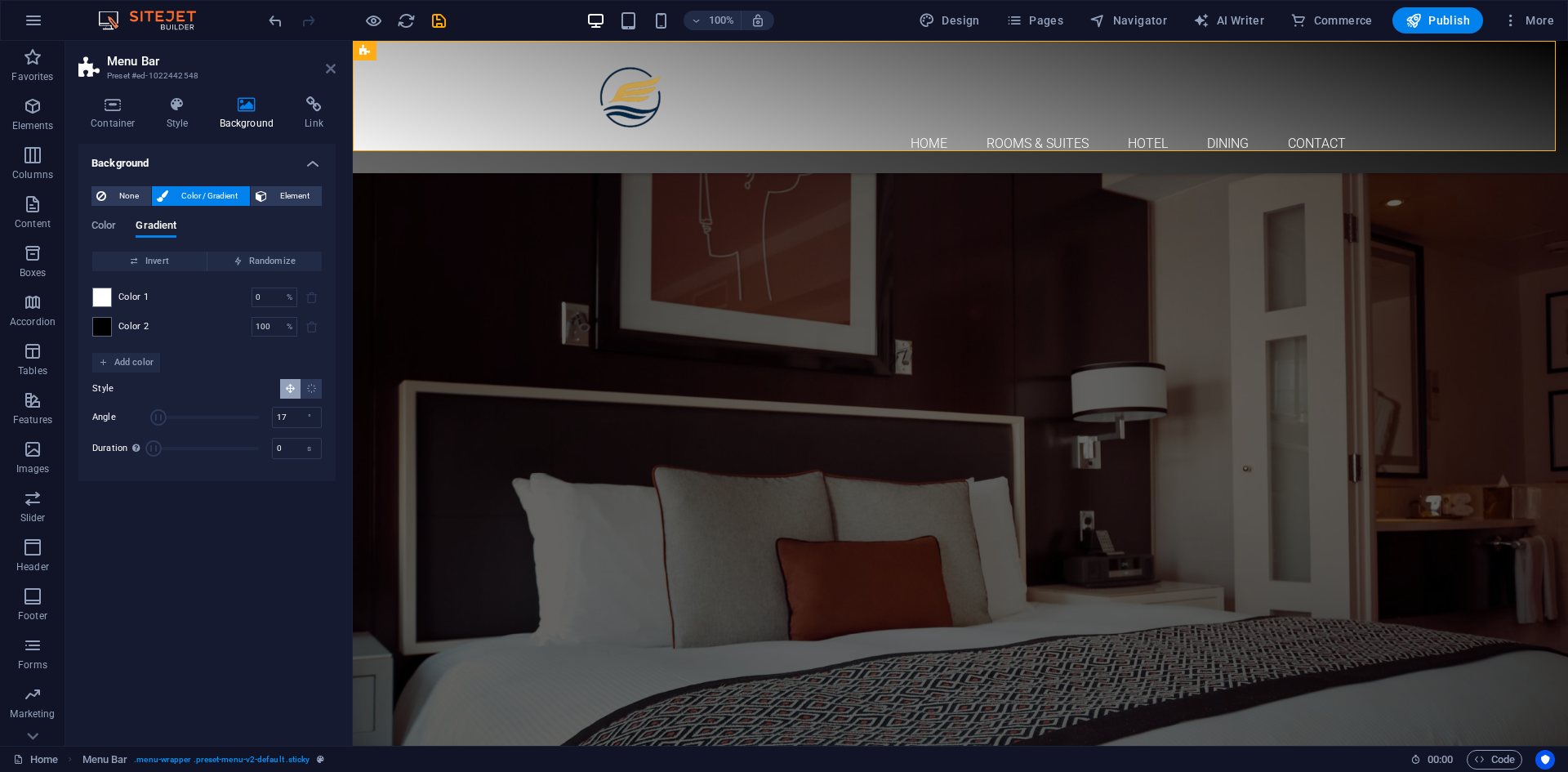
click at [330, 73] on icon at bounding box center [330, 69] width 10 height 13
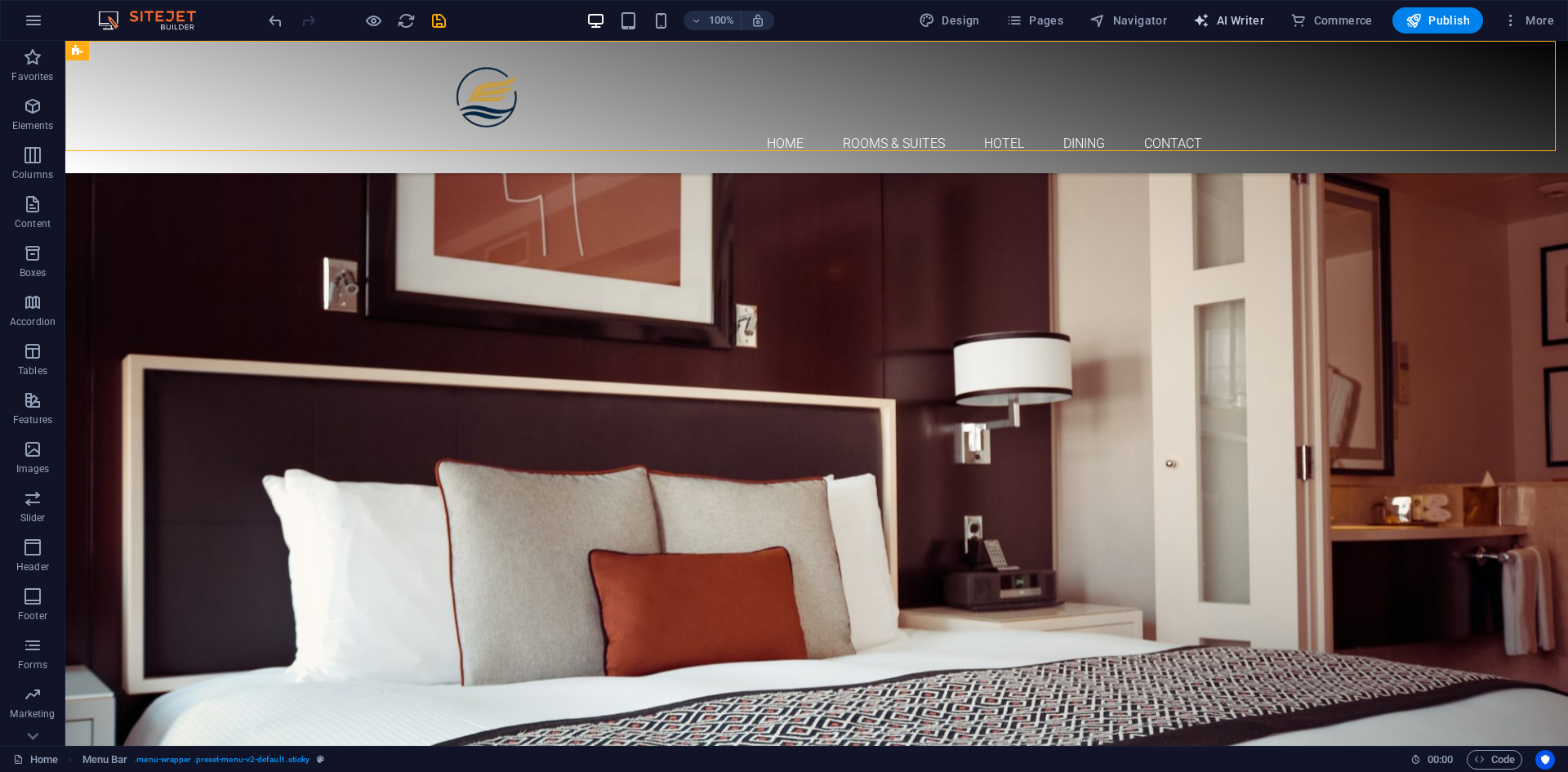
click at [1243, 24] on span "AI Writer" at bounding box center [1229, 20] width 71 height 16
select select "English"
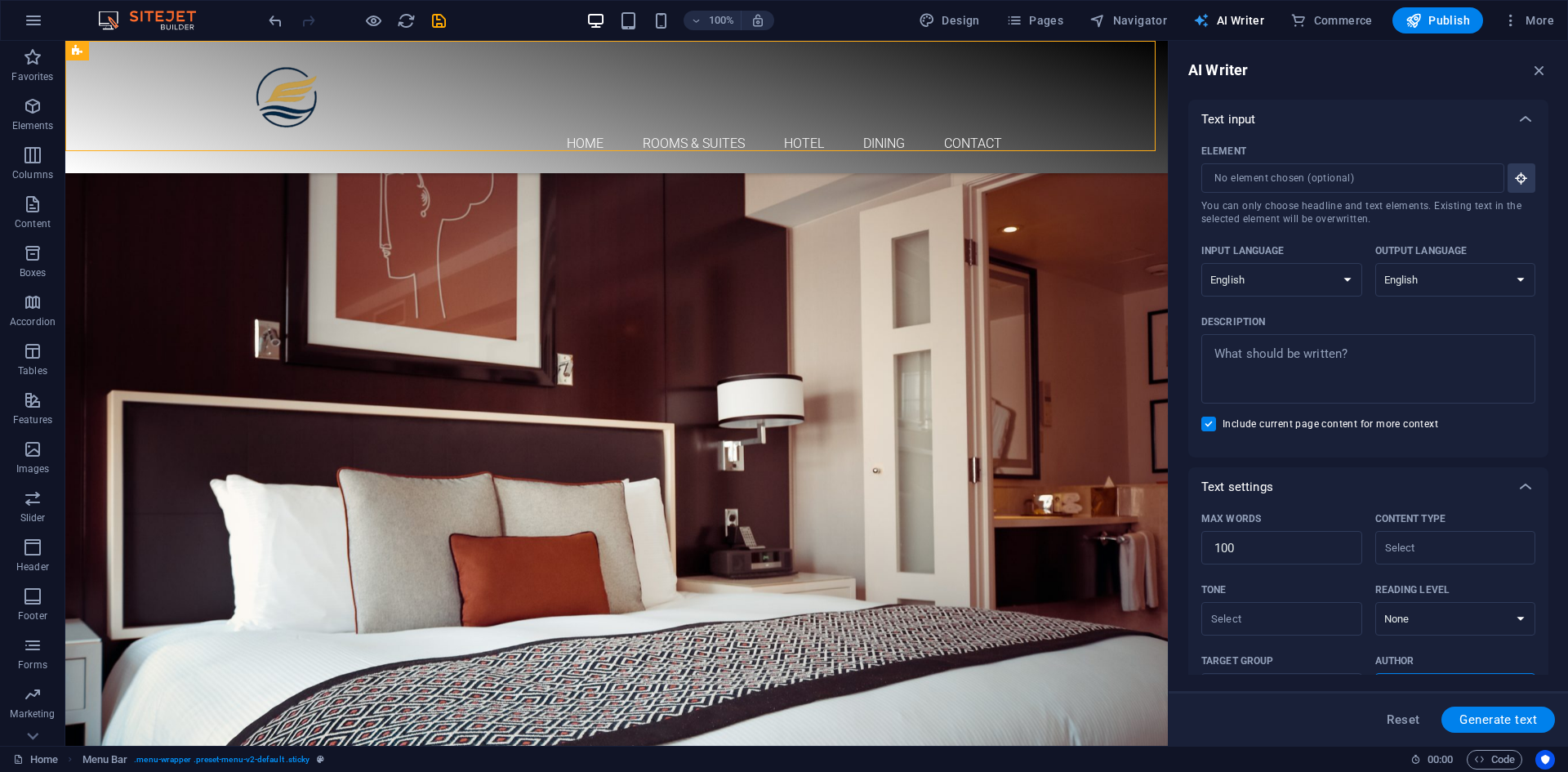
click at [1243, 24] on span "AI Writer" at bounding box center [1229, 20] width 71 height 16
click at [1542, 61] on icon "button" at bounding box center [1540, 71] width 18 height 18
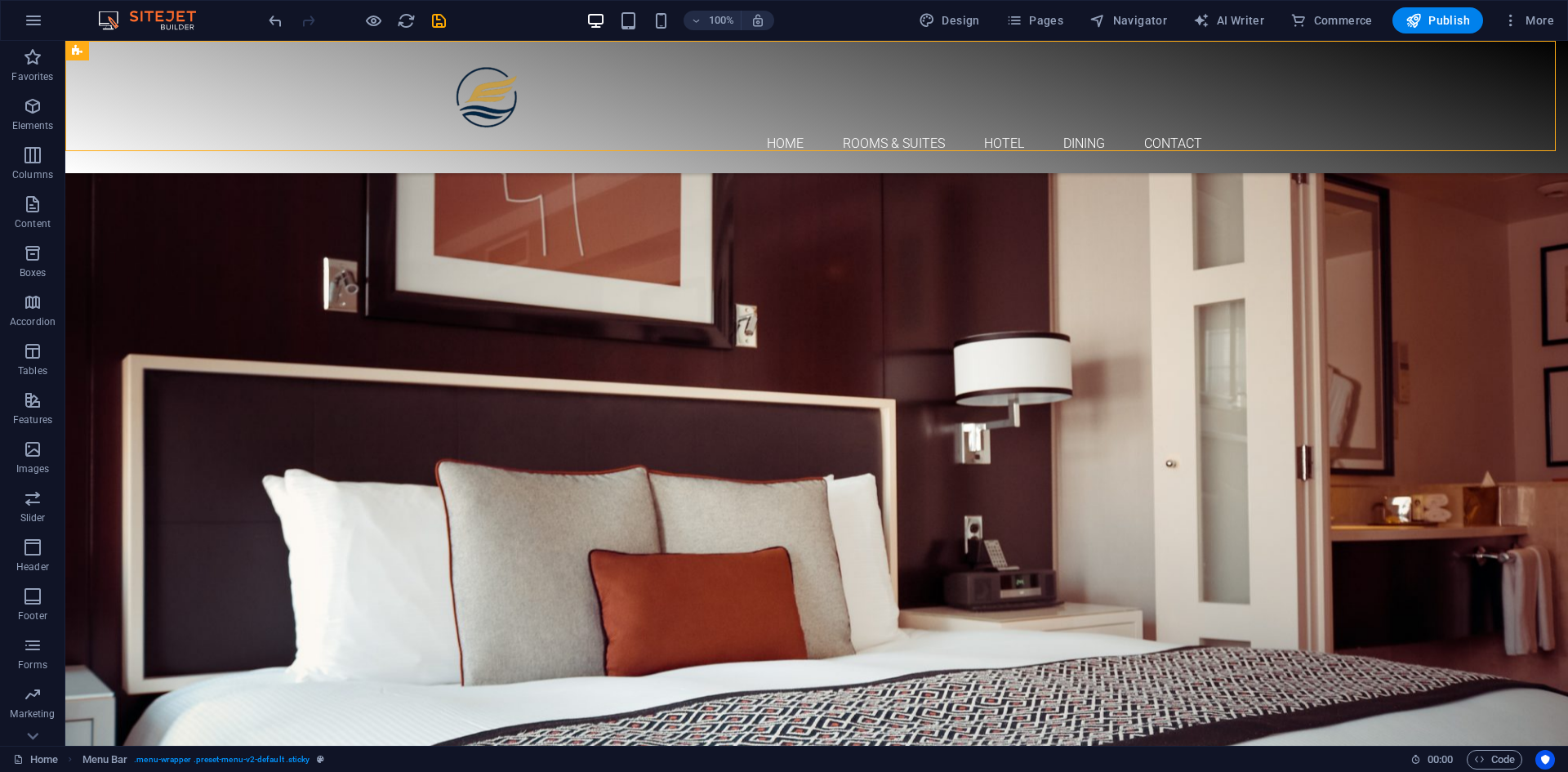
click at [180, 12] on img at bounding box center [156, 20] width 123 height 19
click at [173, 19] on img at bounding box center [156, 20] width 123 height 19
click at [34, 29] on icon "button" at bounding box center [33, 20] width 19 height 19
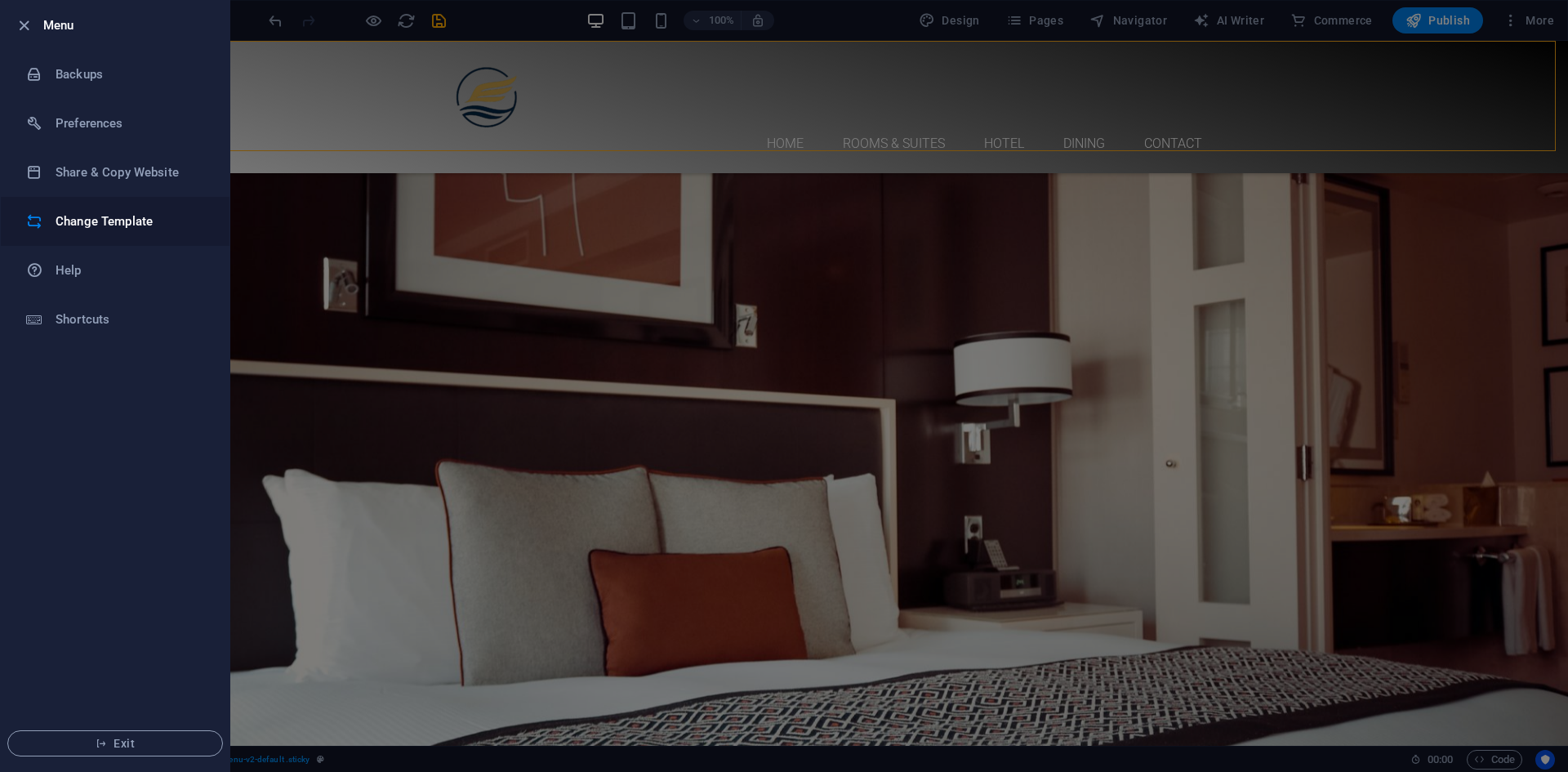
click at [105, 227] on h6 "Change Template" at bounding box center [131, 221] width 151 height 19
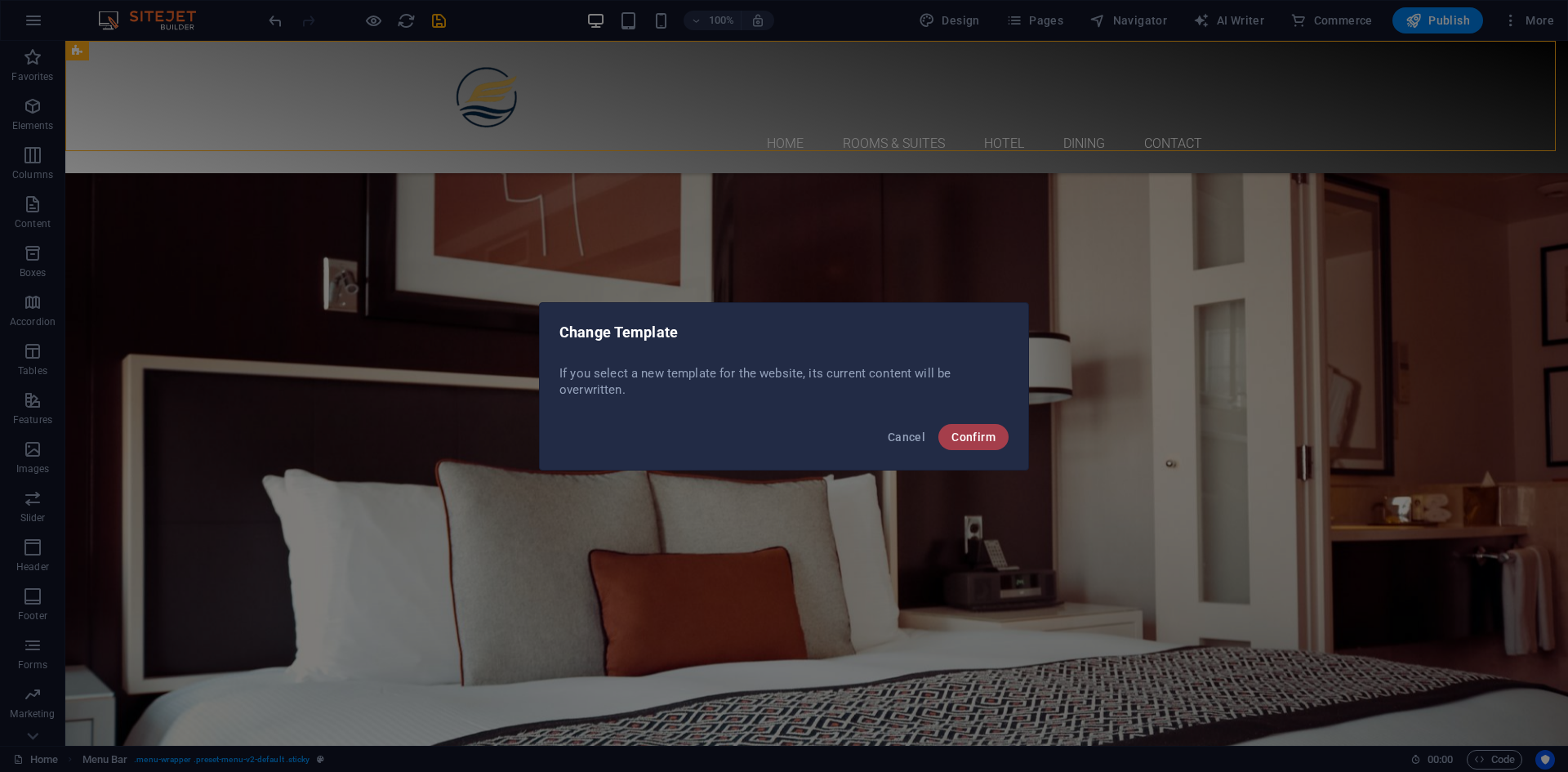
click at [968, 432] on span "Confirm" at bounding box center [974, 437] width 44 height 13
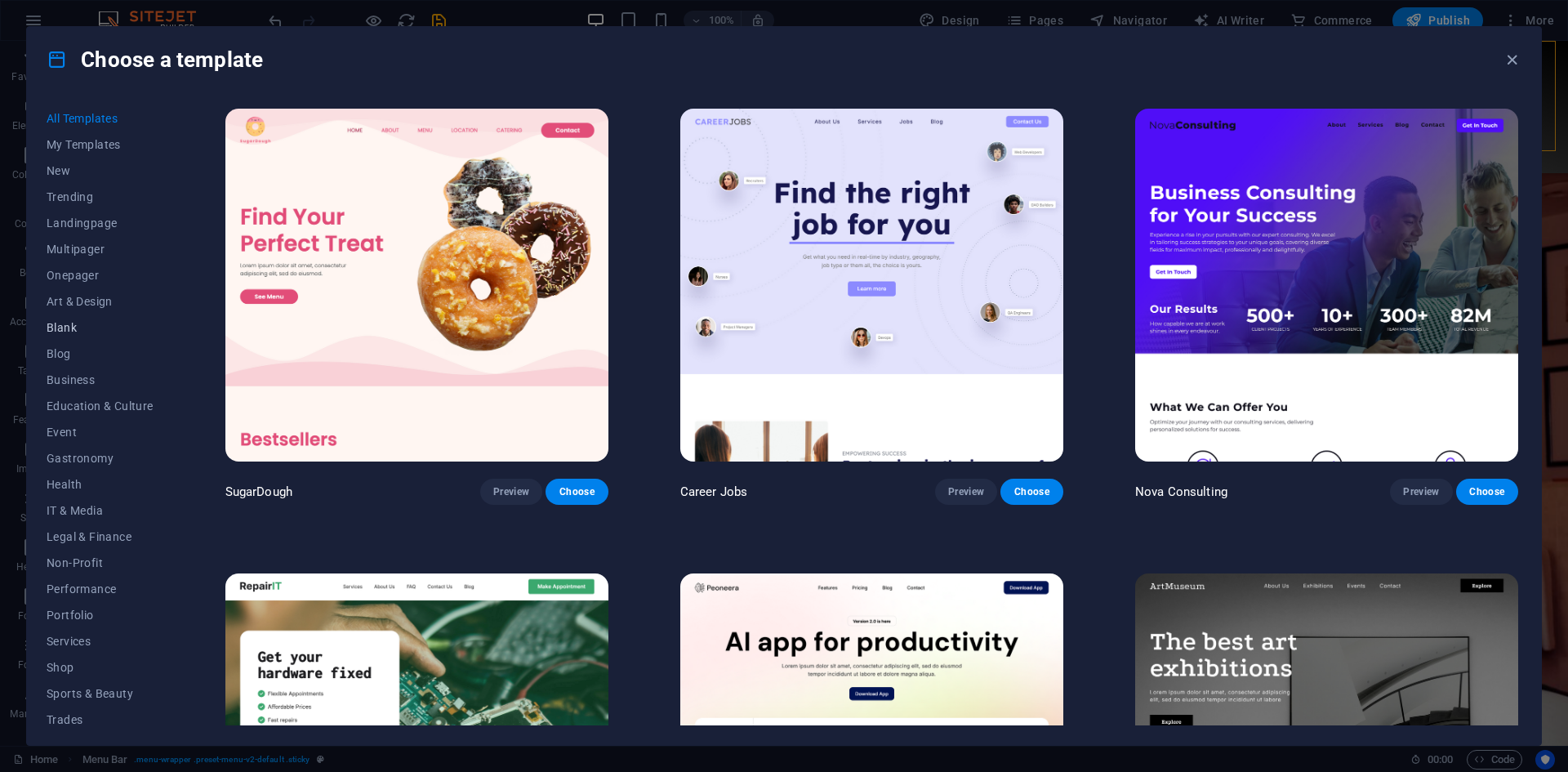
click at [79, 329] on span "Blank" at bounding box center [100, 328] width 107 height 13
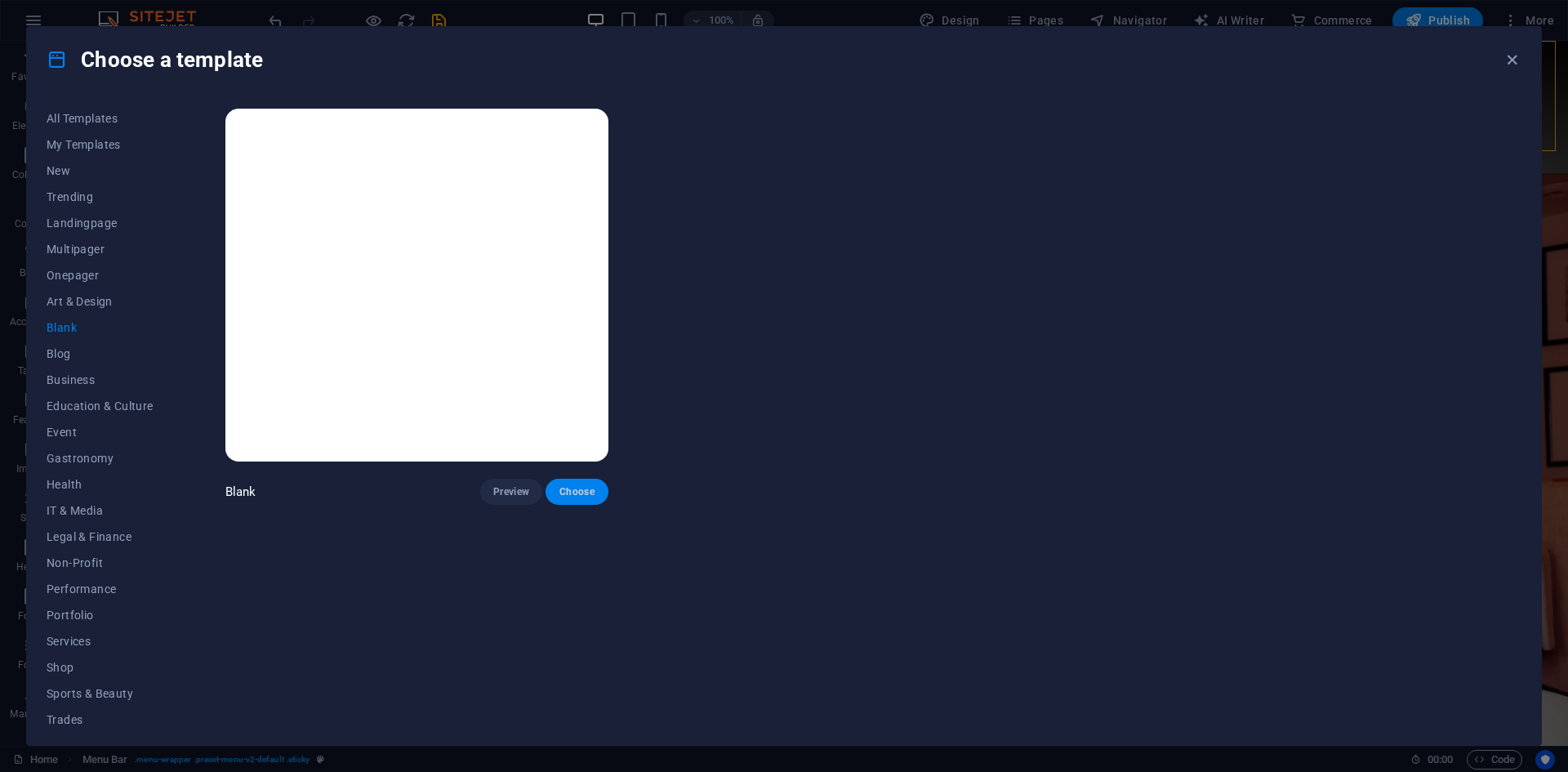
click at [583, 491] on span "Choose" at bounding box center [576, 492] width 36 height 13
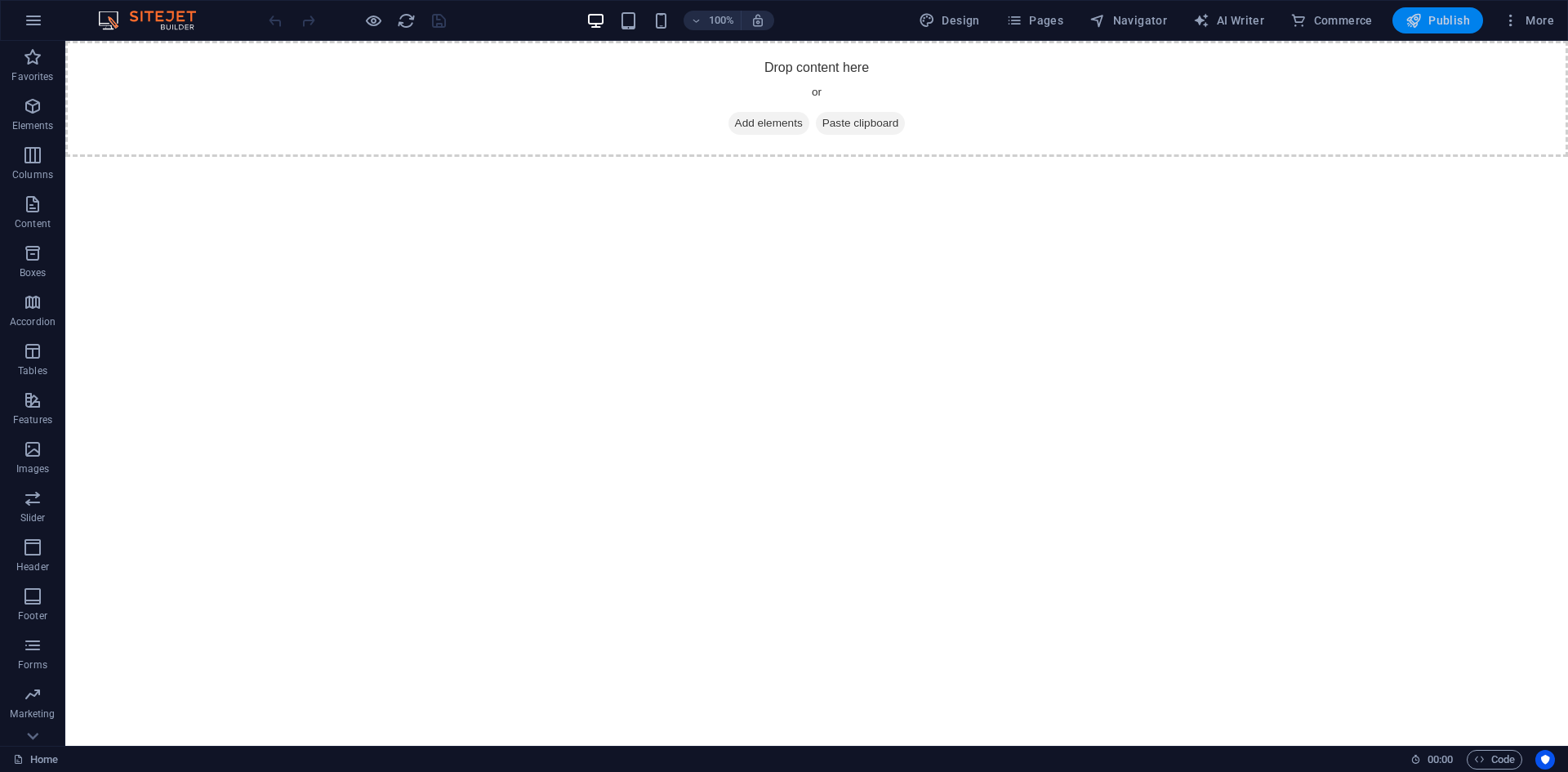
click at [1449, 17] on span "Publish" at bounding box center [1438, 20] width 64 height 16
